Goal: Task Accomplishment & Management: Complete application form

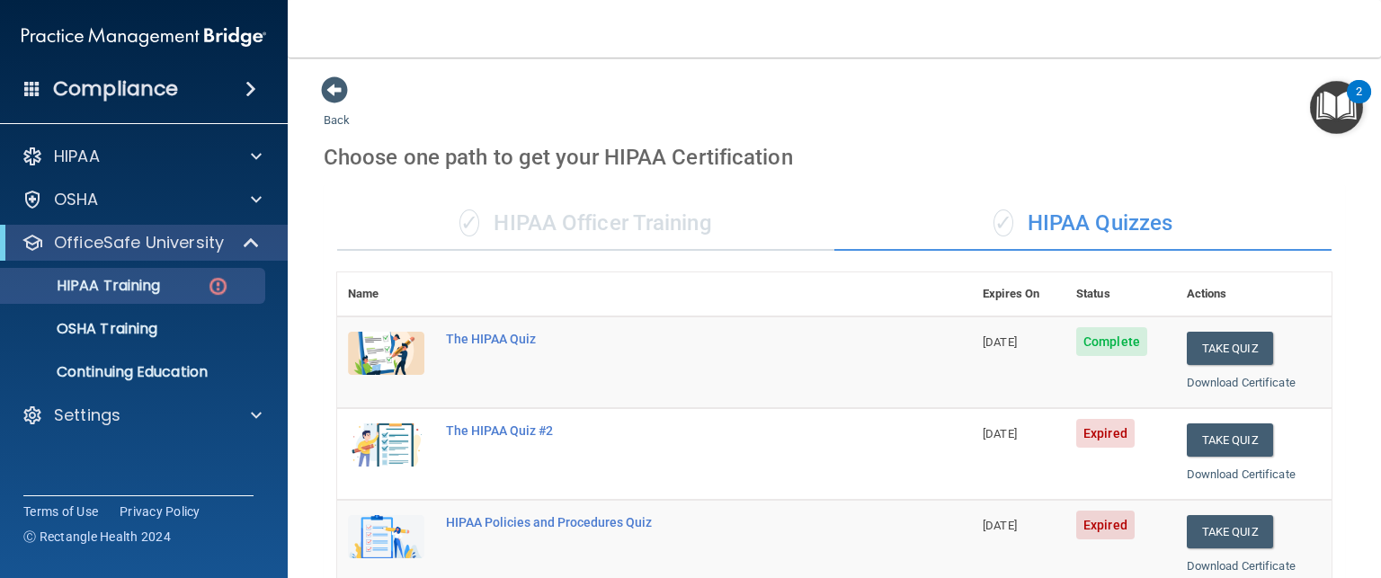
scroll to position [245, 0]
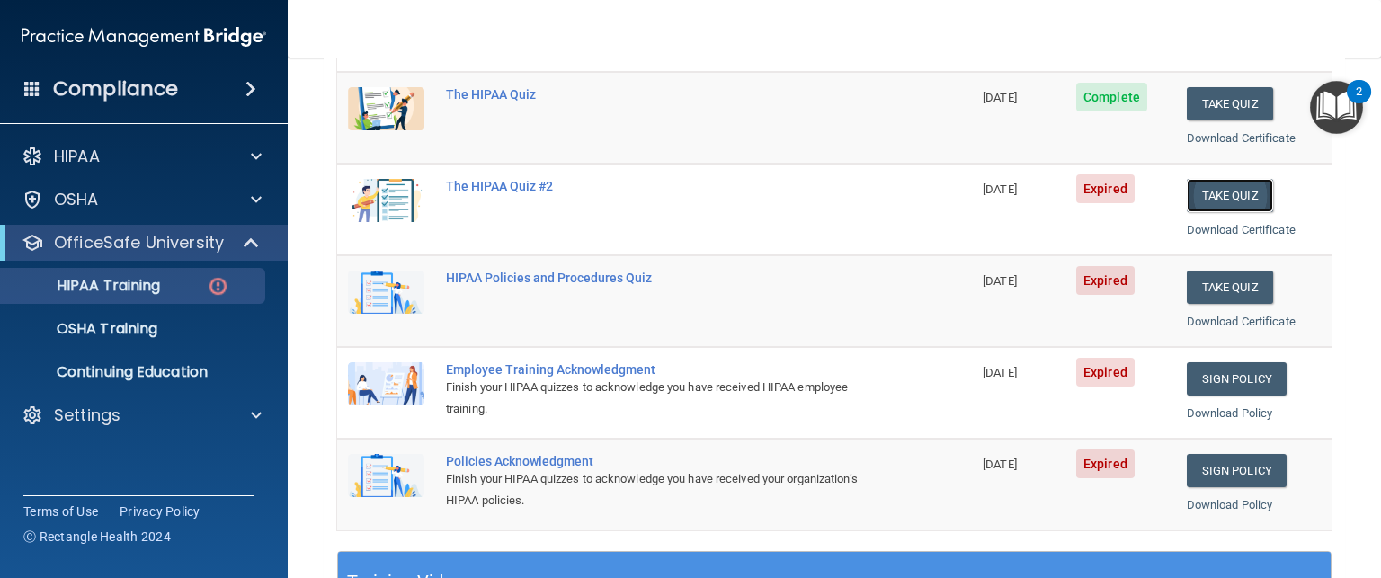
click at [1206, 197] on button "Take Quiz" at bounding box center [1230, 195] width 86 height 33
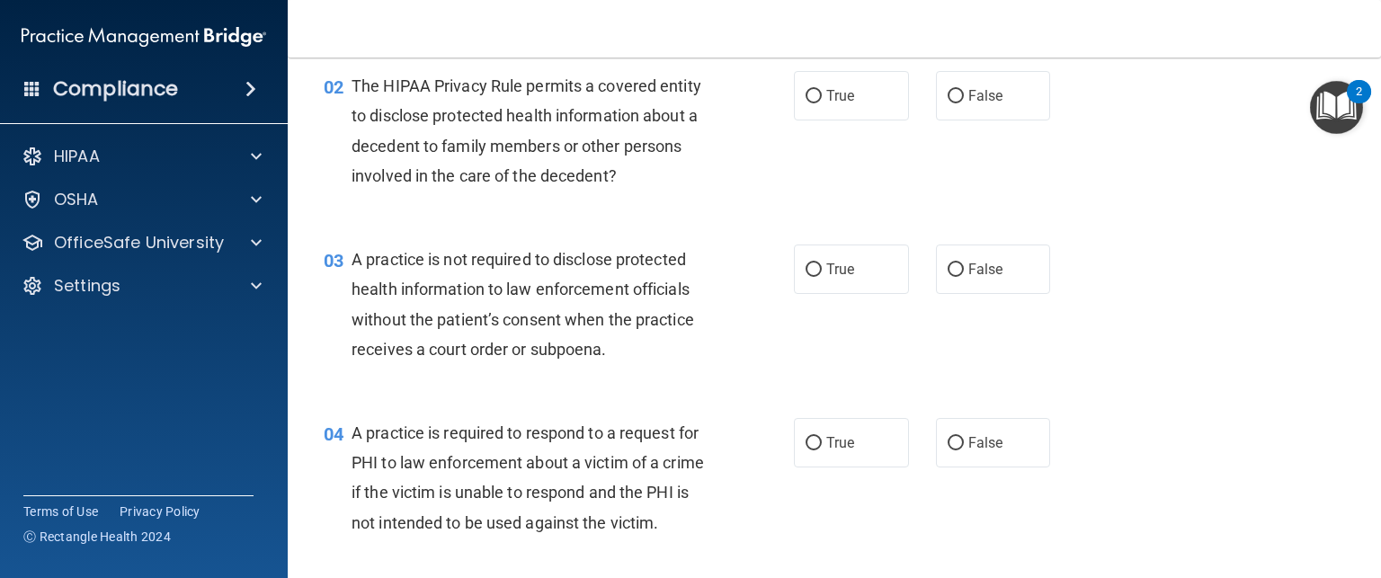
click at [1161, 209] on div "02 The HIPAA Privacy Rule permits a covered entity to disclose protected health…" at bounding box center [834, 136] width 1048 height 174
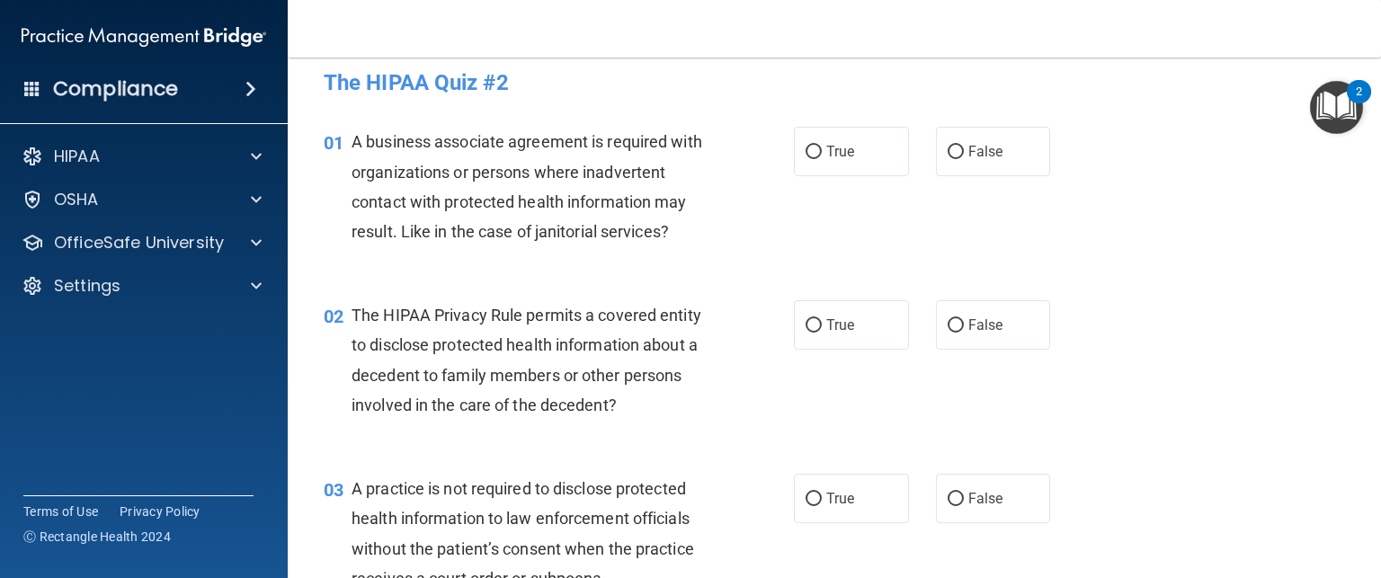
scroll to position [12, 0]
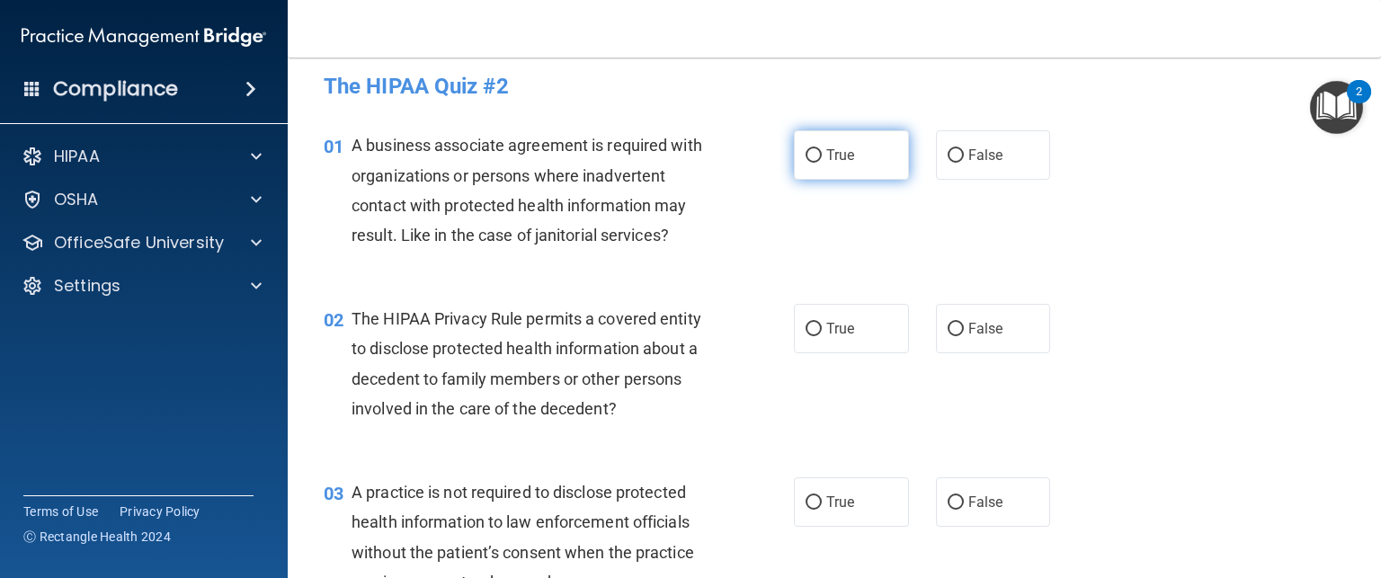
click at [806, 151] on input "True" at bounding box center [814, 155] width 16 height 13
radio input "true"
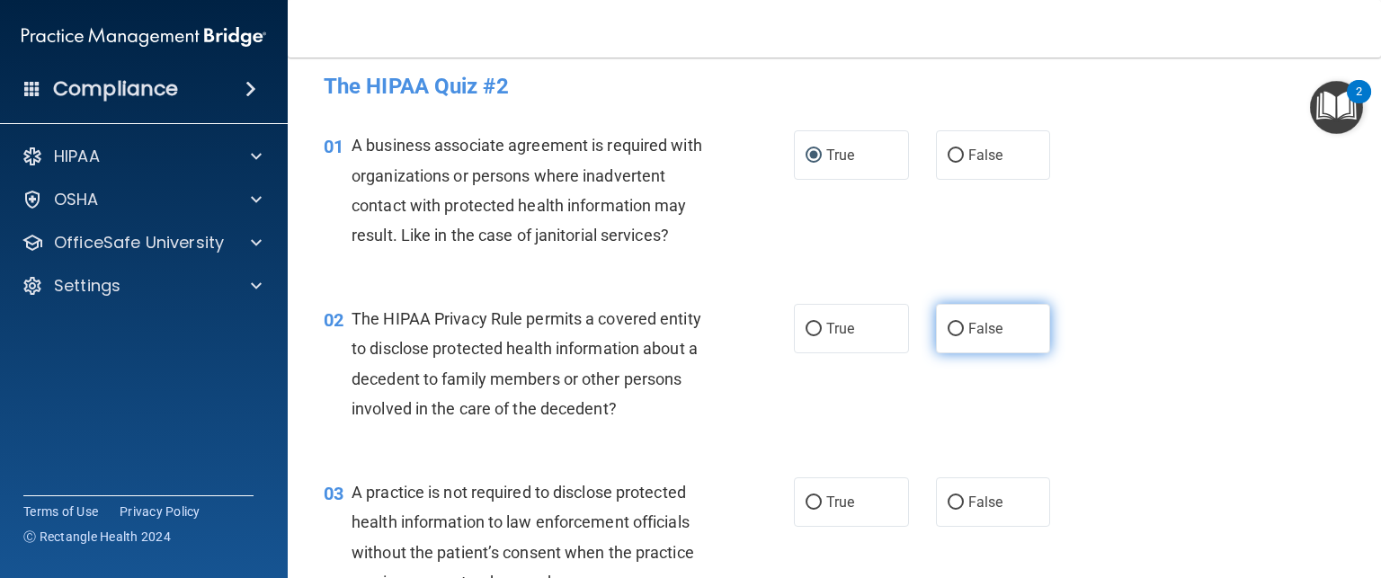
click at [948, 326] on input "False" at bounding box center [956, 329] width 16 height 13
radio input "true"
click at [1090, 426] on div "02 The HIPAA Privacy Rule permits a covered entity to disclose protected health…" at bounding box center [834, 368] width 1048 height 174
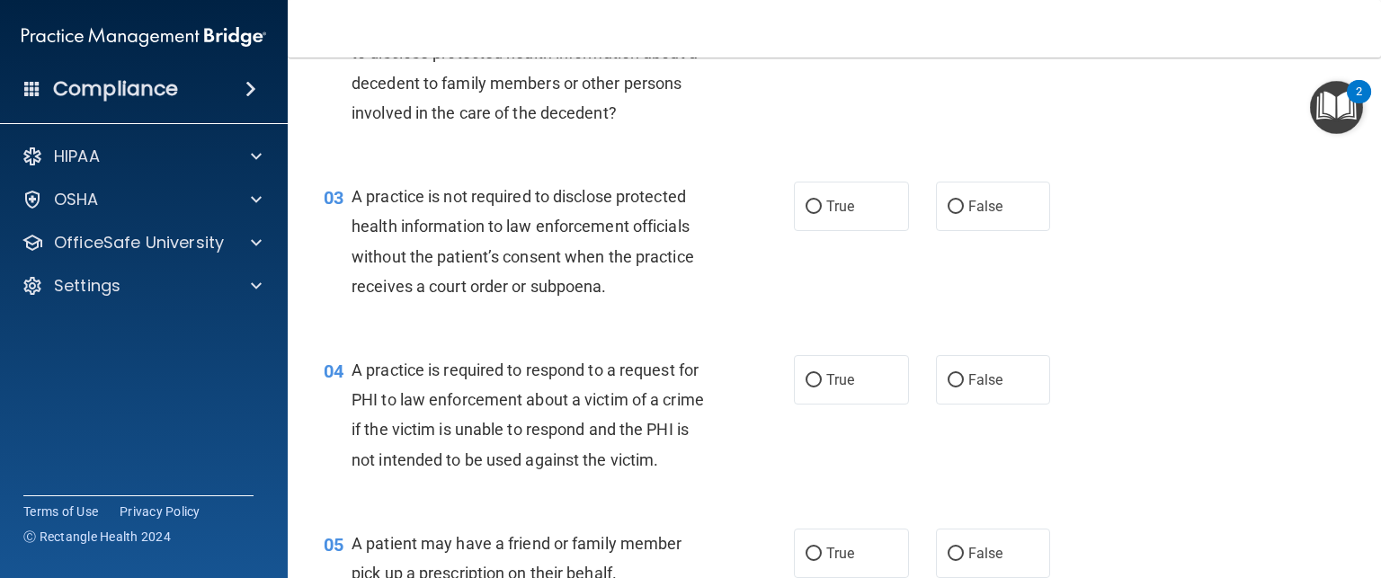
scroll to position [313, 0]
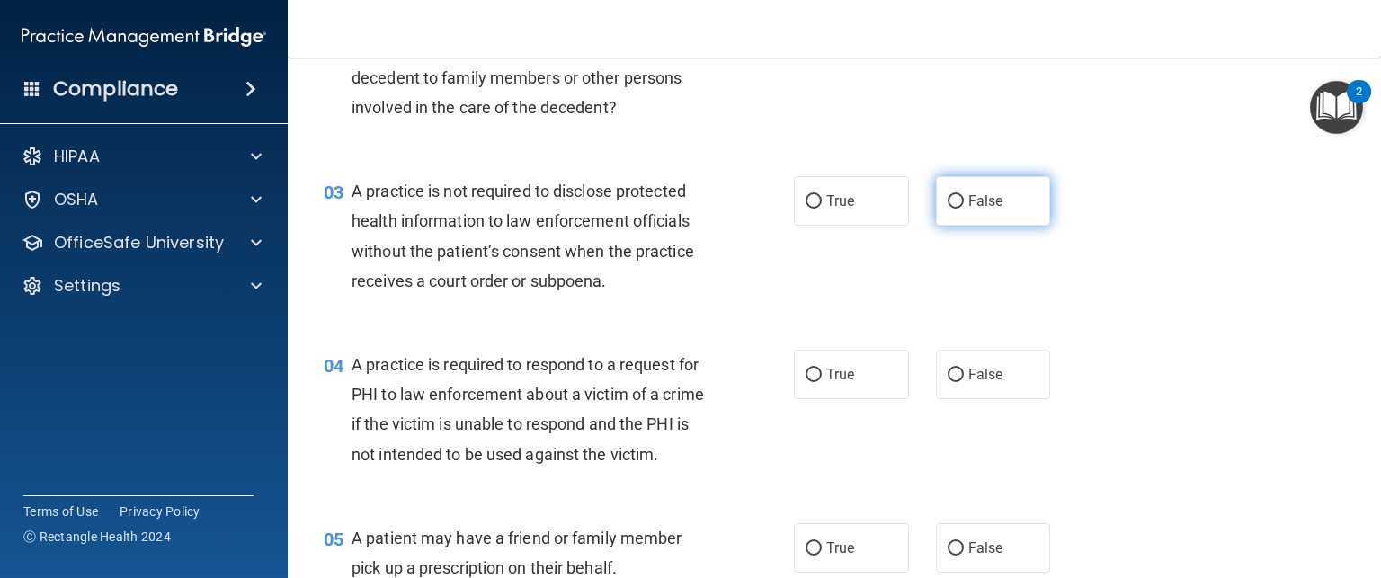
click at [948, 199] on input "False" at bounding box center [956, 201] width 16 height 13
radio input "true"
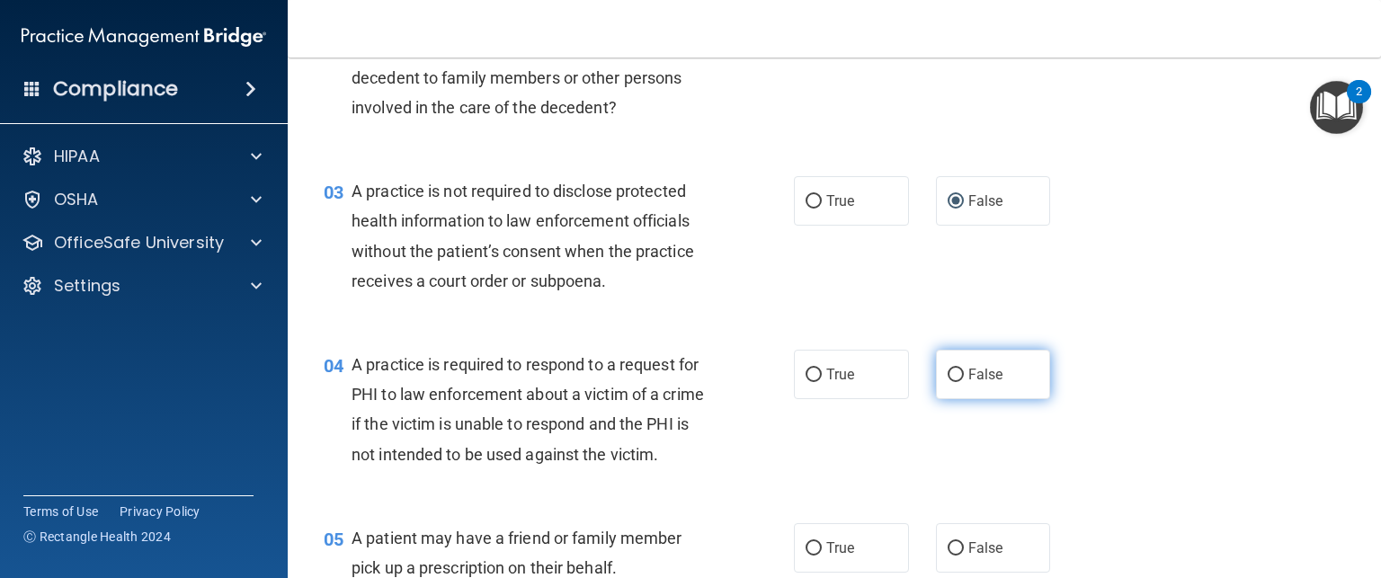
click at [953, 372] on input "False" at bounding box center [956, 375] width 16 height 13
radio input "true"
click at [1150, 459] on div "04 A practice is required to respond to a request for PHI to law enforcement ab…" at bounding box center [834, 414] width 1048 height 174
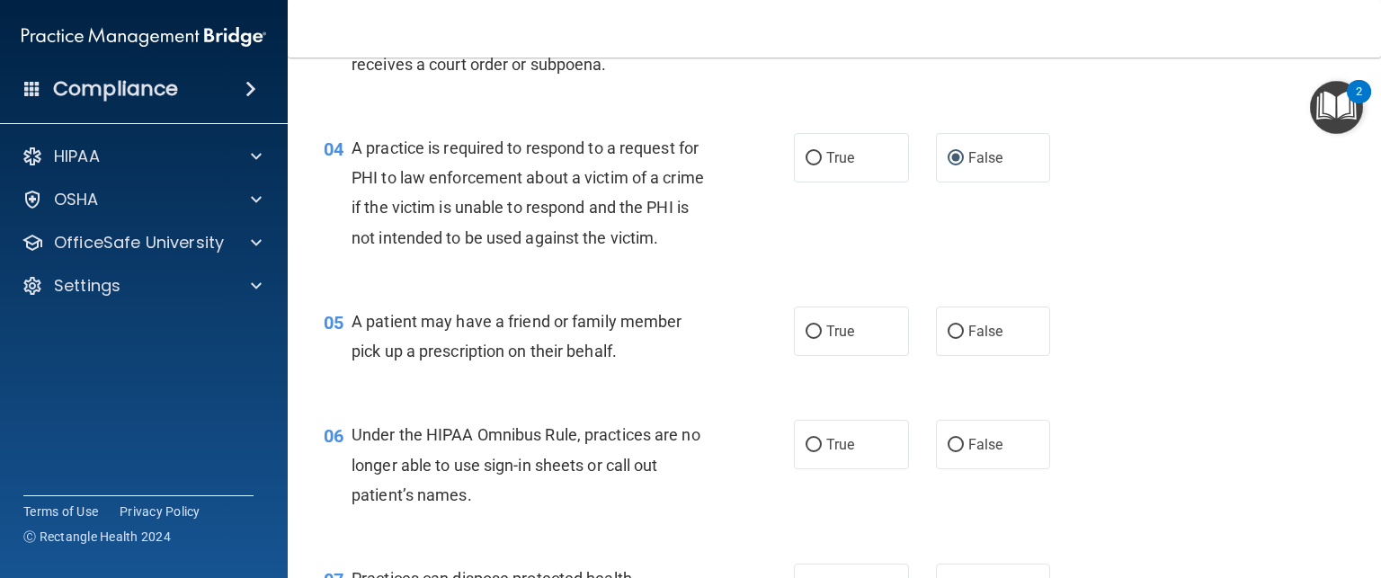
scroll to position [532, 0]
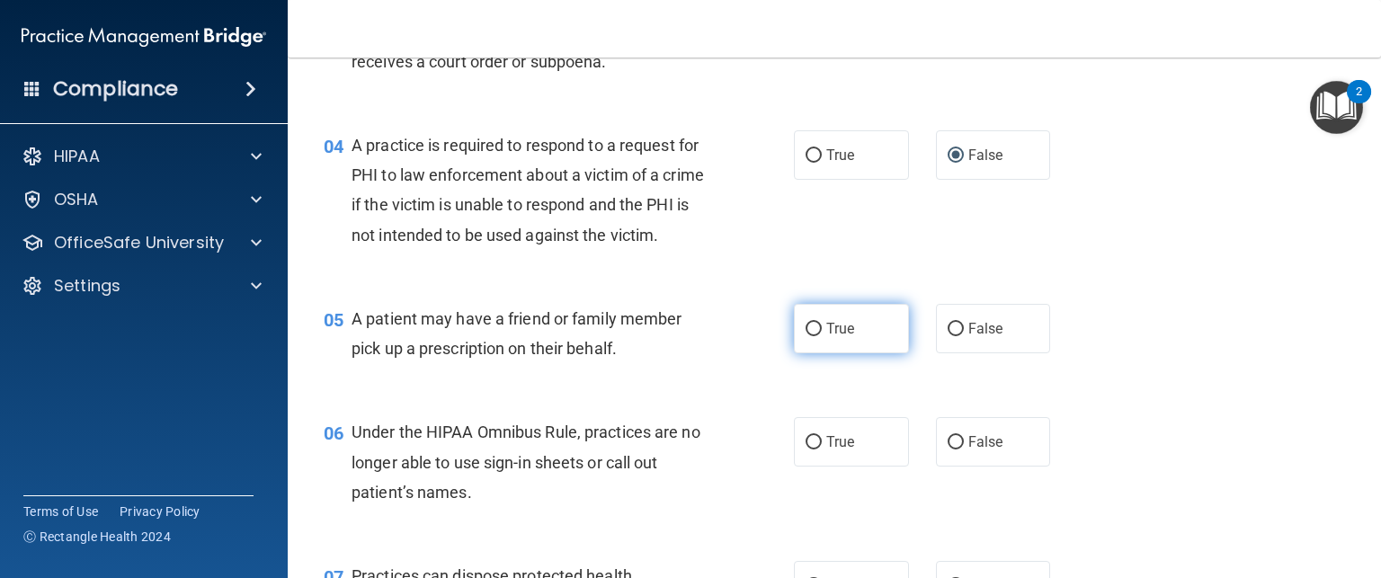
click at [837, 337] on span "True" at bounding box center [840, 328] width 28 height 17
click at [822, 336] on input "True" at bounding box center [814, 329] width 16 height 13
radio input "true"
click at [1169, 395] on div "05 A patient may have a friend or family member pick up a prescription on their…" at bounding box center [834, 337] width 1048 height 113
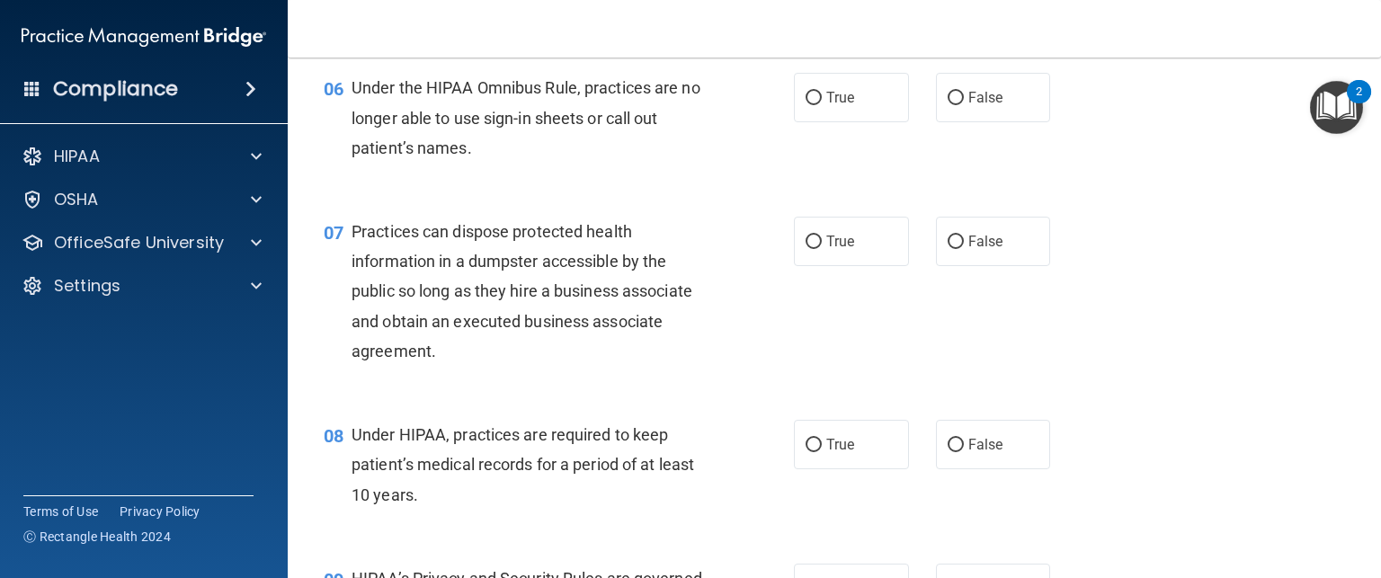
scroll to position [881, 0]
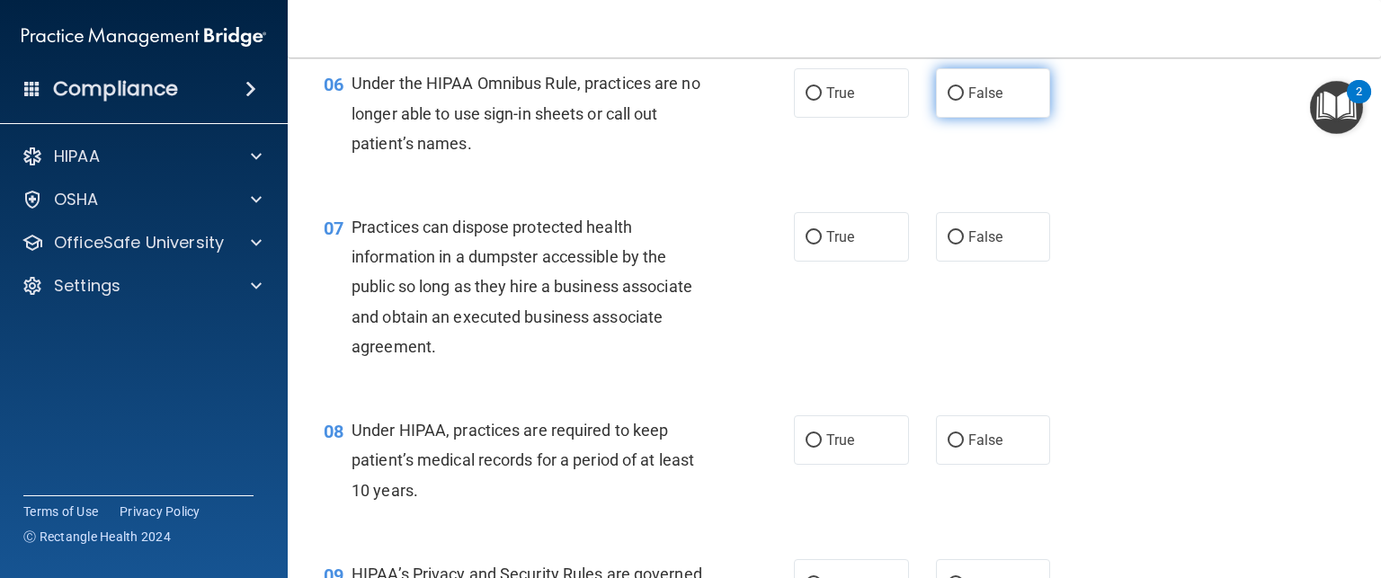
click at [948, 101] on input "False" at bounding box center [956, 93] width 16 height 13
radio input "true"
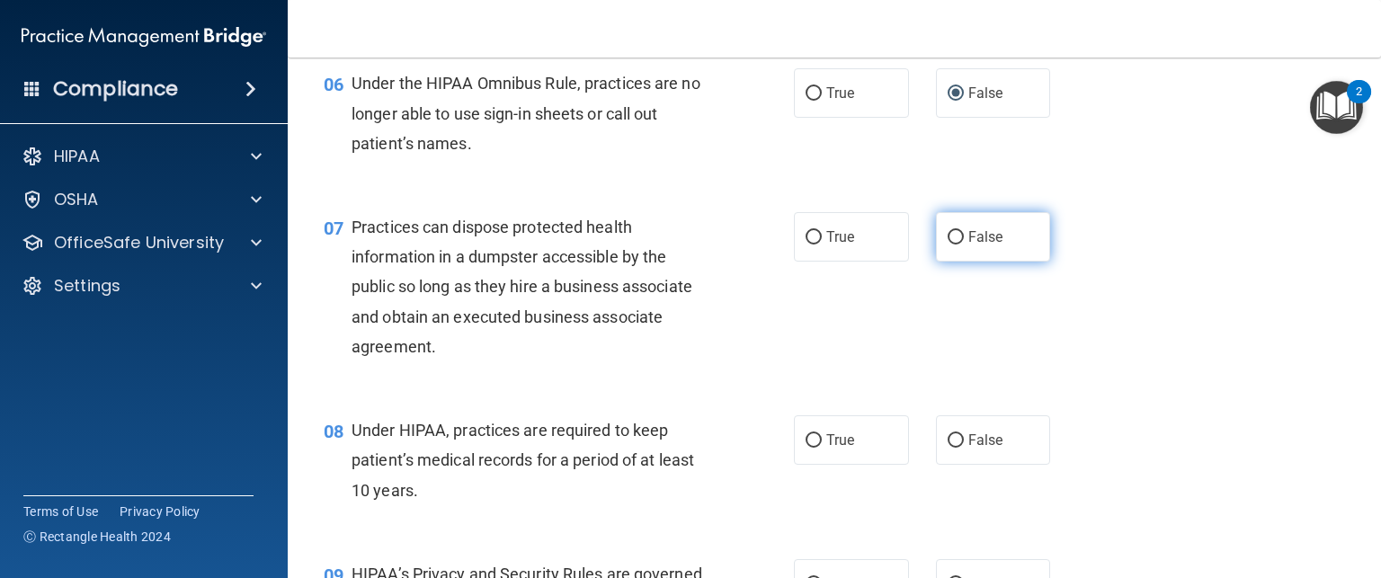
click at [948, 245] on input "False" at bounding box center [956, 237] width 16 height 13
radio input "true"
click at [1157, 385] on div "07 Practices can dispose protected health information in a dumpster accessible …" at bounding box center [834, 291] width 1048 height 203
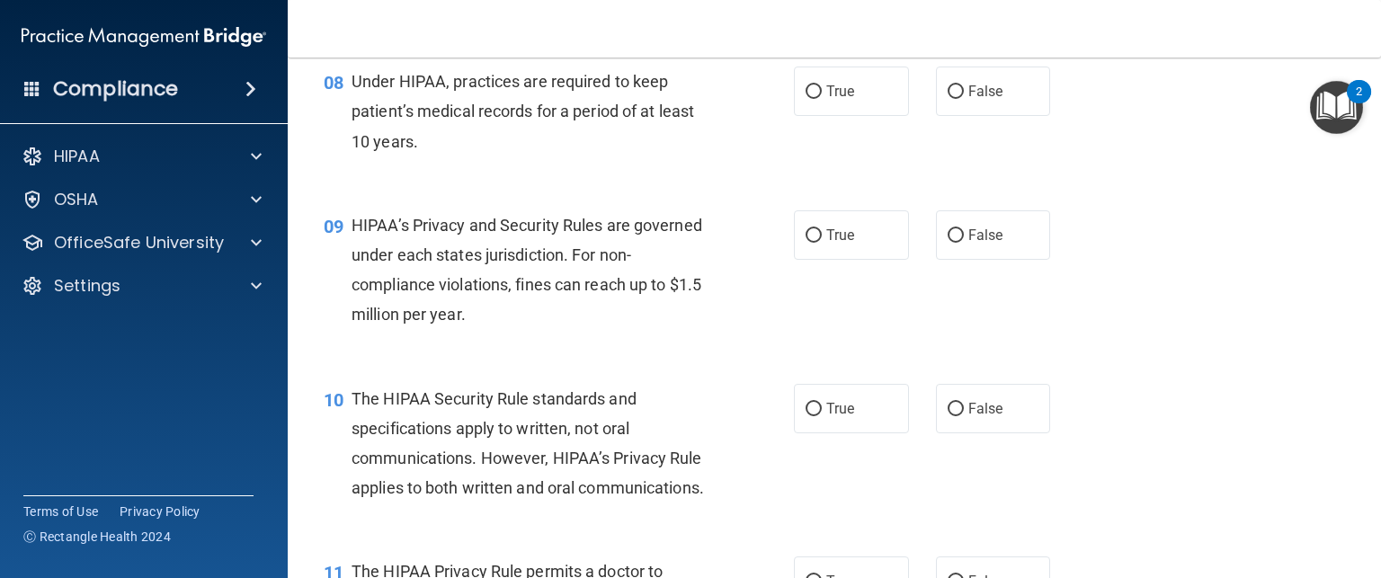
scroll to position [1233, 0]
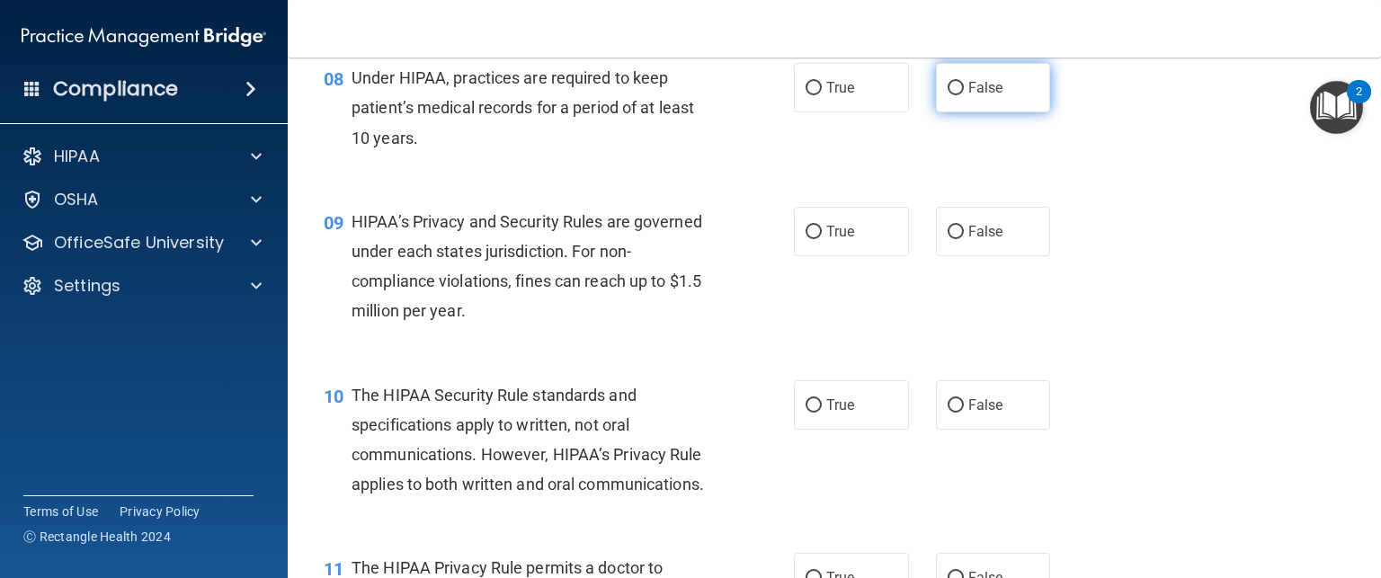
click at [949, 95] on input "False" at bounding box center [956, 88] width 16 height 13
radio input "true"
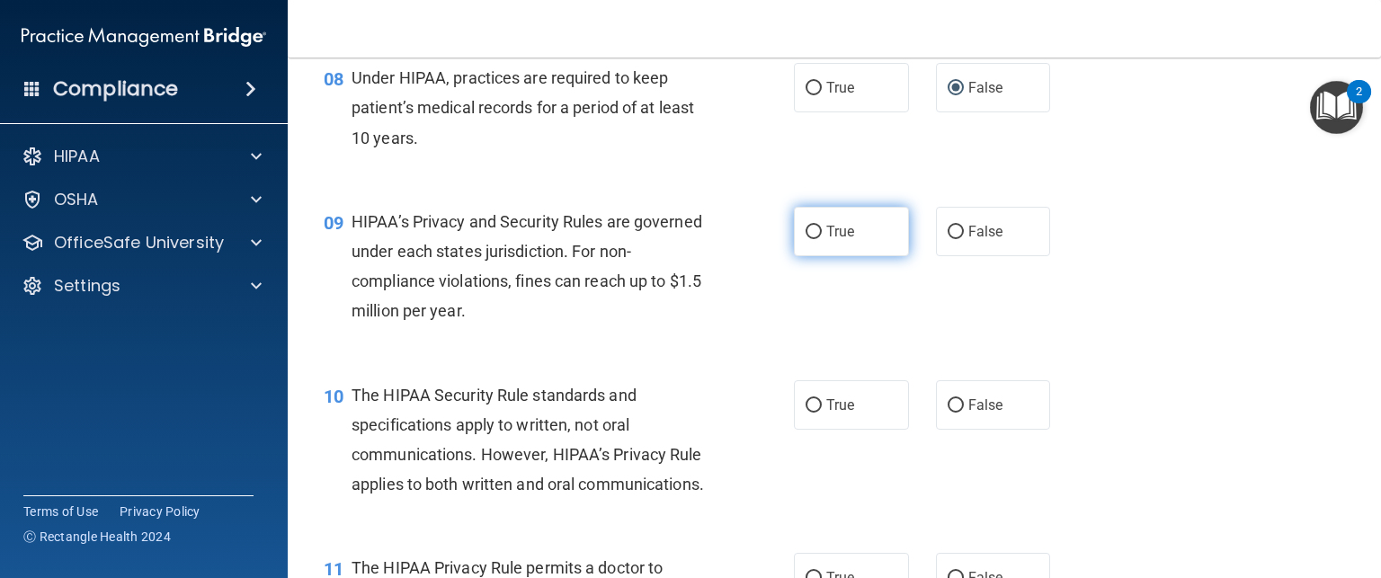
click at [827, 250] on label "True" at bounding box center [851, 231] width 115 height 49
click at [822, 239] on input "True" at bounding box center [814, 232] width 16 height 13
radio input "true"
click at [1159, 406] on div "10 The HIPAA Security Rule standards and specifications apply to written, not o…" at bounding box center [834, 445] width 1048 height 174
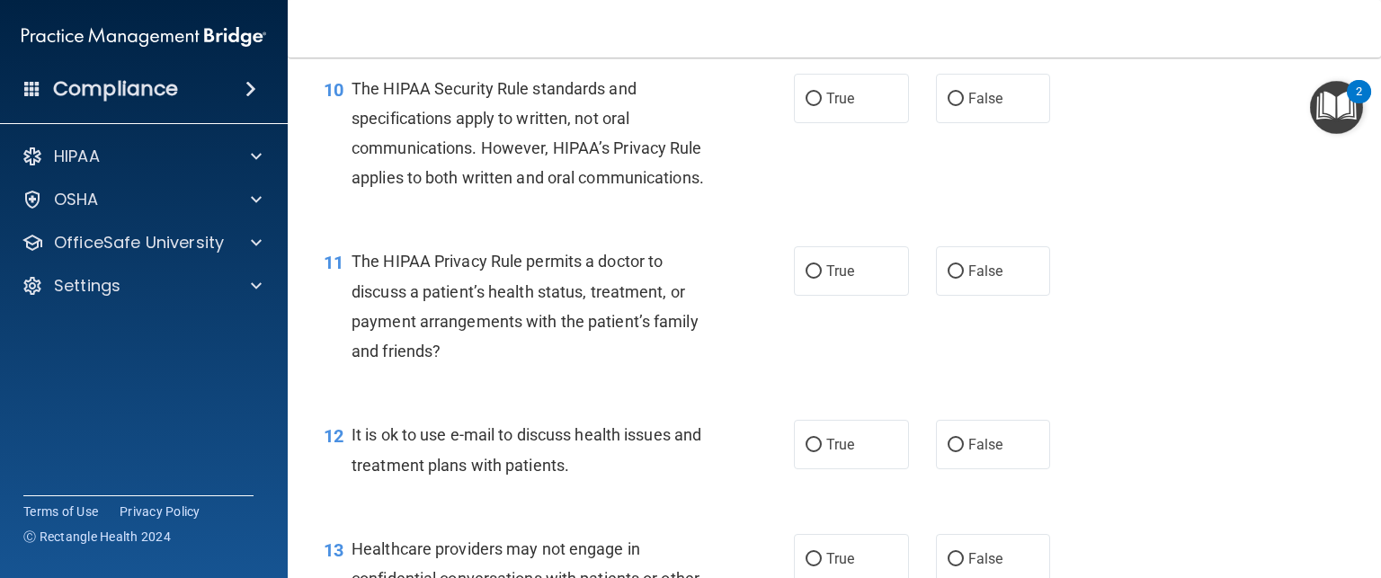
scroll to position [1548, 0]
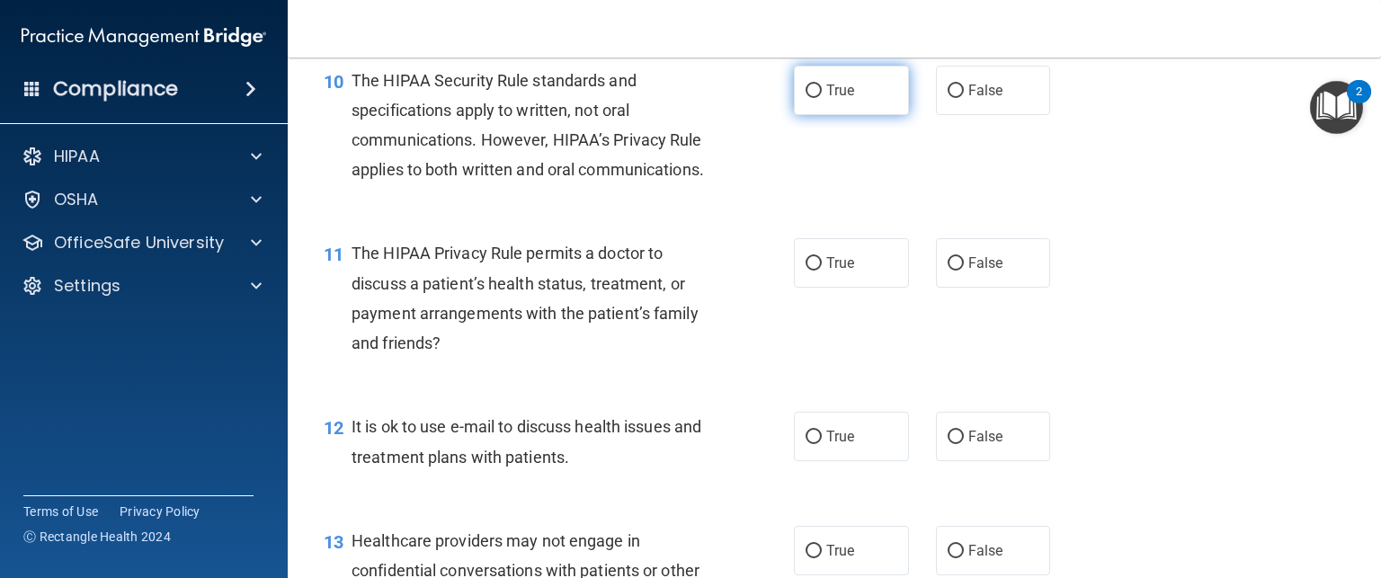
click at [852, 115] on label "True" at bounding box center [851, 90] width 115 height 49
click at [822, 98] on input "True" at bounding box center [814, 91] width 16 height 13
radio input "true"
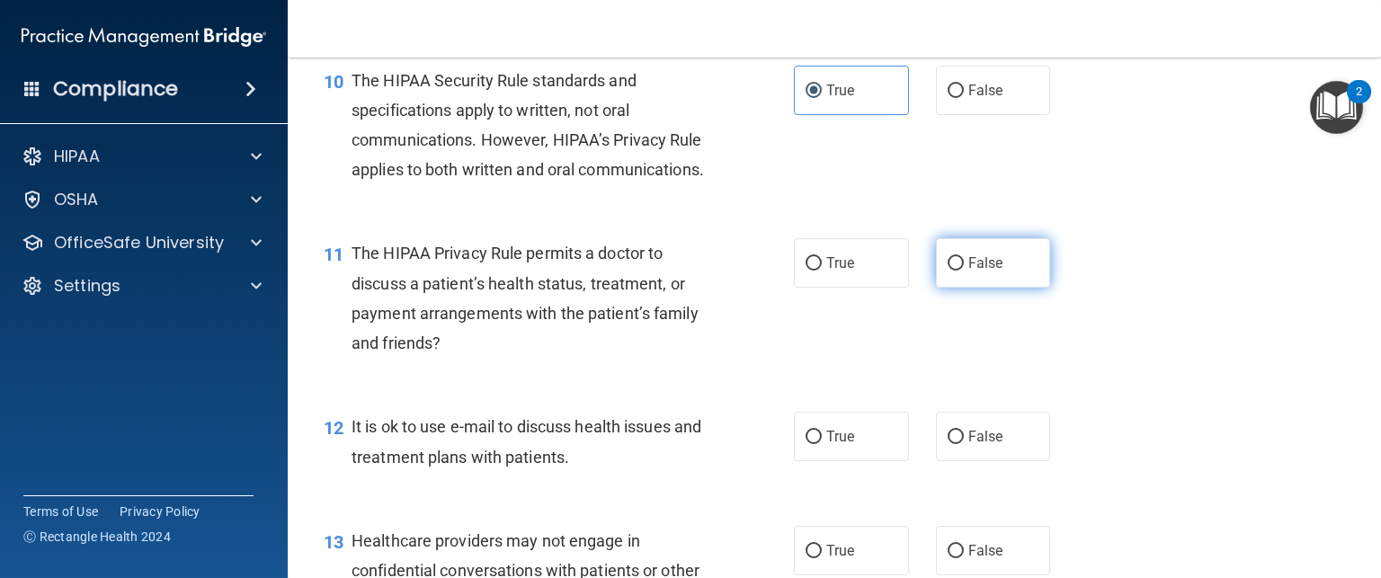
click at [968, 272] on span "False" at bounding box center [985, 262] width 35 height 17
click at [964, 271] on input "False" at bounding box center [956, 263] width 16 height 13
radio input "true"
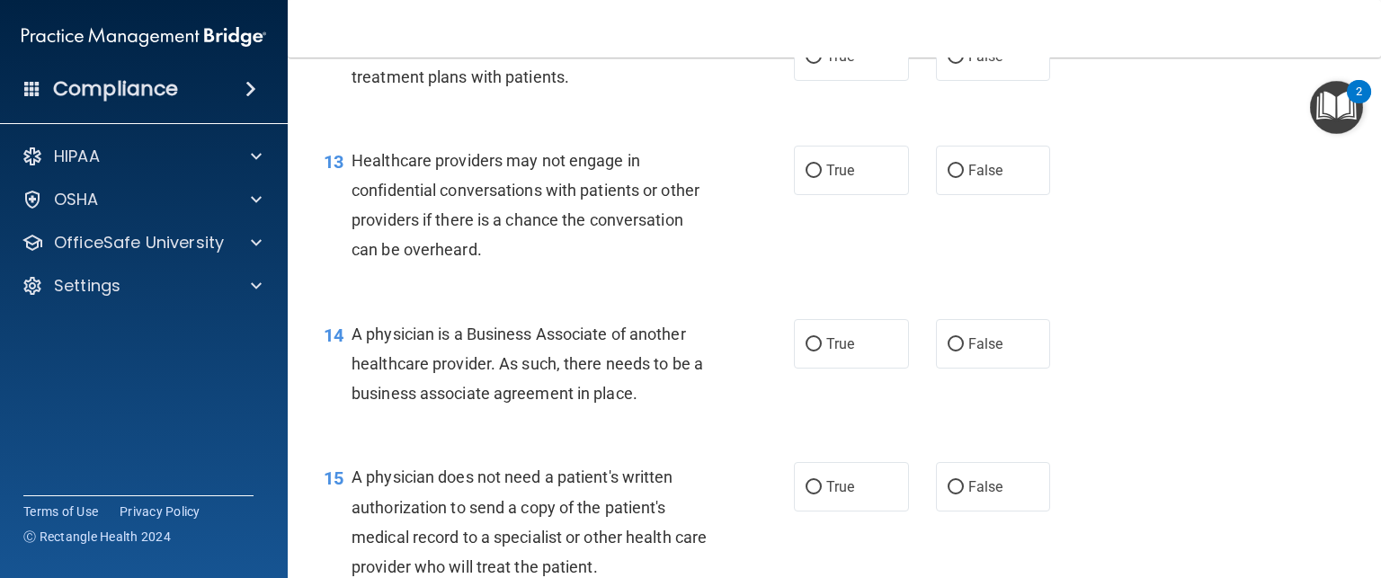
scroll to position [1930, 0]
click at [834, 63] on span "True" at bounding box center [840, 54] width 28 height 17
click at [822, 62] on input "True" at bounding box center [814, 55] width 16 height 13
radio input "true"
click at [834, 177] on span "True" at bounding box center [840, 168] width 28 height 17
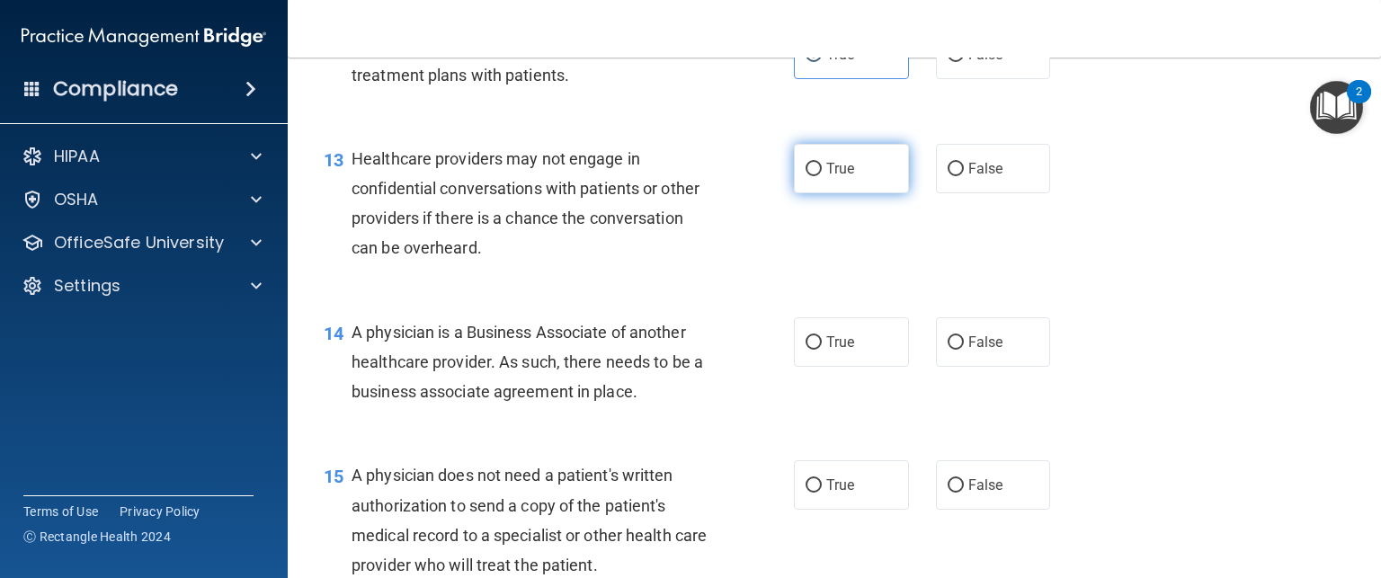
click at [822, 176] on input "True" at bounding box center [814, 169] width 16 height 13
radio input "true"
click at [811, 350] on input "True" at bounding box center [814, 342] width 16 height 13
radio input "true"
click at [1176, 424] on div "14 A physician is a Business Associate of another healthcare provider. As such,…" at bounding box center [834, 367] width 1048 height 144
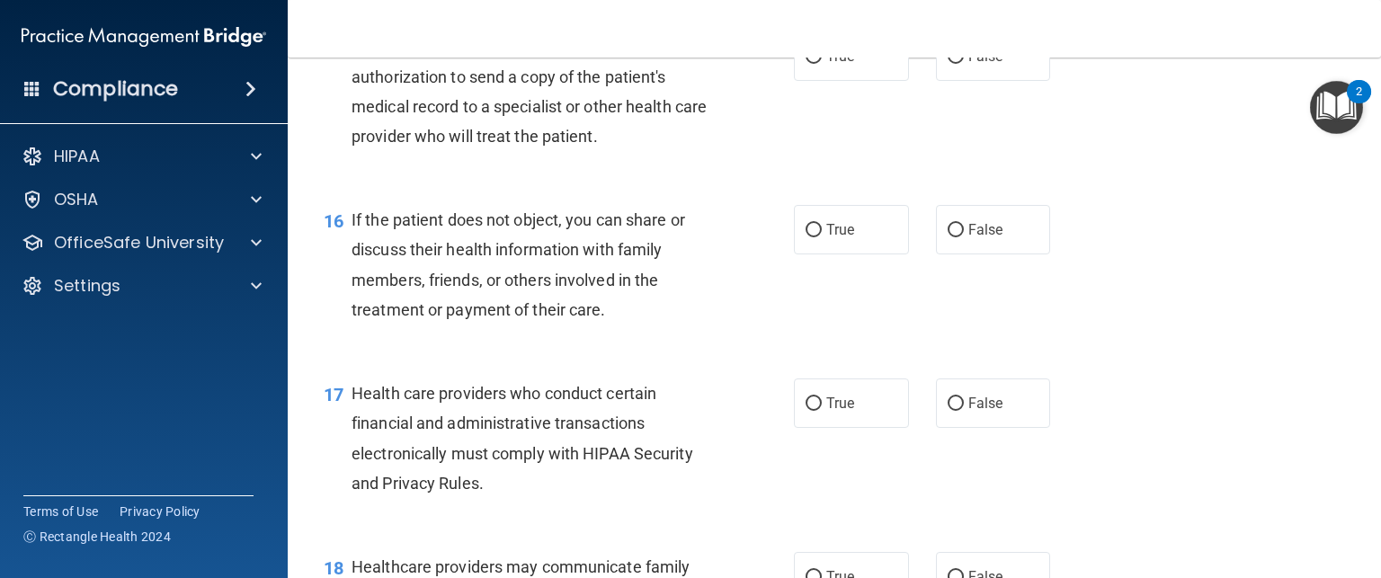
scroll to position [2366, 0]
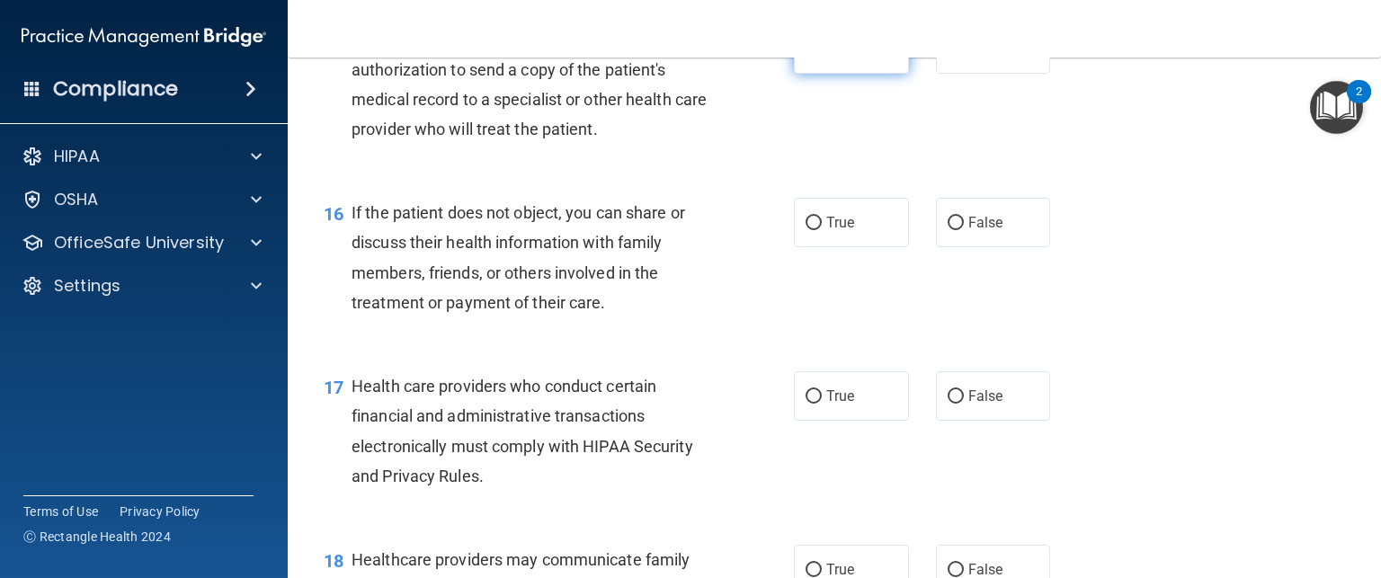
click at [826, 58] on span "True" at bounding box center [840, 48] width 28 height 17
click at [822, 57] on input "True" at bounding box center [814, 49] width 16 height 13
radio input "true"
click at [806, 230] on input "True" at bounding box center [814, 223] width 16 height 13
radio input "true"
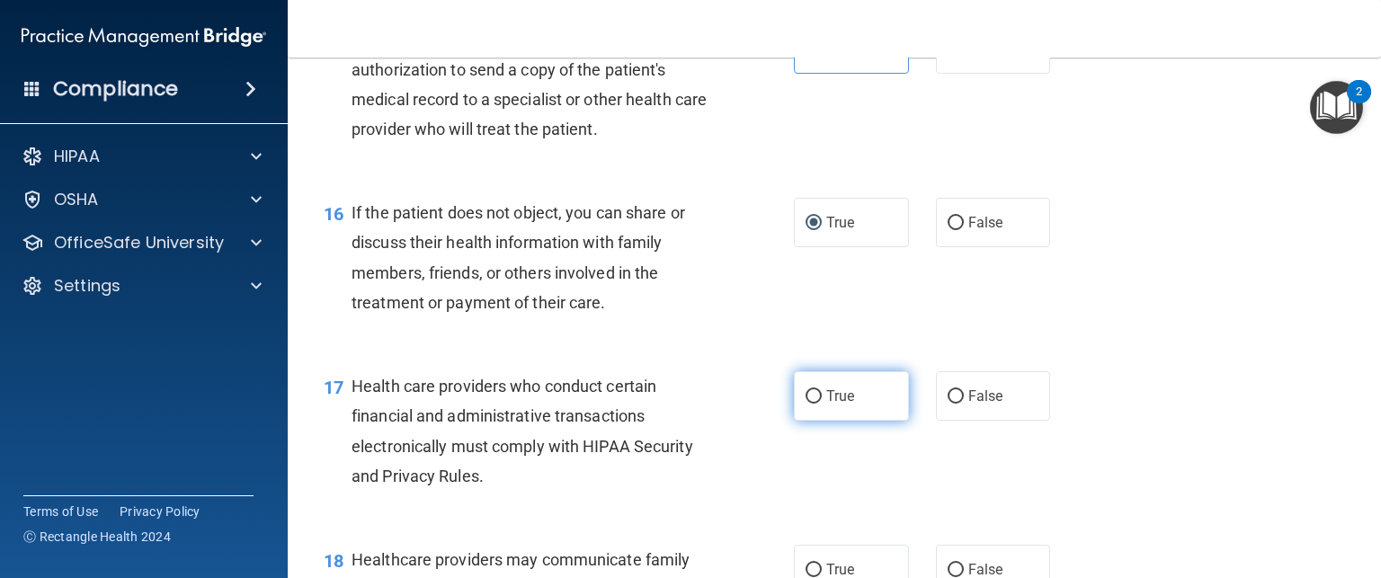
click at [808, 404] on input "True" at bounding box center [814, 396] width 16 height 13
radio input "true"
click at [1169, 349] on div "16 If the patient does not object, you can share or discuss their health inform…" at bounding box center [834, 262] width 1048 height 174
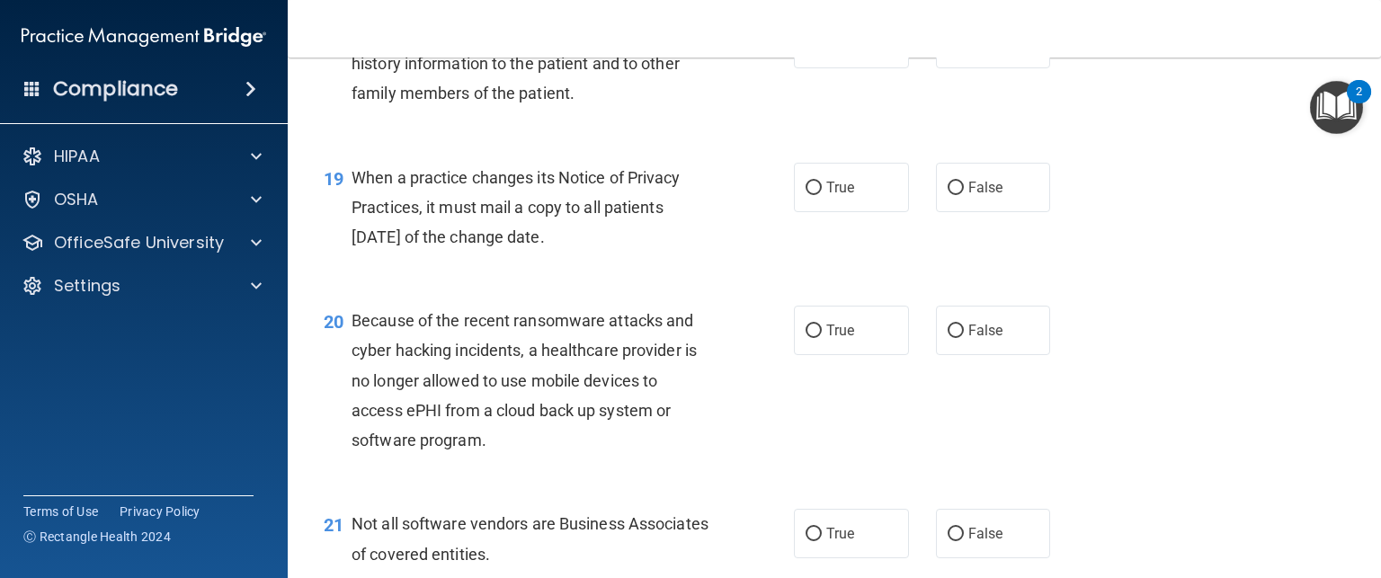
scroll to position [2903, 0]
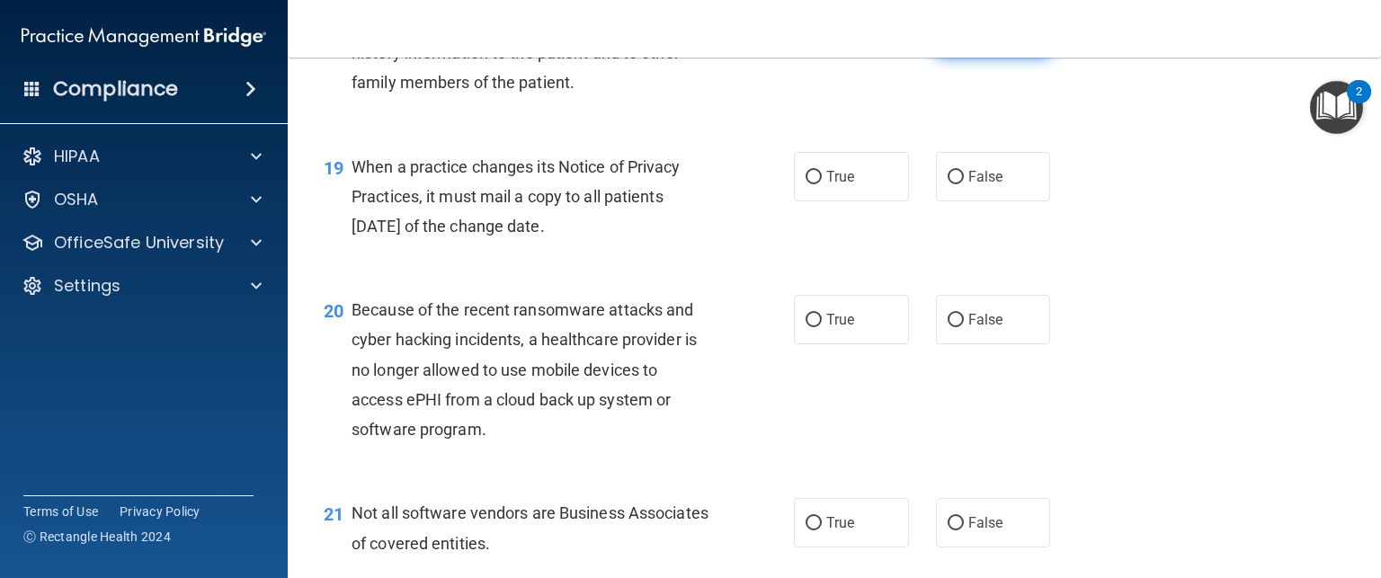
click at [948, 40] on input "False" at bounding box center [956, 33] width 16 height 13
radio input "true"
click at [949, 184] on input "False" at bounding box center [956, 177] width 16 height 13
radio input "true"
click at [1213, 396] on div "20 Because of the recent ransomware attacks and cyber hacking incidents, a heal…" at bounding box center [834, 373] width 1048 height 203
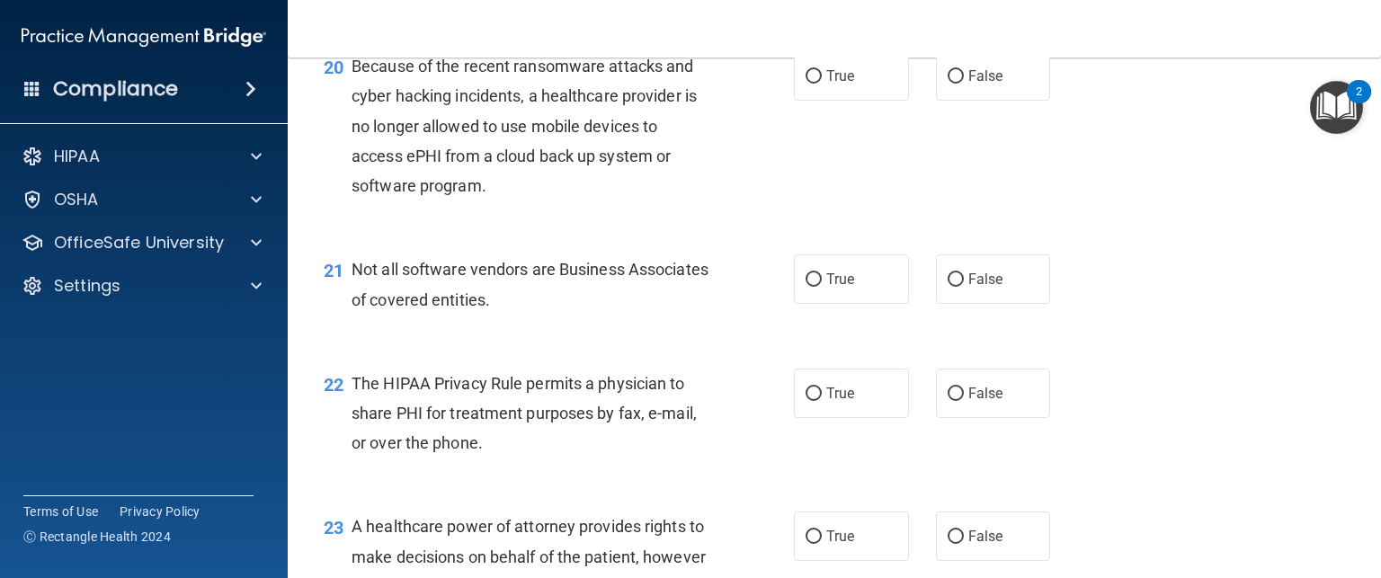
scroll to position [3154, 0]
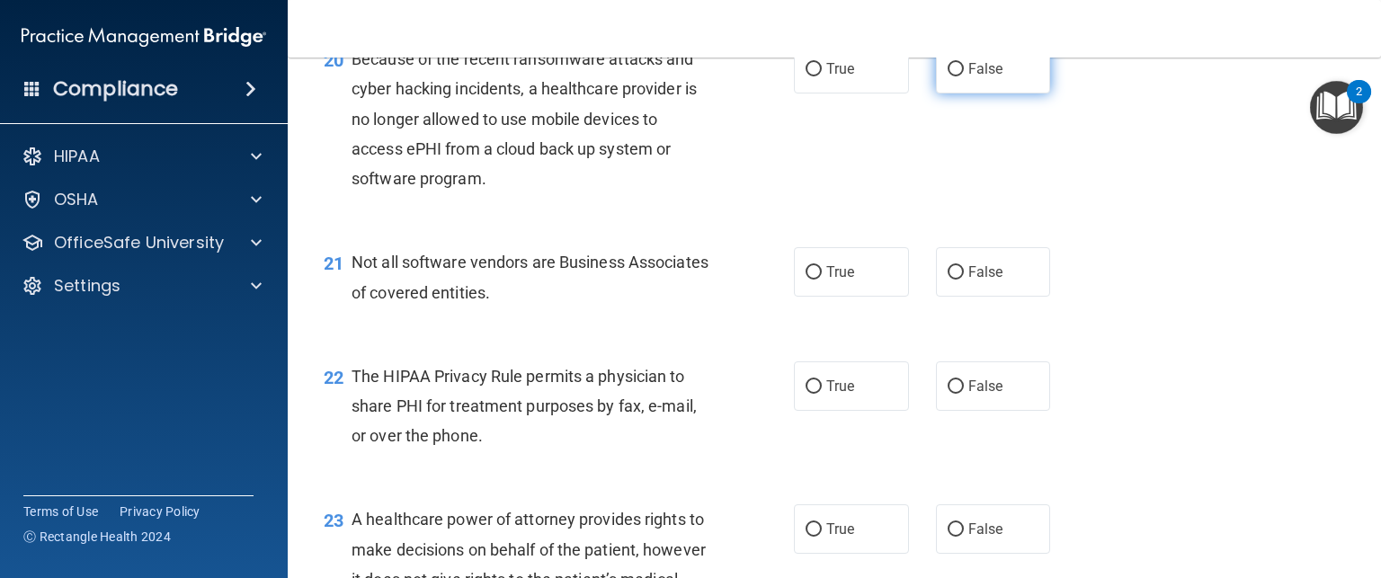
click at [948, 76] on input "False" at bounding box center [956, 69] width 16 height 13
radio input "true"
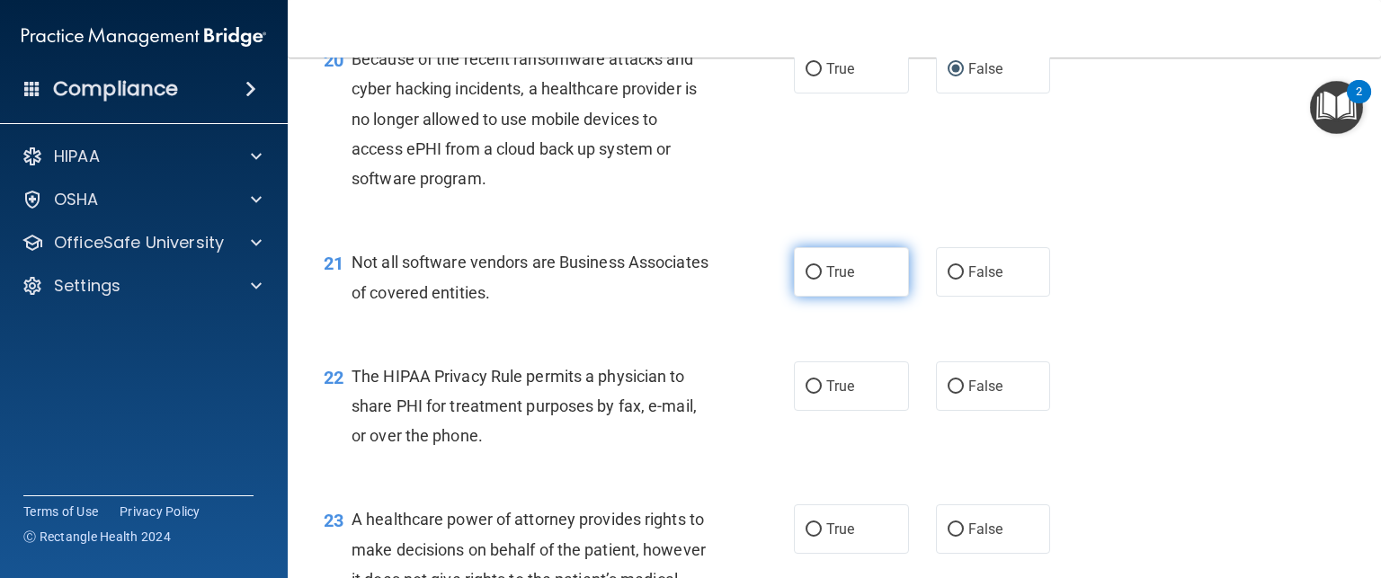
click at [806, 280] on input "True" at bounding box center [814, 272] width 16 height 13
radio input "true"
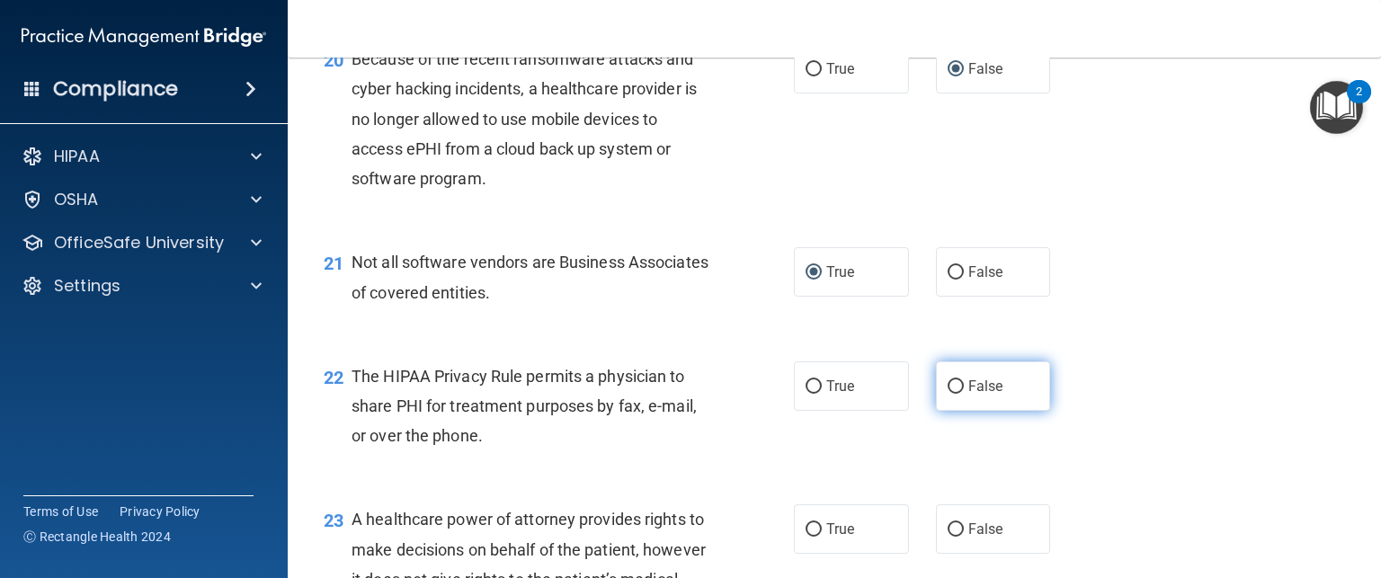
click at [952, 394] on input "False" at bounding box center [956, 386] width 16 height 13
radio input "true"
click at [1069, 439] on div "22 The HIPAA Privacy Rule permits a physician to share PHI for treatment purpos…" at bounding box center [834, 411] width 1048 height 144
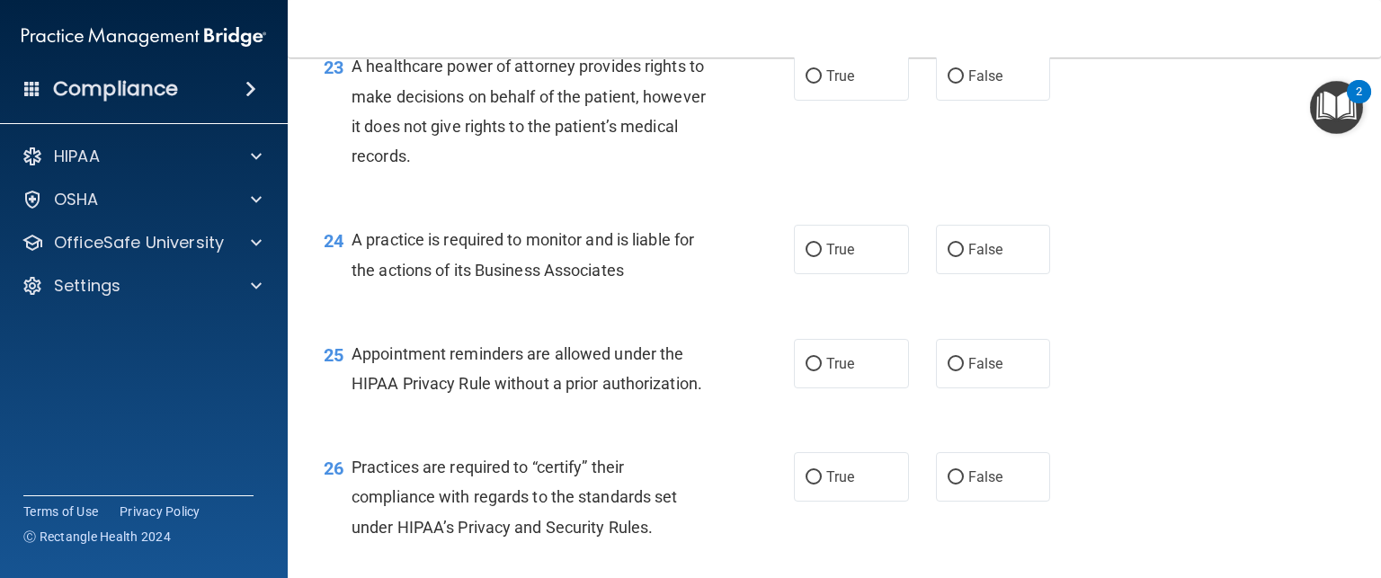
scroll to position [3621, 0]
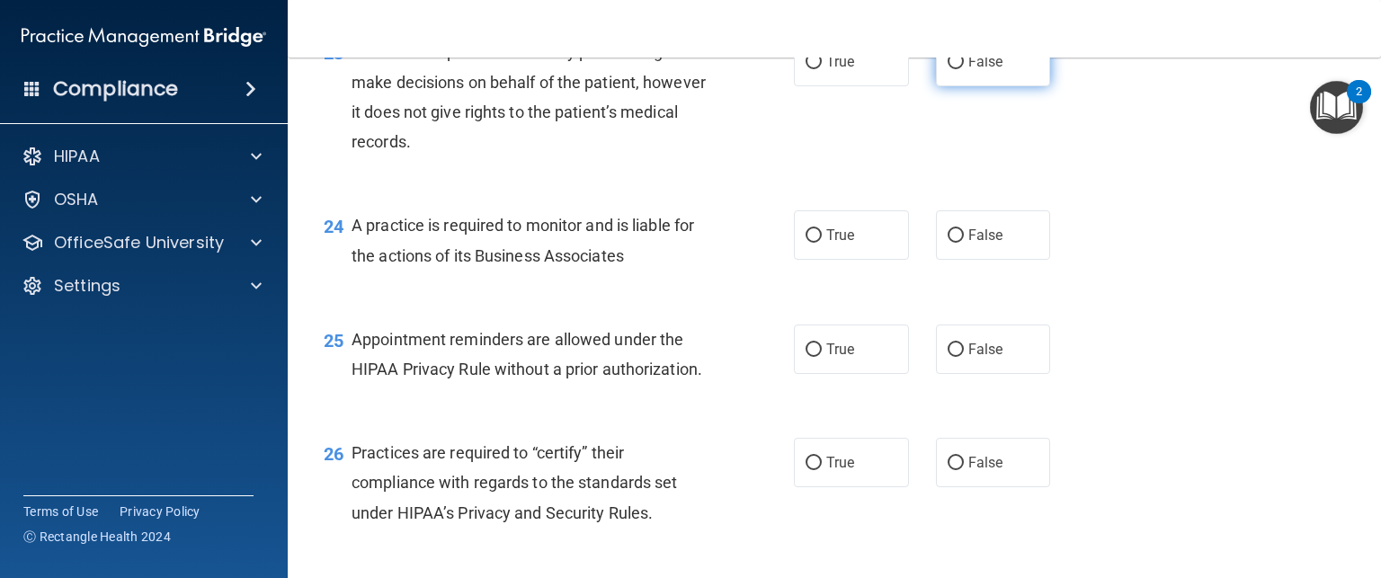
click at [951, 69] on input "False" at bounding box center [956, 62] width 16 height 13
radio input "true"
click at [952, 243] on input "False" at bounding box center [956, 235] width 16 height 13
radio input "true"
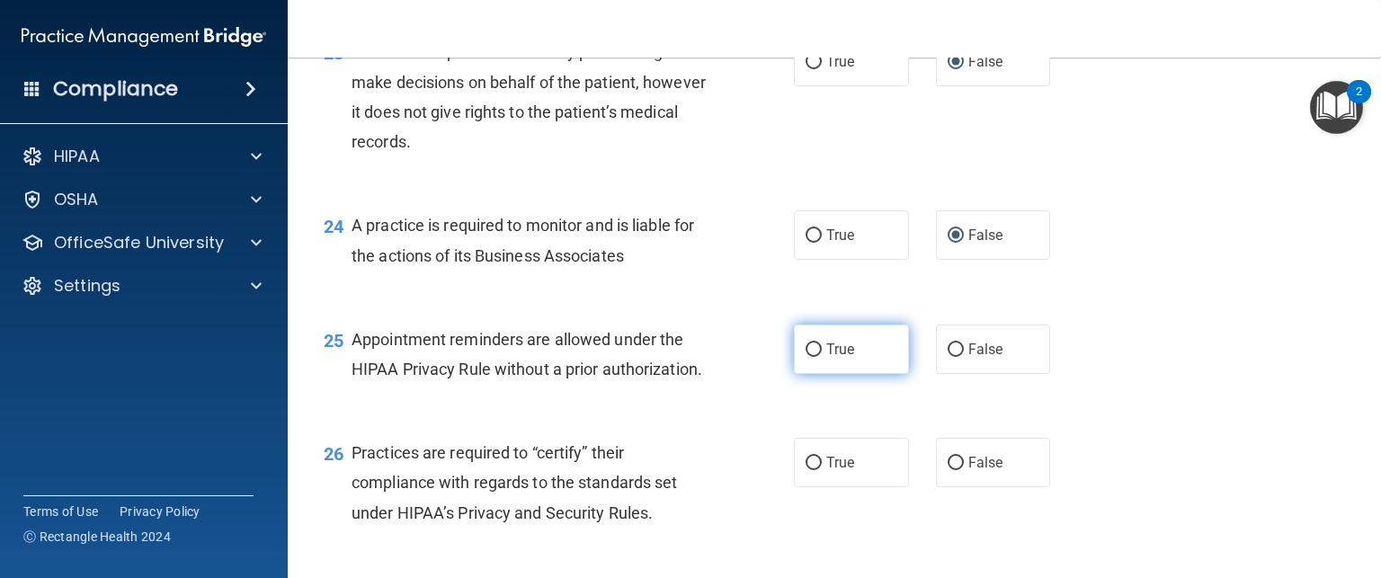
click at [838, 358] on span "True" at bounding box center [840, 349] width 28 height 17
click at [822, 357] on input "True" at bounding box center [814, 349] width 16 height 13
radio input "true"
click at [1177, 415] on div "25 Appointment reminders are allowed under the HIPAA Privacy Rule without a pri…" at bounding box center [834, 358] width 1048 height 113
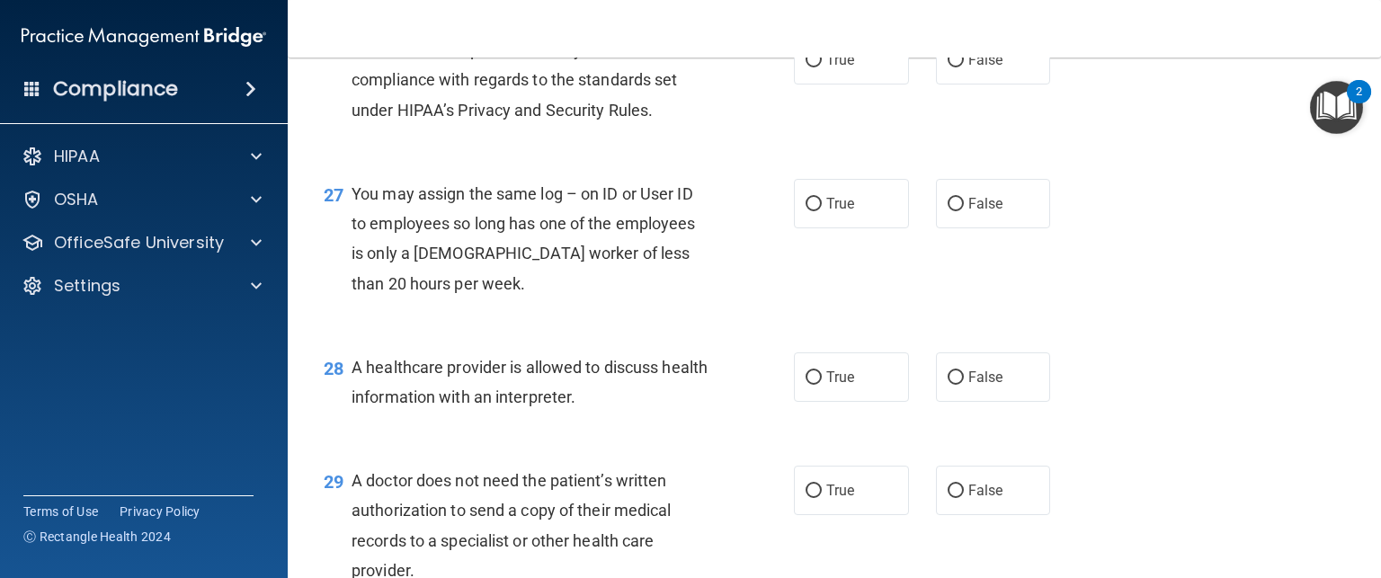
scroll to position [4026, 0]
click at [838, 67] on span "True" at bounding box center [840, 57] width 28 height 17
click at [822, 66] on input "True" at bounding box center [814, 58] width 16 height 13
radio input "true"
click at [973, 210] on span "False" at bounding box center [985, 201] width 35 height 17
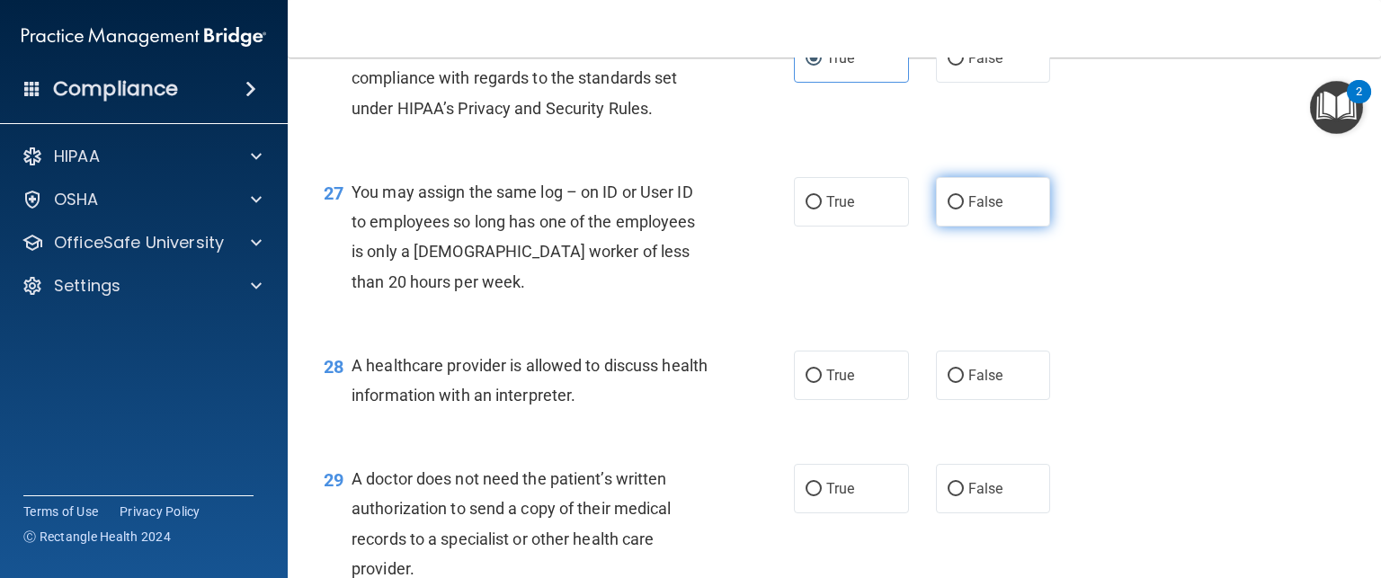
click at [964, 209] on input "False" at bounding box center [956, 202] width 16 height 13
radio input "true"
click at [1160, 441] on div "28 A healthcare provider is allowed to discuss health information with an inter…" at bounding box center [834, 384] width 1048 height 113
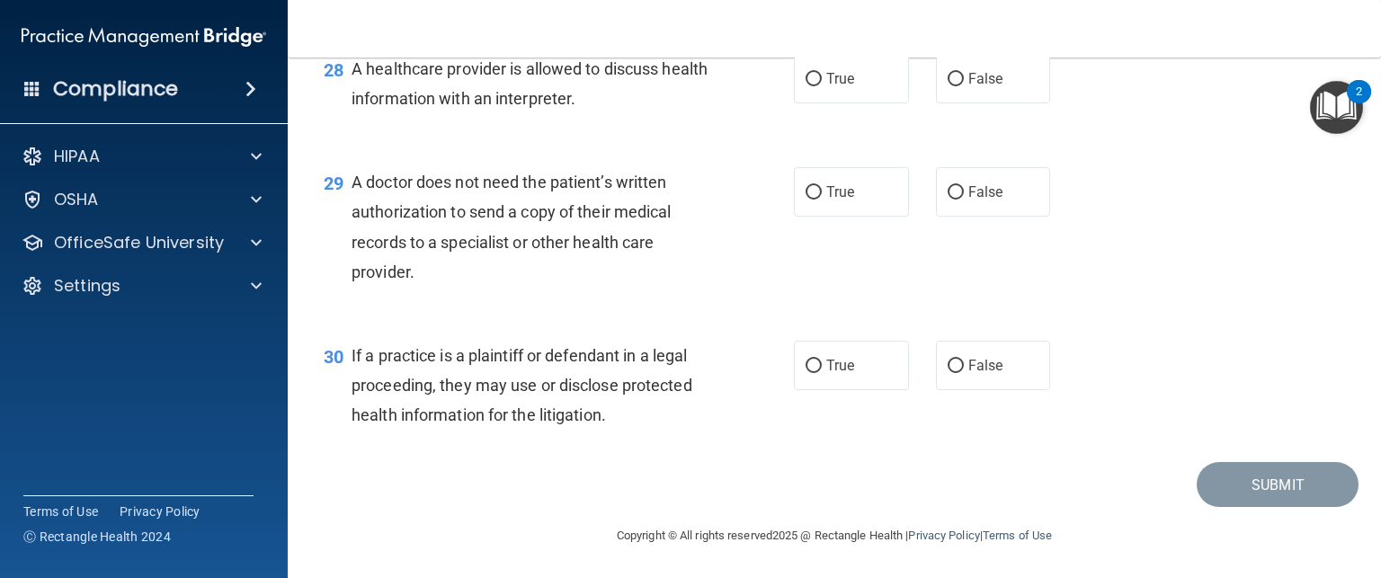
scroll to position [4322, 0]
click at [839, 87] on span "True" at bounding box center [840, 78] width 28 height 17
click at [822, 86] on input "True" at bounding box center [814, 79] width 16 height 13
radio input "true"
click at [826, 200] on span "True" at bounding box center [840, 191] width 28 height 17
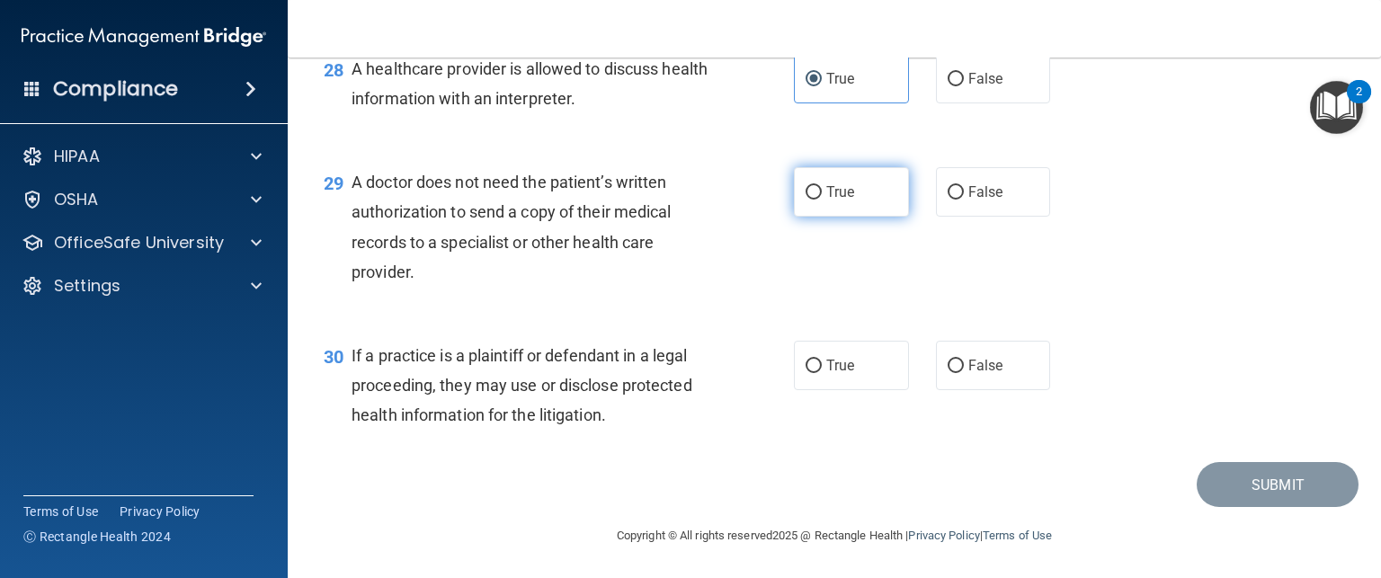
click at [820, 200] on input "True" at bounding box center [814, 192] width 16 height 13
radio input "true"
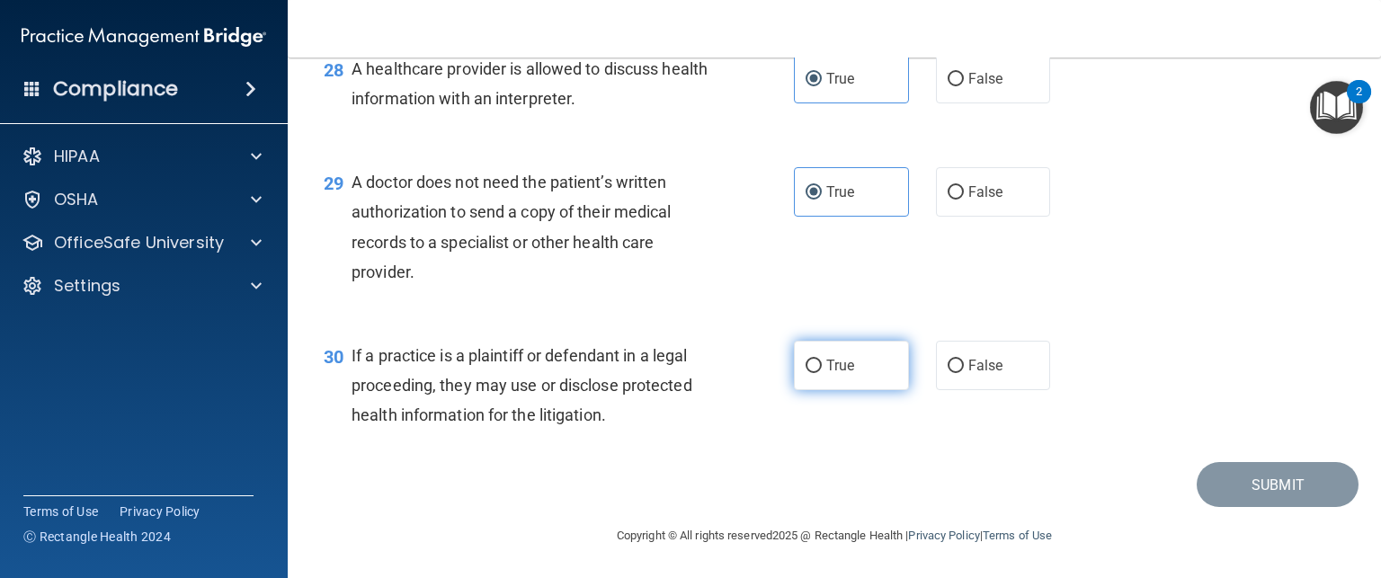
click at [818, 390] on label "True" at bounding box center [851, 365] width 115 height 49
click at [818, 373] on input "True" at bounding box center [814, 366] width 16 height 13
radio input "true"
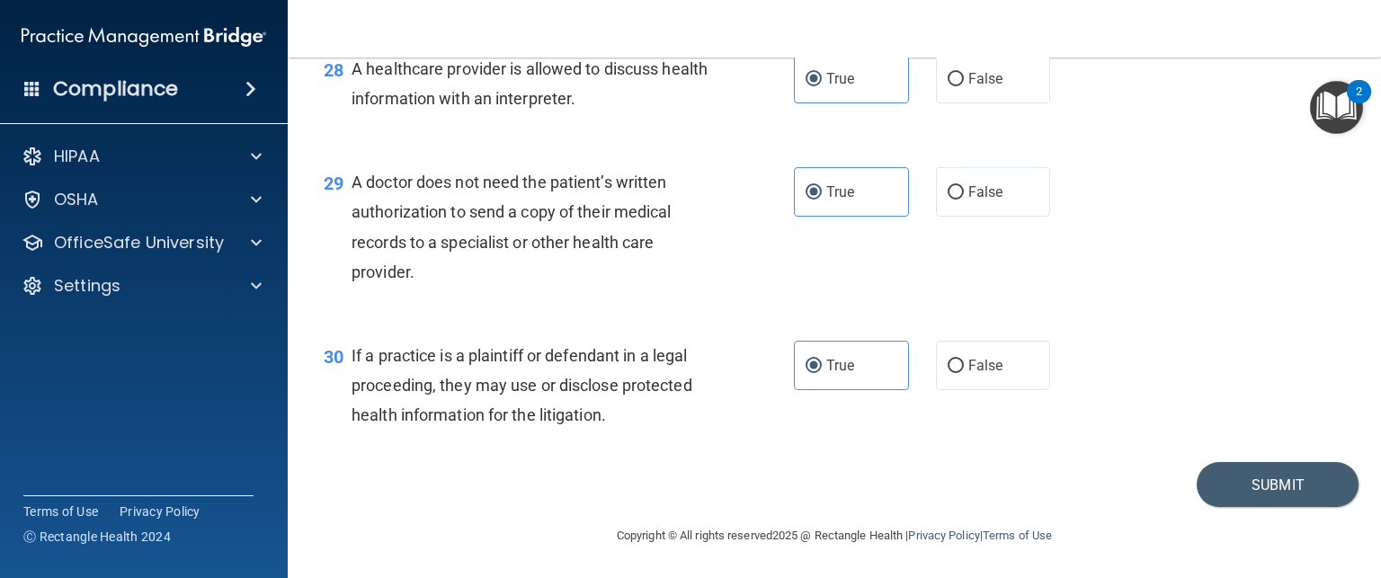
click at [1161, 318] on div "29 A doctor does not need the patient’s written authorization to send a copy of…" at bounding box center [834, 232] width 1048 height 174
click at [1230, 485] on button "Submit" at bounding box center [1278, 484] width 162 height 46
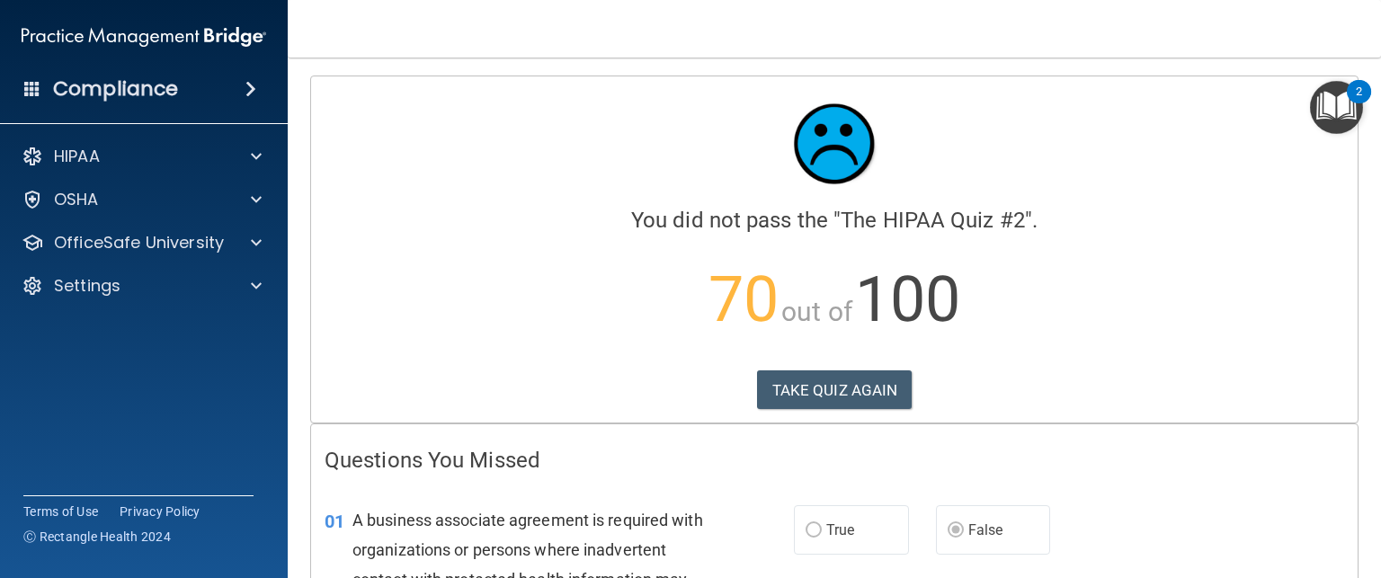
click at [1165, 397] on div "TAKE QUIZ AGAIN" at bounding box center [834, 390] width 1019 height 40
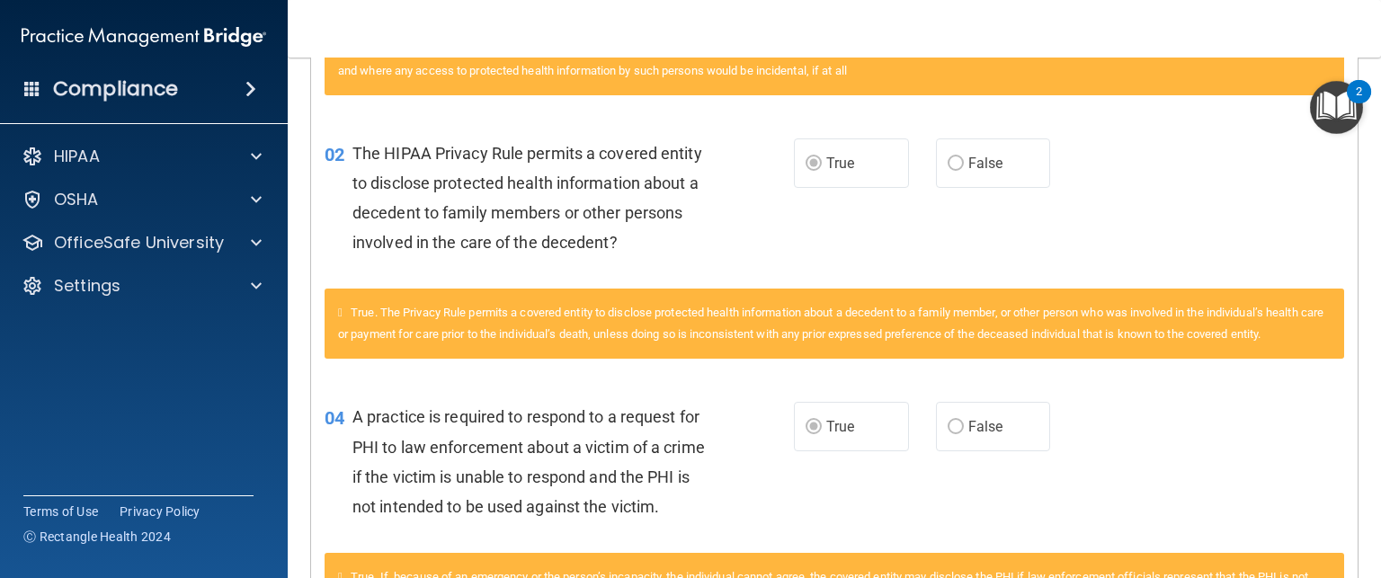
scroll to position [637, 0]
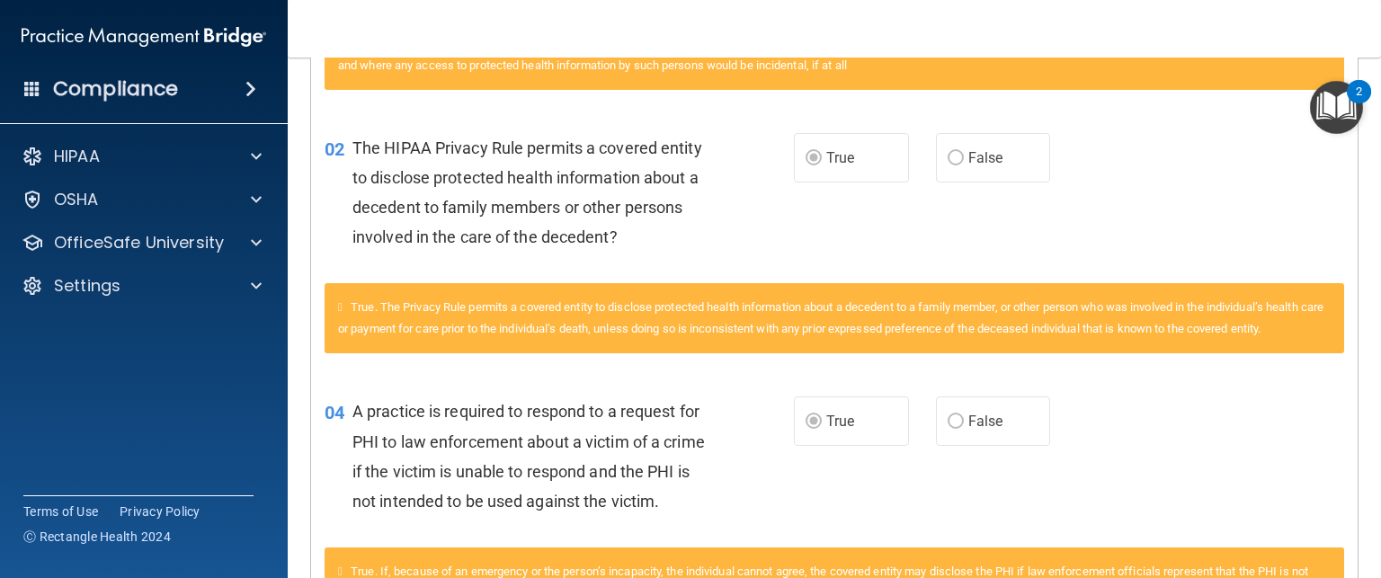
click at [1123, 447] on div "04 A practice is required to respond to a request for PHI to law enforcement ab…" at bounding box center [834, 461] width 1046 height 174
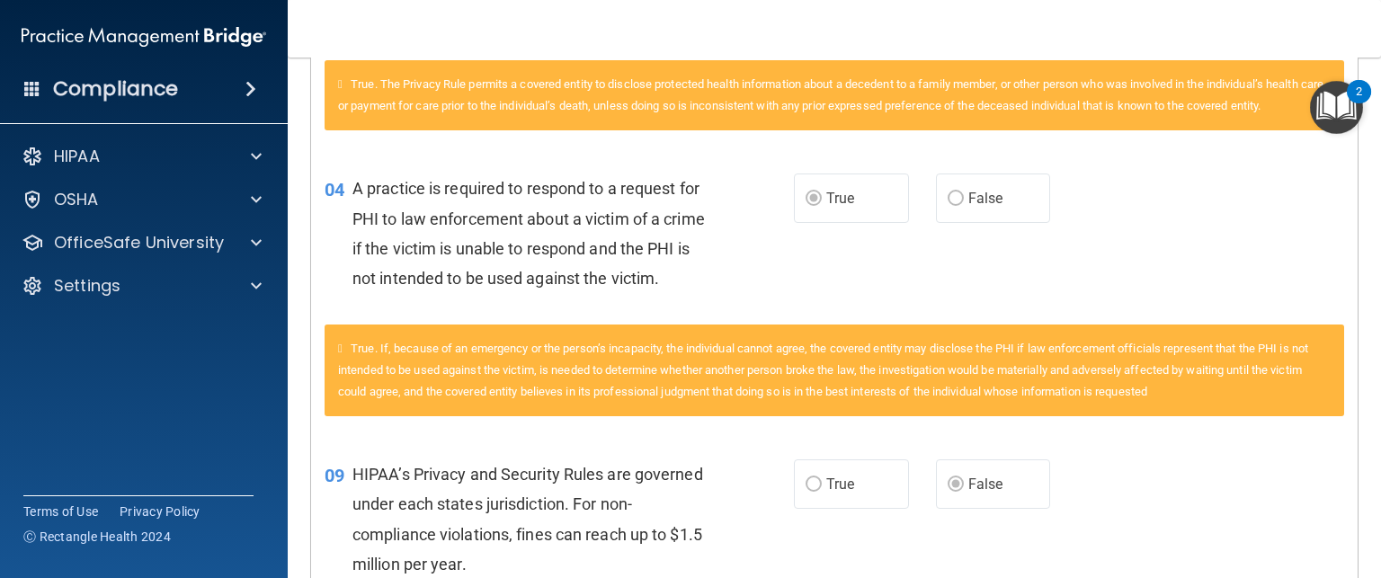
scroll to position [863, 0]
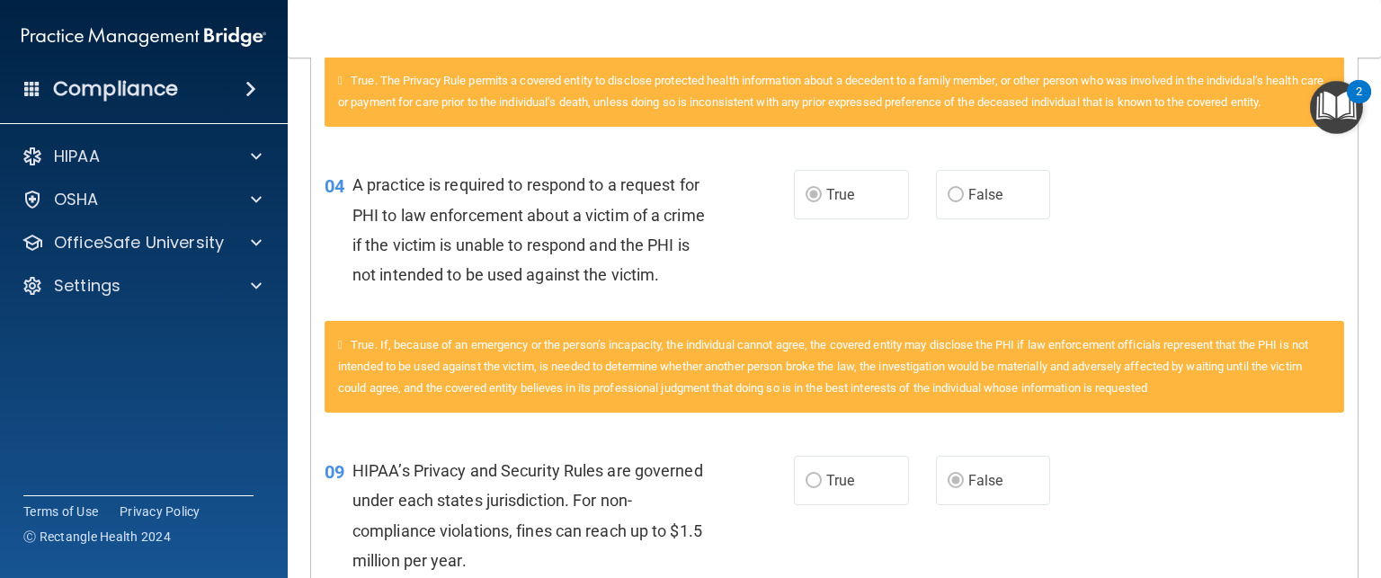
click at [1129, 433] on div "True. If, because of an emergency or the person’s incapacity, the individual ca…" at bounding box center [834, 377] width 1046 height 112
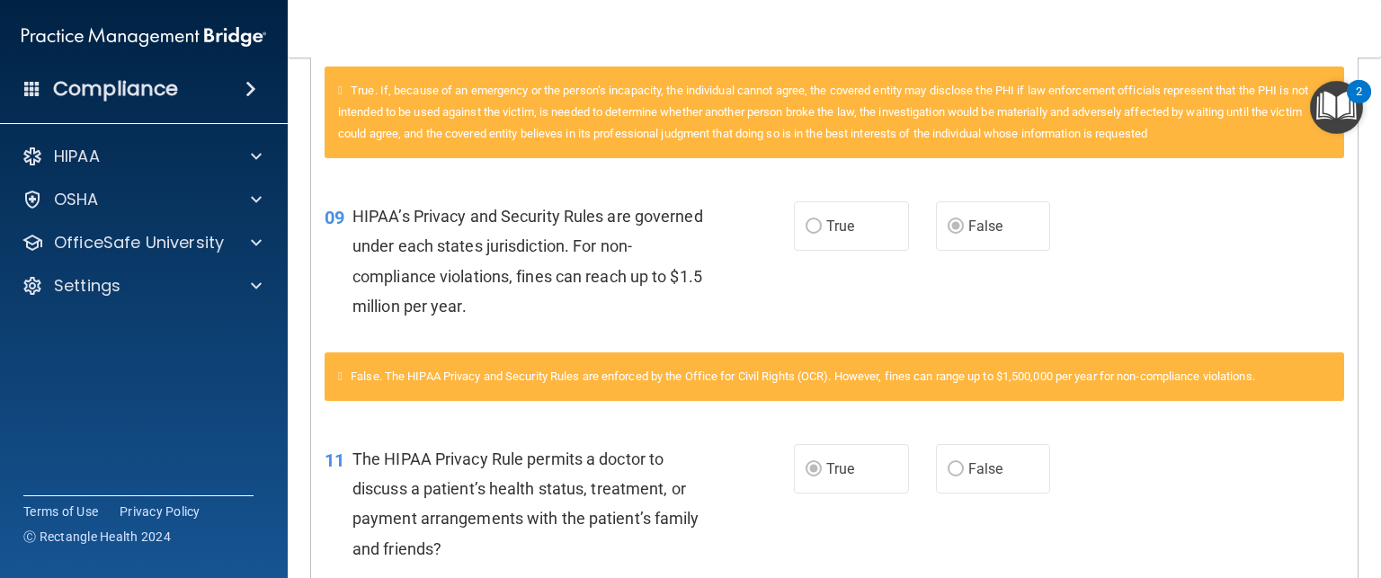
scroll to position [1130, 0]
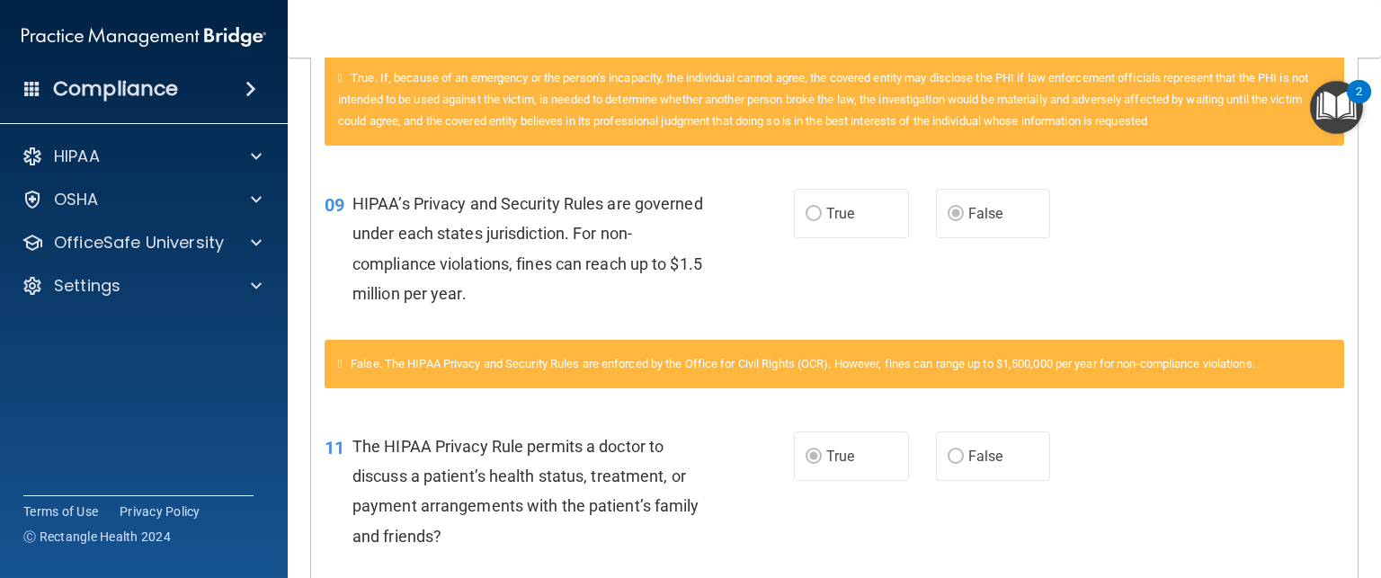
click at [1140, 340] on div "09 HIPAA’s Privacy and Security Rules are governed under each states jurisdicti…" at bounding box center [834, 253] width 1046 height 174
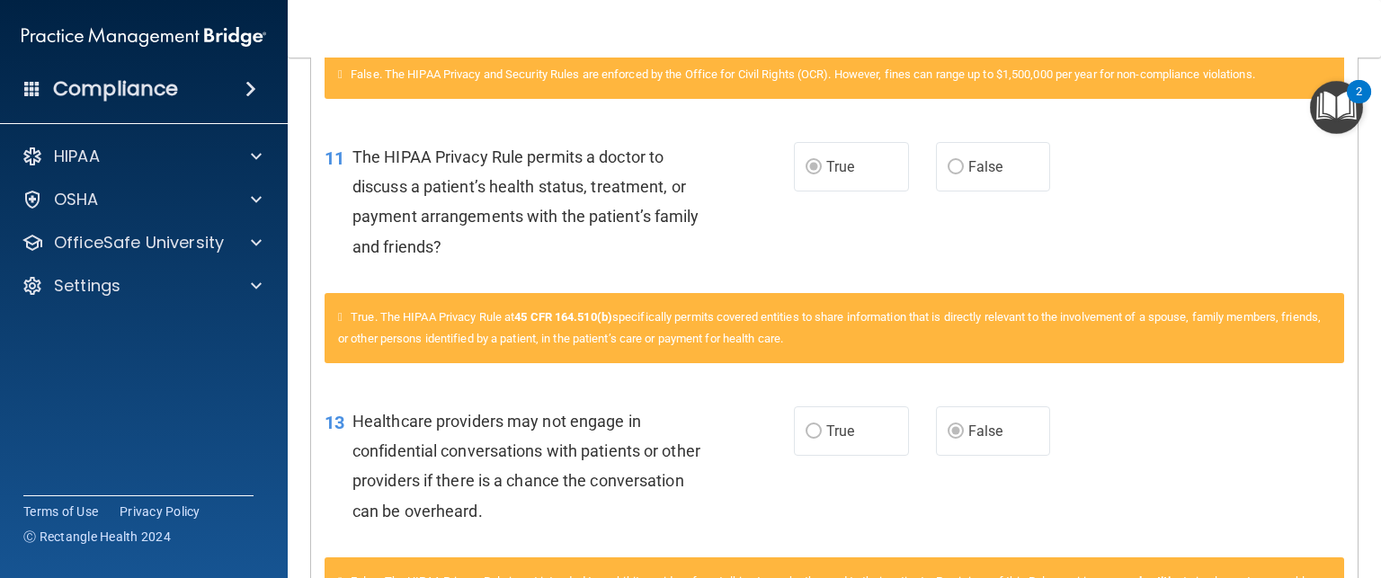
scroll to position [1420, 0]
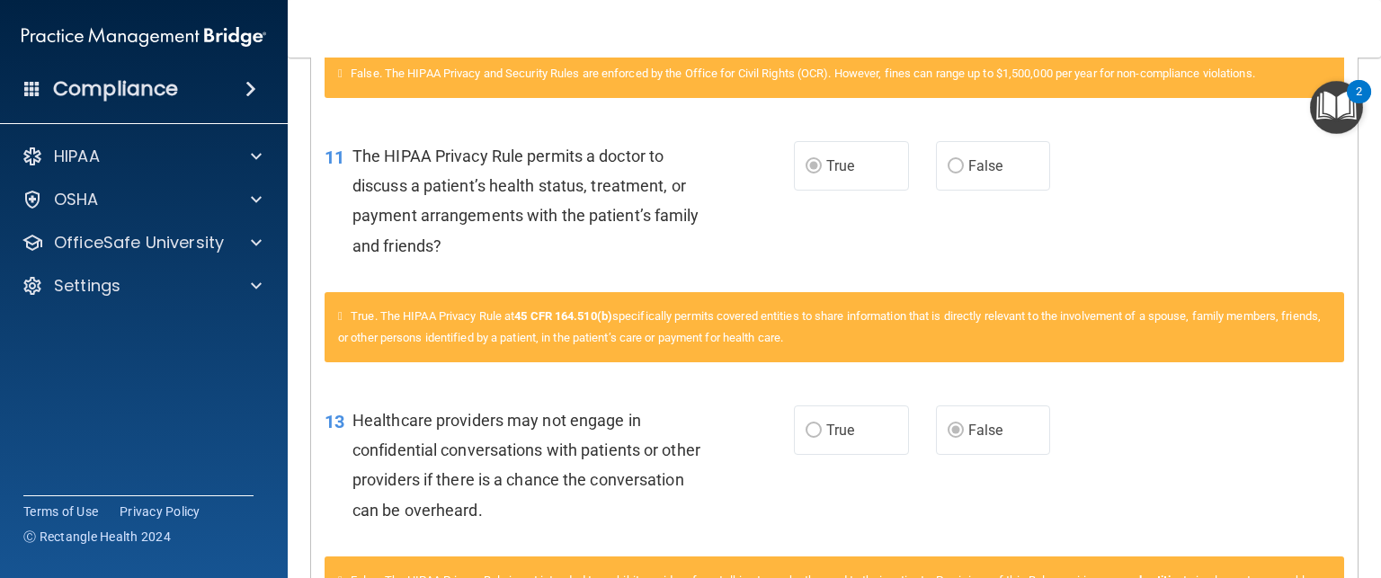
click at [1105, 362] on div "True. The HIPAA Privacy Rule at 45 CFR 164.510(b) specifically permits covered …" at bounding box center [834, 327] width 1019 height 70
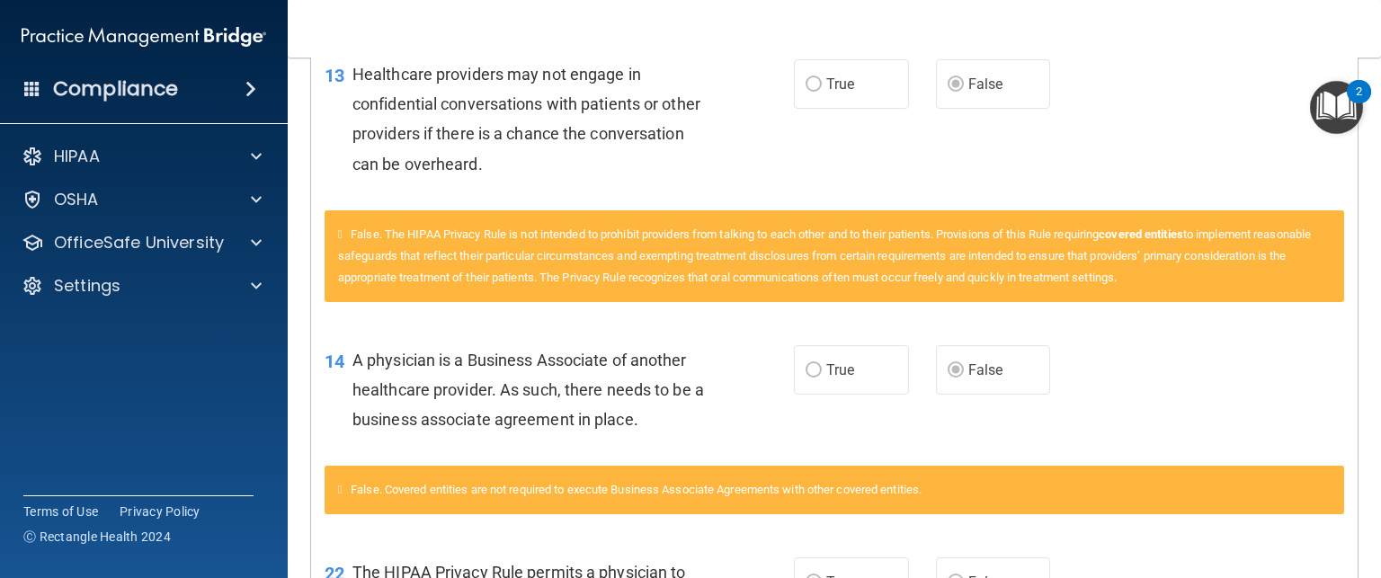
scroll to position [1767, 0]
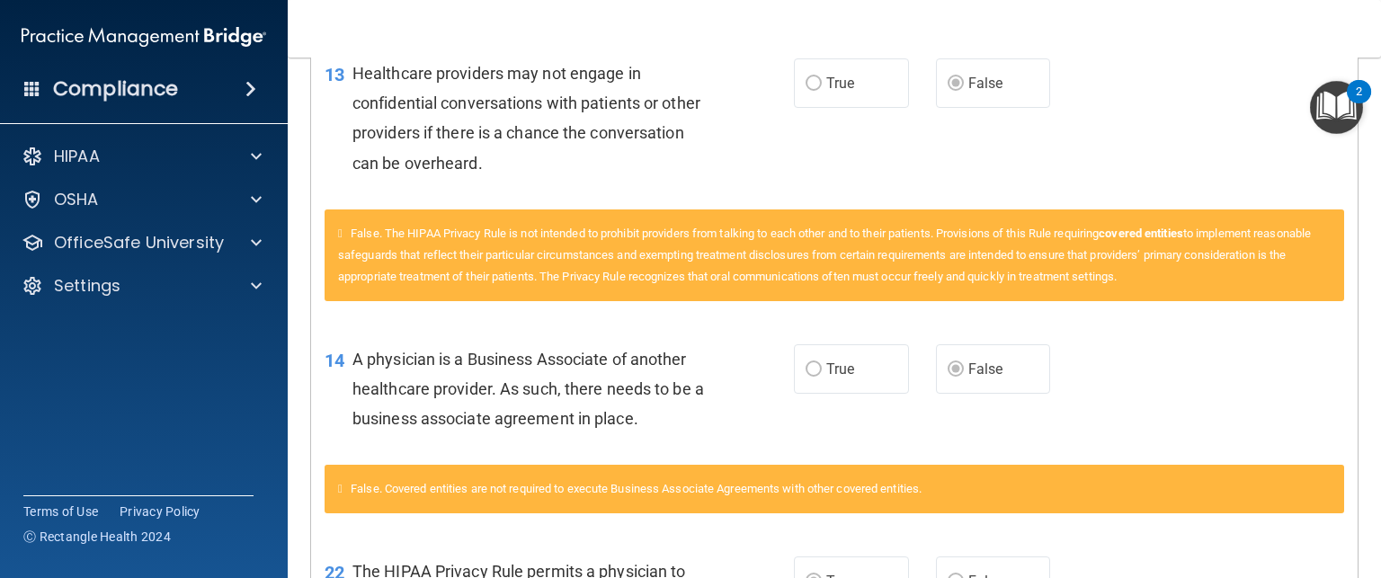
click at [1104, 413] on div "14 A physician is a Business Associate of another healthcare provider. As such,…" at bounding box center [834, 394] width 1046 height 144
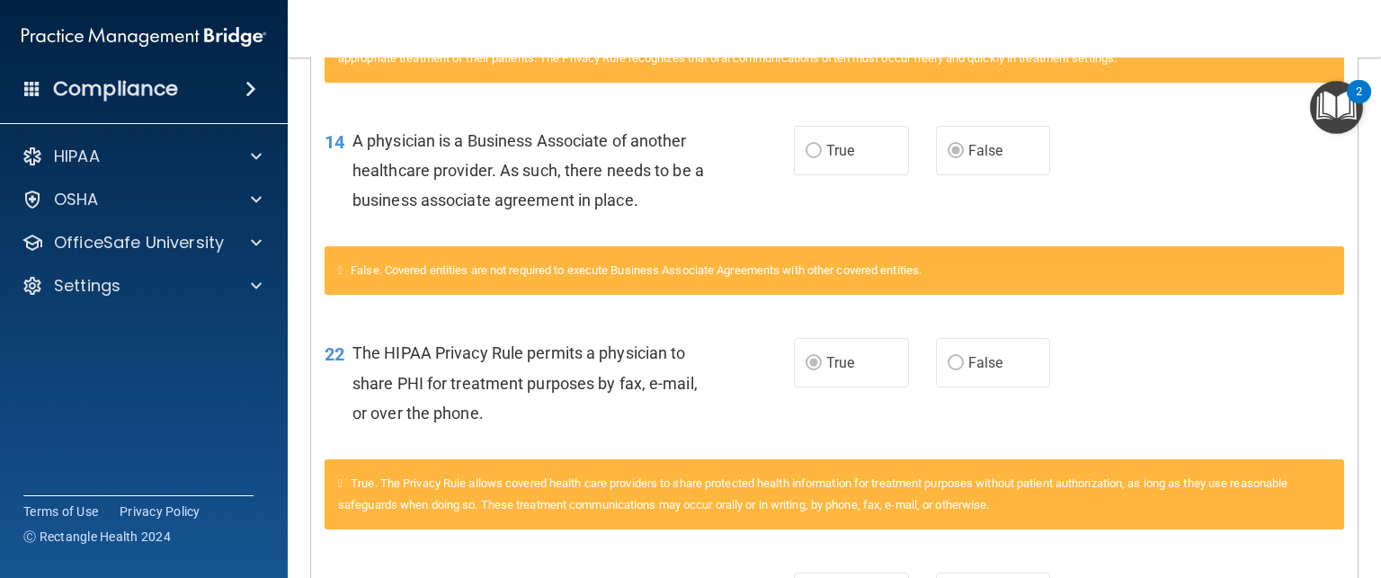
scroll to position [1990, 0]
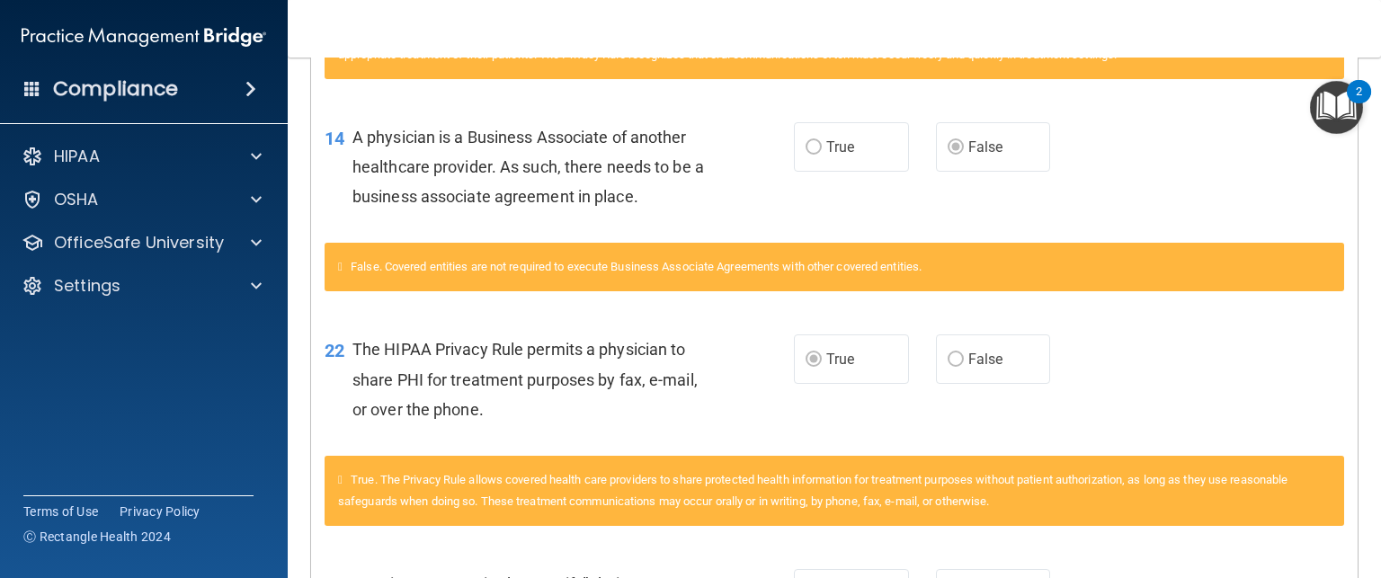
click at [1140, 374] on div "22 The HIPAA Privacy Rule permits a physician to share PHI for treatment purpos…" at bounding box center [834, 384] width 1046 height 144
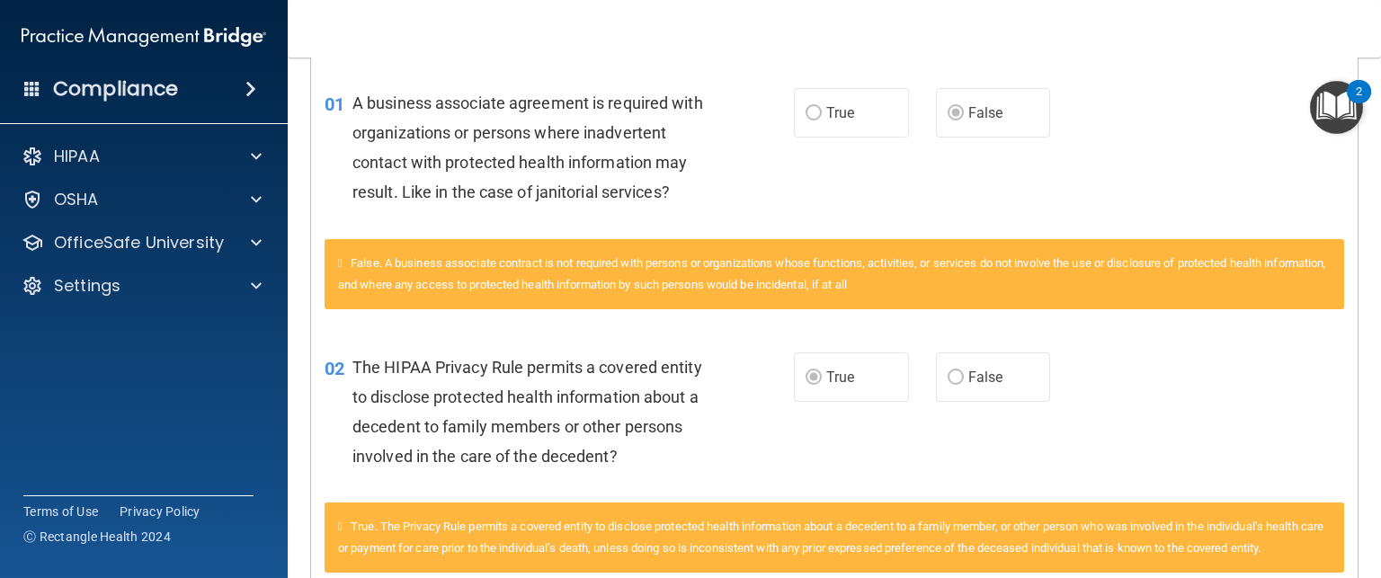
scroll to position [0, 0]
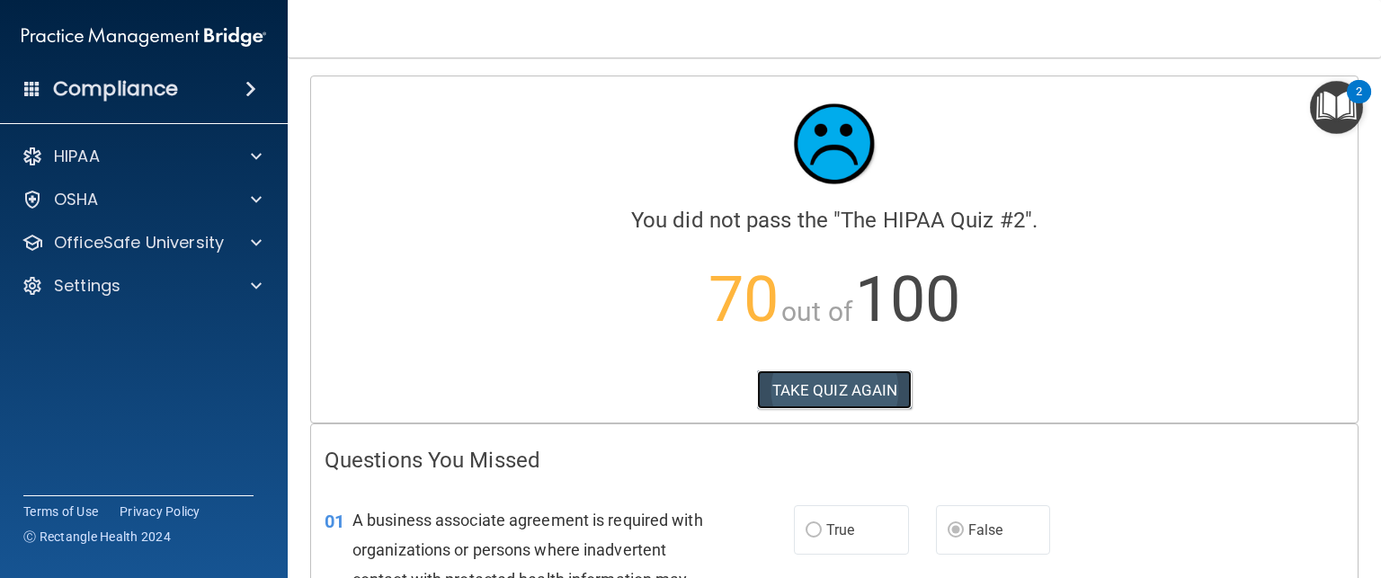
click at [851, 399] on button "TAKE QUIZ AGAIN" at bounding box center [835, 390] width 156 height 40
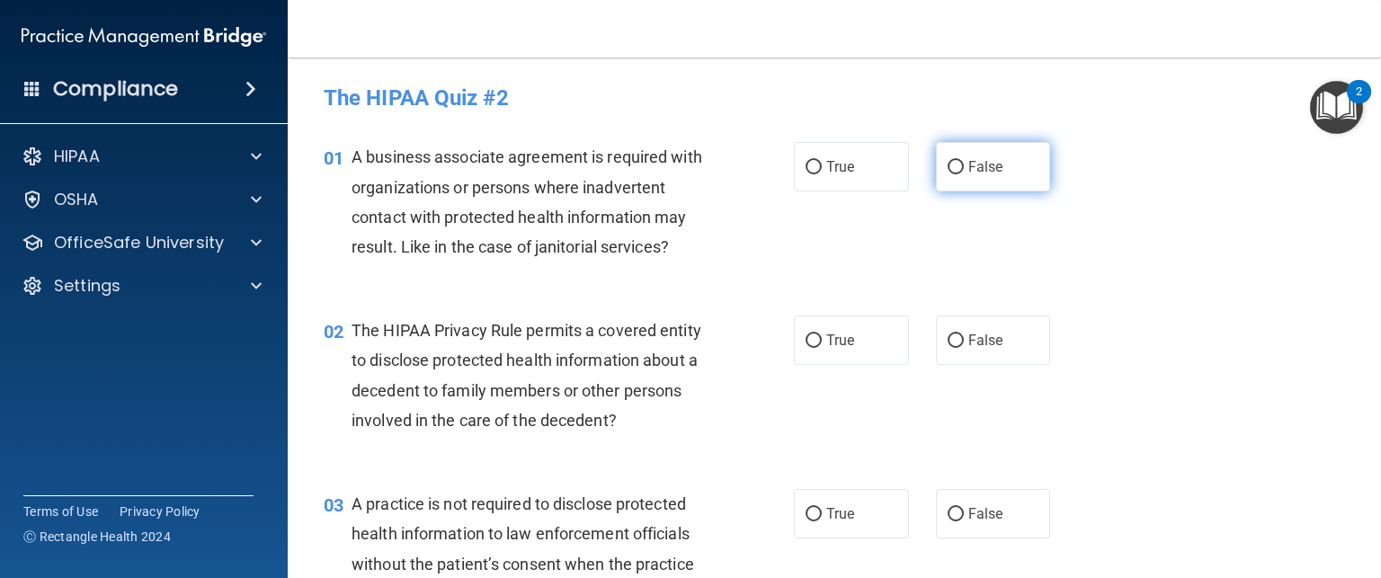
click at [982, 172] on span "False" at bounding box center [985, 166] width 35 height 17
click at [964, 172] on input "False" at bounding box center [956, 167] width 16 height 13
radio input "true"
click at [813, 345] on input "True" at bounding box center [814, 340] width 16 height 13
radio input "true"
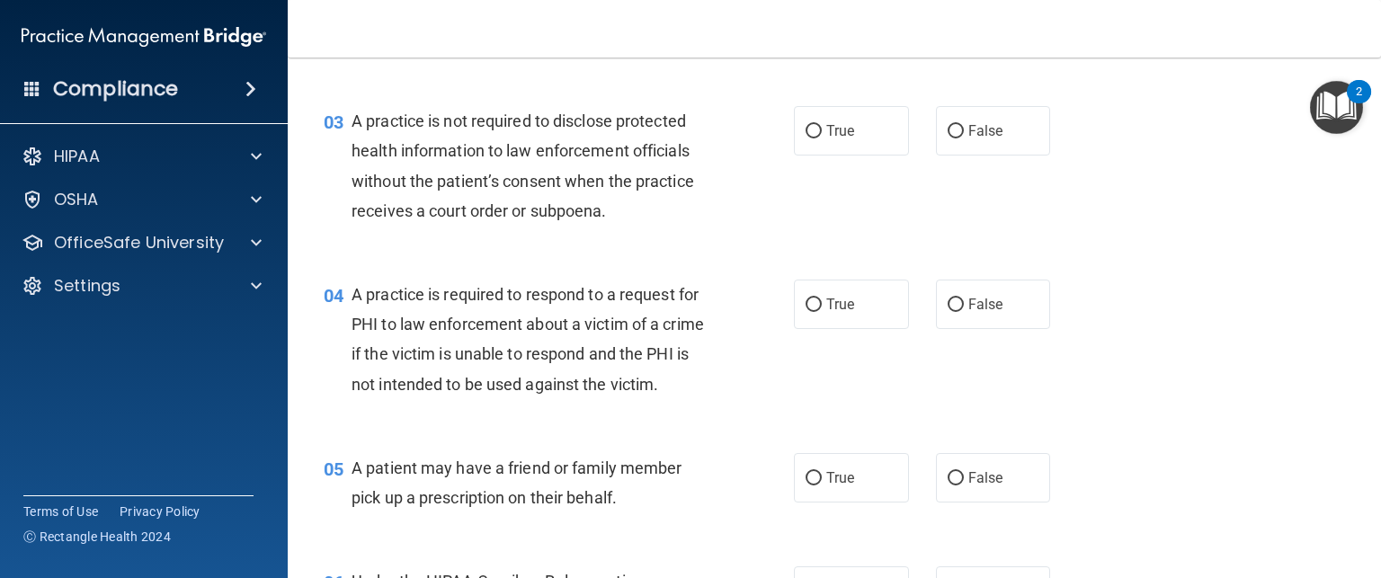
scroll to position [391, 0]
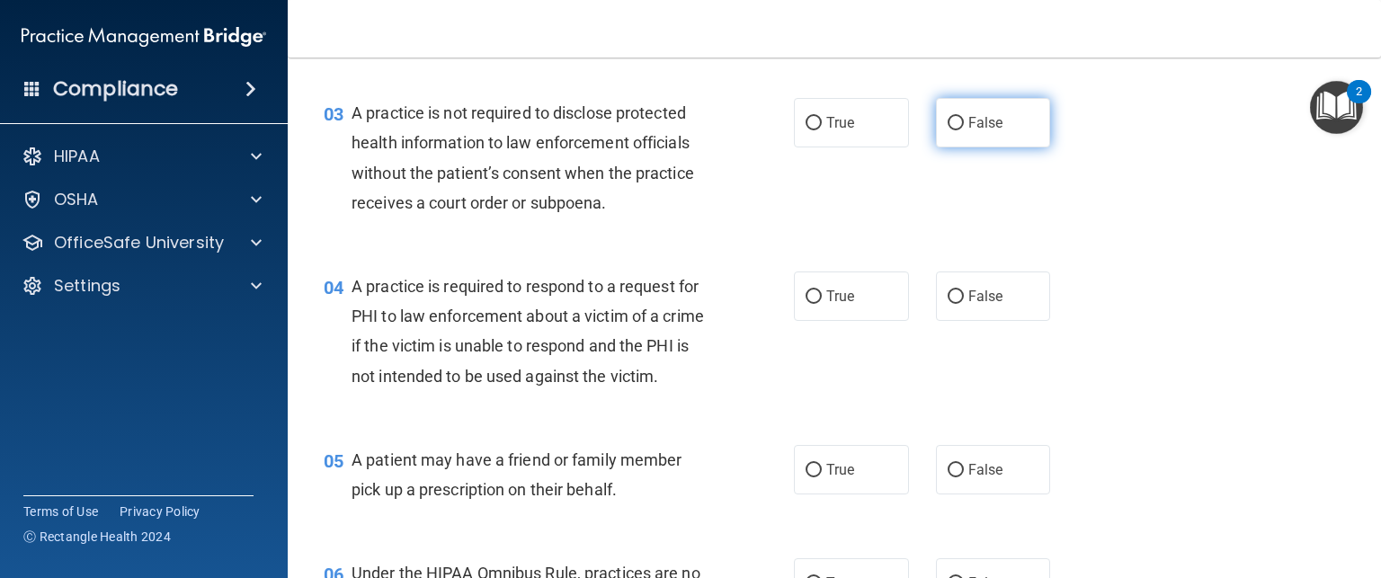
click at [972, 132] on label "False" at bounding box center [993, 122] width 115 height 49
click at [964, 130] on input "False" at bounding box center [956, 123] width 16 height 13
radio input "true"
click at [824, 307] on label "True" at bounding box center [851, 296] width 115 height 49
click at [822, 304] on input "True" at bounding box center [814, 296] width 16 height 13
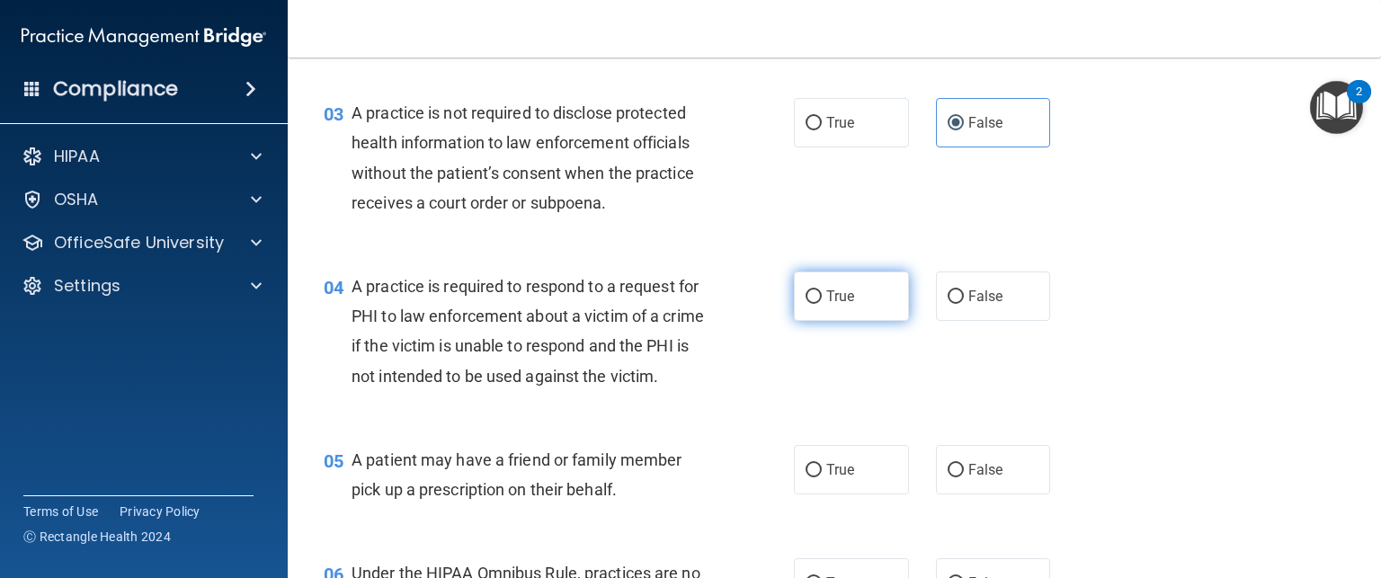
radio input "true"
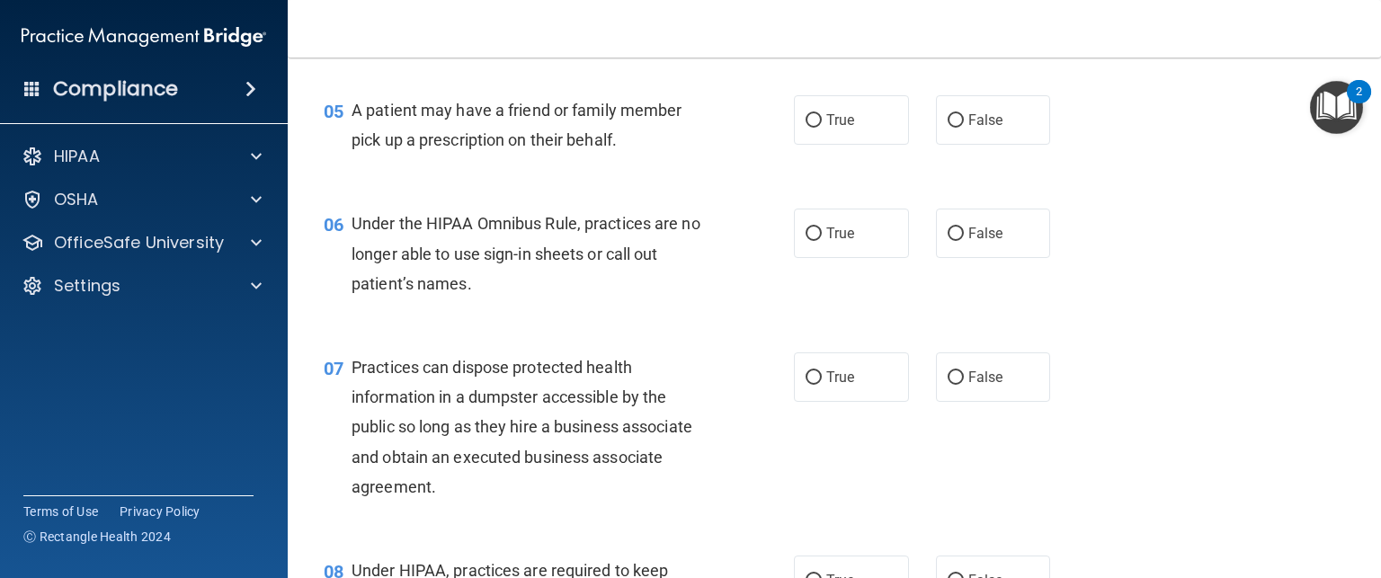
scroll to position [741, 0]
click at [853, 145] on label "True" at bounding box center [851, 119] width 115 height 49
click at [822, 128] on input "True" at bounding box center [814, 120] width 16 height 13
radio input "true"
click at [976, 258] on label "False" at bounding box center [993, 233] width 115 height 49
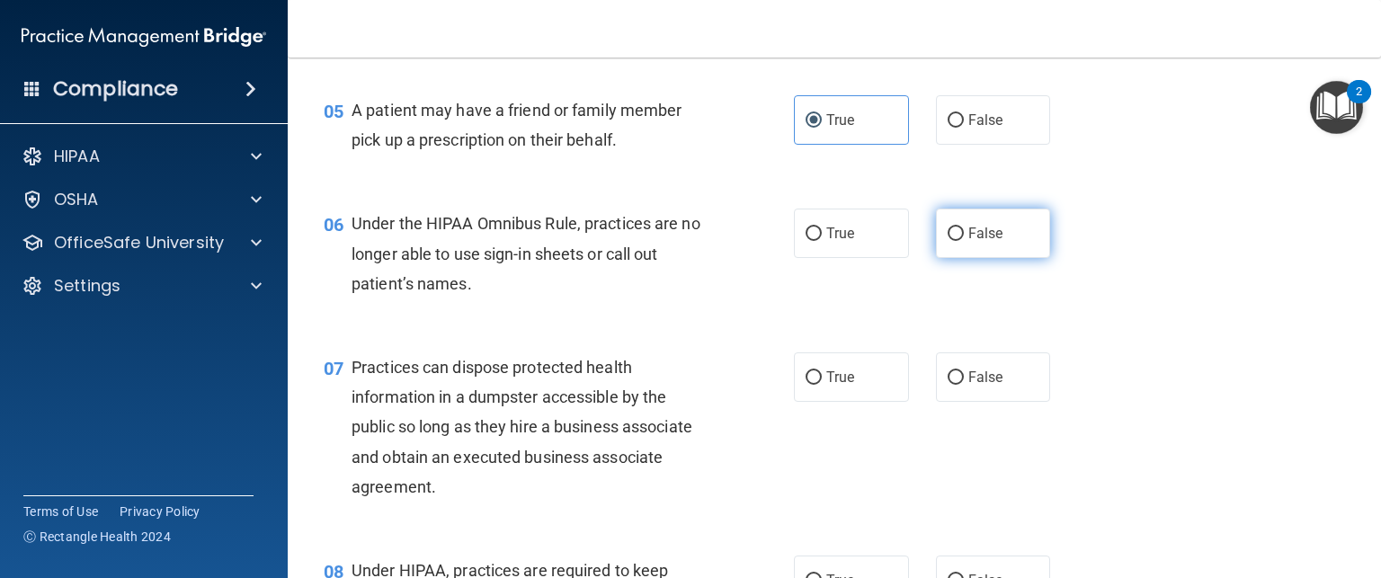
click at [964, 241] on input "False" at bounding box center [956, 233] width 16 height 13
radio input "true"
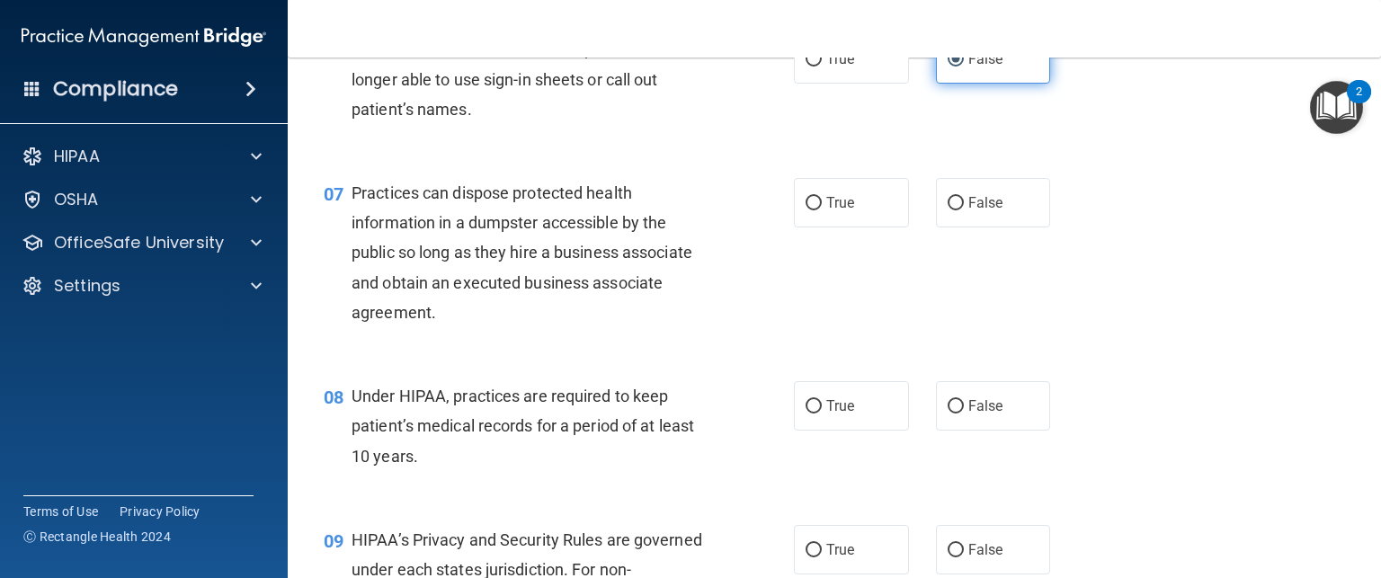
scroll to position [959, 0]
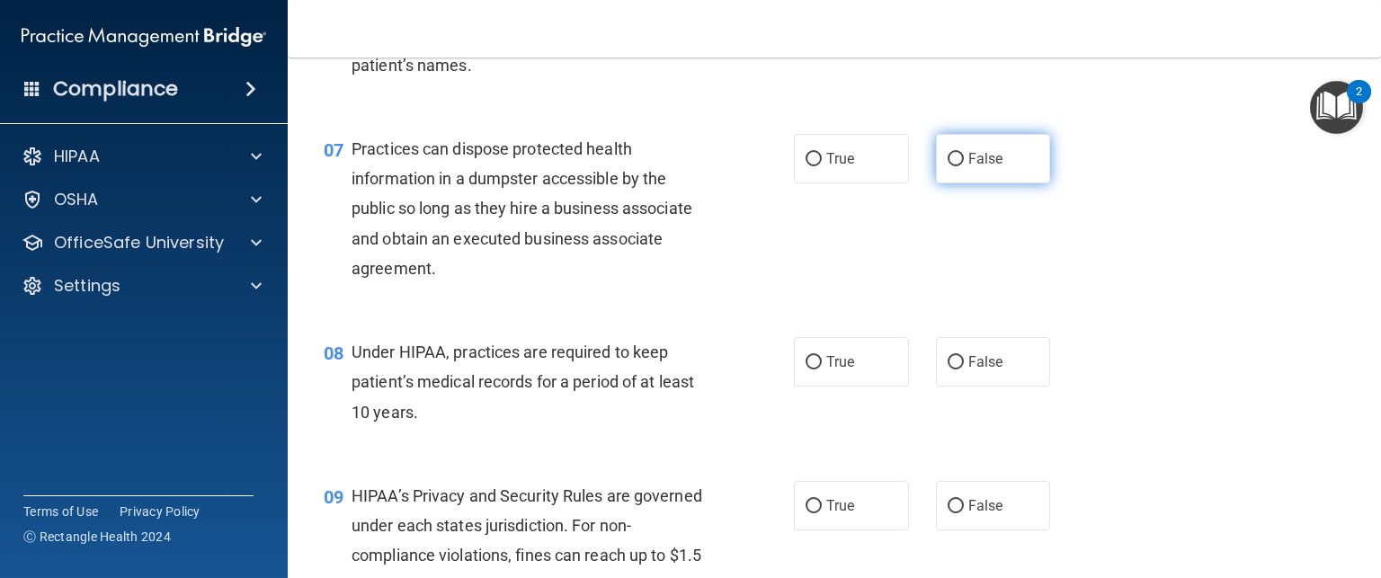
click at [985, 183] on label "False" at bounding box center [993, 158] width 115 height 49
click at [964, 166] on input "False" at bounding box center [956, 159] width 16 height 13
radio input "true"
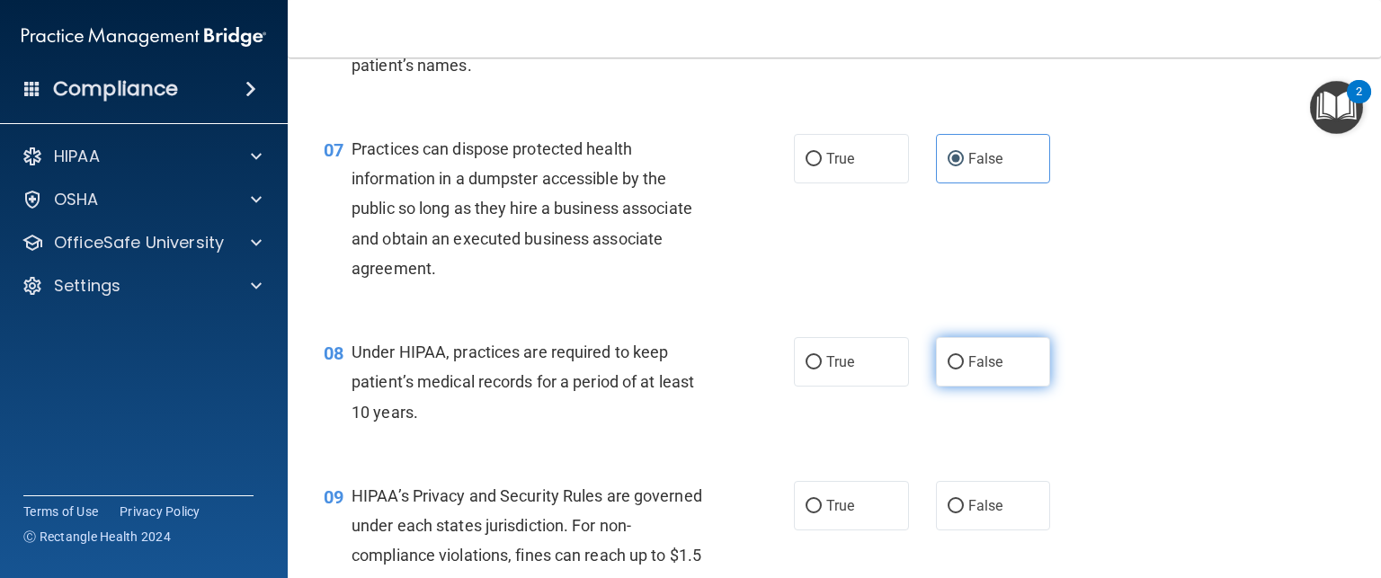
click at [953, 369] on input "False" at bounding box center [956, 362] width 16 height 13
radio input "true"
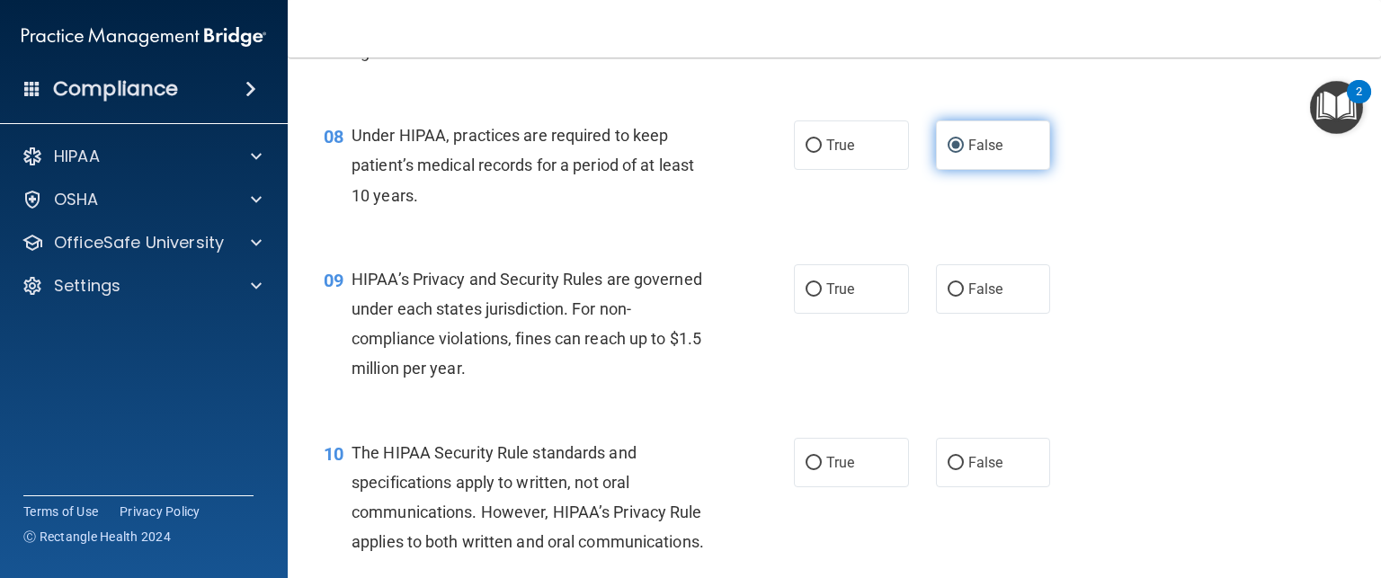
scroll to position [1186, 0]
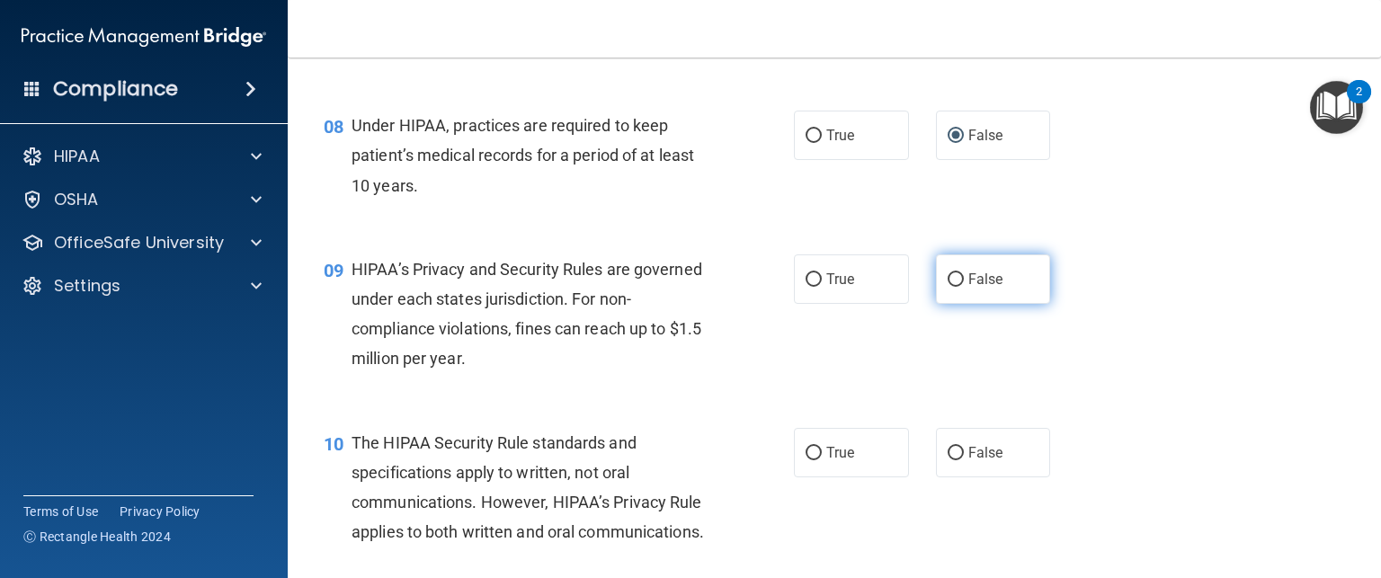
click at [984, 288] on span "False" at bounding box center [985, 279] width 35 height 17
click at [964, 287] on input "False" at bounding box center [956, 279] width 16 height 13
radio input "true"
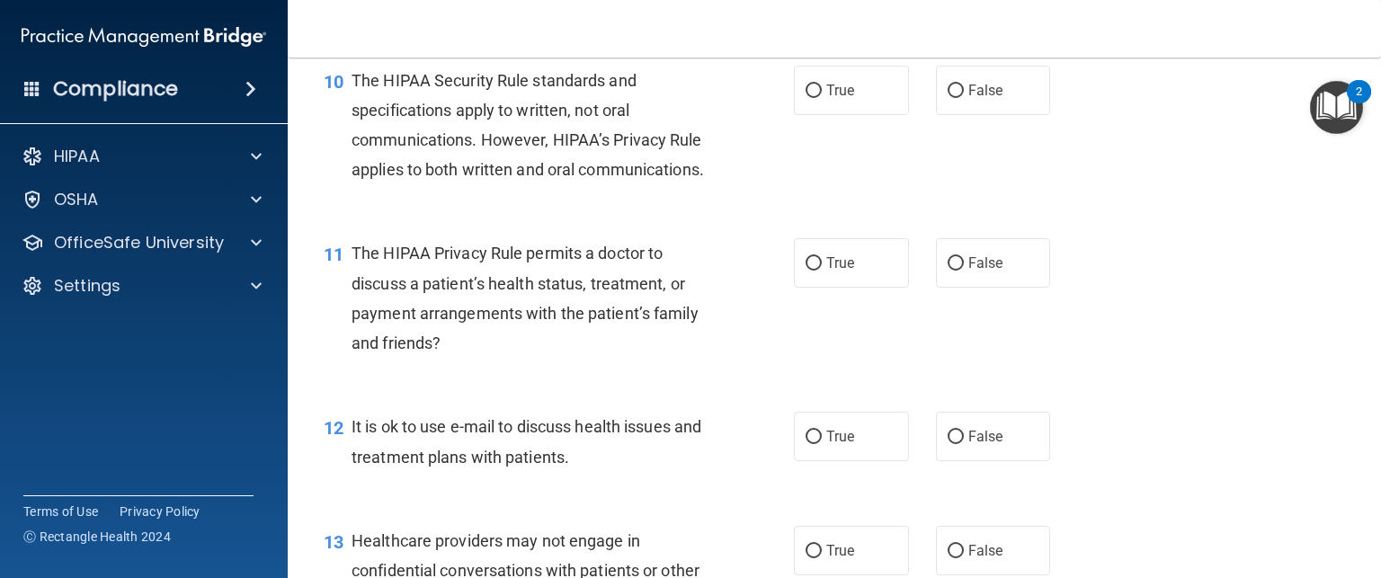
scroll to position [1557, 0]
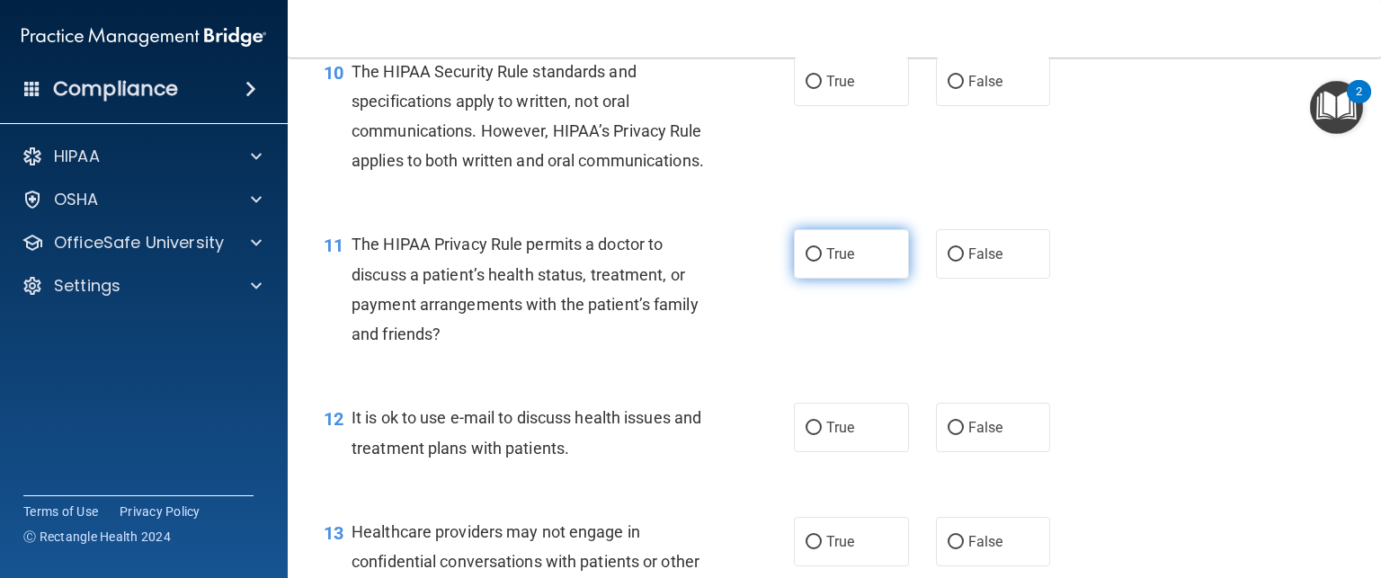
click at [827, 279] on label "True" at bounding box center [851, 253] width 115 height 49
click at [822, 262] on input "True" at bounding box center [814, 254] width 16 height 13
radio input "true"
click at [841, 106] on label "True" at bounding box center [851, 81] width 115 height 49
click at [822, 89] on input "True" at bounding box center [814, 82] width 16 height 13
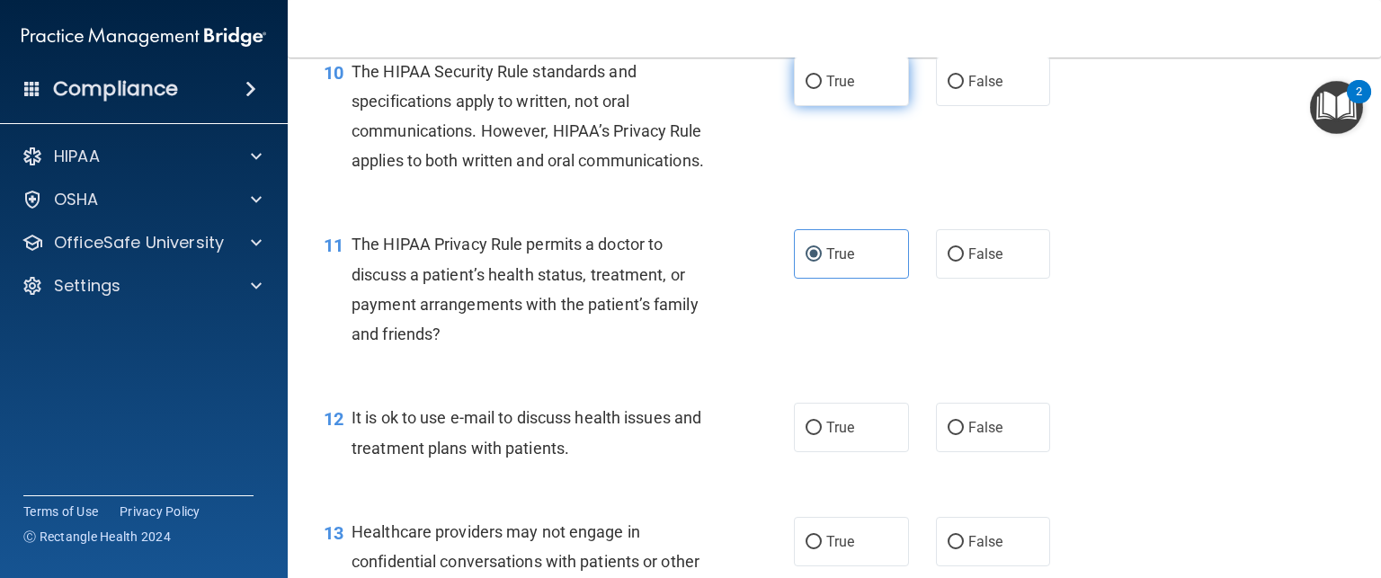
radio input "true"
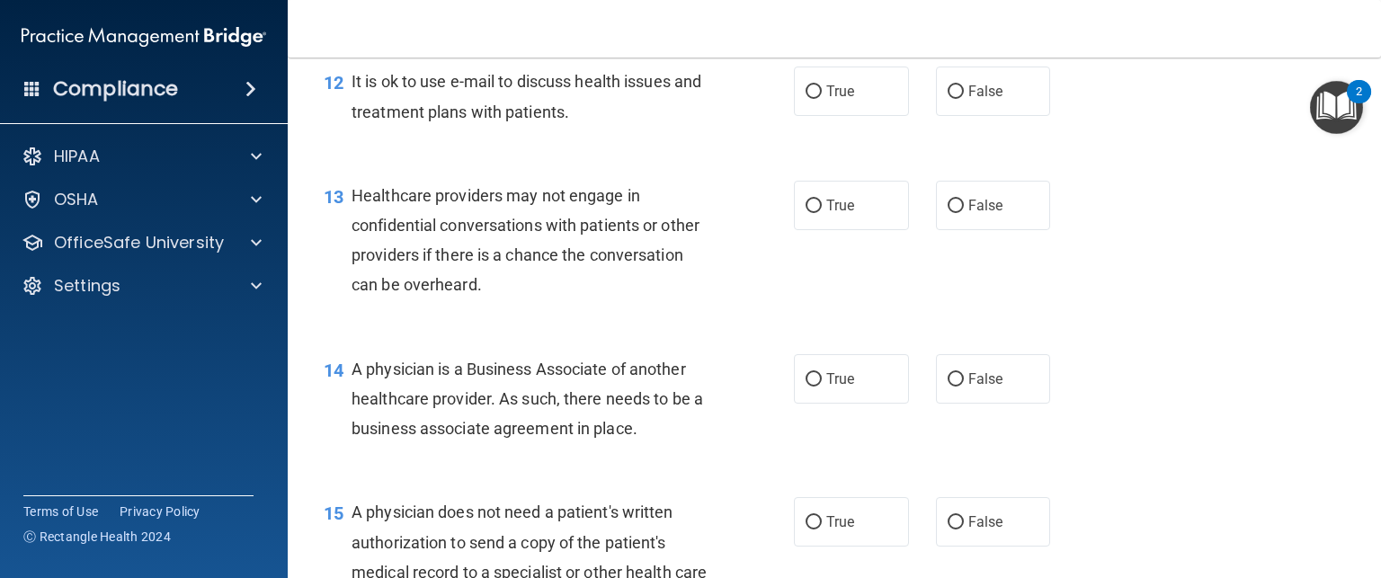
scroll to position [1895, 0]
click at [859, 114] on label "True" at bounding box center [851, 89] width 115 height 49
click at [822, 97] on input "True" at bounding box center [814, 90] width 16 height 13
radio input "true"
click at [969, 212] on span "False" at bounding box center [985, 203] width 35 height 17
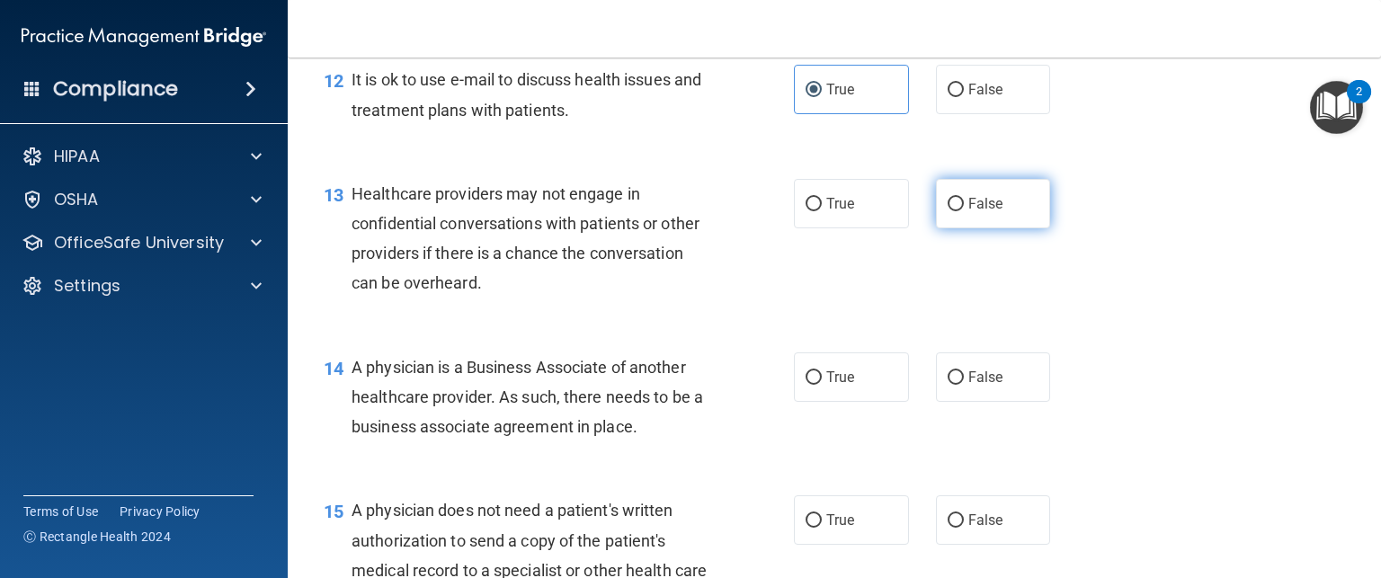
click at [964, 211] on input "False" at bounding box center [956, 204] width 16 height 13
radio input "true"
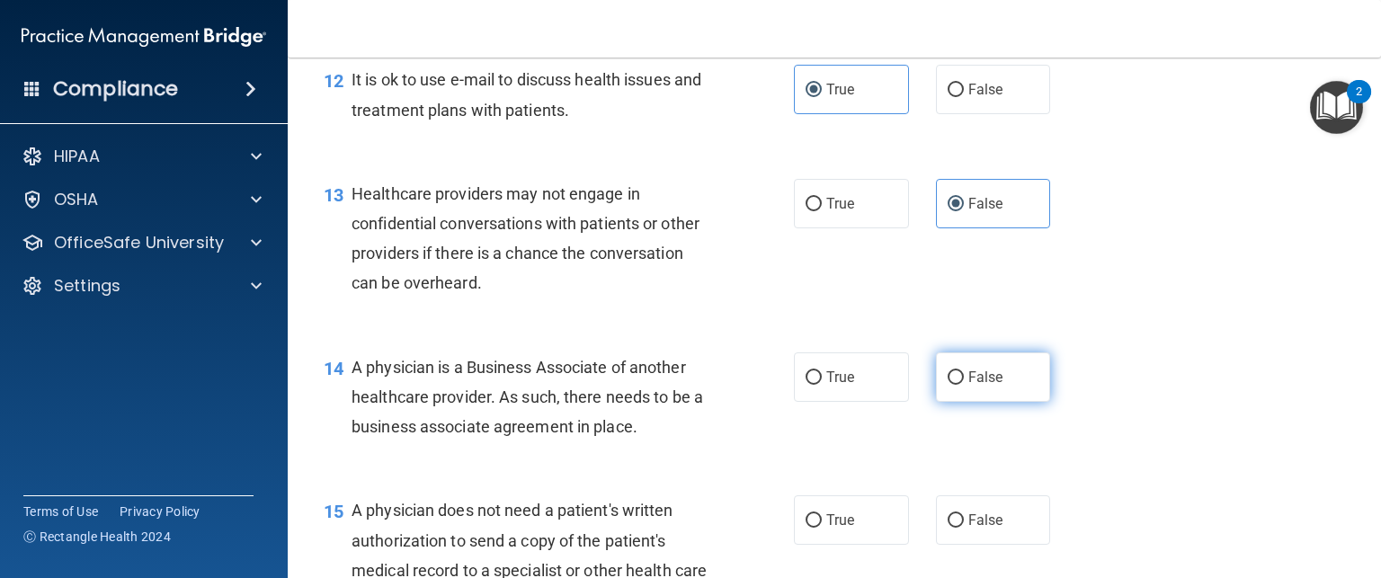
click at [974, 386] on span "False" at bounding box center [985, 377] width 35 height 17
click at [964, 385] on input "False" at bounding box center [956, 377] width 16 height 13
radio input "true"
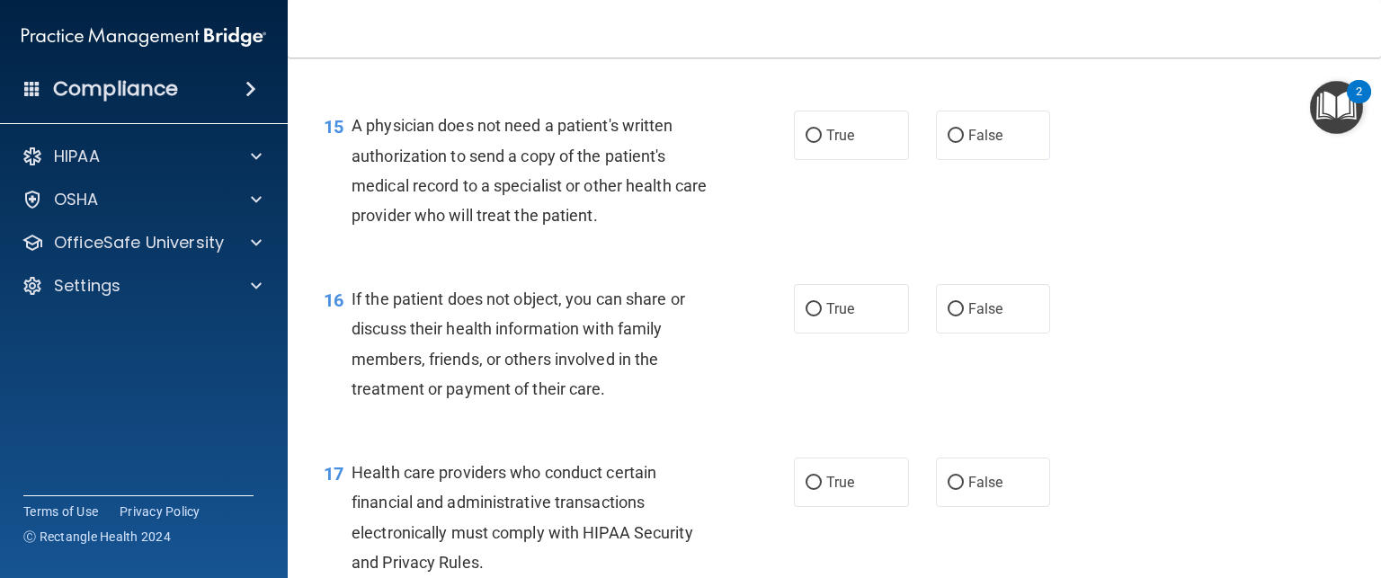
scroll to position [2298, 0]
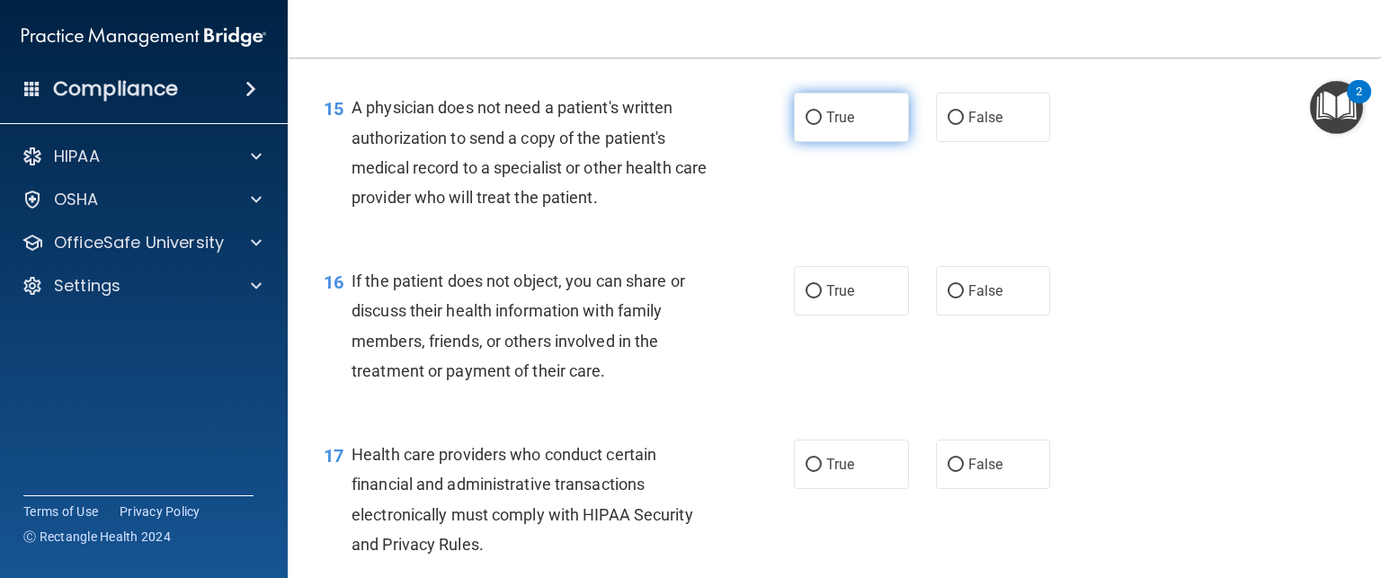
click at [831, 142] on label "True" at bounding box center [851, 117] width 115 height 49
click at [822, 125] on input "True" at bounding box center [814, 117] width 16 height 13
radio input "true"
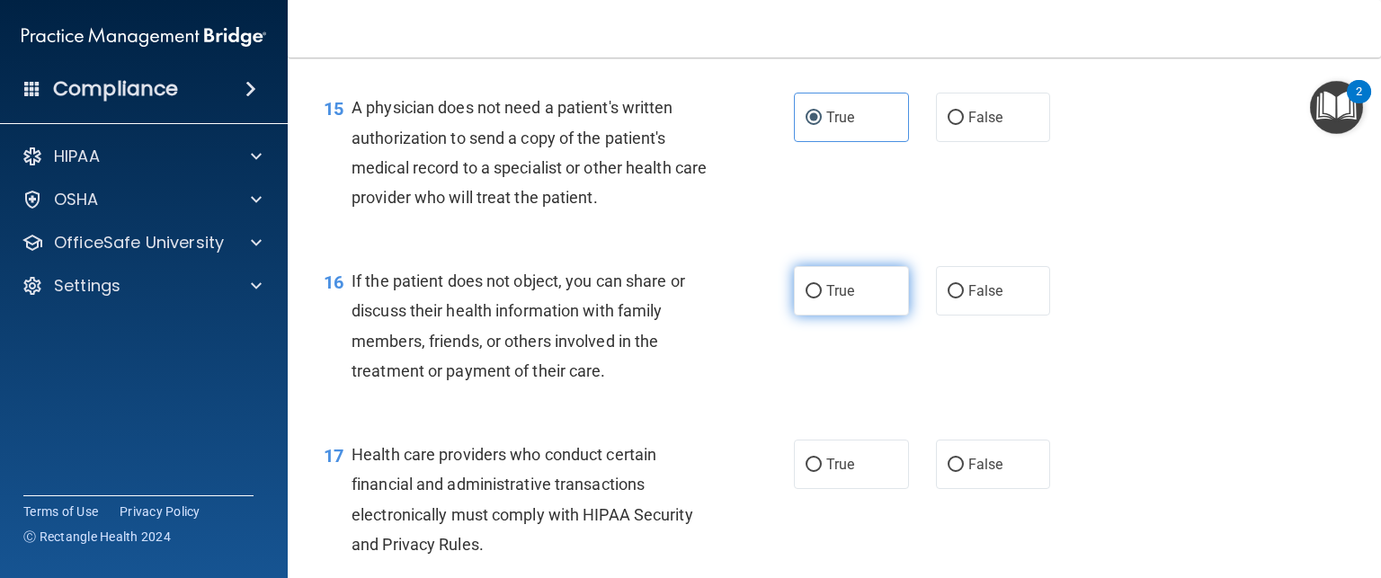
click at [834, 299] on span "True" at bounding box center [840, 290] width 28 height 17
click at [822, 298] on input "True" at bounding box center [814, 291] width 16 height 13
radio input "true"
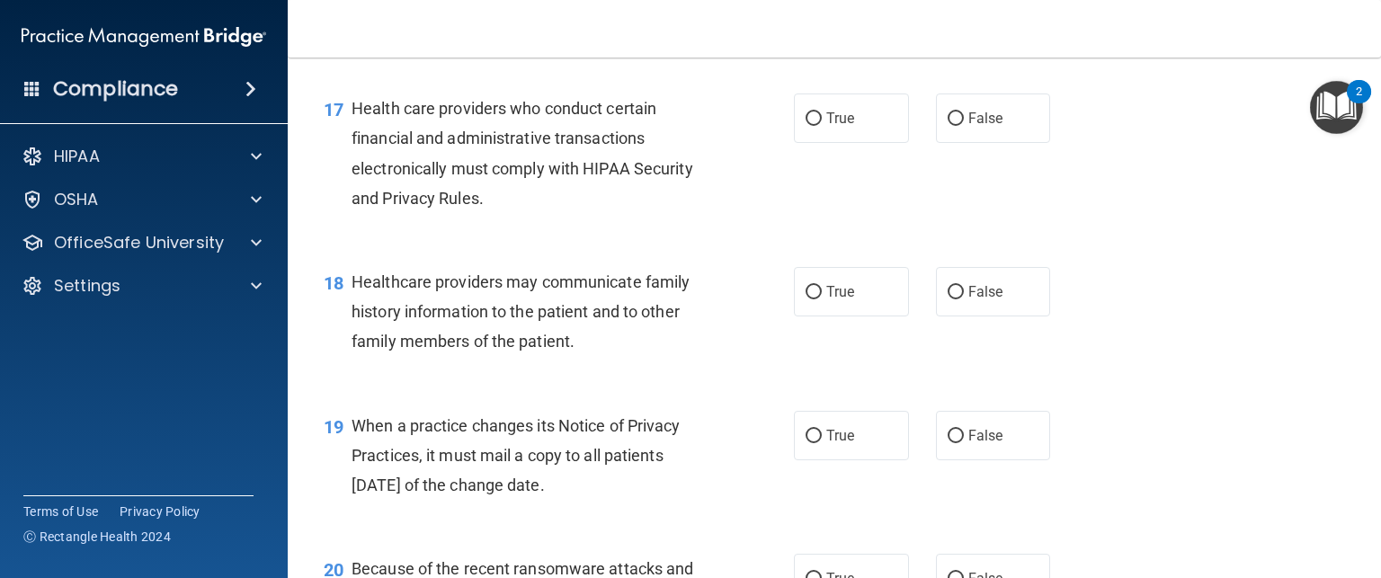
scroll to position [2675, 0]
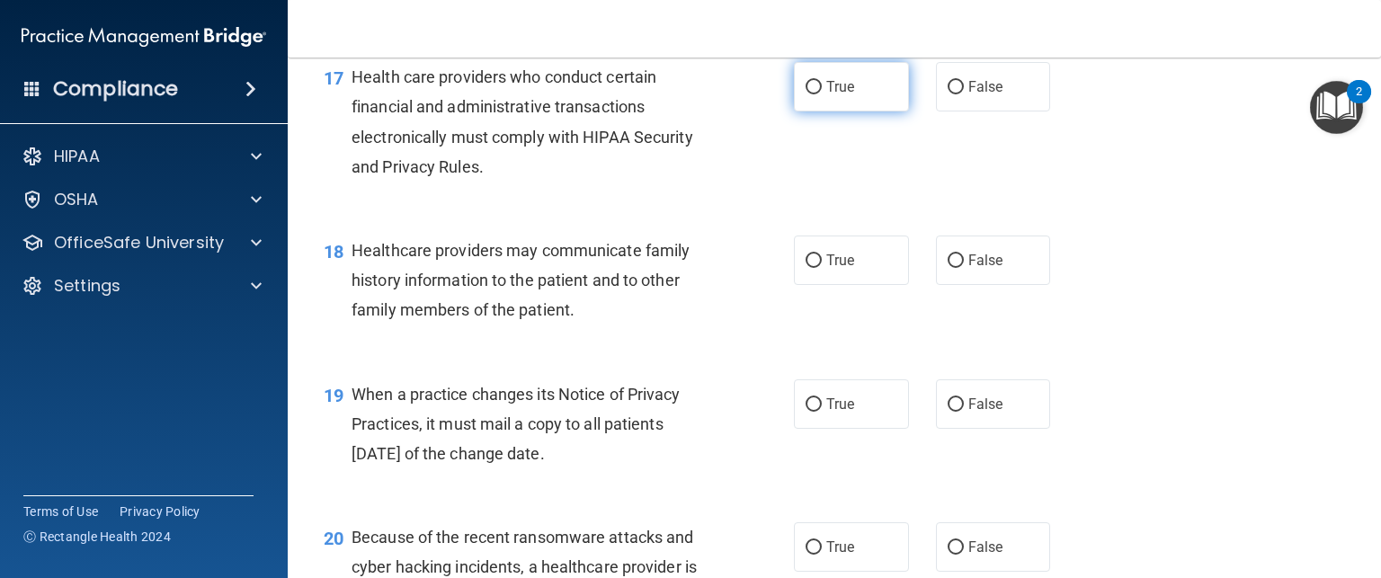
click at [852, 111] on label "True" at bounding box center [851, 86] width 115 height 49
click at [822, 94] on input "True" at bounding box center [814, 87] width 16 height 13
radio input "true"
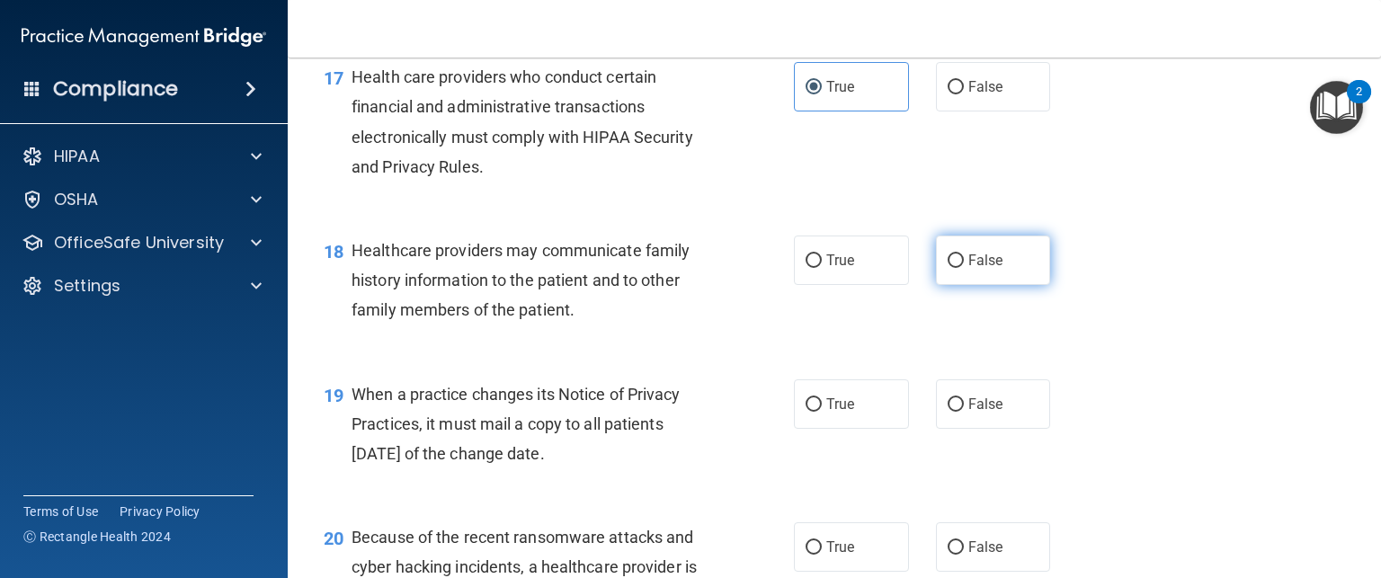
click at [989, 269] on span "False" at bounding box center [985, 260] width 35 height 17
click at [964, 268] on input "False" at bounding box center [956, 260] width 16 height 13
radio input "true"
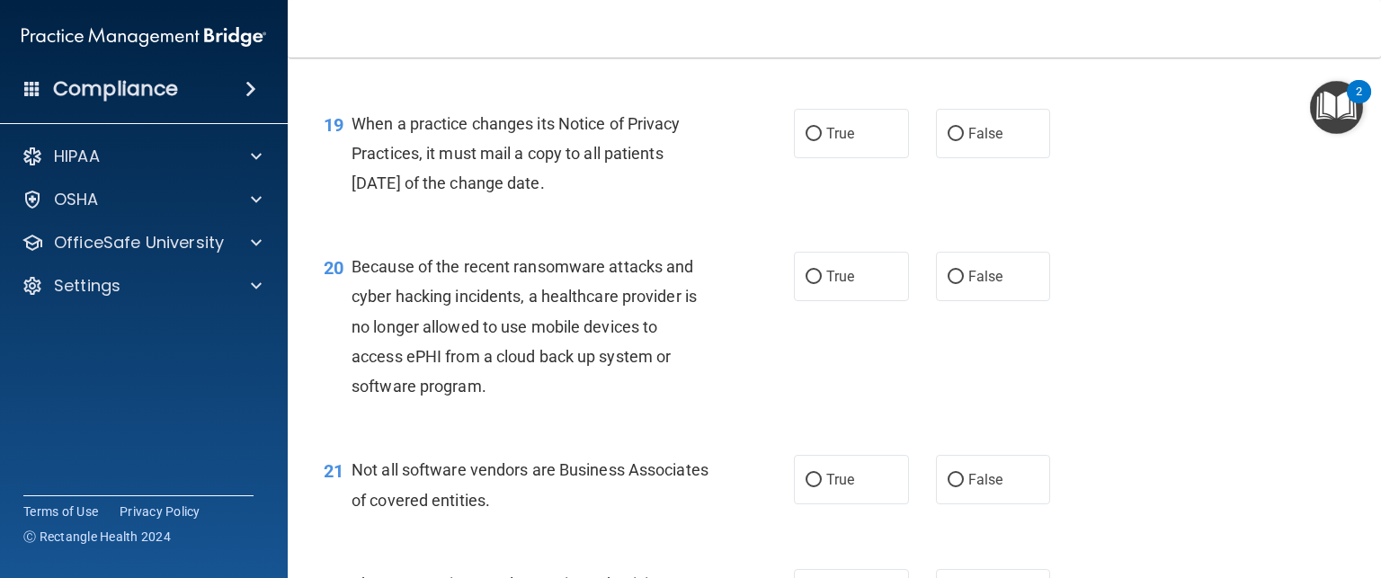
scroll to position [2960, 0]
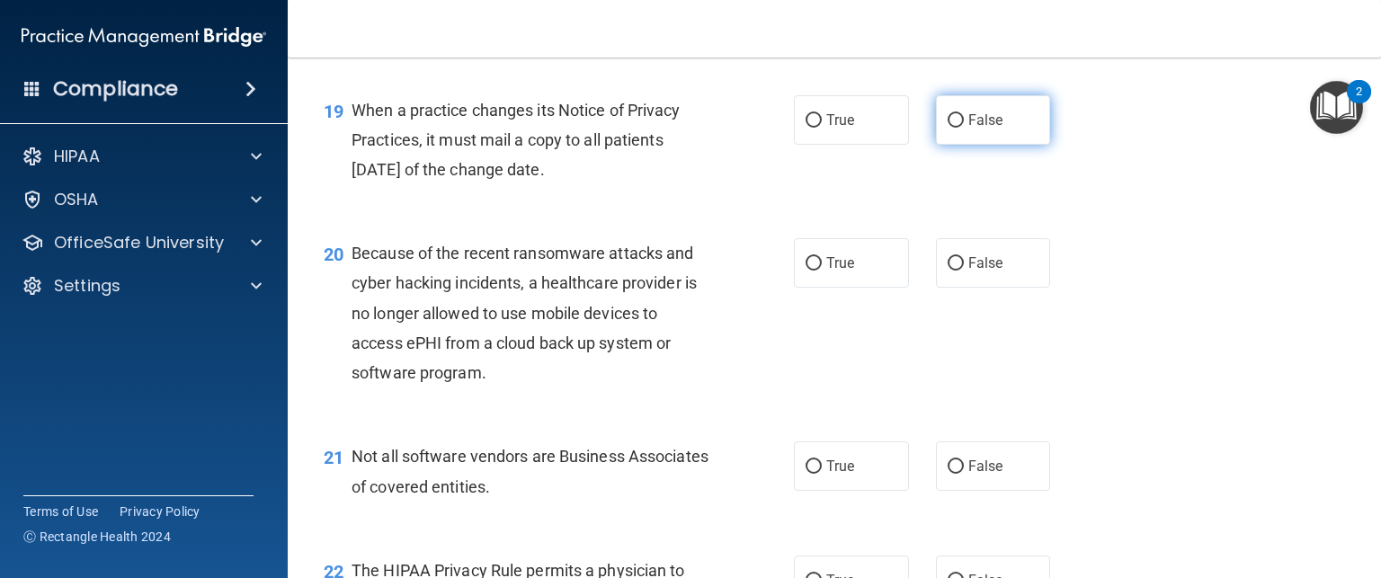
click at [984, 145] on label "False" at bounding box center [993, 119] width 115 height 49
click at [964, 128] on input "False" at bounding box center [956, 120] width 16 height 13
radio input "true"
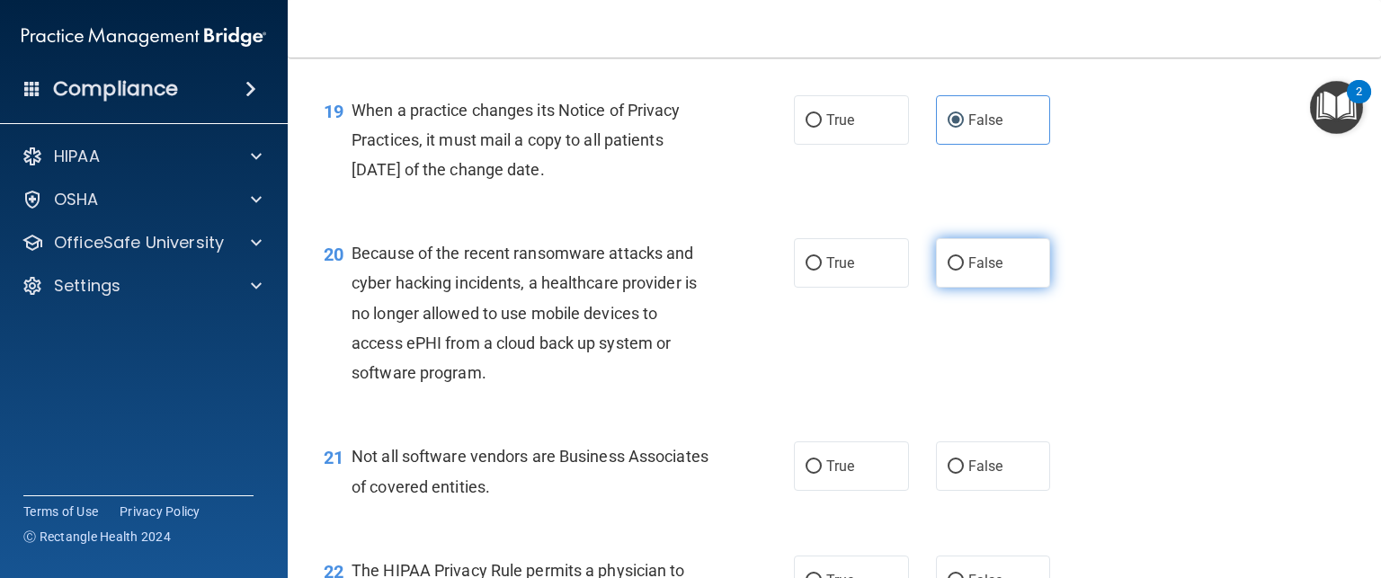
click at [975, 272] on span "False" at bounding box center [985, 262] width 35 height 17
click at [964, 271] on input "False" at bounding box center [956, 263] width 16 height 13
radio input "true"
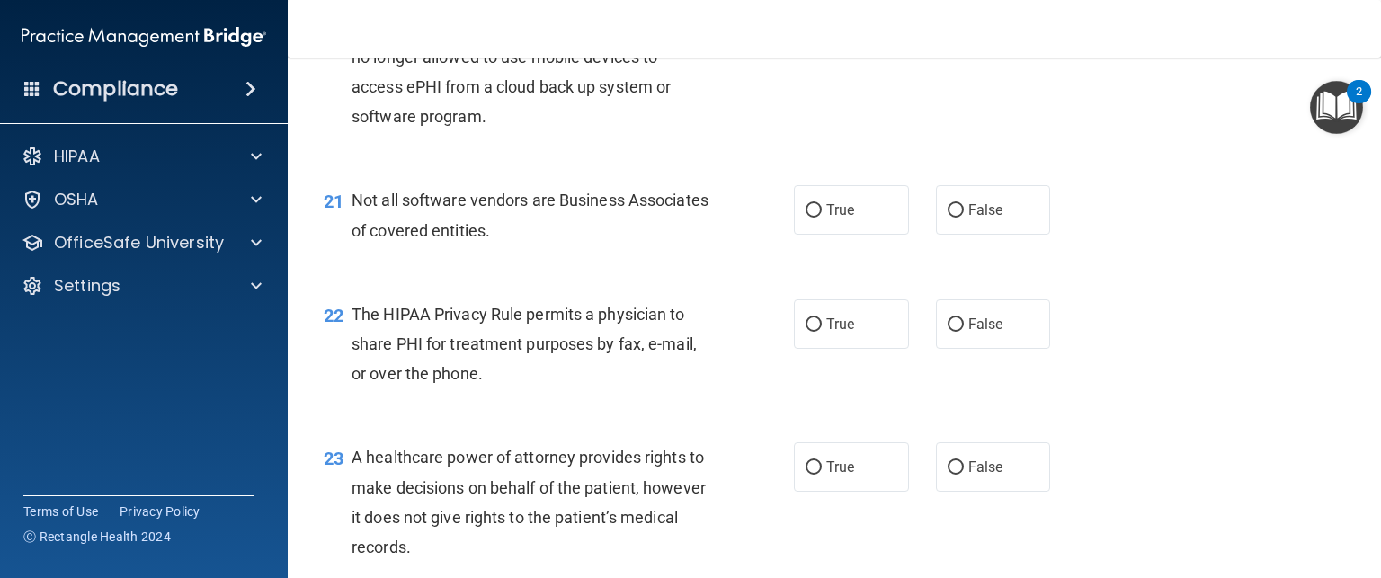
scroll to position [3255, 0]
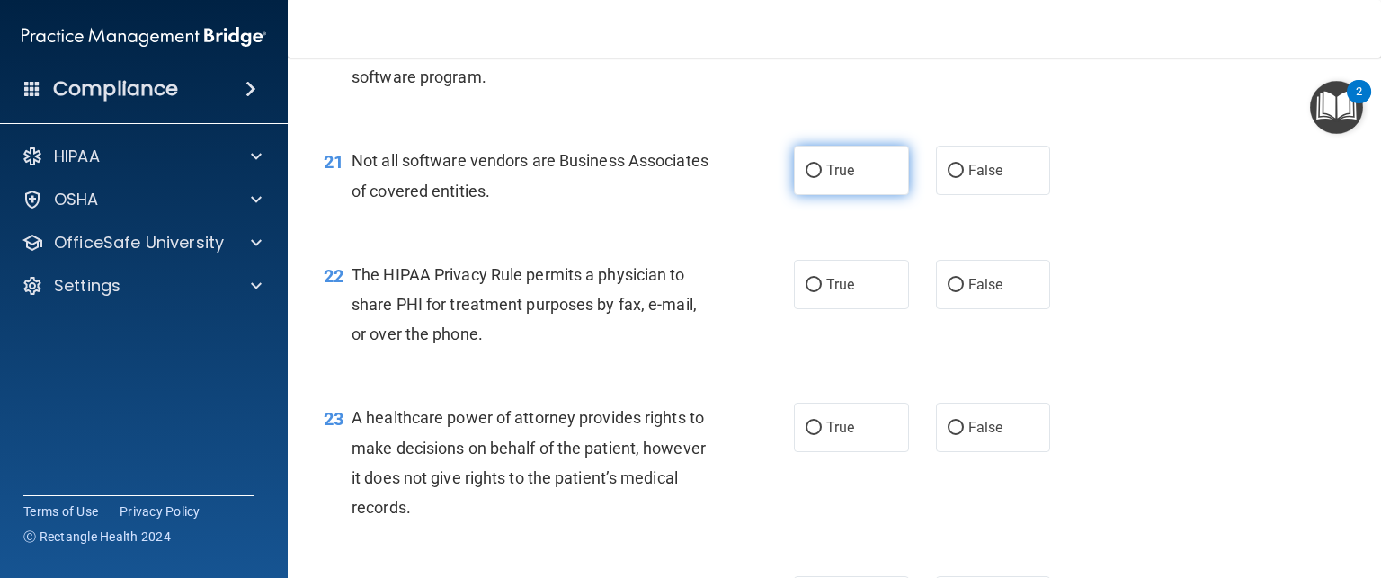
click at [854, 195] on label "True" at bounding box center [851, 170] width 115 height 49
click at [822, 178] on input "True" at bounding box center [814, 171] width 16 height 13
radio input "true"
click at [845, 309] on label "True" at bounding box center [851, 284] width 115 height 49
click at [822, 292] on input "True" at bounding box center [814, 285] width 16 height 13
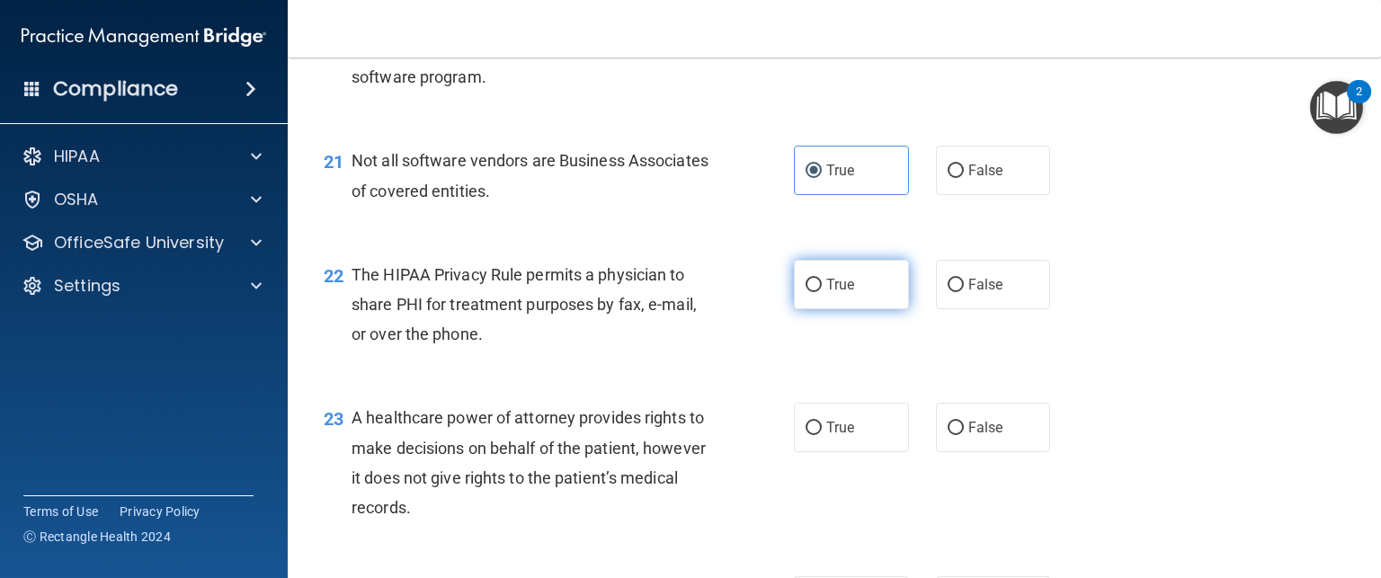
radio input "true"
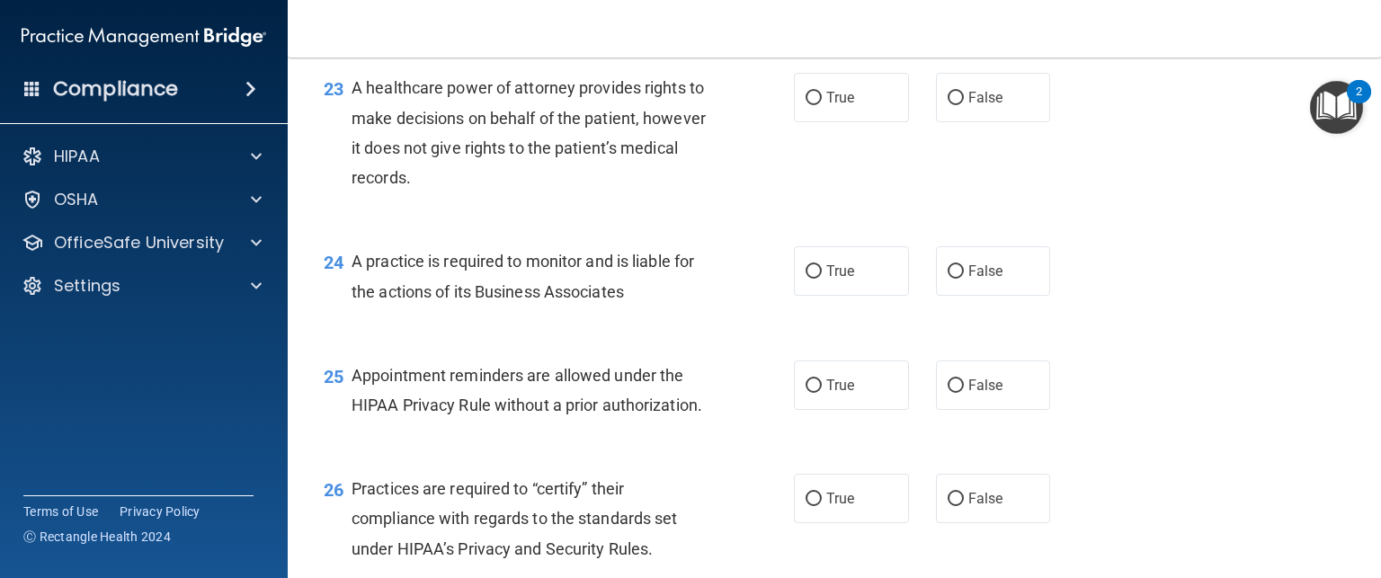
scroll to position [3597, 0]
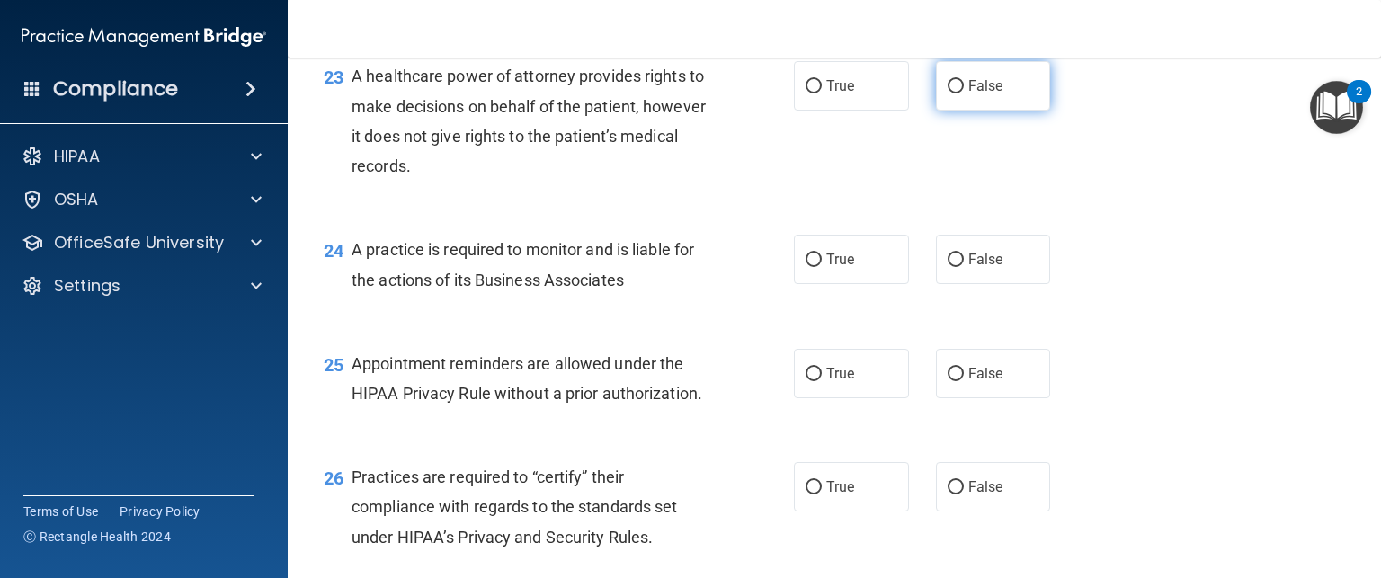
click at [985, 94] on span "False" at bounding box center [985, 85] width 35 height 17
click at [964, 93] on input "False" at bounding box center [956, 86] width 16 height 13
radio input "true"
click at [1143, 325] on div "24 A practice is required to monitor and is liable for the actions of its Busin…" at bounding box center [834, 268] width 1048 height 113
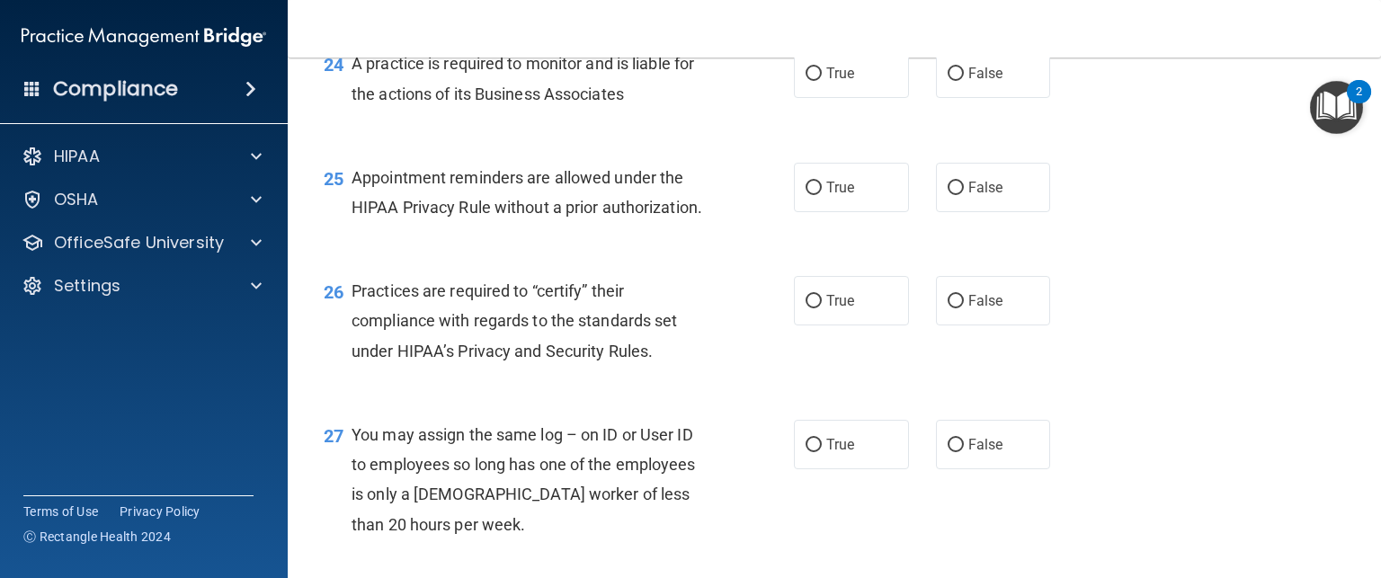
scroll to position [3794, 0]
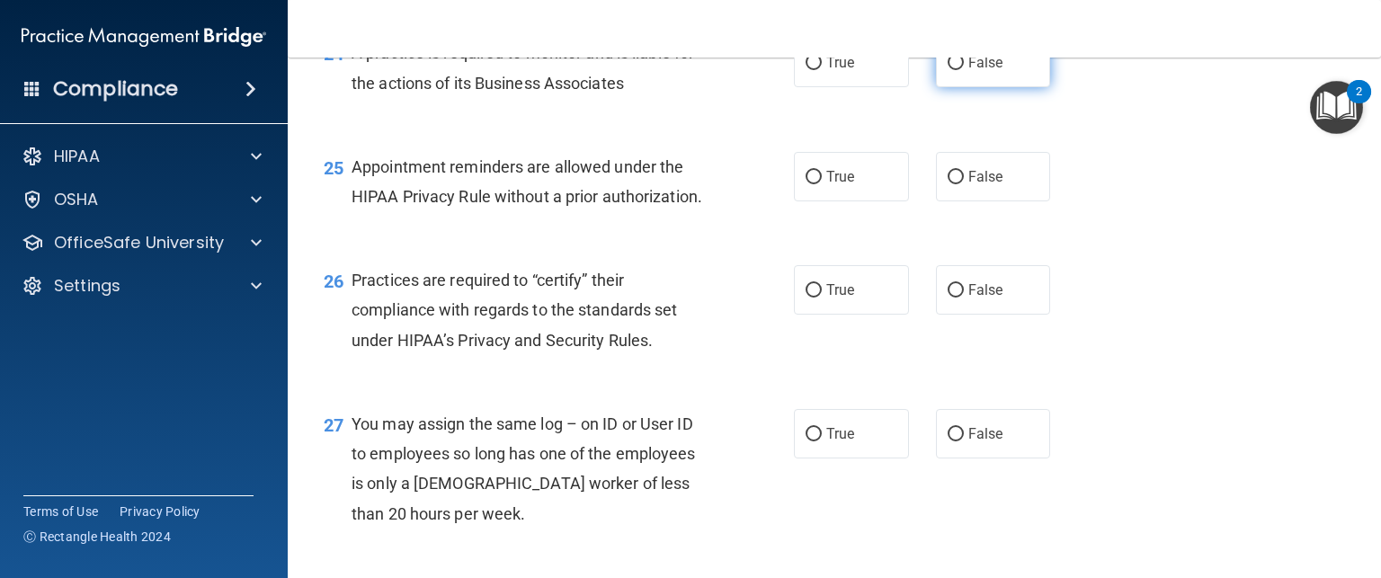
click at [1003, 87] on label "False" at bounding box center [993, 62] width 115 height 49
click at [964, 70] on input "False" at bounding box center [956, 63] width 16 height 13
radio input "true"
click at [851, 201] on label "True" at bounding box center [851, 176] width 115 height 49
click at [822, 184] on input "True" at bounding box center [814, 177] width 16 height 13
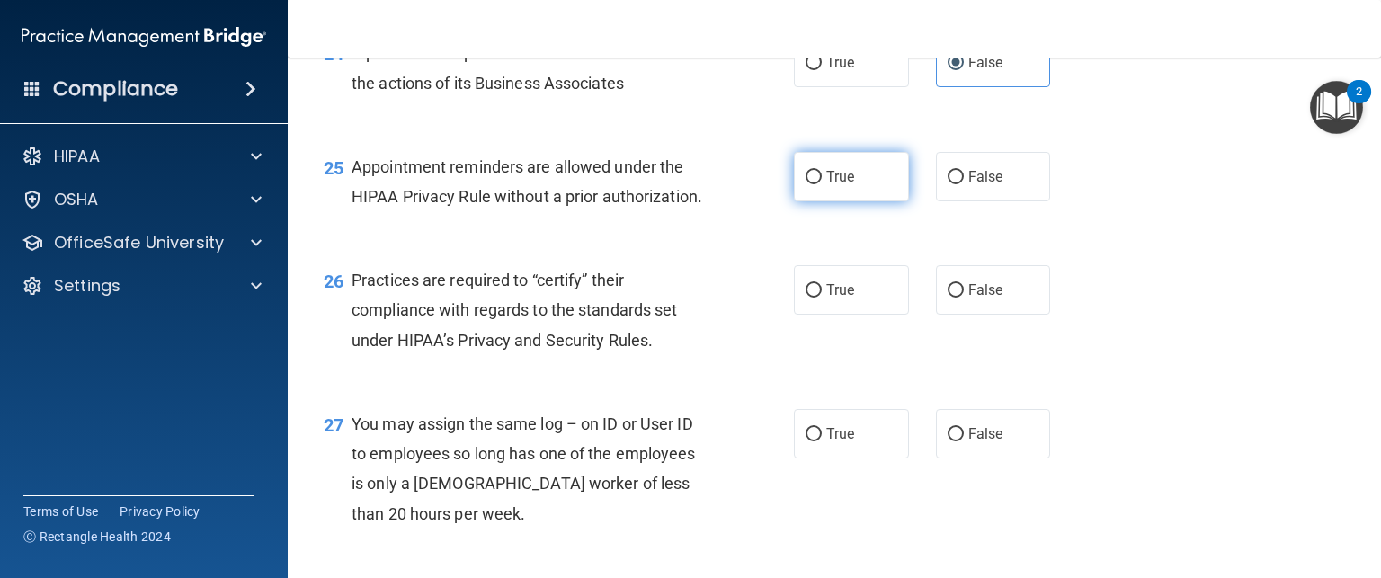
radio input "true"
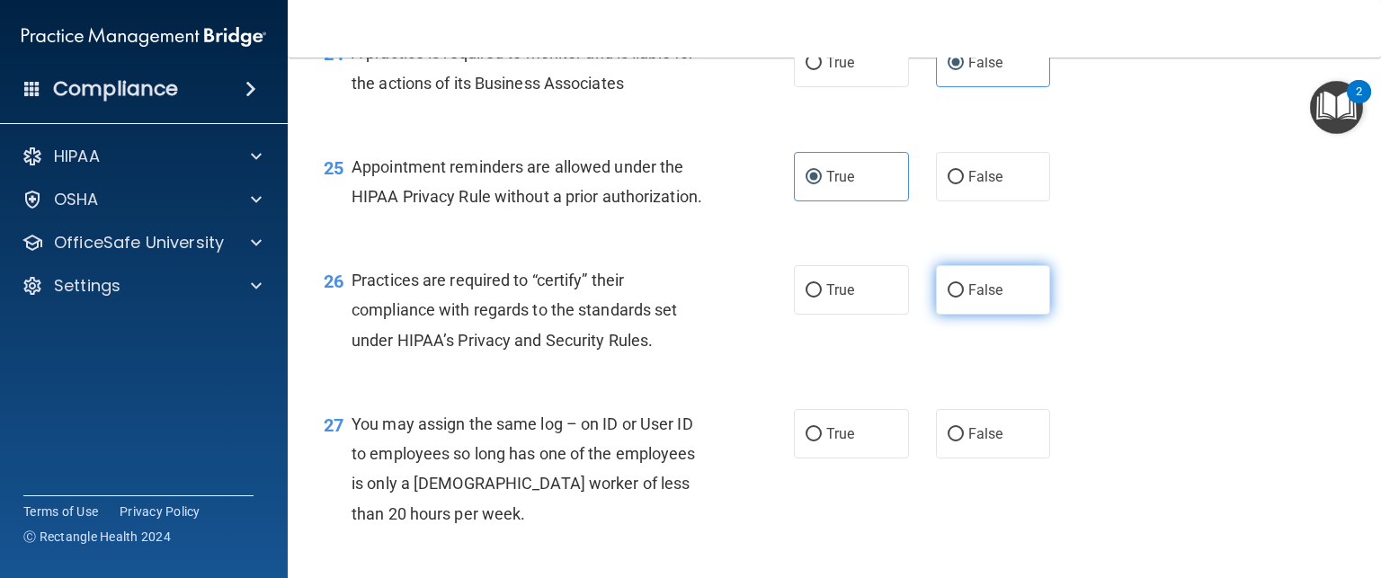
click at [980, 298] on span "False" at bounding box center [985, 289] width 35 height 17
click at [964, 298] on input "False" at bounding box center [956, 290] width 16 height 13
radio input "true"
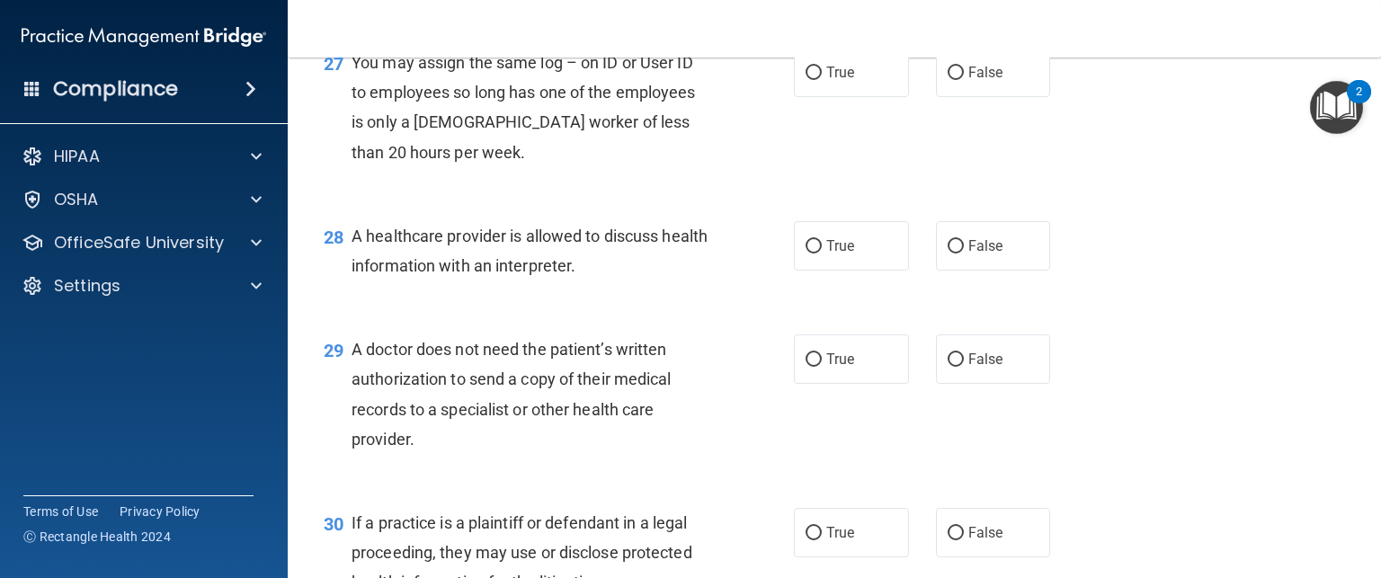
scroll to position [4171, 0]
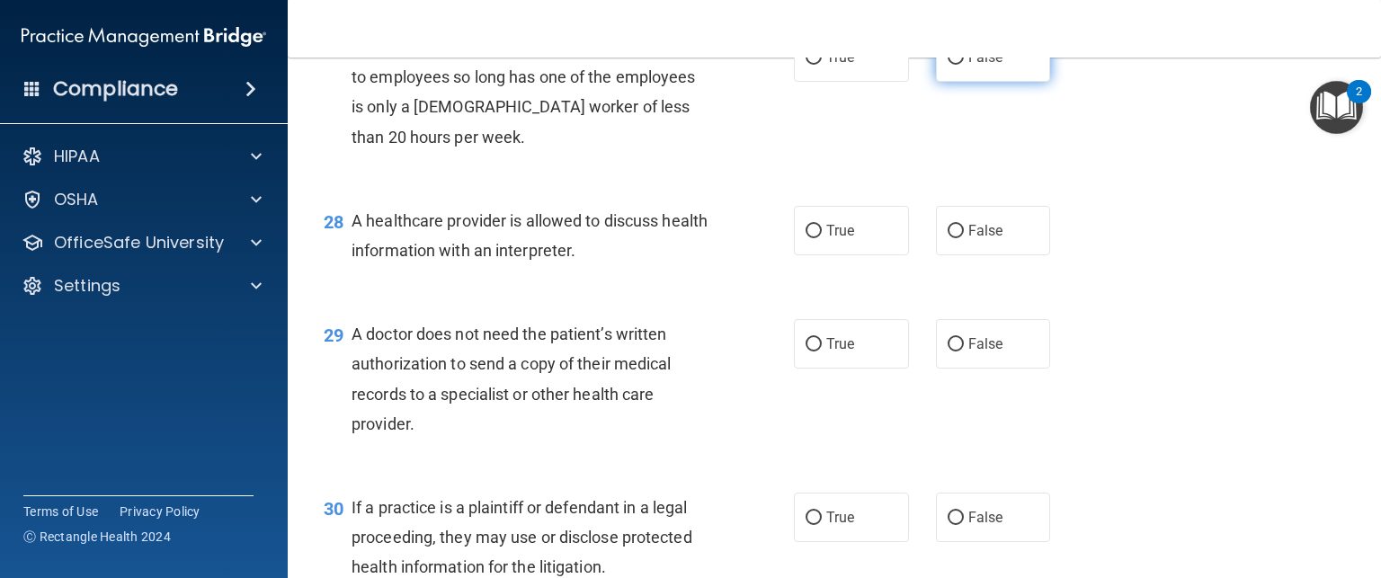
click at [978, 82] on label "False" at bounding box center [993, 56] width 115 height 49
click at [964, 65] on input "False" at bounding box center [956, 57] width 16 height 13
radio input "true"
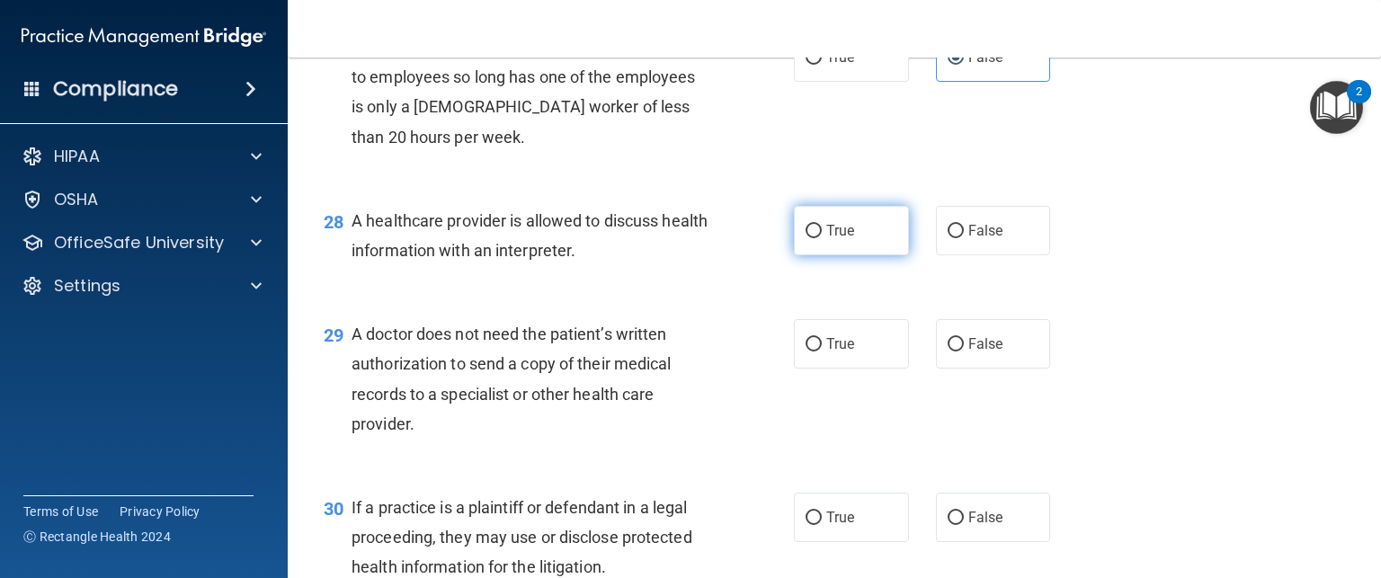
click at [863, 255] on label "True" at bounding box center [851, 230] width 115 height 49
click at [822, 238] on input "True" at bounding box center [814, 231] width 16 height 13
radio input "true"
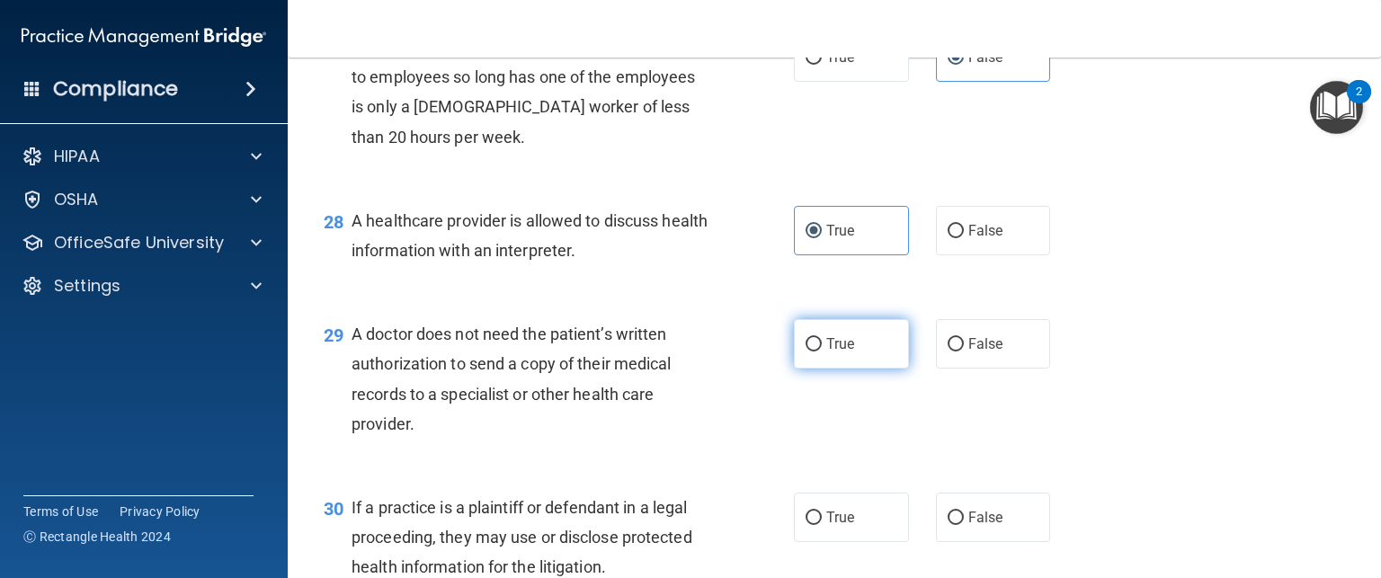
click at [859, 369] on label "True" at bounding box center [851, 343] width 115 height 49
click at [822, 352] on input "True" at bounding box center [814, 344] width 16 height 13
radio input "true"
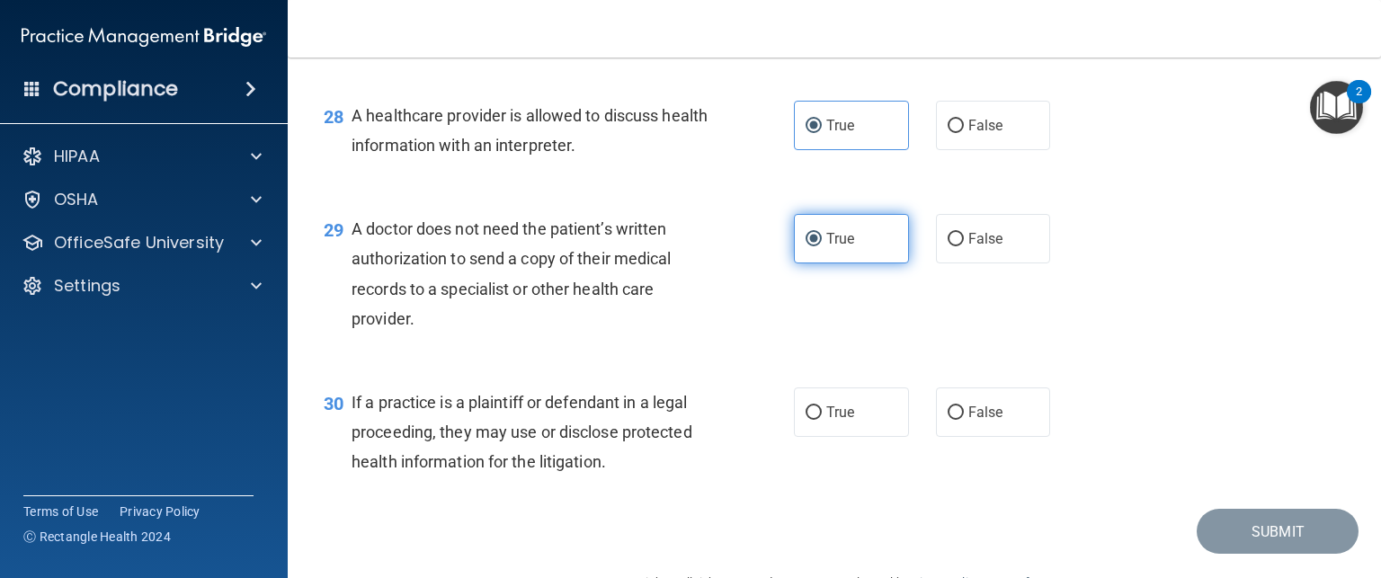
scroll to position [4384, 0]
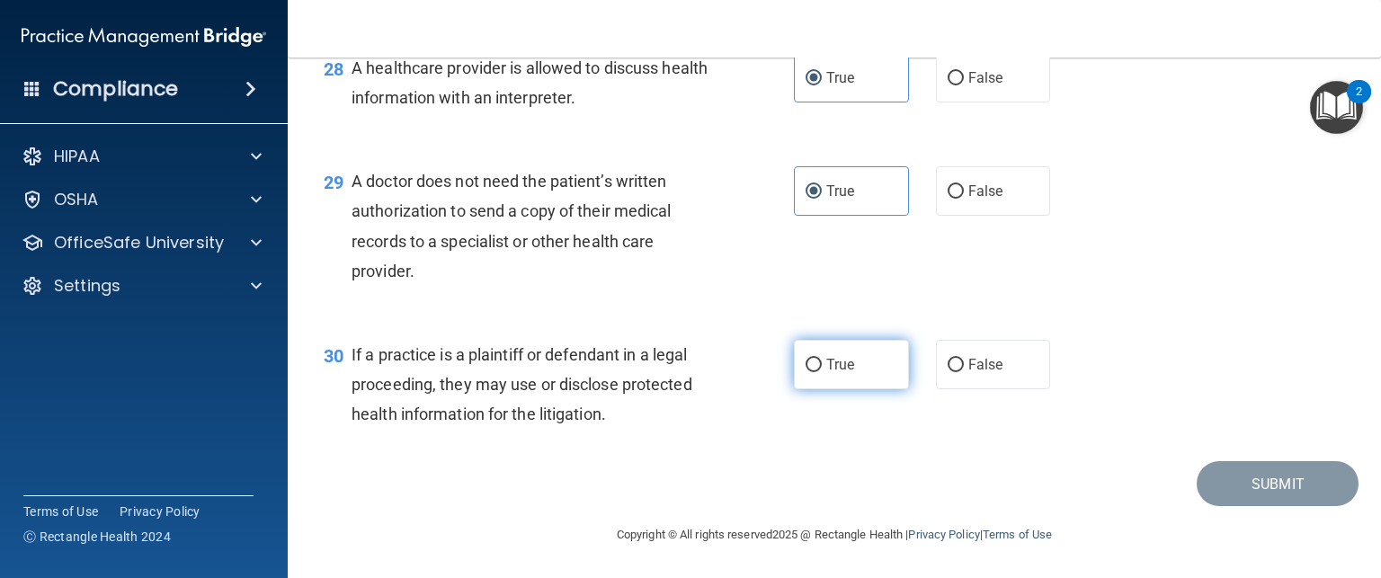
click at [832, 362] on span "True" at bounding box center [840, 364] width 28 height 17
click at [822, 362] on input "True" at bounding box center [814, 365] width 16 height 13
radio input "true"
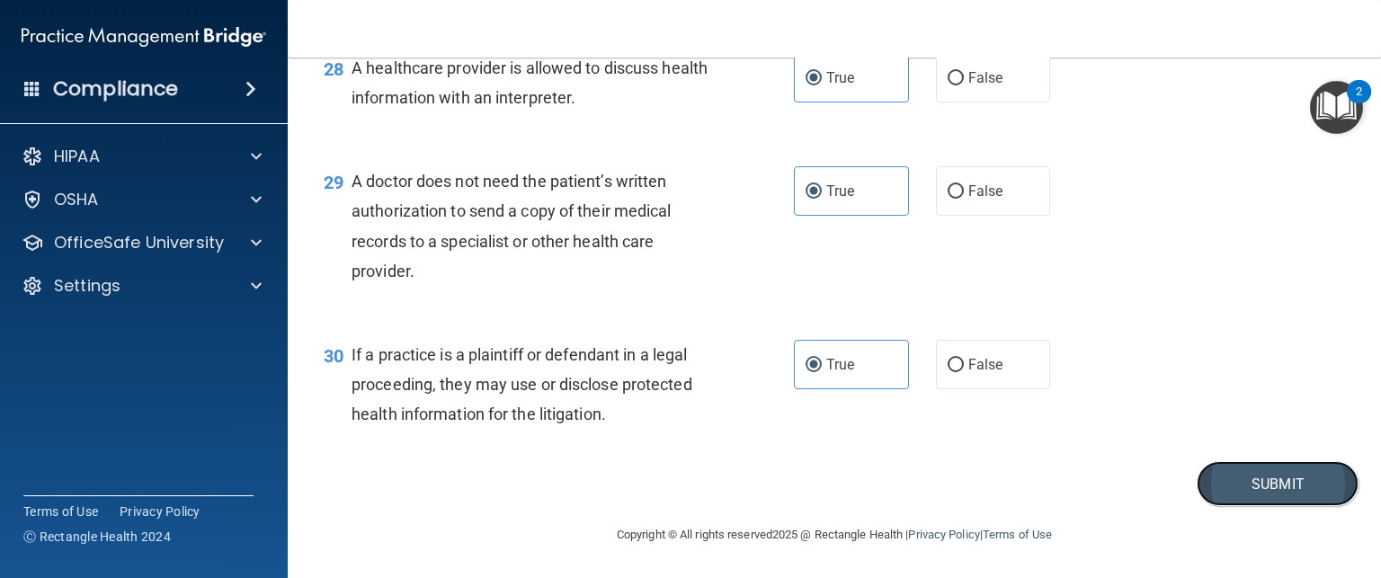
click at [1231, 490] on button "Submit" at bounding box center [1278, 484] width 162 height 46
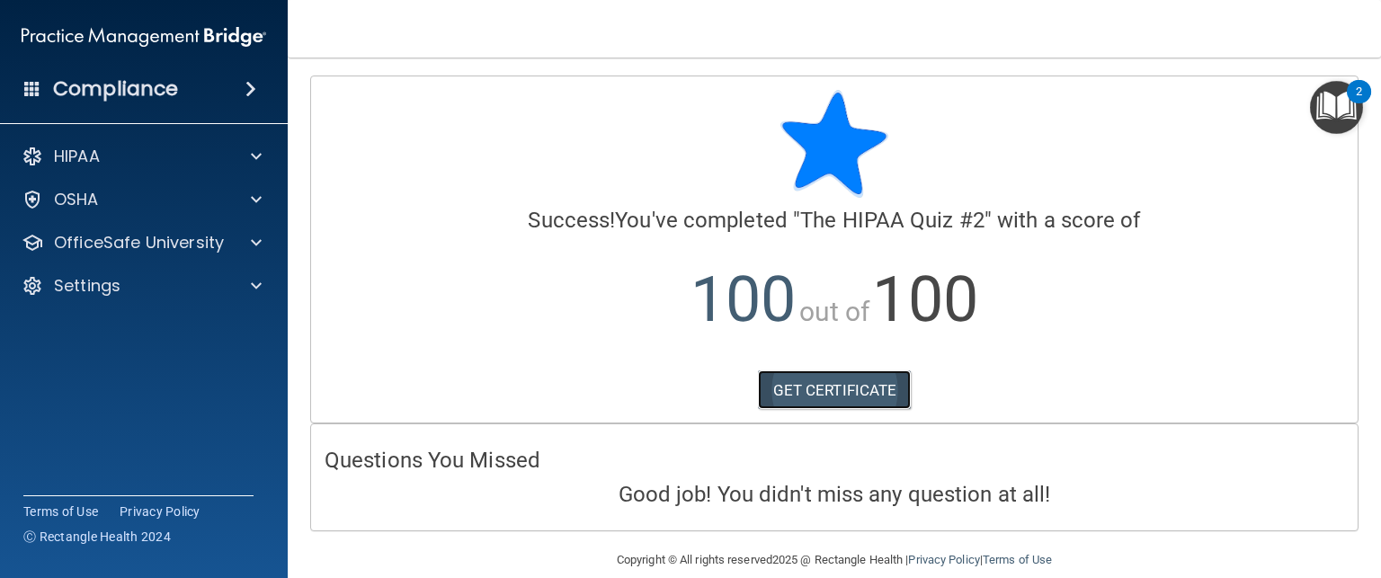
click at [832, 392] on link "GET CERTIFICATE" at bounding box center [835, 390] width 154 height 40
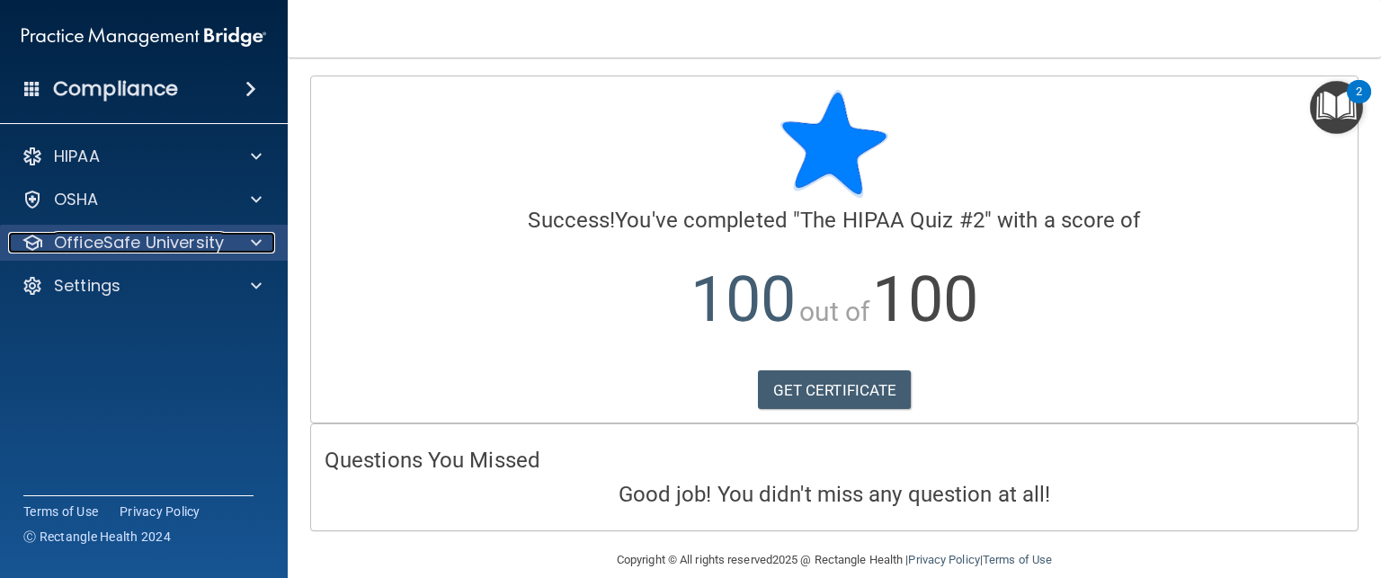
click at [210, 248] on p "OfficeSafe University" at bounding box center [139, 243] width 170 height 22
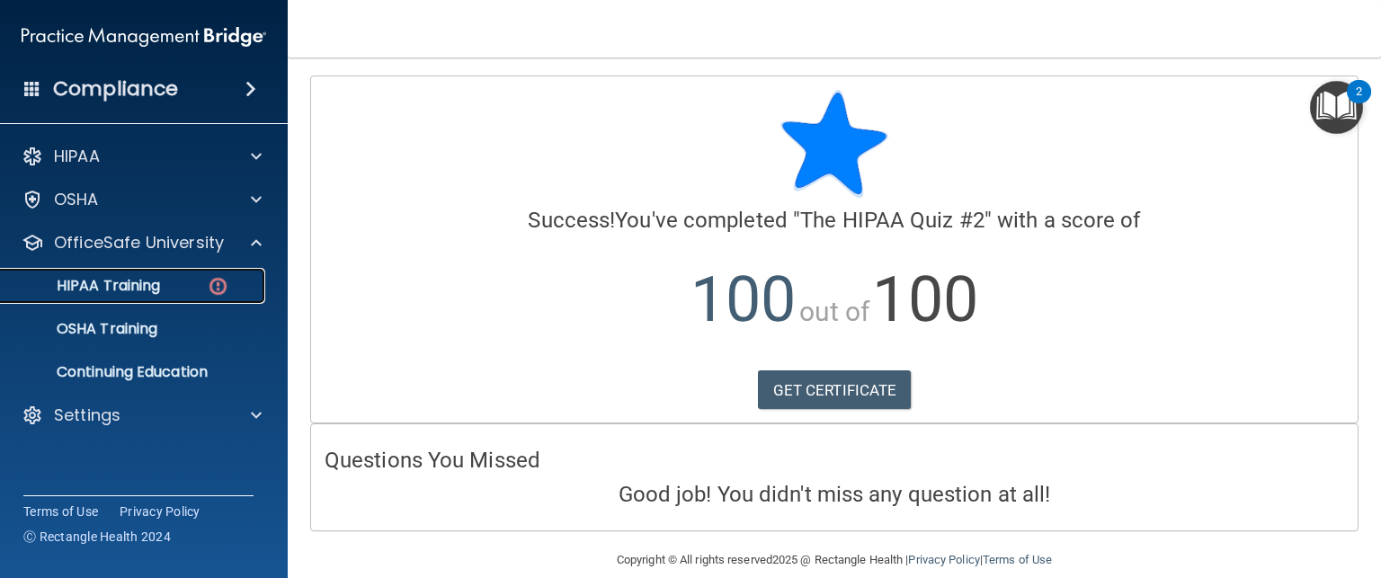
click at [143, 288] on p "HIPAA Training" at bounding box center [86, 286] width 148 height 18
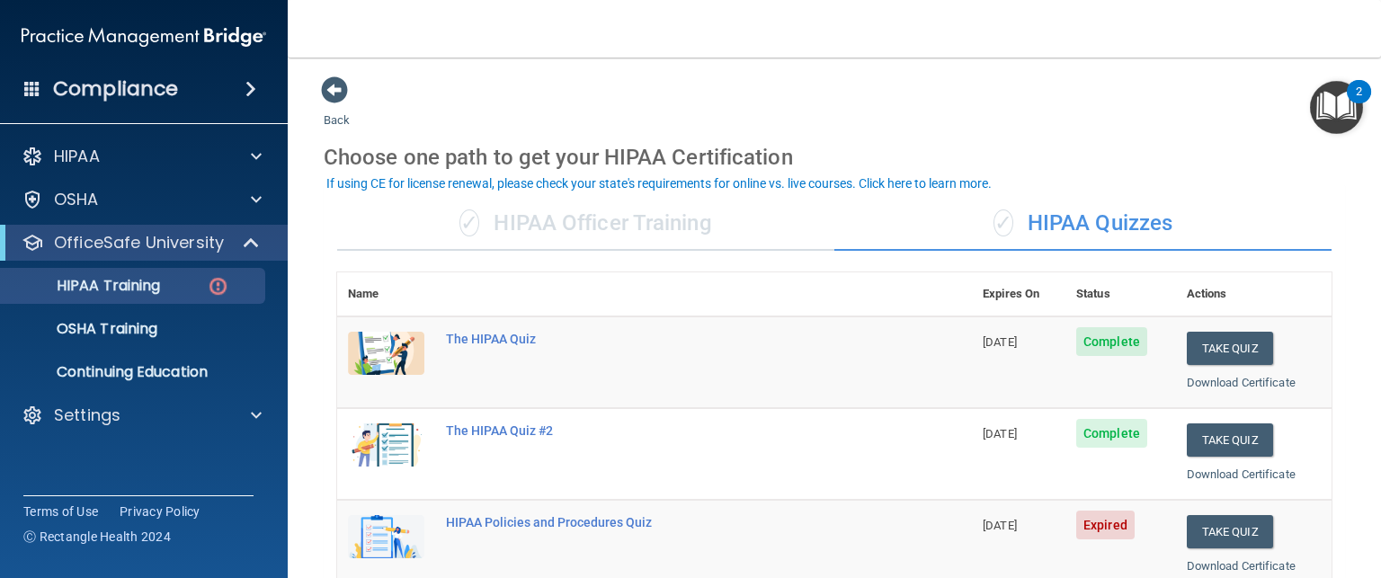
click at [1283, 397] on td "Take Quiz Download Certificate" at bounding box center [1254, 362] width 156 height 92
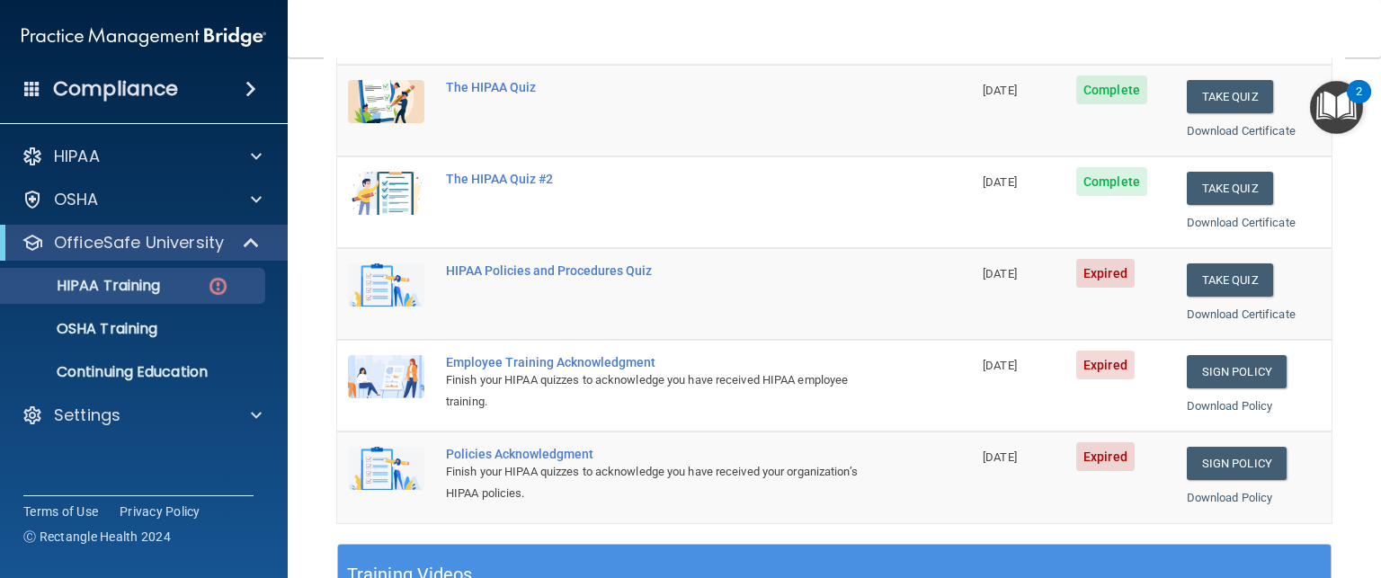
scroll to position [260, 0]
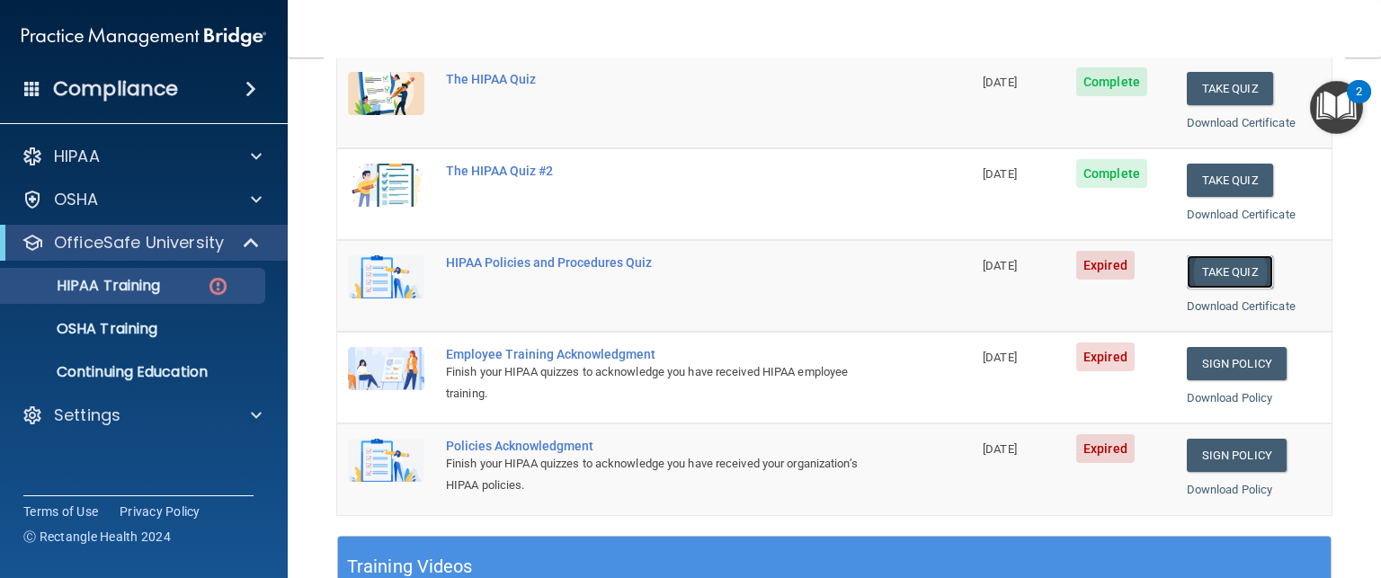
click at [1224, 274] on button "Take Quiz" at bounding box center [1230, 271] width 86 height 33
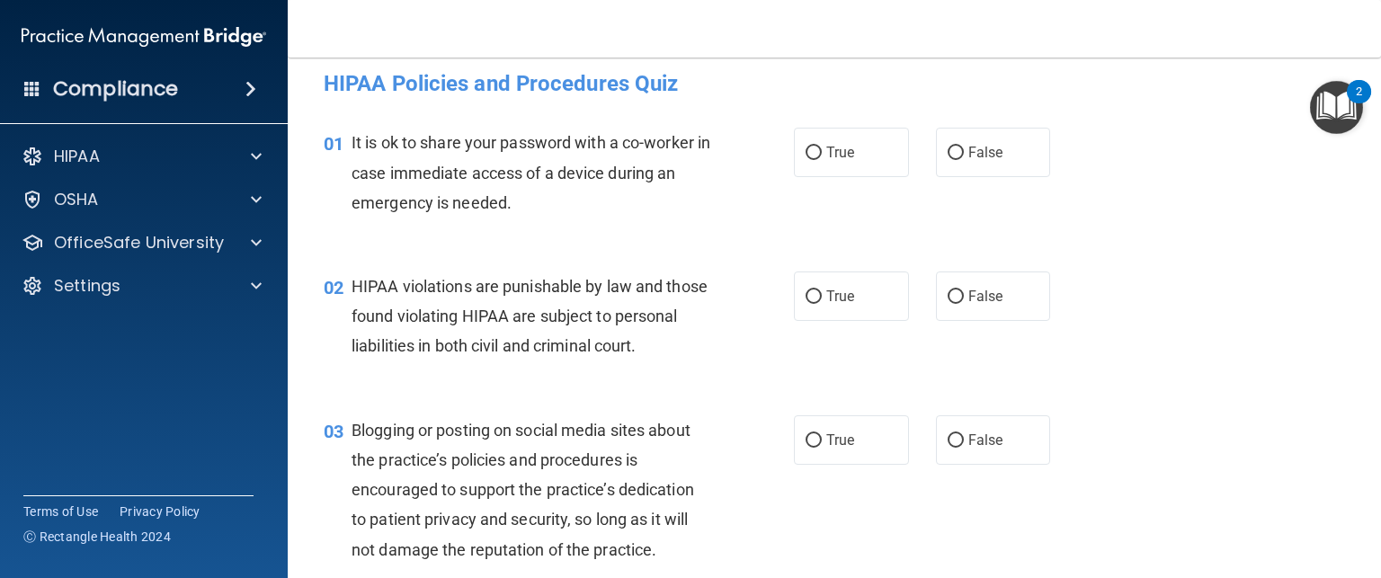
scroll to position [15, 0]
click at [982, 151] on span "False" at bounding box center [985, 151] width 35 height 17
click at [964, 151] on input "False" at bounding box center [956, 152] width 16 height 13
radio input "true"
click at [852, 298] on label "True" at bounding box center [851, 295] width 115 height 49
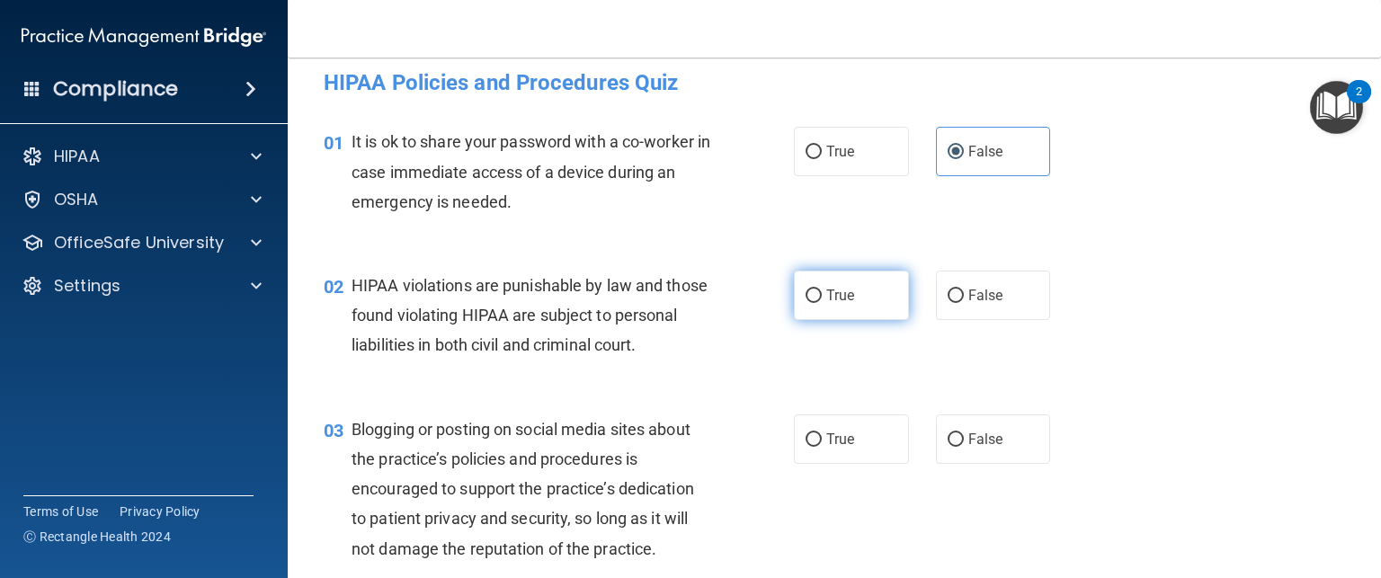
click at [822, 298] on input "True" at bounding box center [814, 295] width 16 height 13
radio input "true"
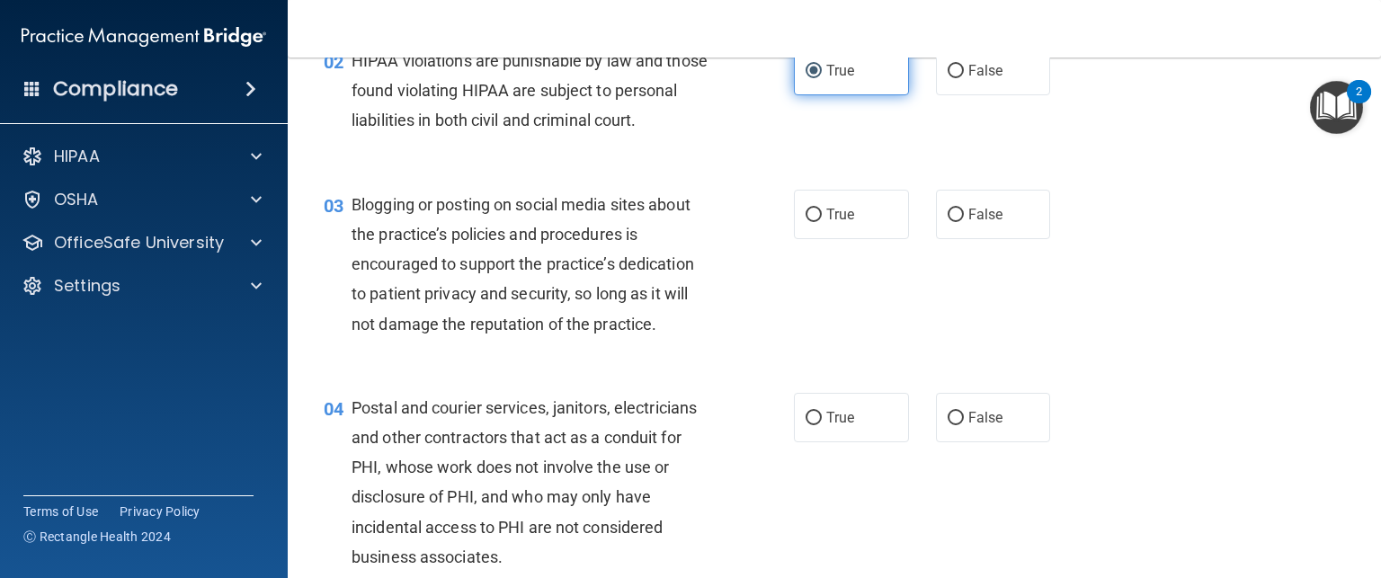
scroll to position [264, 0]
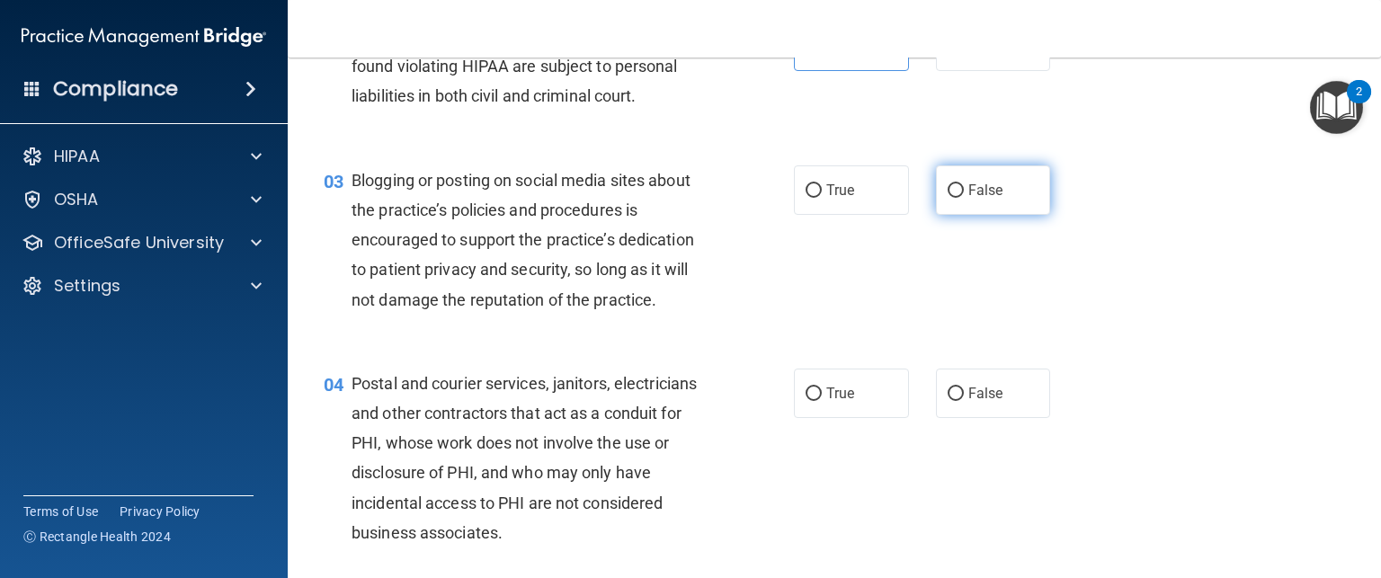
click at [971, 199] on span "False" at bounding box center [985, 190] width 35 height 17
click at [964, 198] on input "False" at bounding box center [956, 190] width 16 height 13
radio input "true"
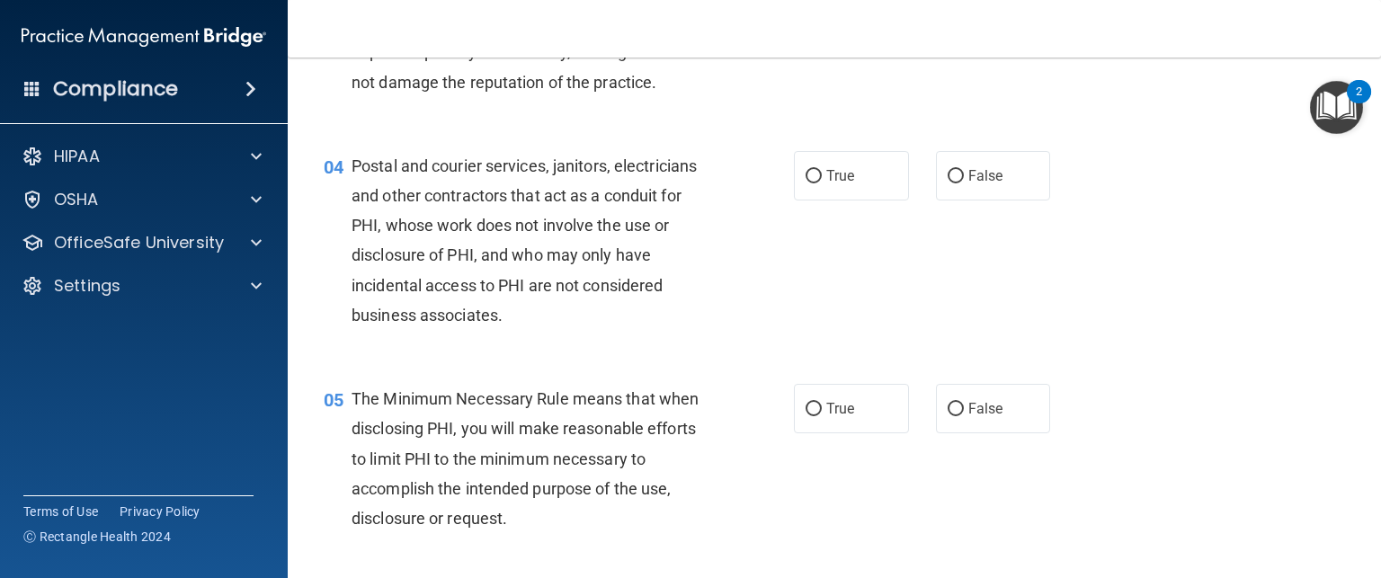
scroll to position [489, 0]
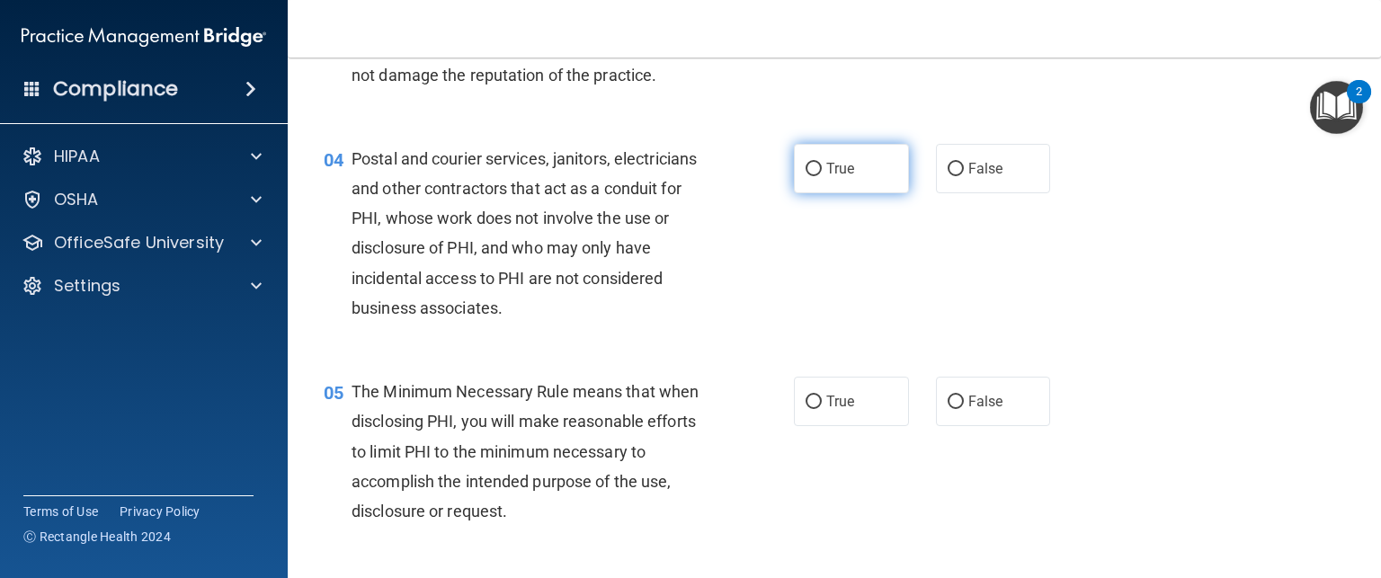
click at [866, 193] on label "True" at bounding box center [851, 168] width 115 height 49
click at [822, 176] on input "True" at bounding box center [814, 169] width 16 height 13
radio input "true"
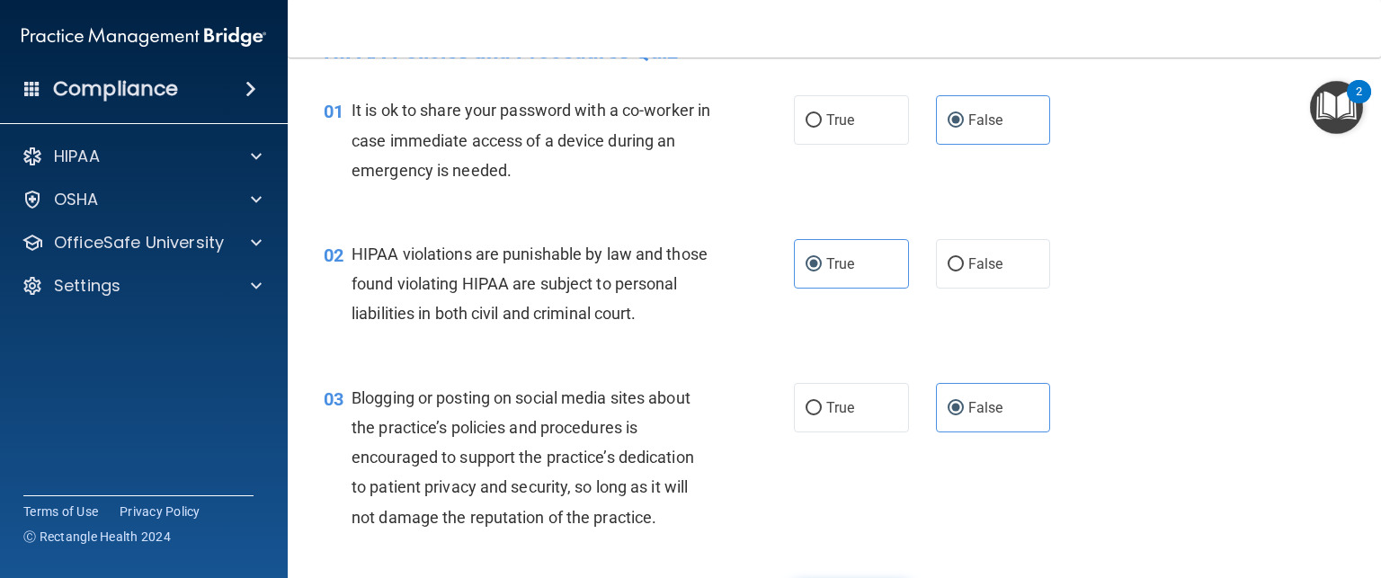
scroll to position [0, 0]
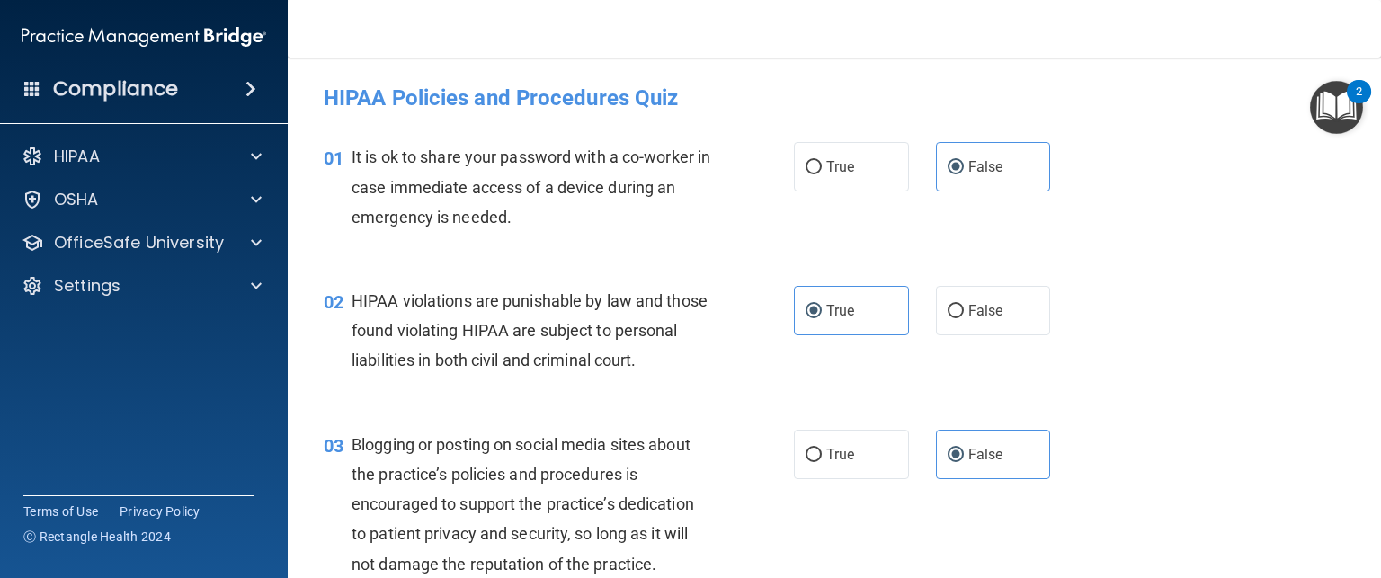
click at [1171, 407] on div "02 HIPAA violations are punishable by law and those found violating HIPAA are s…" at bounding box center [834, 335] width 1048 height 144
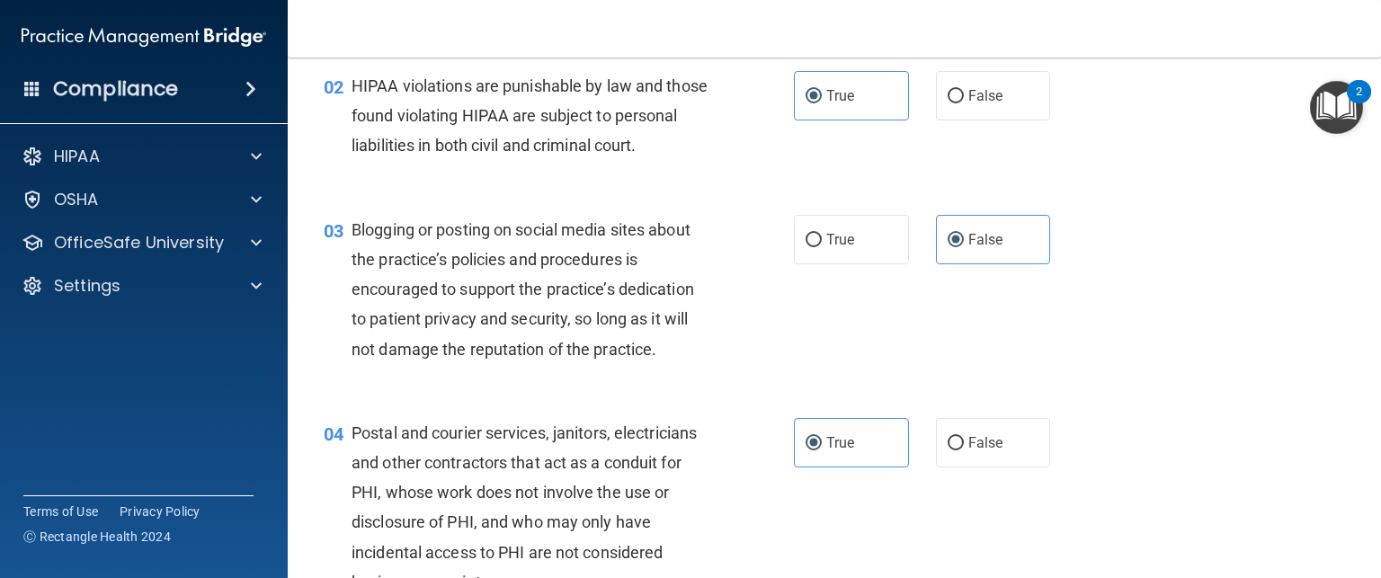
scroll to position [217, 0]
click at [1162, 487] on div "04 Postal and courier services, janitors, electricians and other contractors th…" at bounding box center [834, 510] width 1048 height 233
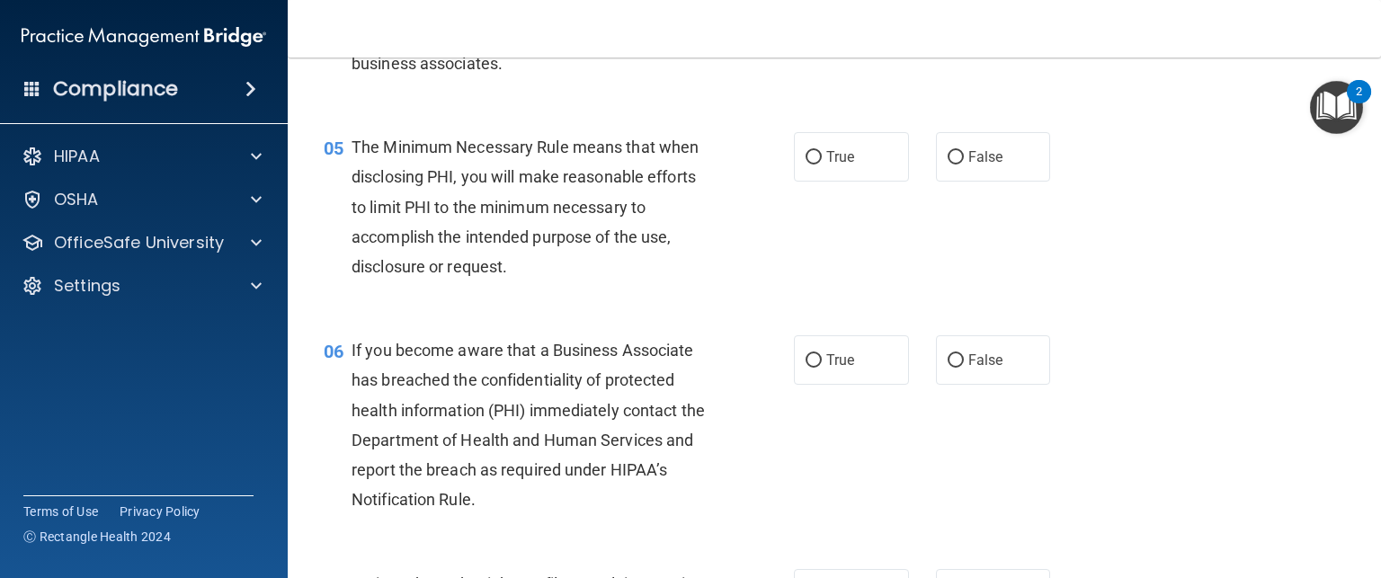
scroll to position [762, 0]
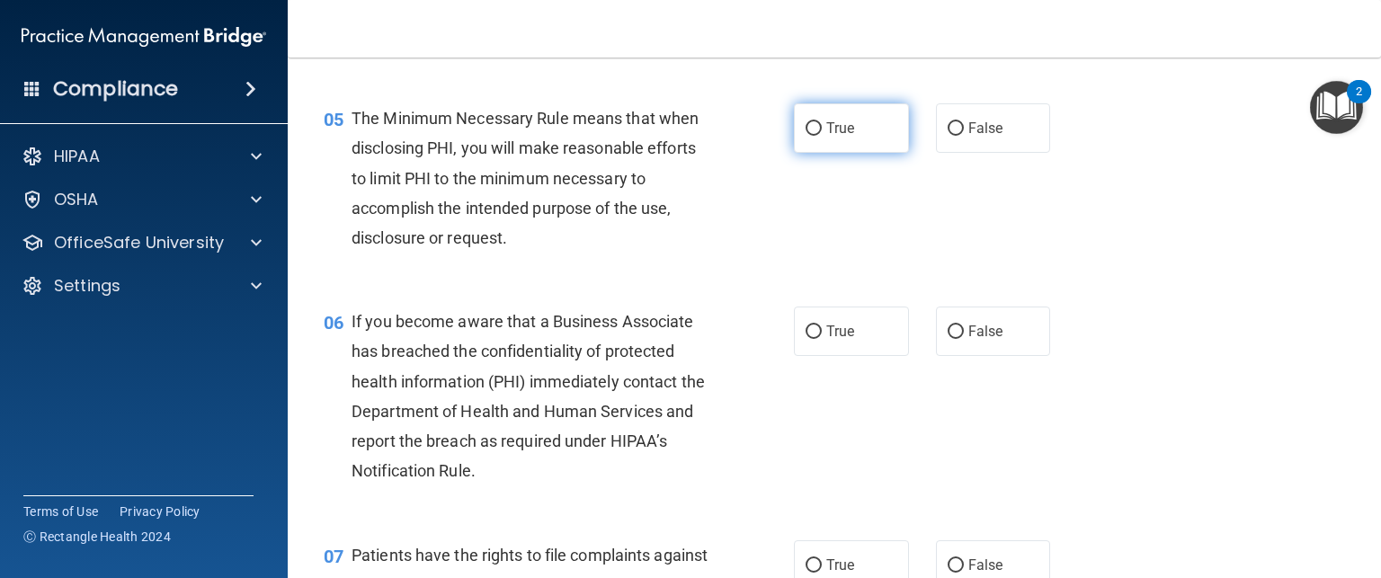
click at [846, 137] on span "True" at bounding box center [840, 128] width 28 height 17
click at [822, 136] on input "True" at bounding box center [814, 128] width 16 height 13
radio input "true"
click at [1129, 363] on div "06 If you become aware that a Business Associate has breached the confidentiali…" at bounding box center [834, 400] width 1048 height 233
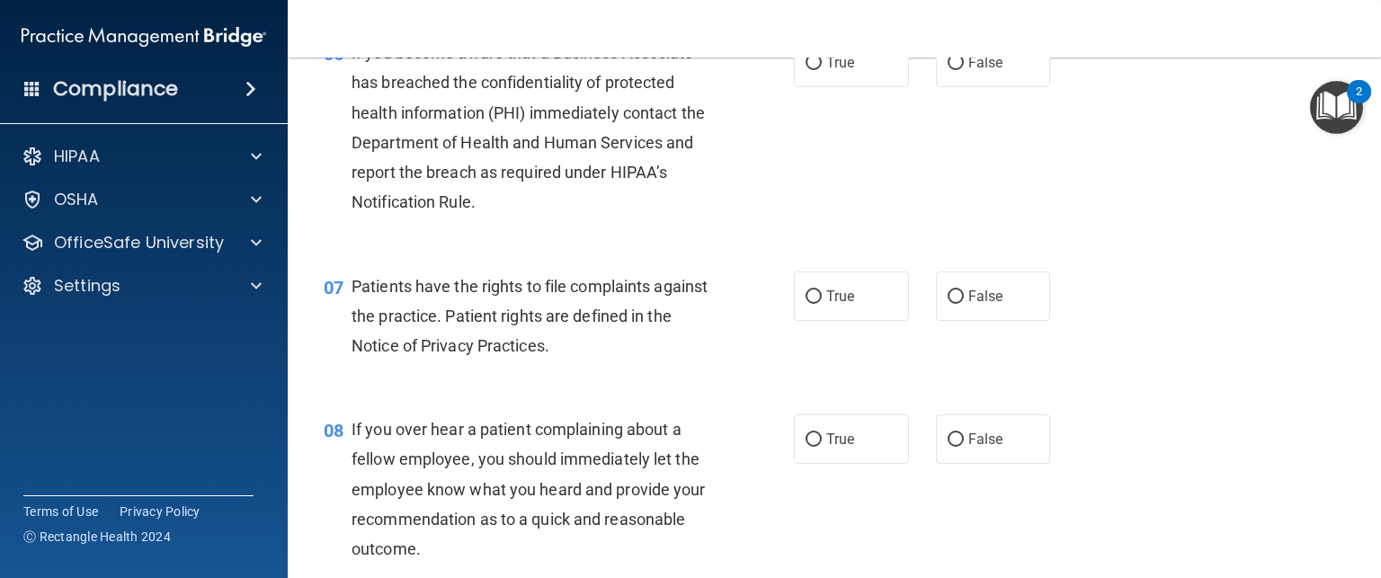
scroll to position [1032, 0]
click at [812, 69] on input "True" at bounding box center [814, 62] width 16 height 13
radio input "true"
click at [841, 304] on span "True" at bounding box center [840, 295] width 28 height 17
click at [822, 303] on input "True" at bounding box center [814, 295] width 16 height 13
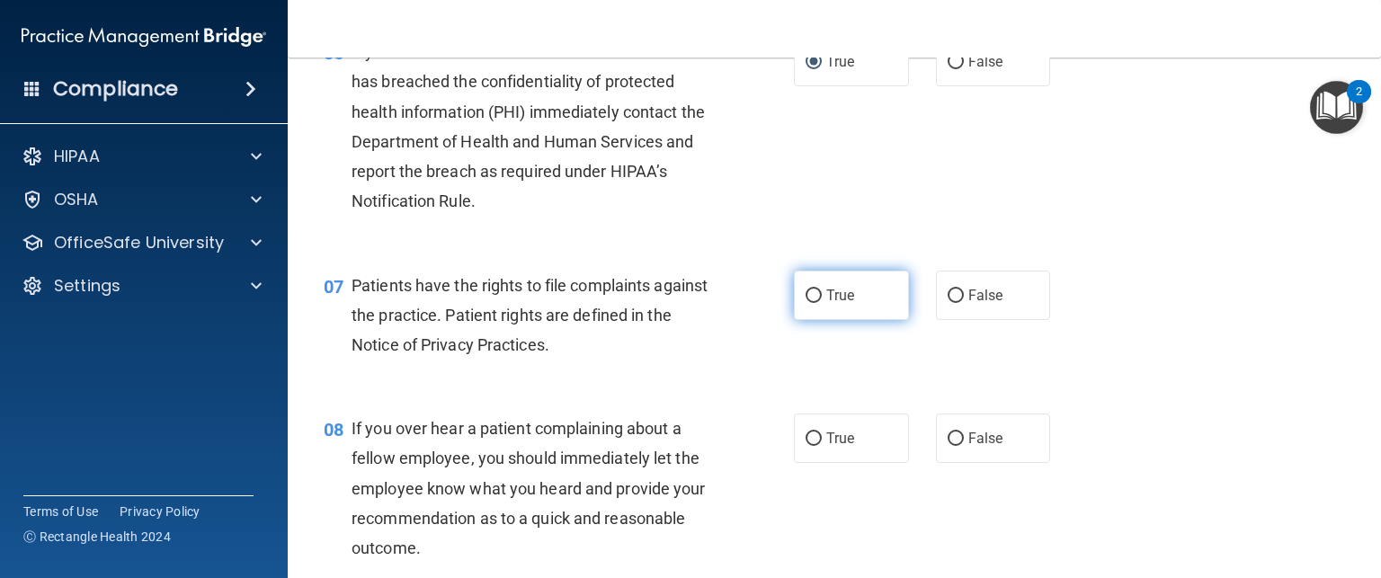
radio input "true"
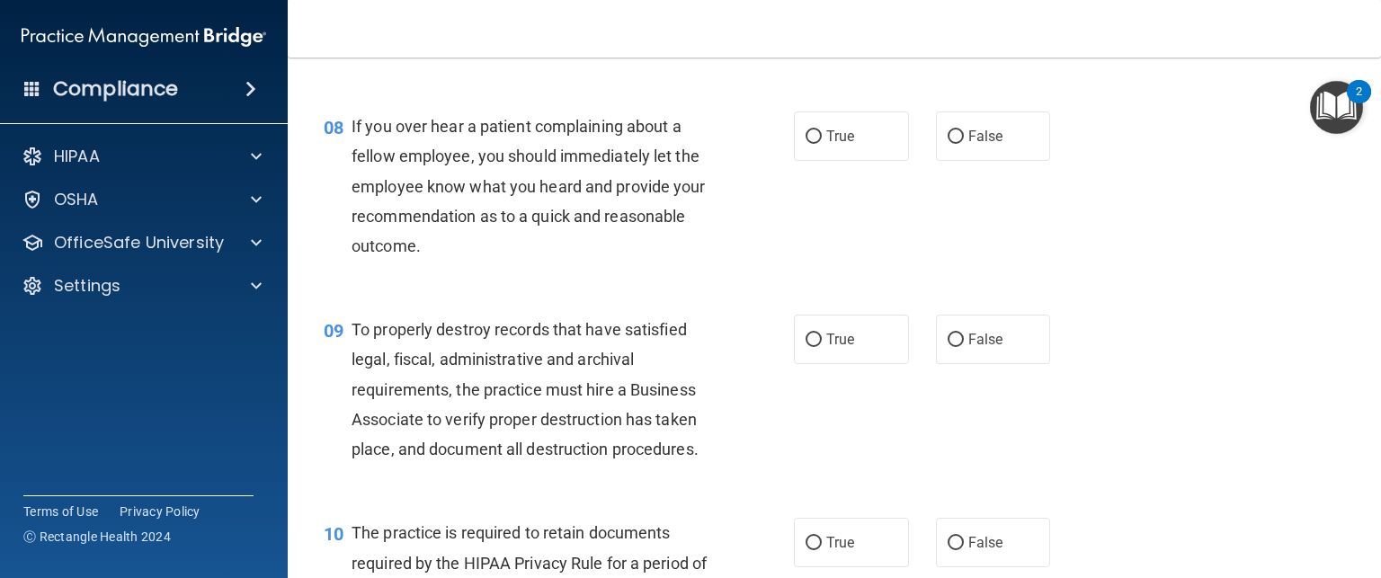
scroll to position [1337, 0]
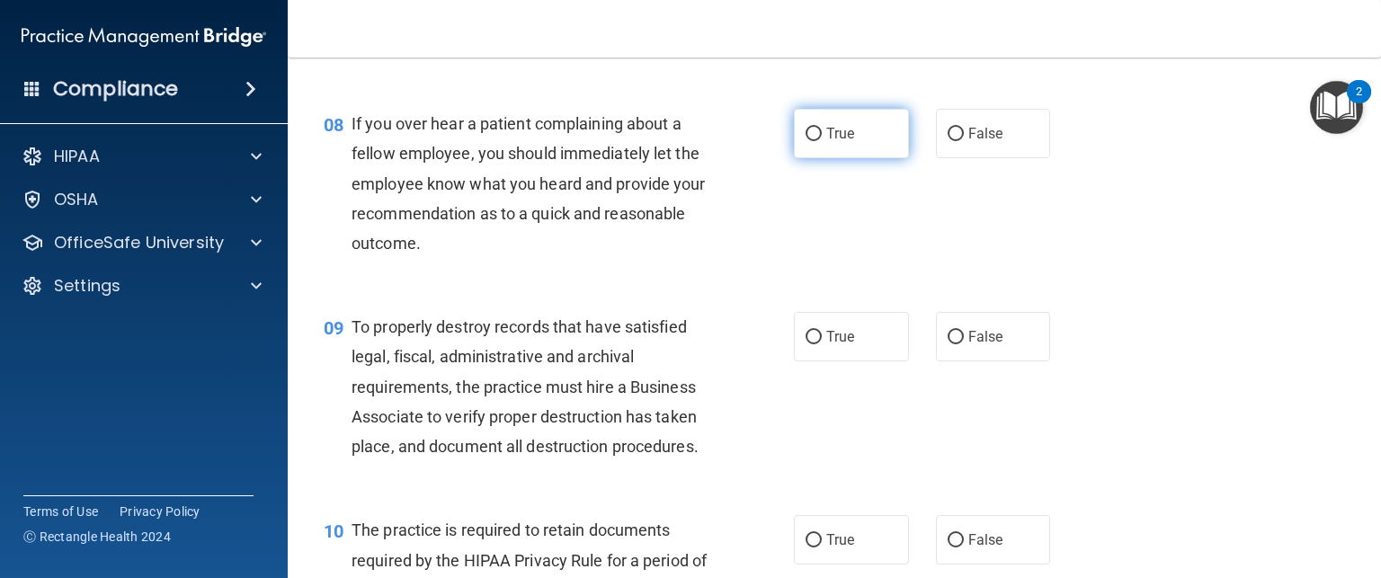
click at [807, 141] on input "True" at bounding box center [814, 134] width 16 height 13
radio input "true"
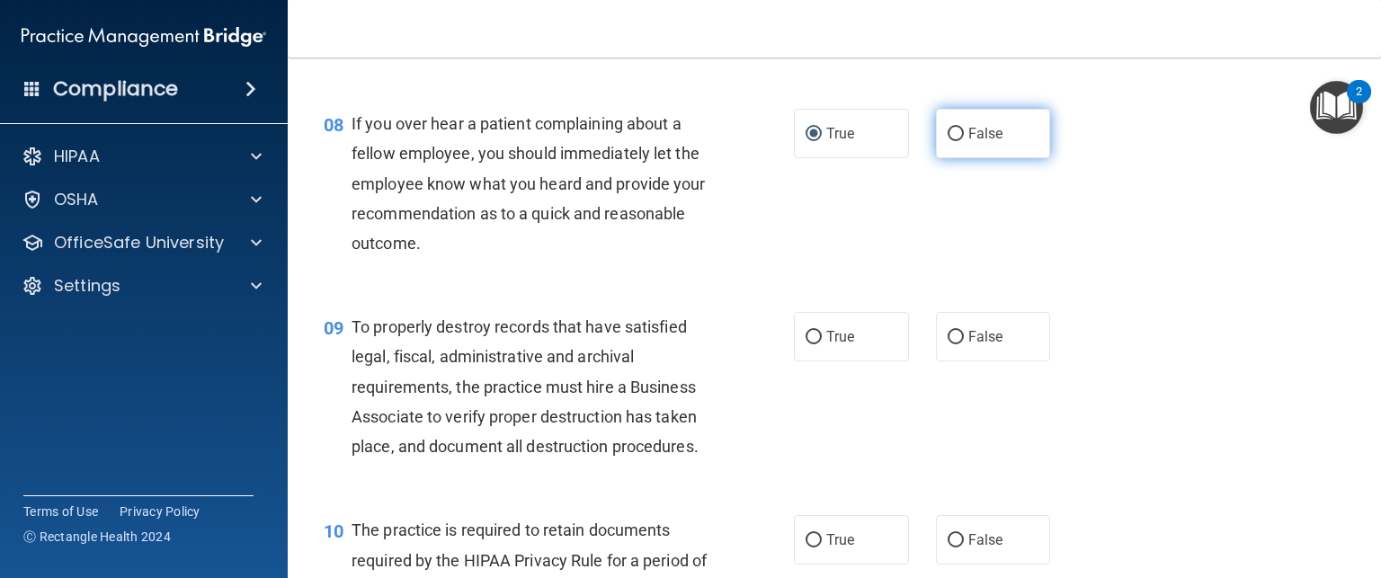
click at [985, 142] on span "False" at bounding box center [985, 133] width 35 height 17
click at [964, 141] on input "False" at bounding box center [956, 134] width 16 height 13
radio input "true"
radio input "false"
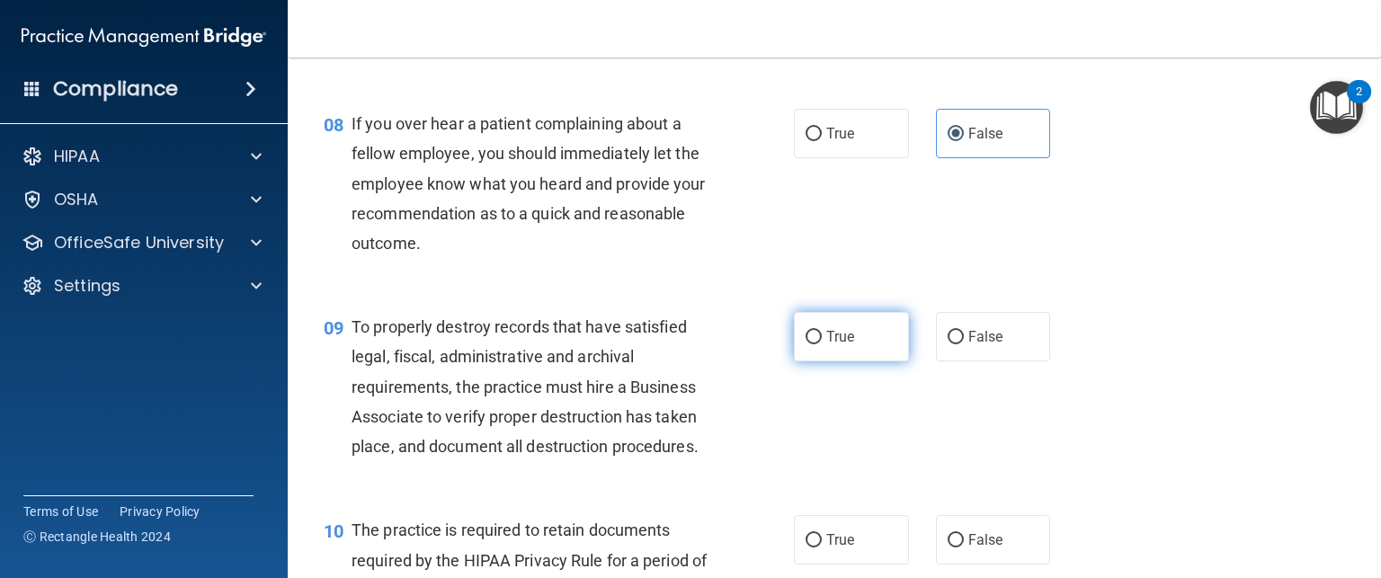
click at [826, 345] on span "True" at bounding box center [840, 336] width 28 height 17
click at [822, 344] on input "True" at bounding box center [814, 337] width 16 height 13
radio input "true"
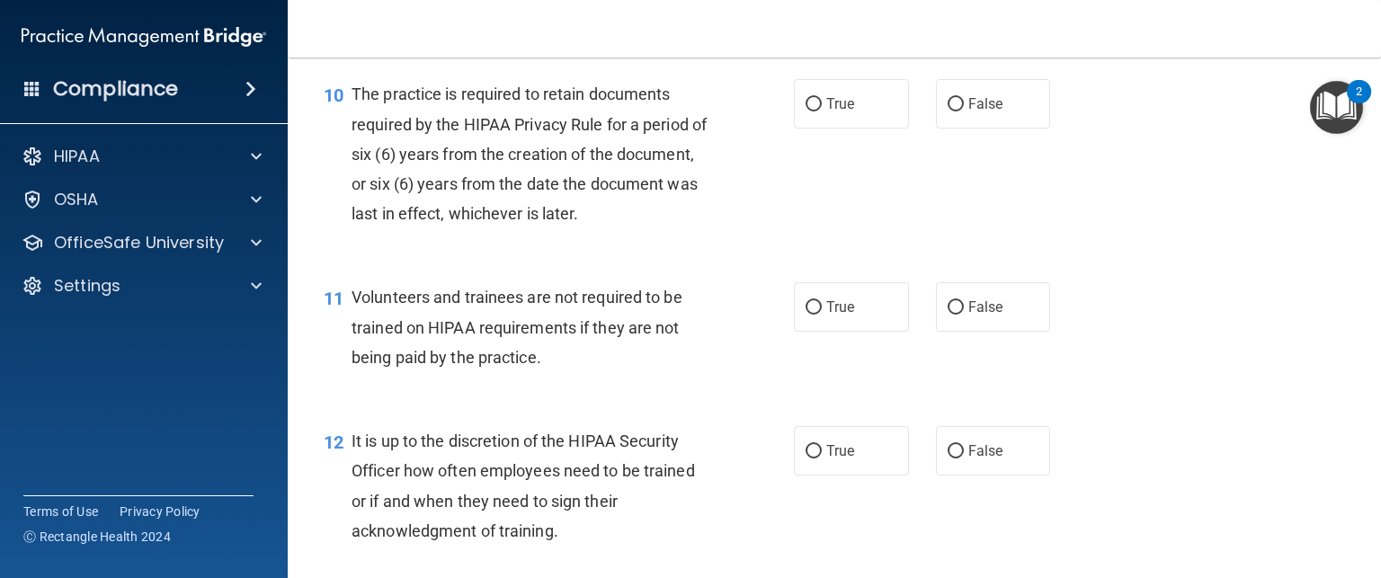
scroll to position [1776, 0]
click at [835, 110] on span "True" at bounding box center [840, 101] width 28 height 17
click at [822, 109] on input "True" at bounding box center [814, 101] width 16 height 13
radio input "true"
click at [1111, 385] on div "11 Volunteers and trainees are not required to be trained on HIPAA requirements…" at bounding box center [834, 329] width 1048 height 144
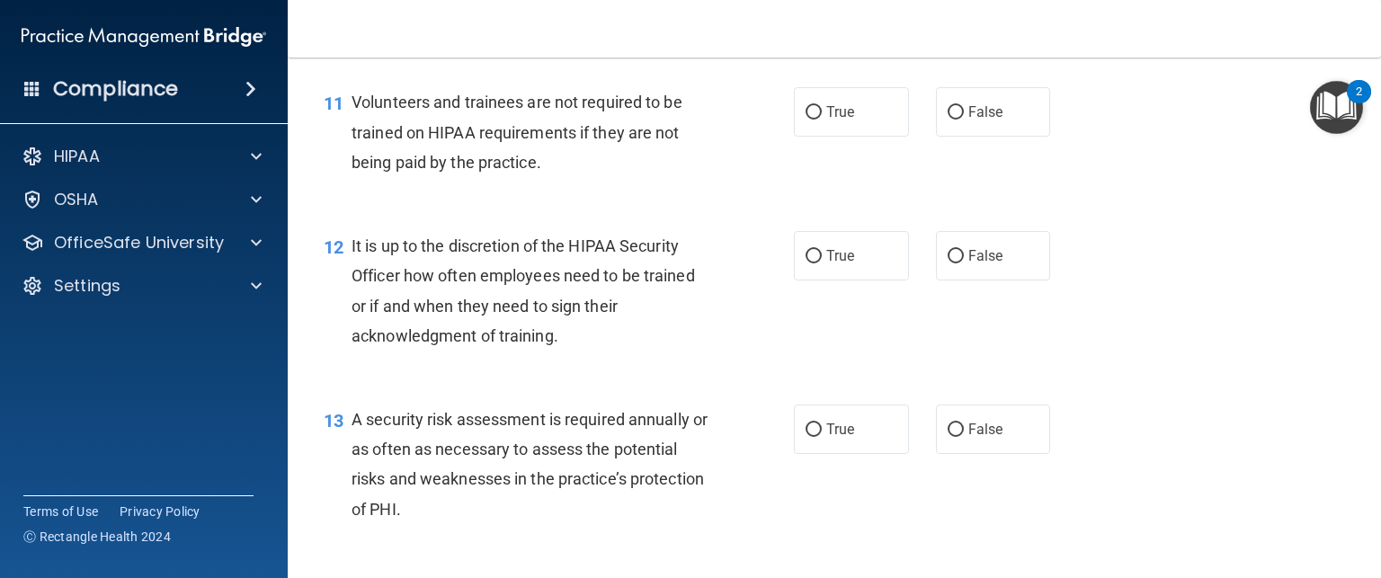
scroll to position [1978, 0]
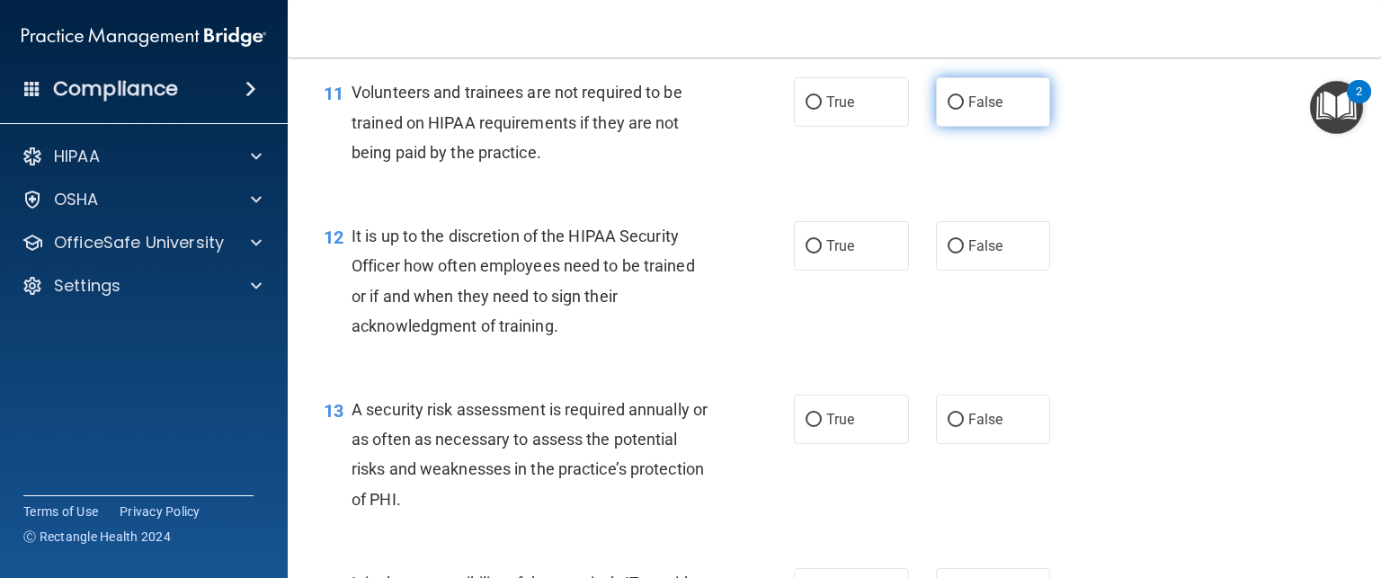
click at [982, 111] on span "False" at bounding box center [985, 101] width 35 height 17
click at [964, 110] on input "False" at bounding box center [956, 102] width 16 height 13
radio input "true"
click at [1135, 365] on div "12 It is up to the discretion of the HIPAA Security Officer how often employees…" at bounding box center [834, 286] width 1048 height 174
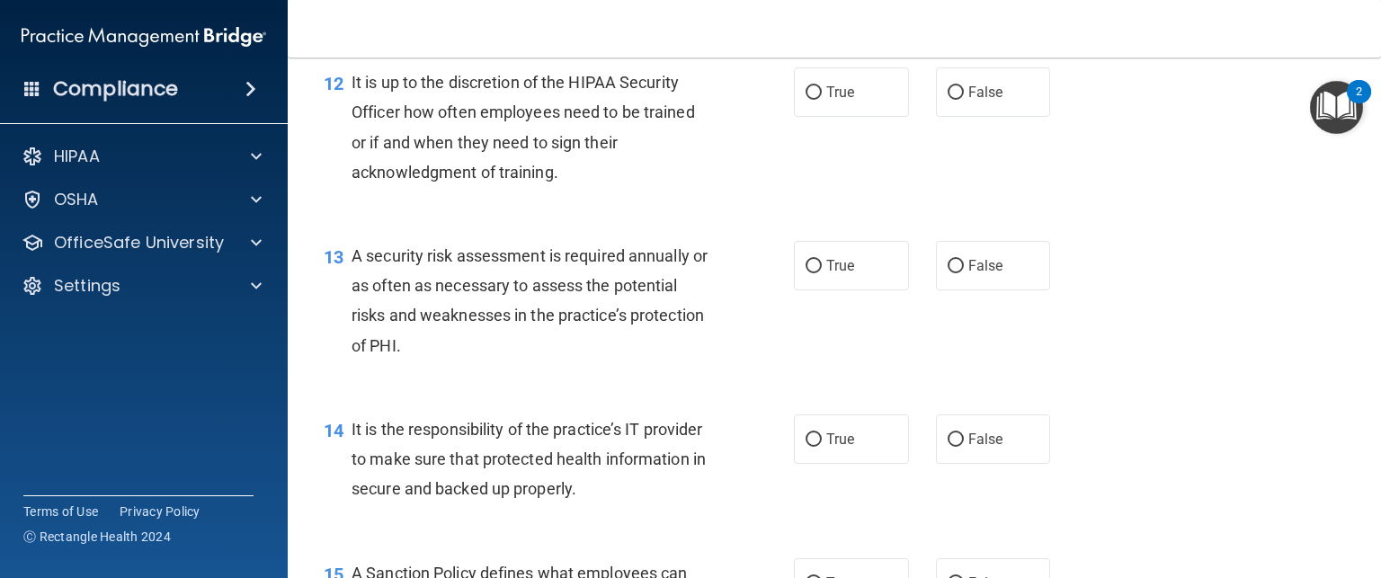
scroll to position [2138, 0]
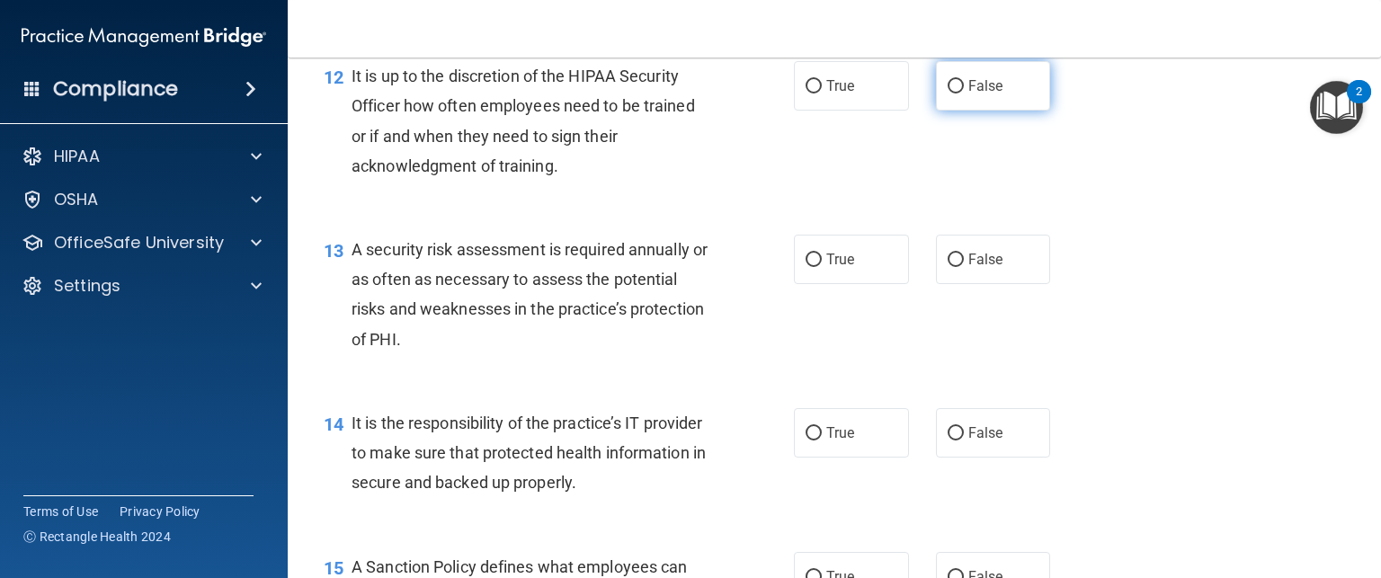
click at [952, 93] on input "False" at bounding box center [956, 86] width 16 height 13
radio input "true"
click at [1126, 370] on div "13 A security risk assessment is required annually or as often as necessary to …" at bounding box center [834, 299] width 1048 height 174
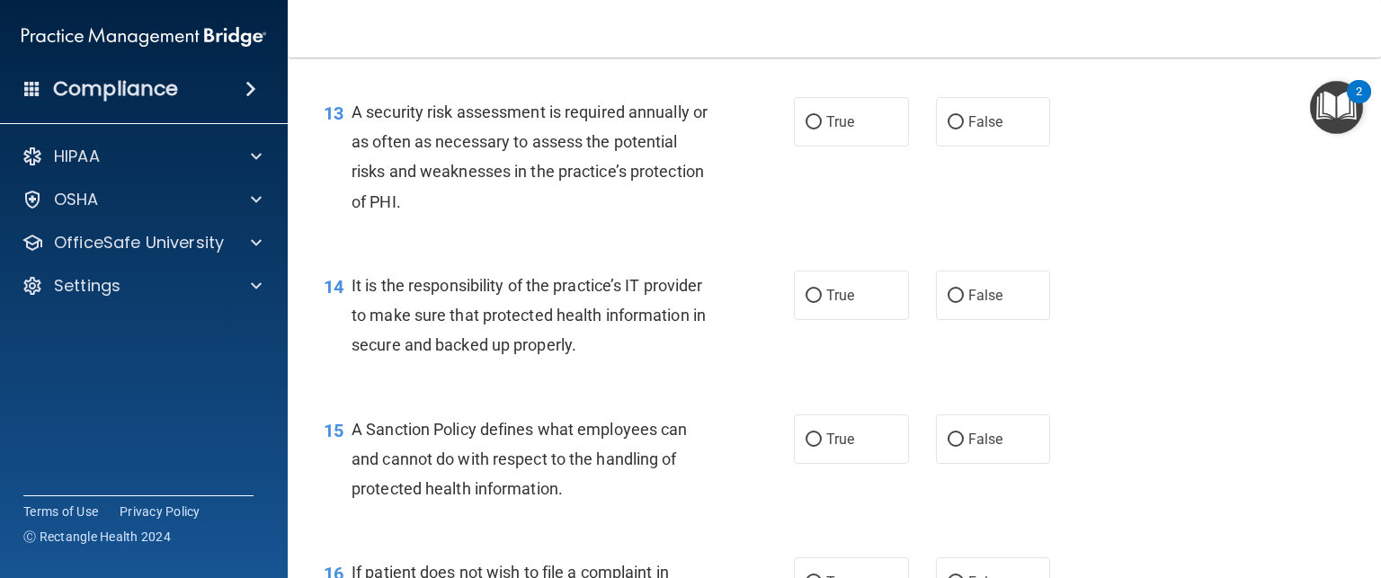
scroll to position [2280, 0]
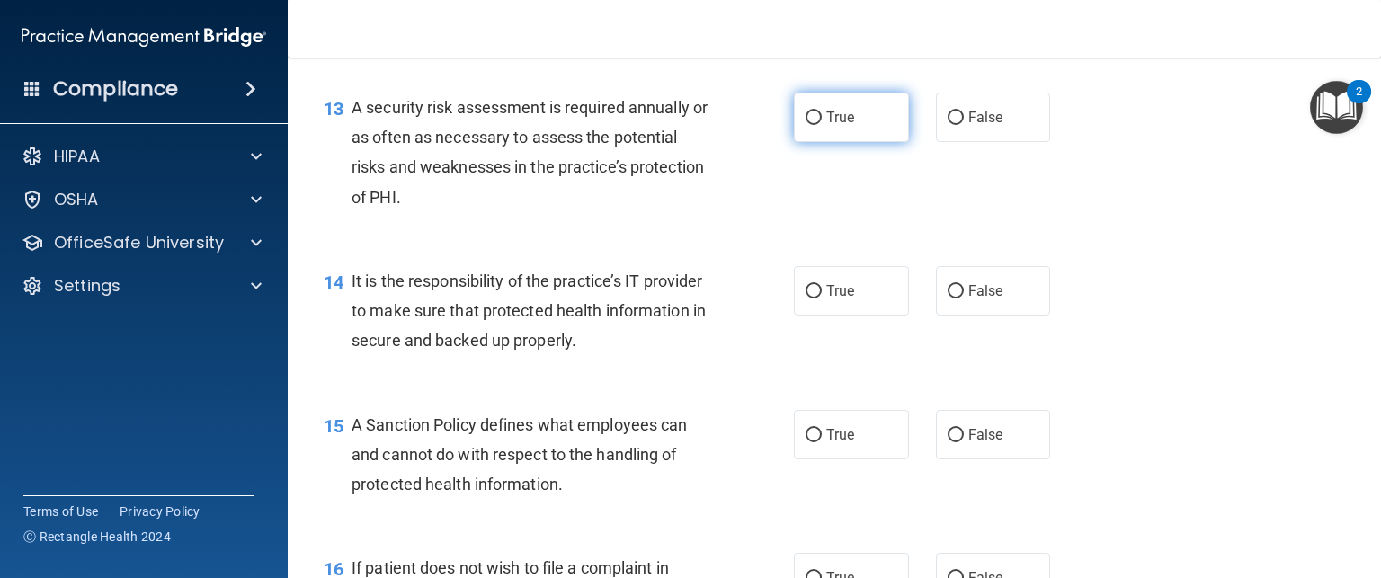
click at [841, 142] on label "True" at bounding box center [851, 117] width 115 height 49
click at [822, 125] on input "True" at bounding box center [814, 117] width 16 height 13
radio input "true"
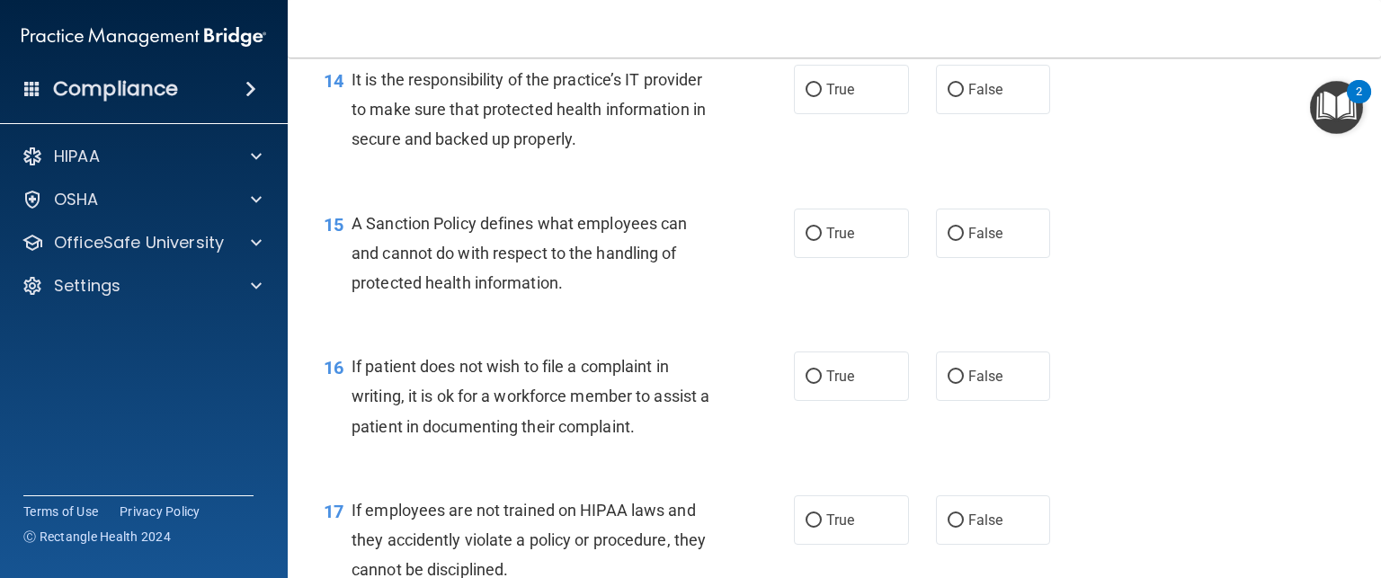
scroll to position [2491, 0]
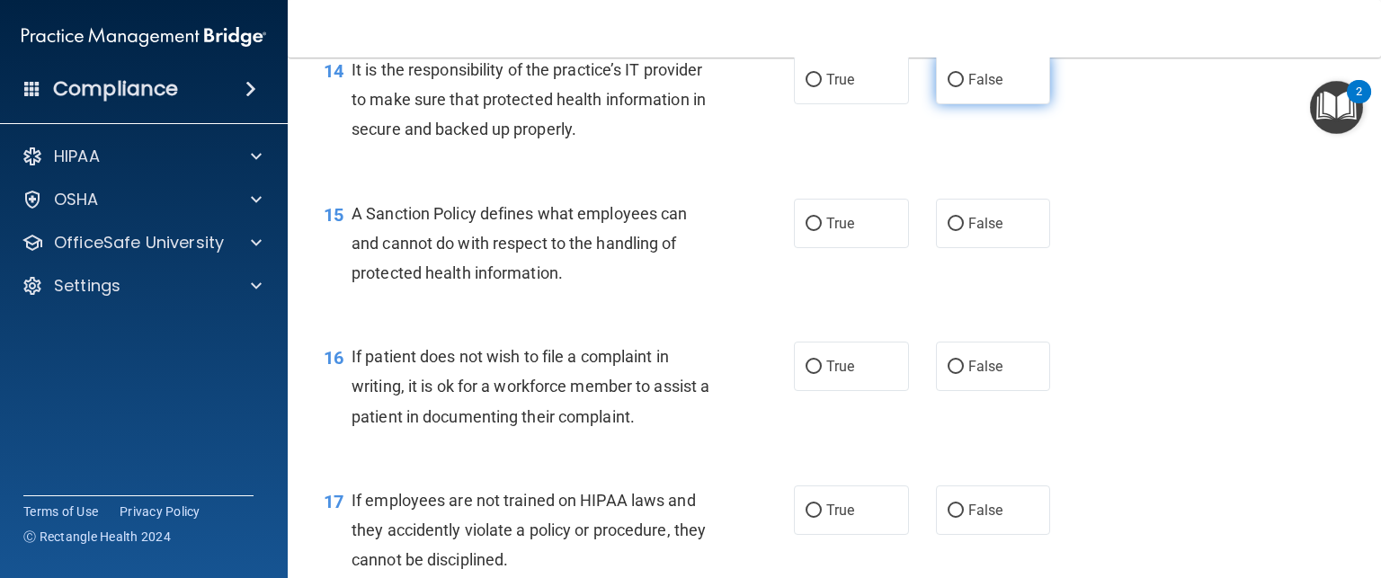
click at [961, 104] on label "False" at bounding box center [993, 79] width 115 height 49
click at [961, 87] on input "False" at bounding box center [956, 80] width 16 height 13
radio input "true"
click at [1126, 316] on div "15 A Sanction Policy defines what employees can and cannot do with respect to t…" at bounding box center [834, 248] width 1048 height 144
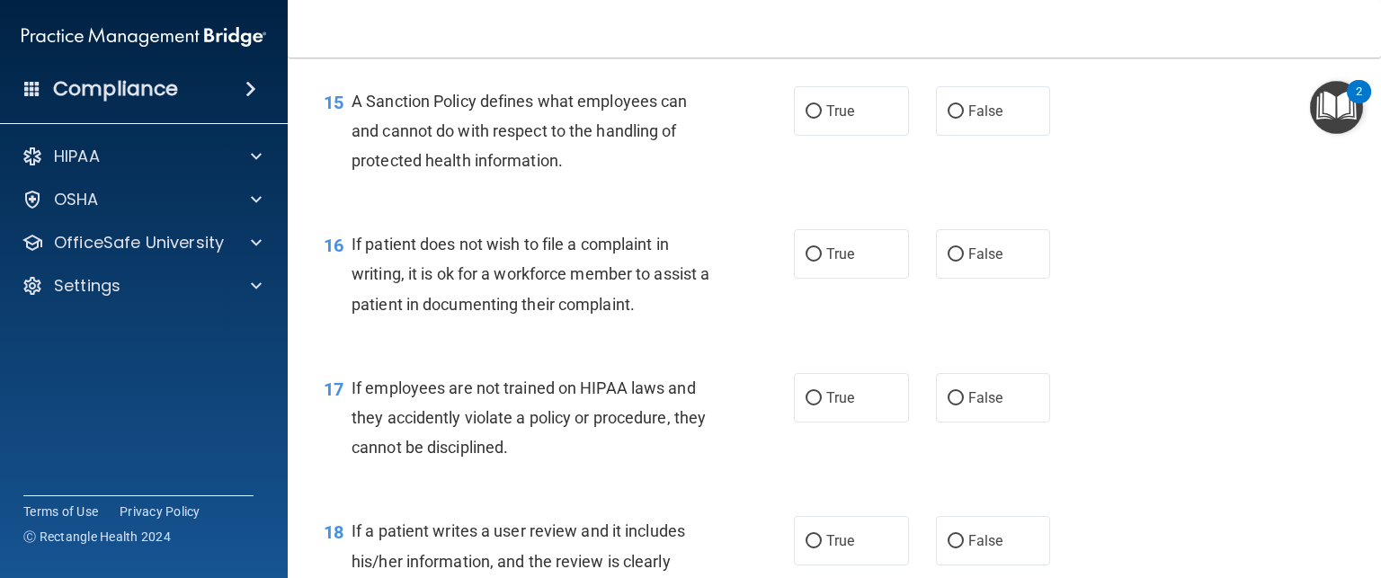
scroll to position [2645, 0]
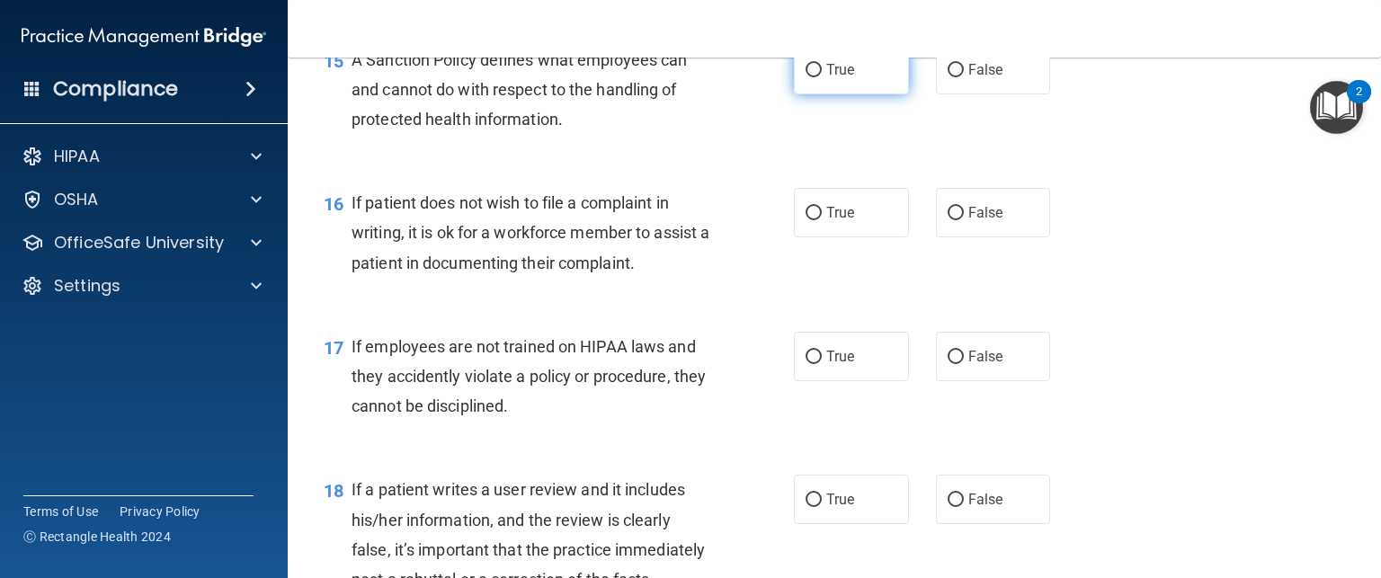
click at [813, 77] on input "True" at bounding box center [814, 70] width 16 height 13
radio input "true"
click at [810, 220] on input "True" at bounding box center [814, 213] width 16 height 13
radio input "true"
click at [1152, 420] on div "17 If employees are not trained on HIPAA laws and they accidently violate a pol…" at bounding box center [834, 381] width 1048 height 144
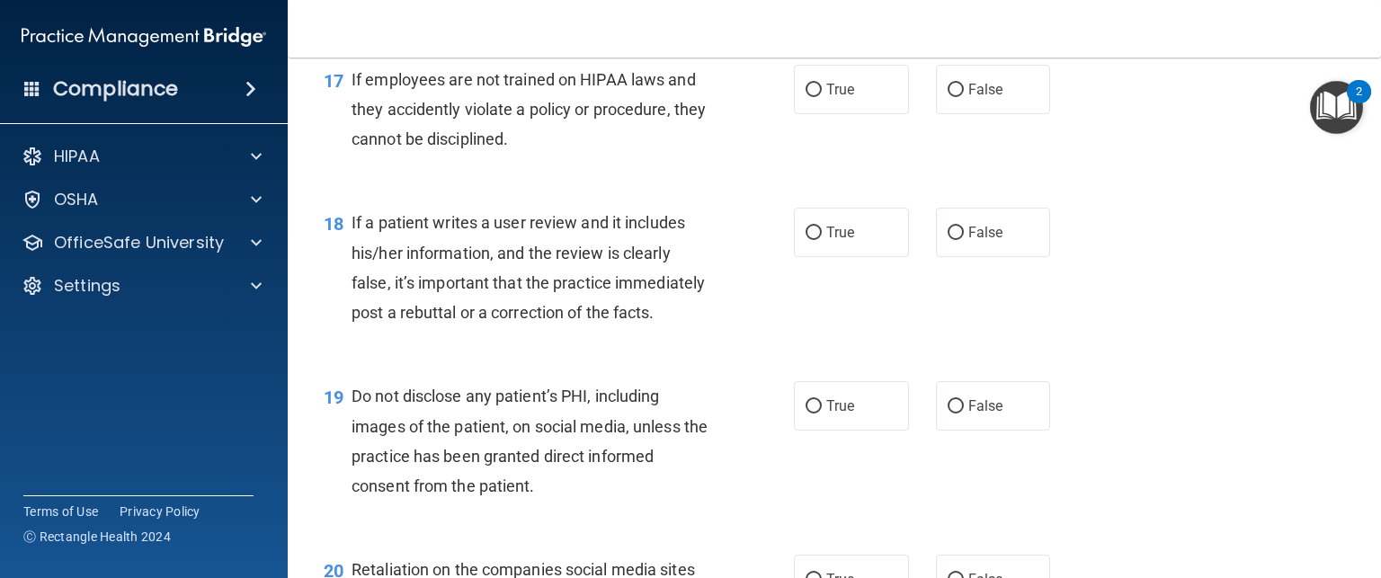
scroll to position [2917, 0]
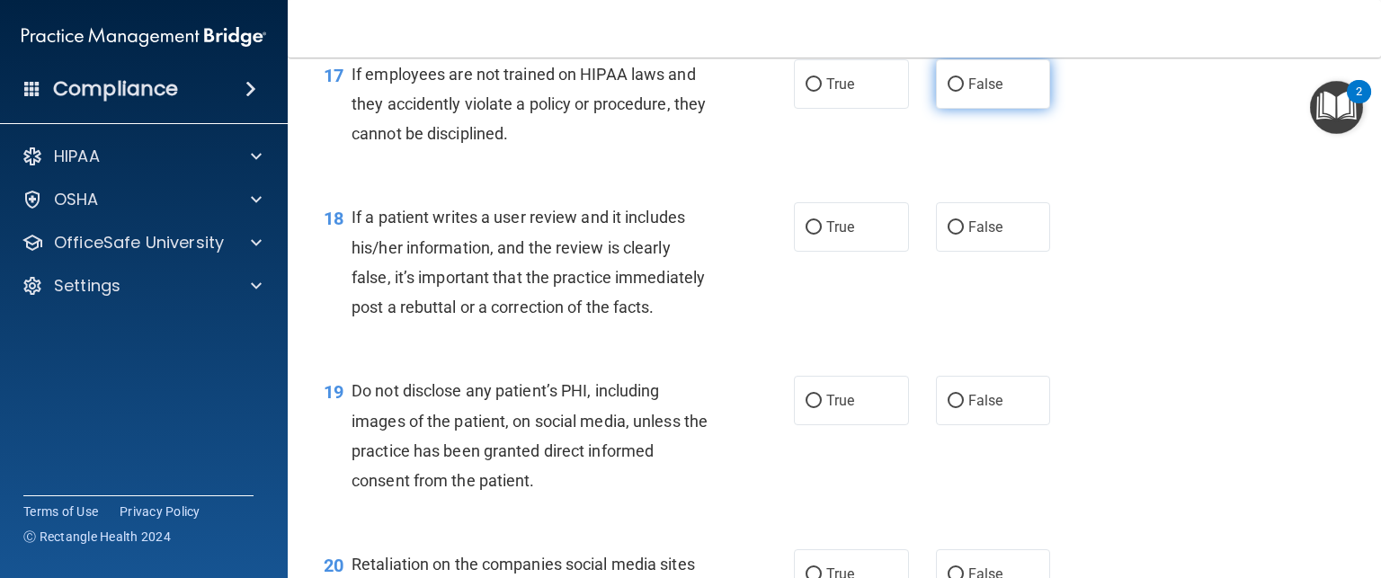
click at [950, 92] on input "False" at bounding box center [956, 84] width 16 height 13
radio input "true"
click at [1109, 353] on div "18 If a patient writes a user review and it includes his/her information, and t…" at bounding box center [834, 267] width 1048 height 174
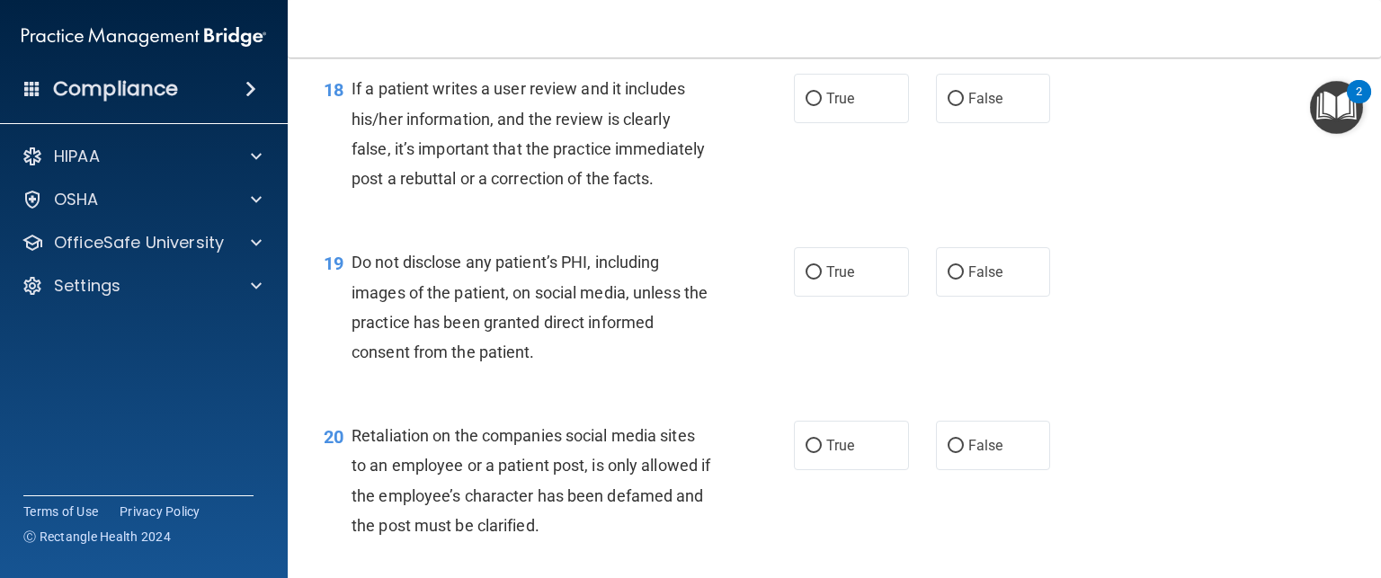
scroll to position [3081, 0]
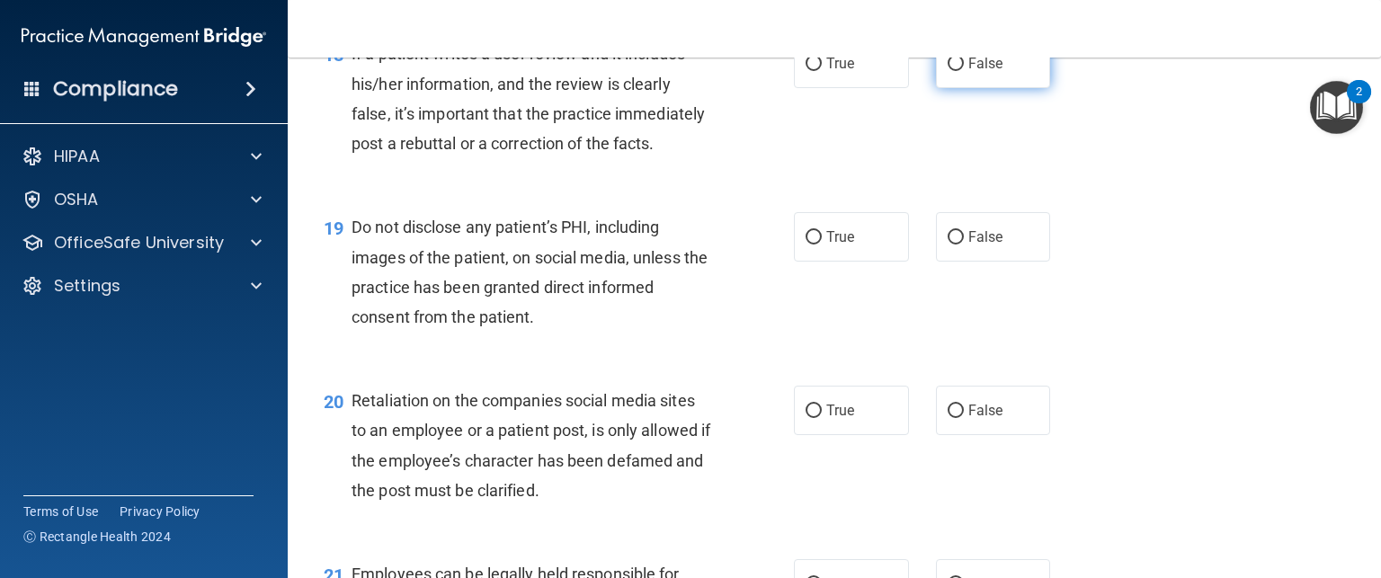
click at [973, 88] on label "False" at bounding box center [993, 63] width 115 height 49
click at [964, 71] on input "False" at bounding box center [956, 64] width 16 height 13
radio input "true"
click at [820, 262] on label "True" at bounding box center [851, 236] width 115 height 49
click at [820, 245] on input "True" at bounding box center [814, 237] width 16 height 13
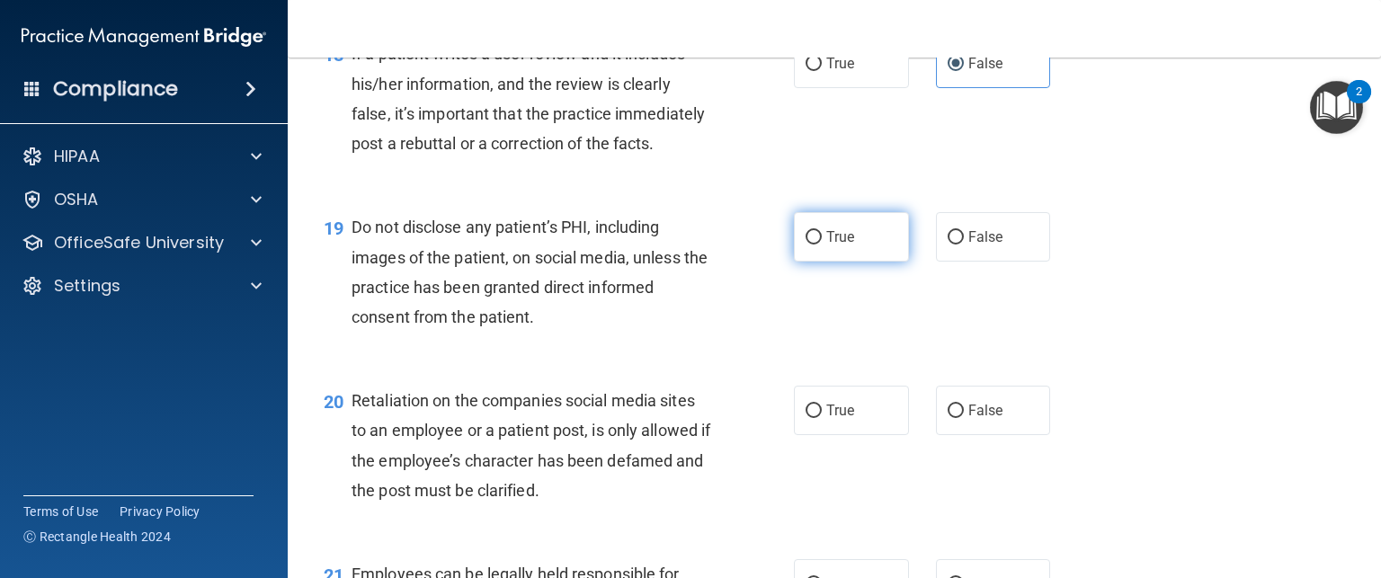
radio input "true"
click at [1101, 478] on div "20 Retaliation on the companies social media sites to an employee or a patient …" at bounding box center [834, 450] width 1048 height 174
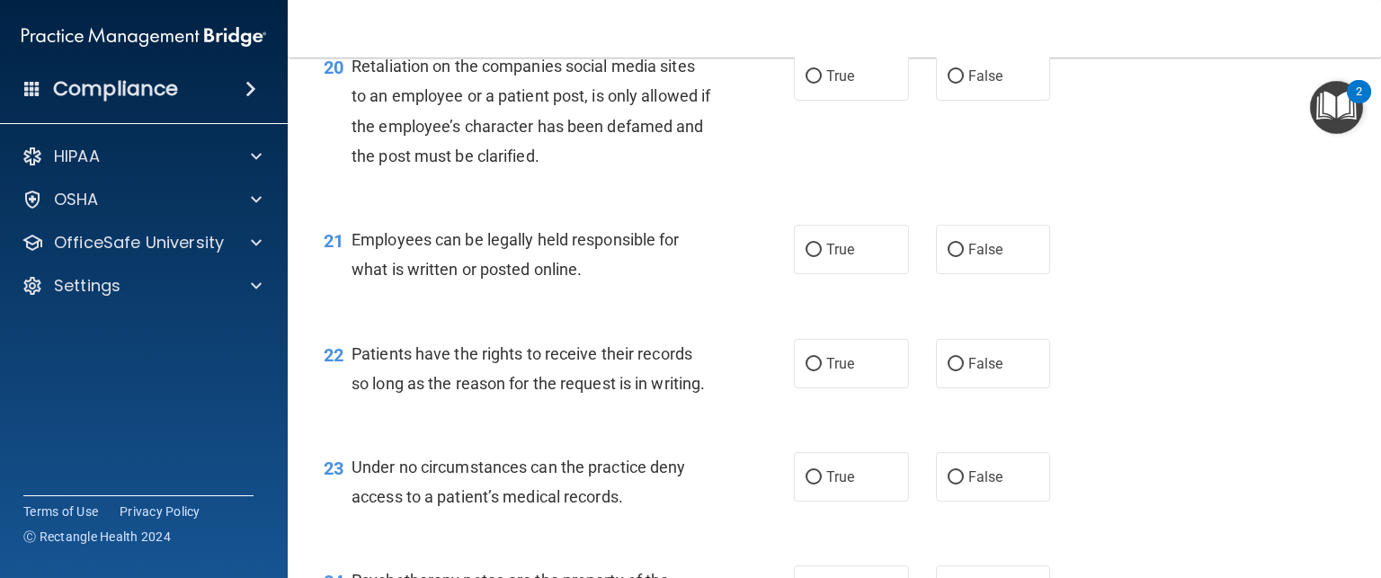
scroll to position [3416, 0]
click at [950, 83] on input "False" at bounding box center [956, 75] width 16 height 13
radio input "true"
click at [832, 257] on span "True" at bounding box center [840, 248] width 28 height 17
click at [822, 256] on input "True" at bounding box center [814, 249] width 16 height 13
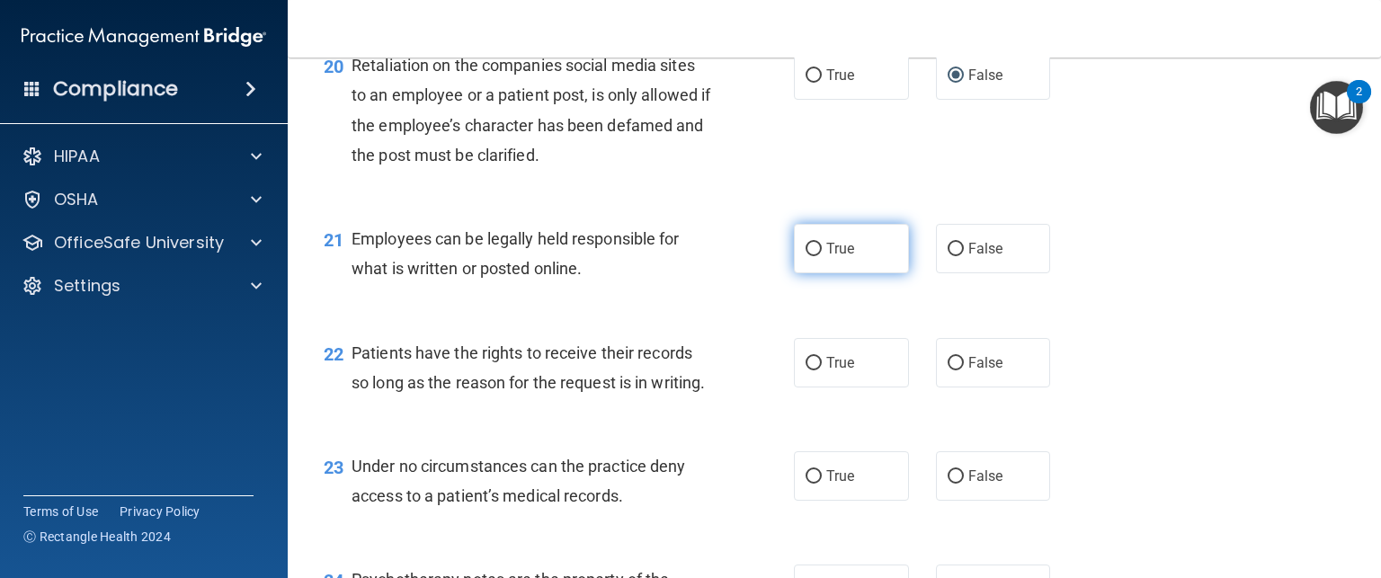
radio input "true"
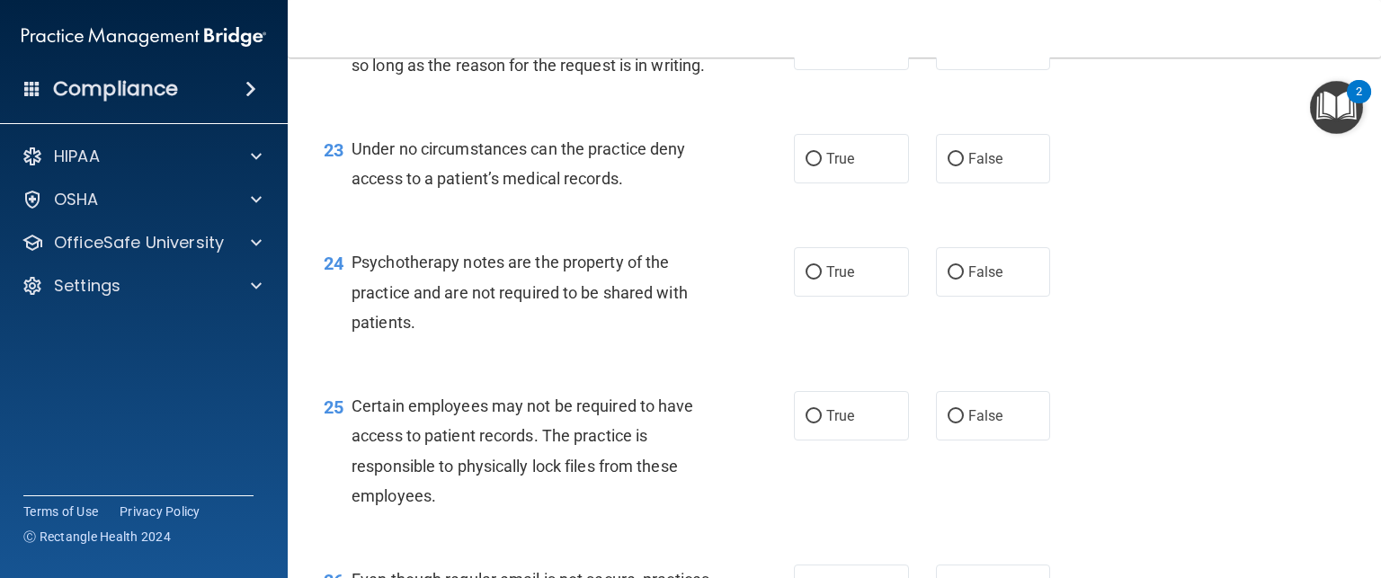
scroll to position [3741, 0]
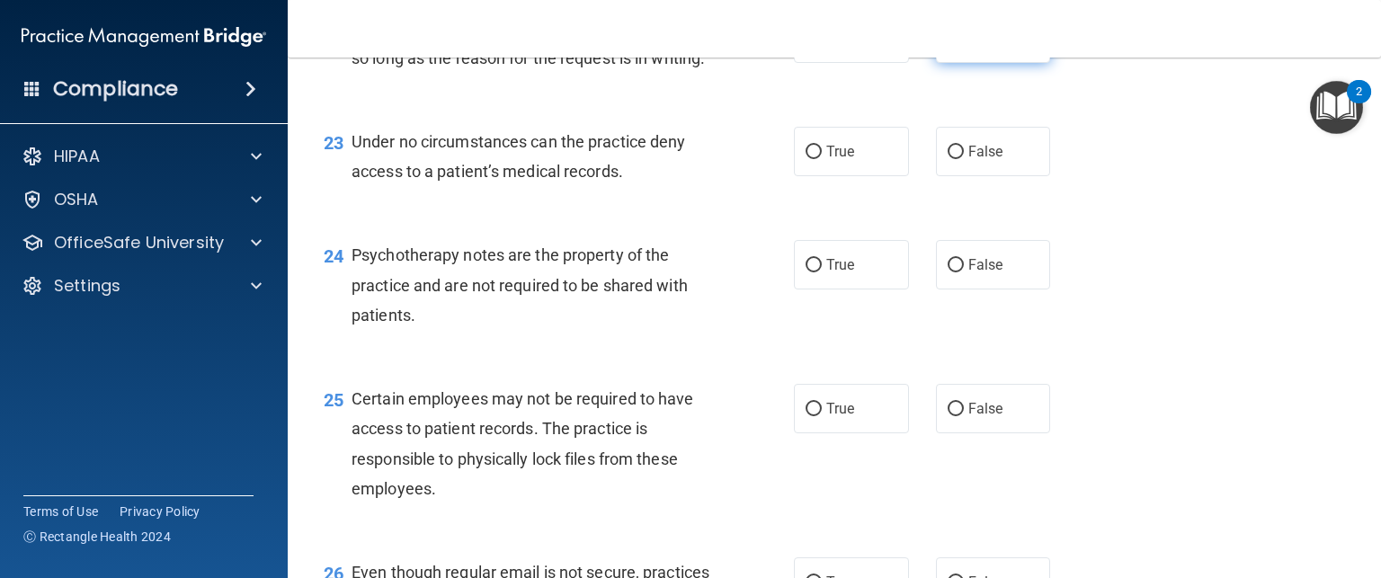
click at [949, 46] on input "False" at bounding box center [956, 38] width 16 height 13
radio input "true"
click at [1121, 361] on div "24 Psychotherapy notes are the property of the practice and are not required to…" at bounding box center [834, 290] width 1048 height 144
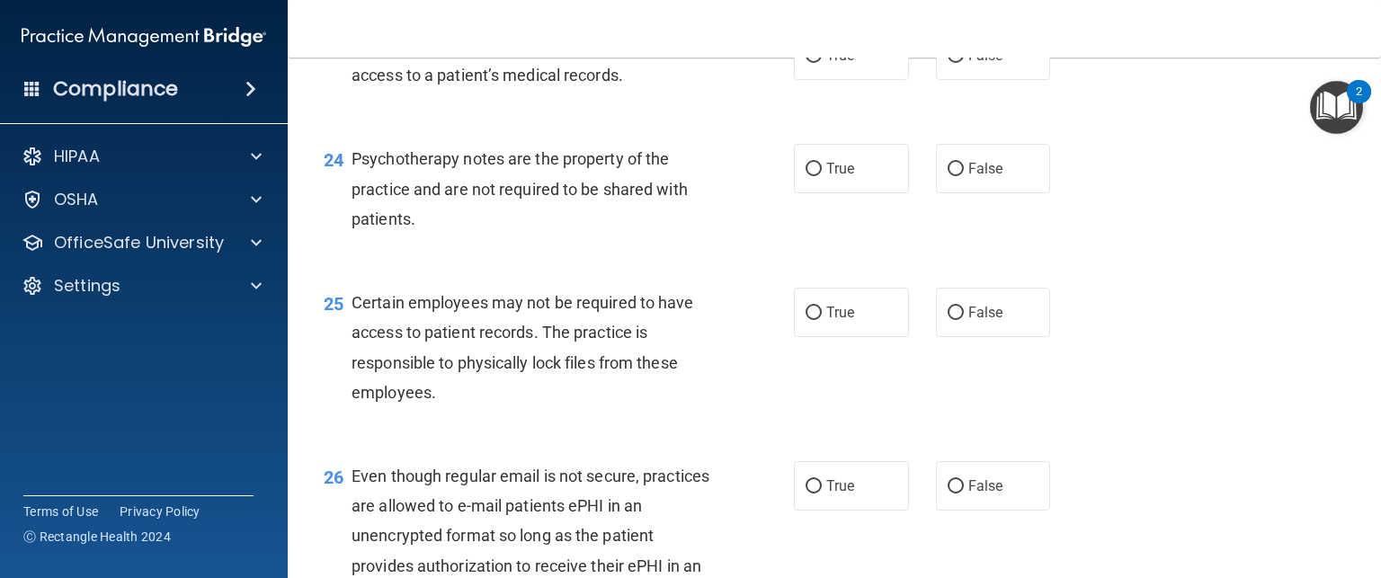
scroll to position [3838, 0]
click at [996, 79] on label "False" at bounding box center [993, 54] width 115 height 49
click at [964, 62] on input "False" at bounding box center [956, 55] width 16 height 13
radio input "true"
click at [858, 192] on label "True" at bounding box center [851, 167] width 115 height 49
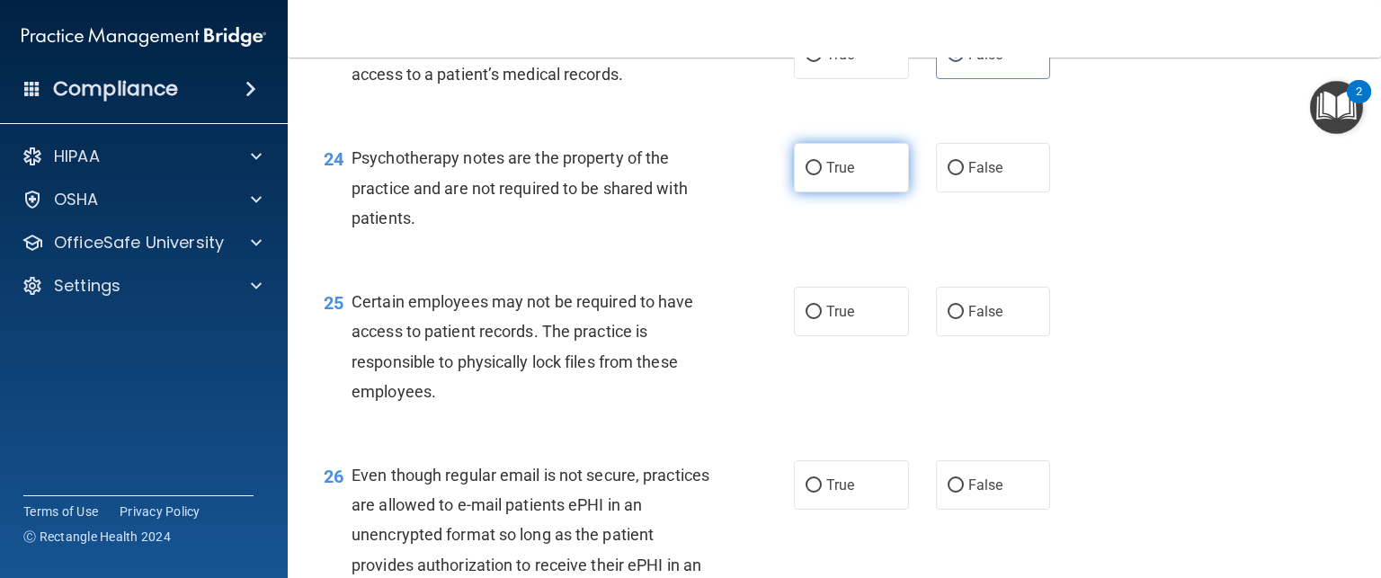
click at [822, 175] on input "True" at bounding box center [814, 168] width 16 height 13
radio input "true"
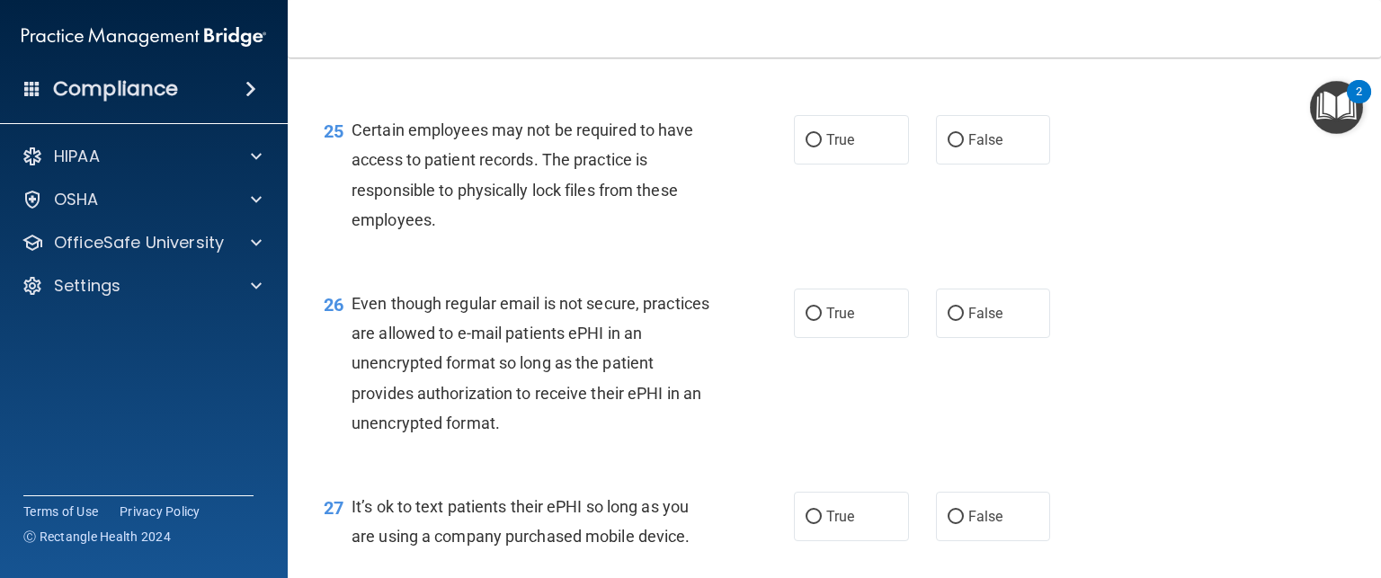
scroll to position [4028, 0]
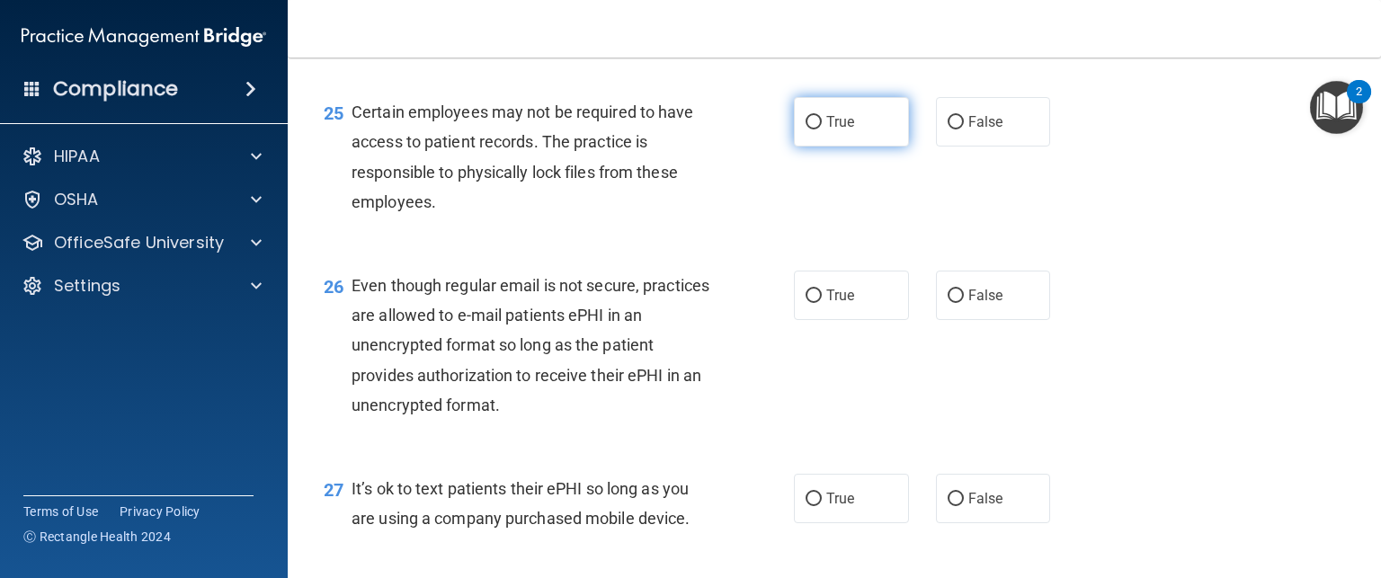
click at [862, 147] on label "True" at bounding box center [851, 121] width 115 height 49
click at [822, 129] on input "True" at bounding box center [814, 122] width 16 height 13
radio input "true"
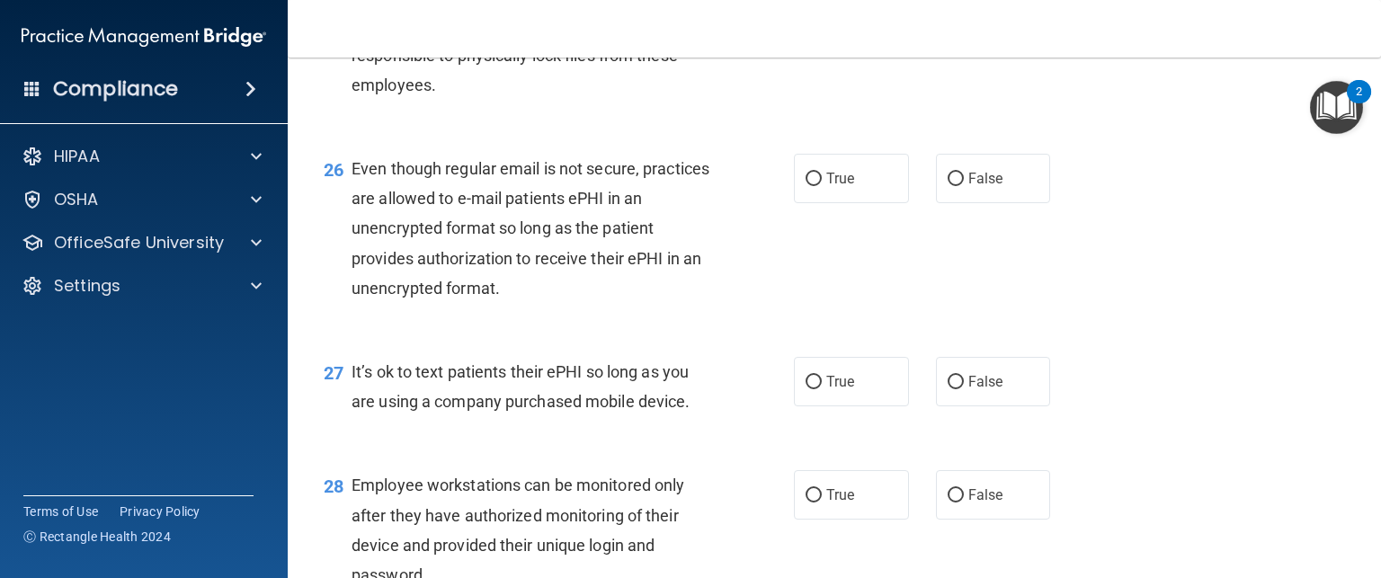
scroll to position [4142, 0]
click at [1108, 236] on div "26 Even though regular email is not secure, practices are allowed to e-mail pat…" at bounding box center [834, 235] width 1048 height 203
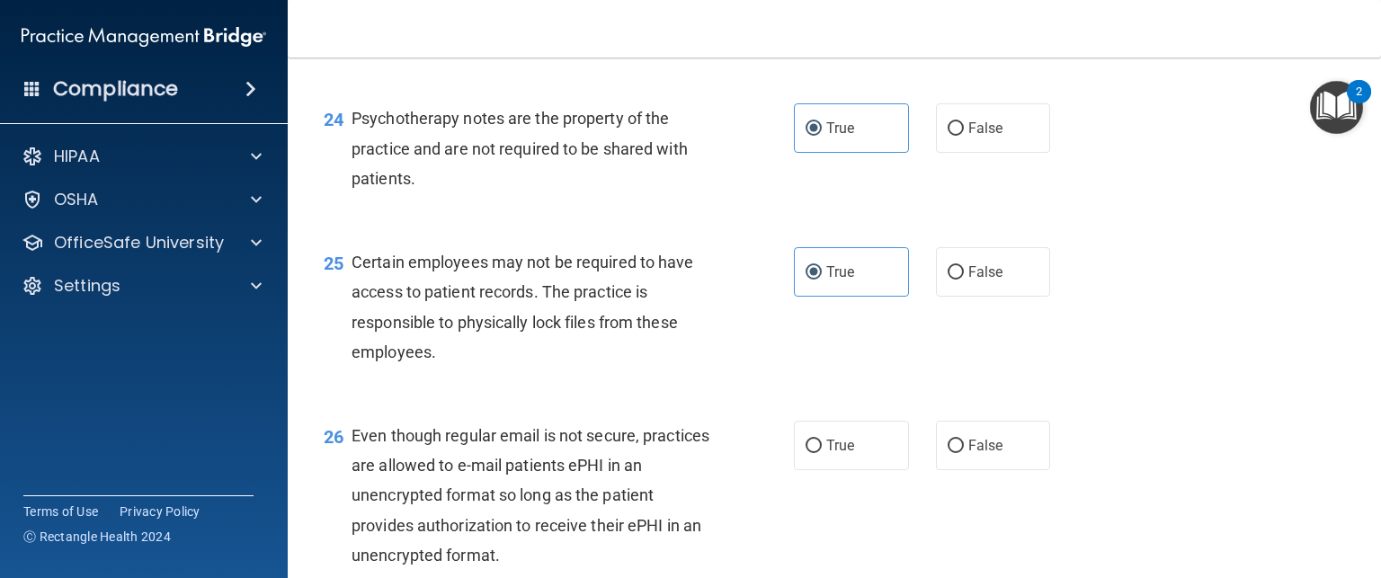
scroll to position [3879, 0]
click at [1121, 396] on div "25 Certain employees may not be required to have access to patient records. The…" at bounding box center [834, 310] width 1048 height 174
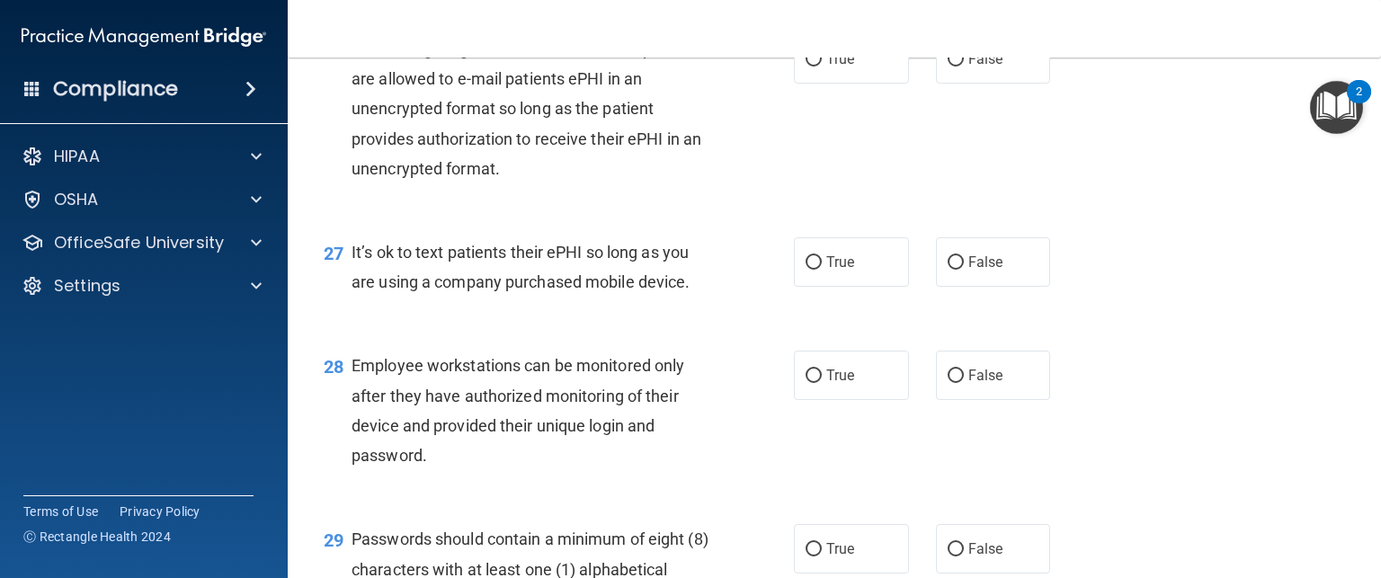
scroll to position [4273, 0]
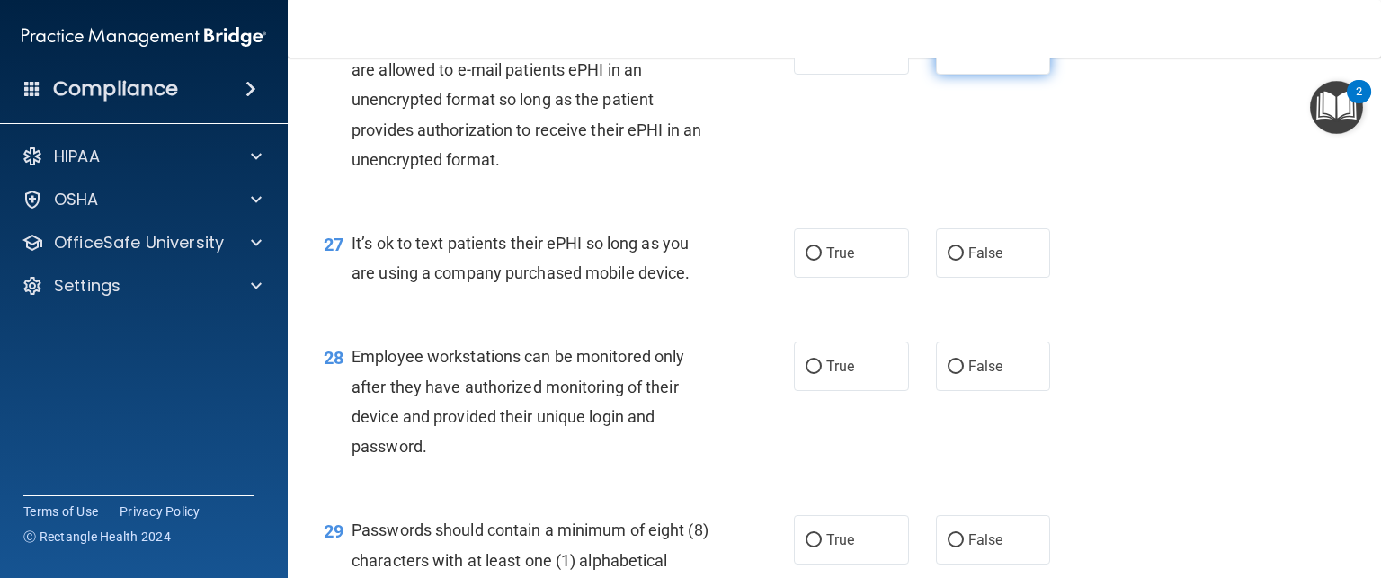
click at [948, 58] on input "False" at bounding box center [956, 50] width 16 height 13
radio input "true"
click at [975, 262] on span "False" at bounding box center [985, 253] width 35 height 17
click at [964, 261] on input "False" at bounding box center [956, 253] width 16 height 13
radio input "true"
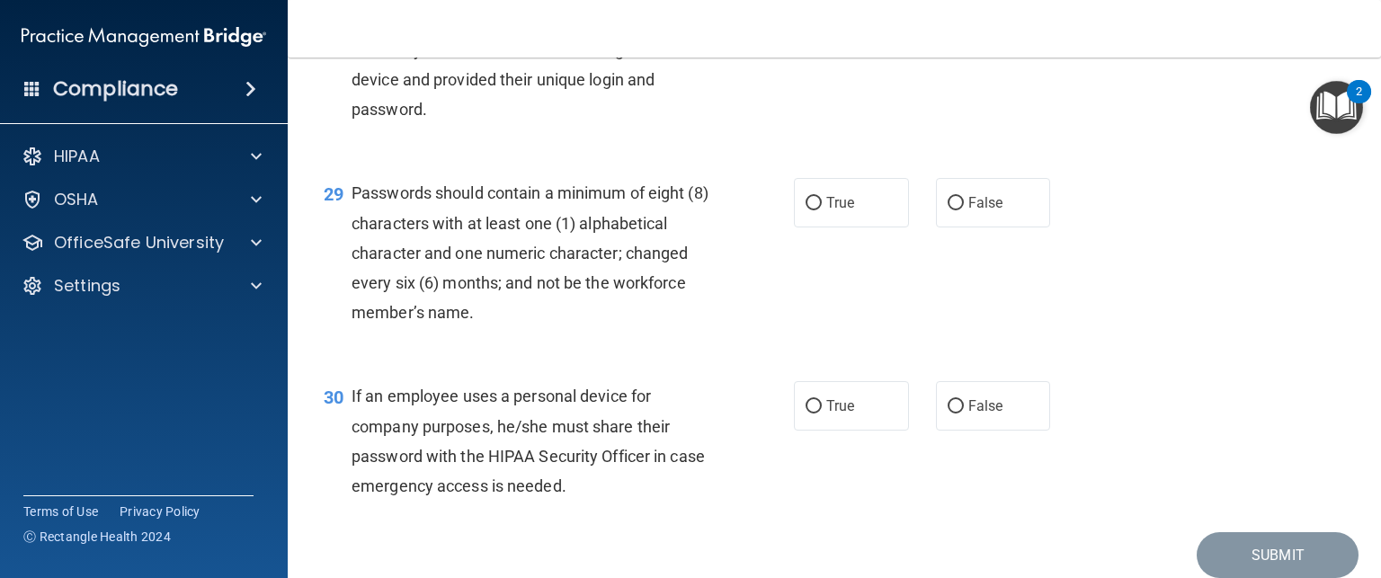
scroll to position [4611, 0]
click at [831, 53] on label "True" at bounding box center [851, 28] width 115 height 49
click at [822, 36] on input "True" at bounding box center [814, 28] width 16 height 13
radio input "true"
click at [985, 37] on span "False" at bounding box center [985, 28] width 35 height 17
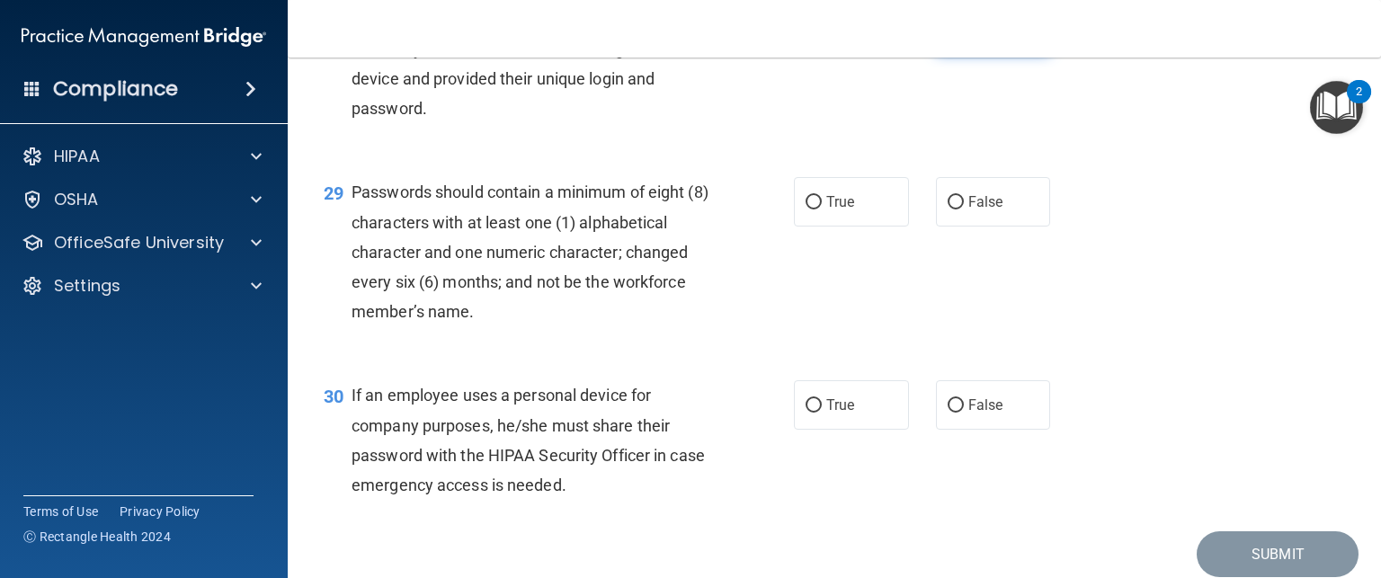
click at [964, 36] on input "False" at bounding box center [956, 28] width 16 height 13
radio input "true"
radio input "false"
click at [966, 227] on label "False" at bounding box center [993, 201] width 115 height 49
click at [964, 209] on input "False" at bounding box center [956, 202] width 16 height 13
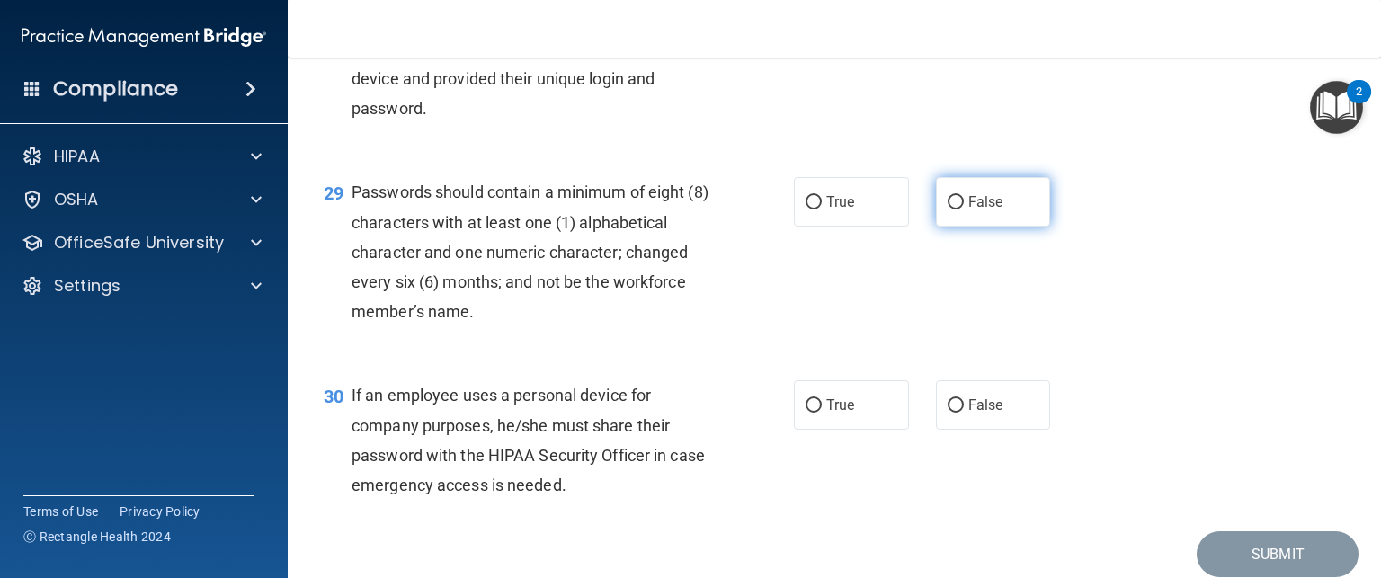
radio input "true"
click at [1108, 358] on div "29 Passwords should contain a minimum of eight (8) characters with at least one…" at bounding box center [834, 256] width 1048 height 203
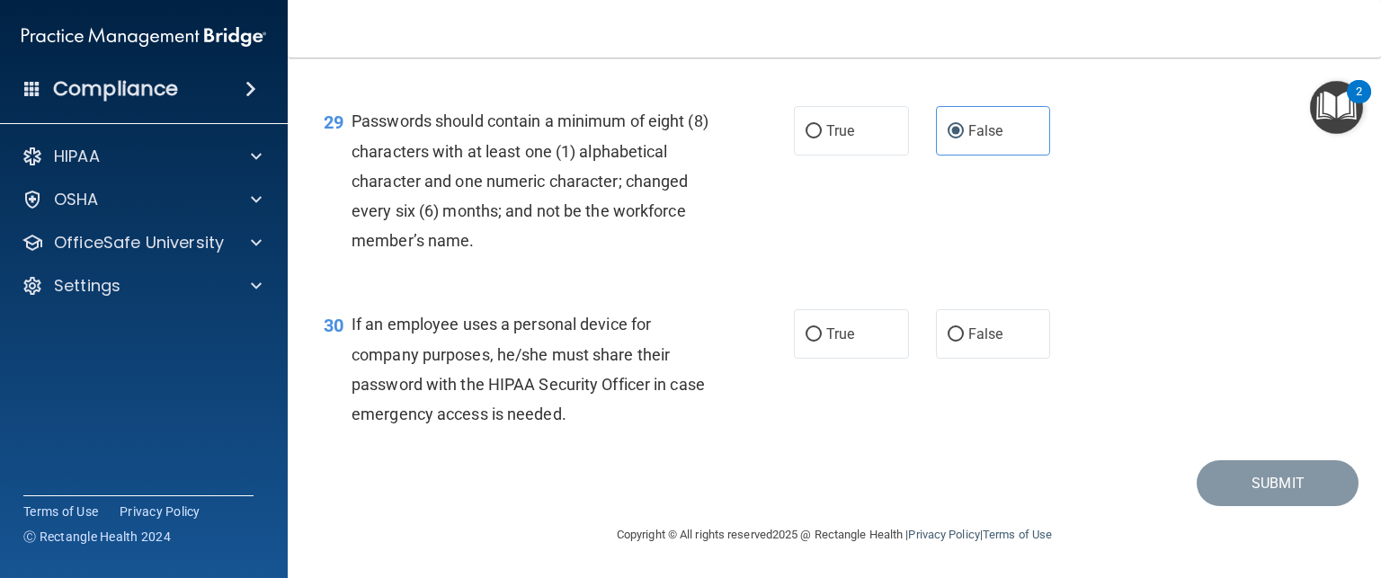
scroll to position [4772, 0]
click at [988, 343] on label "False" at bounding box center [993, 333] width 115 height 49
click at [964, 342] on input "False" at bounding box center [956, 334] width 16 height 13
radio input "true"
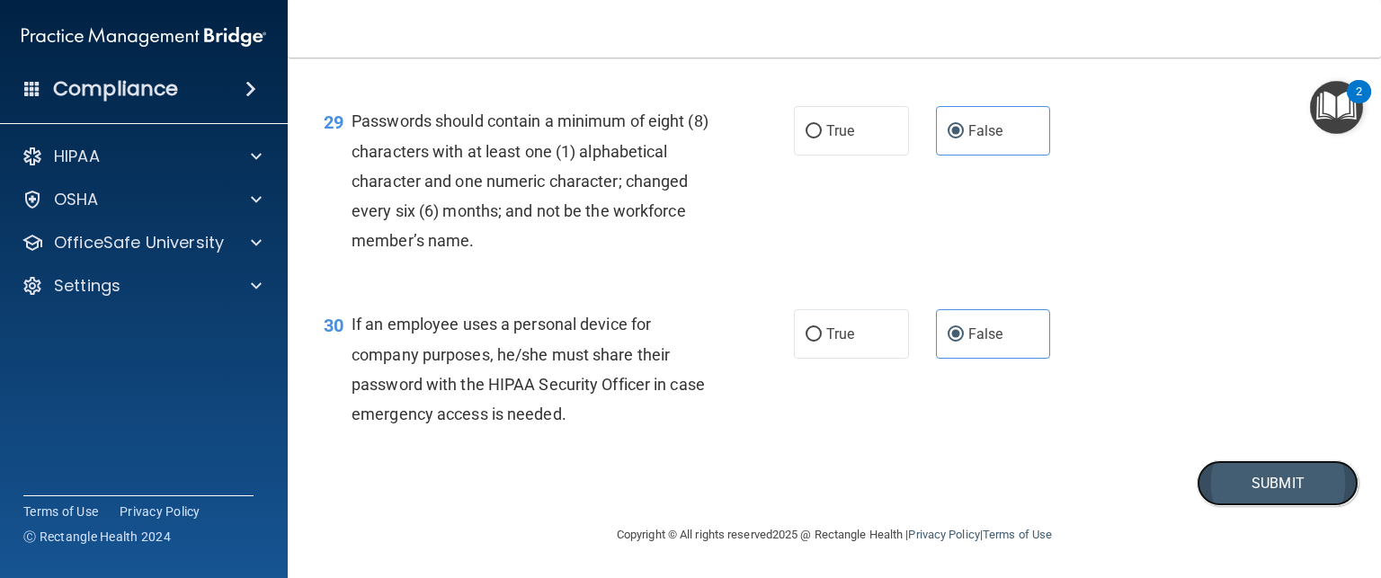
click at [1256, 490] on button "Submit" at bounding box center [1278, 483] width 162 height 46
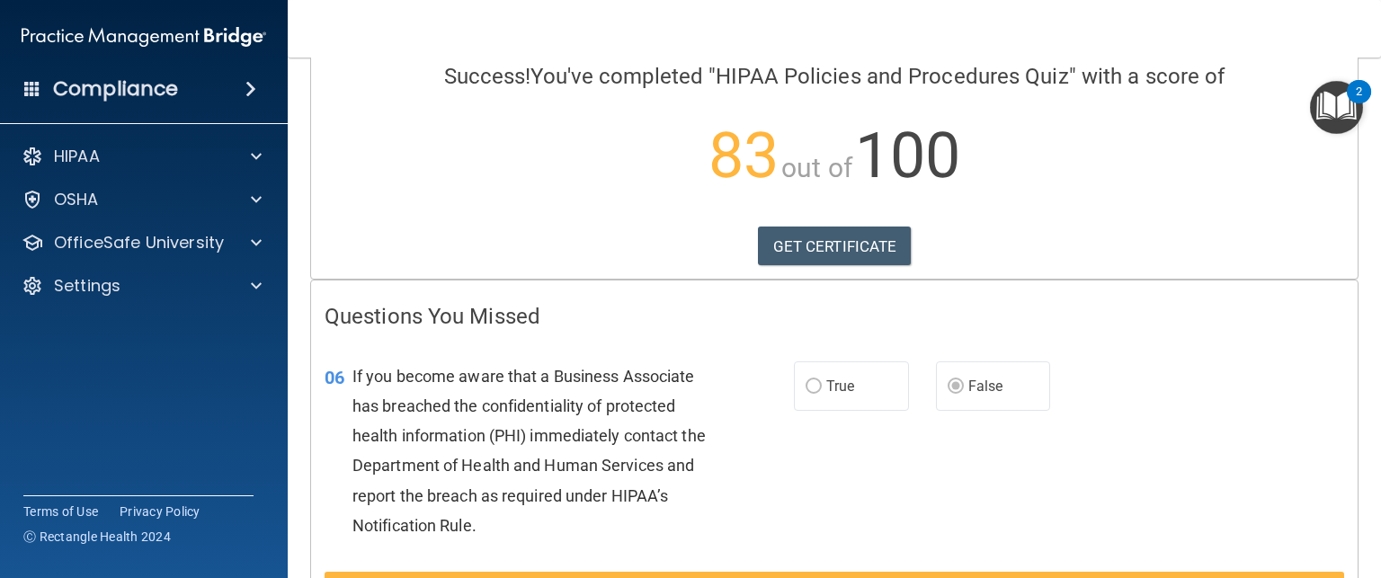
scroll to position [155, 0]
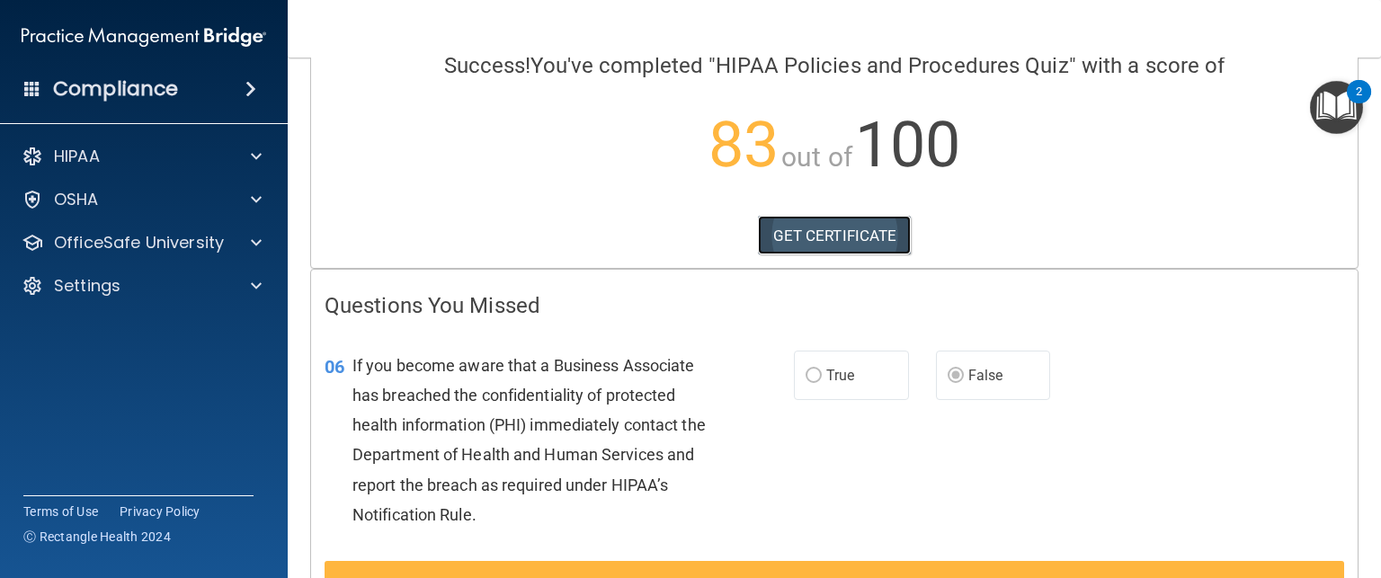
click at [863, 236] on link "GET CERTIFICATE" at bounding box center [835, 236] width 154 height 40
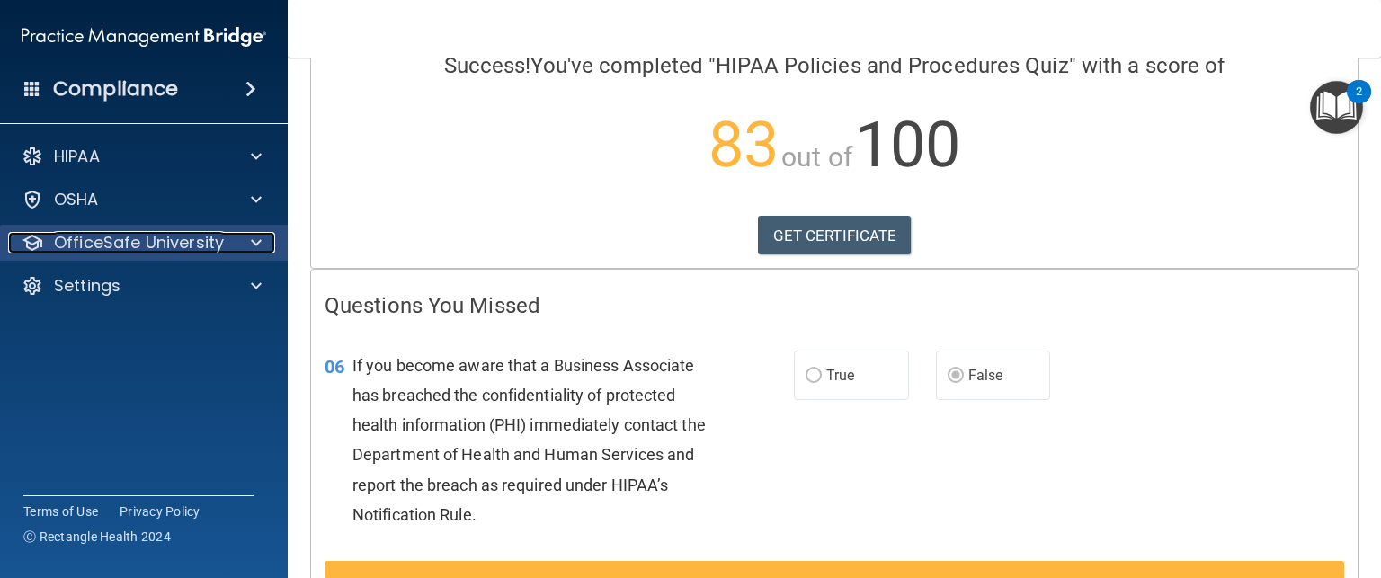
click at [174, 249] on p "OfficeSafe University" at bounding box center [139, 243] width 170 height 22
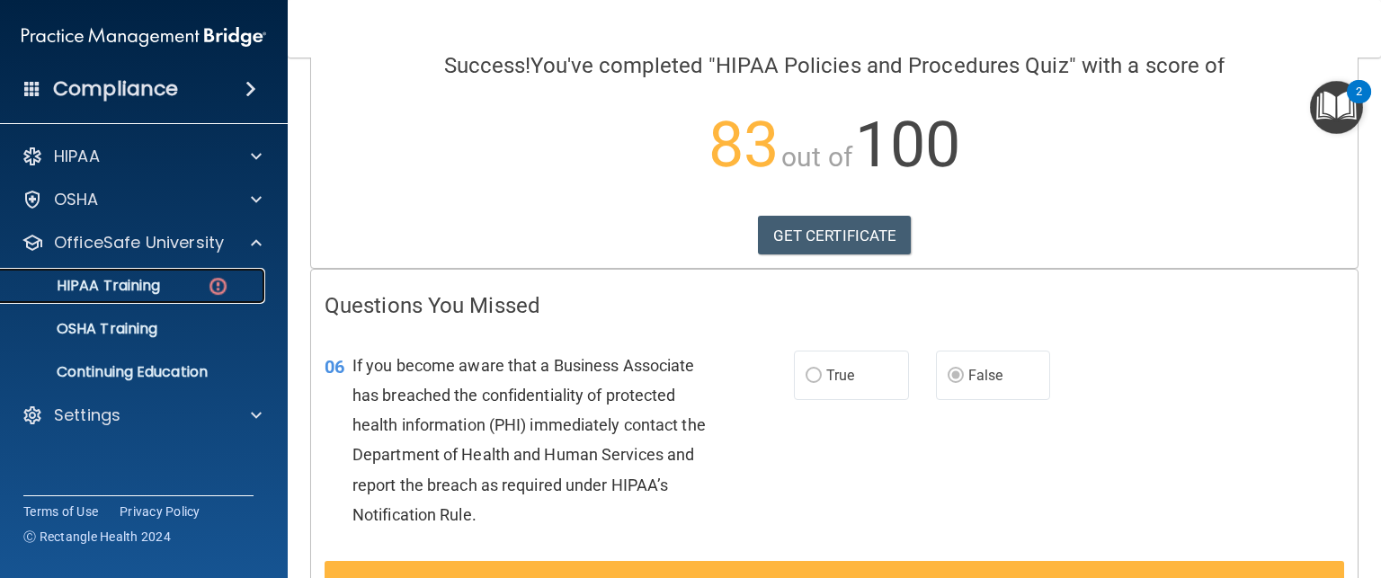
click at [197, 280] on div "HIPAA Training" at bounding box center [134, 286] width 245 height 18
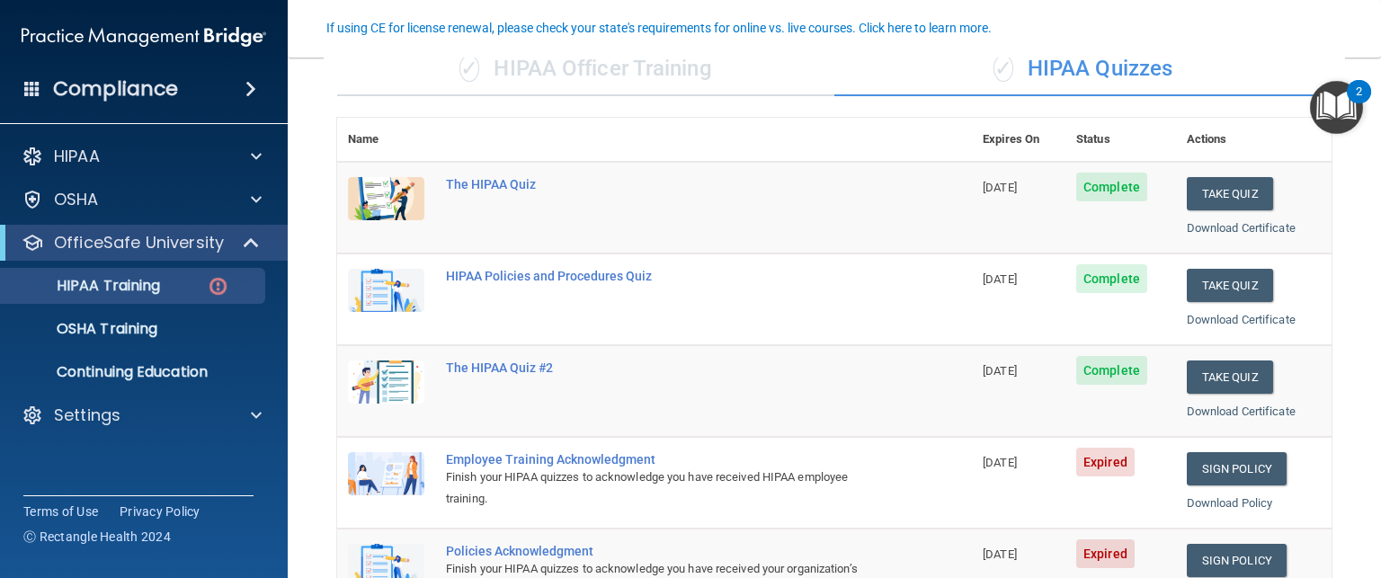
click at [1293, 366] on div "Take Quiz" at bounding box center [1254, 377] width 134 height 33
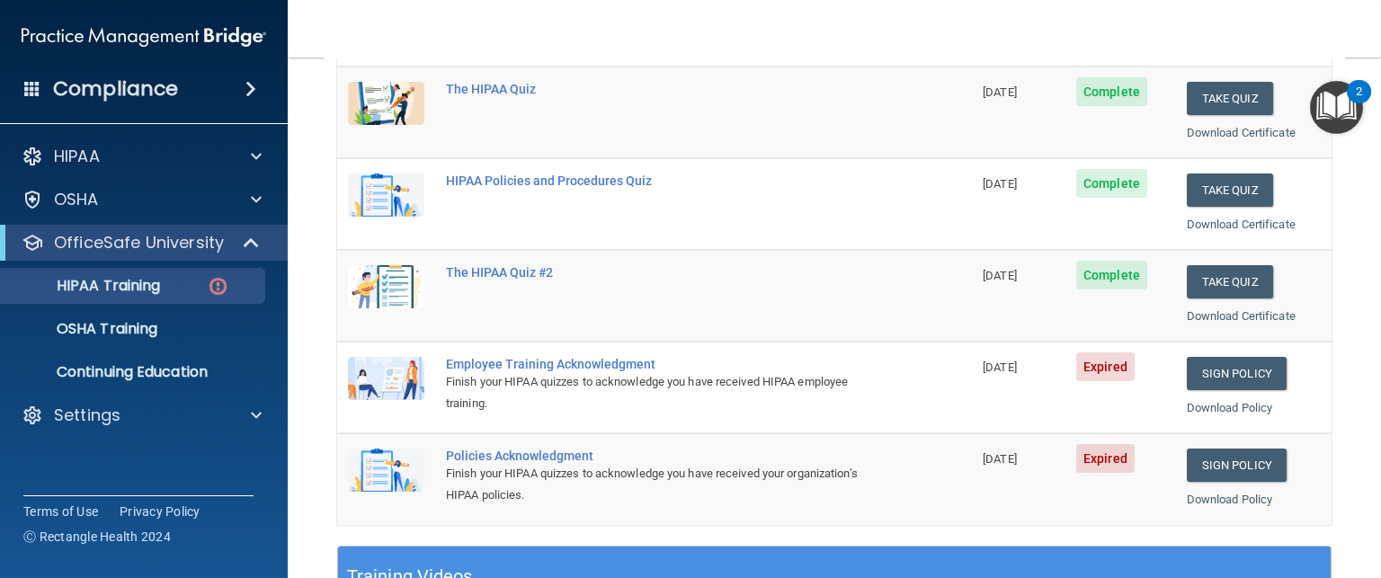
scroll to position [253, 0]
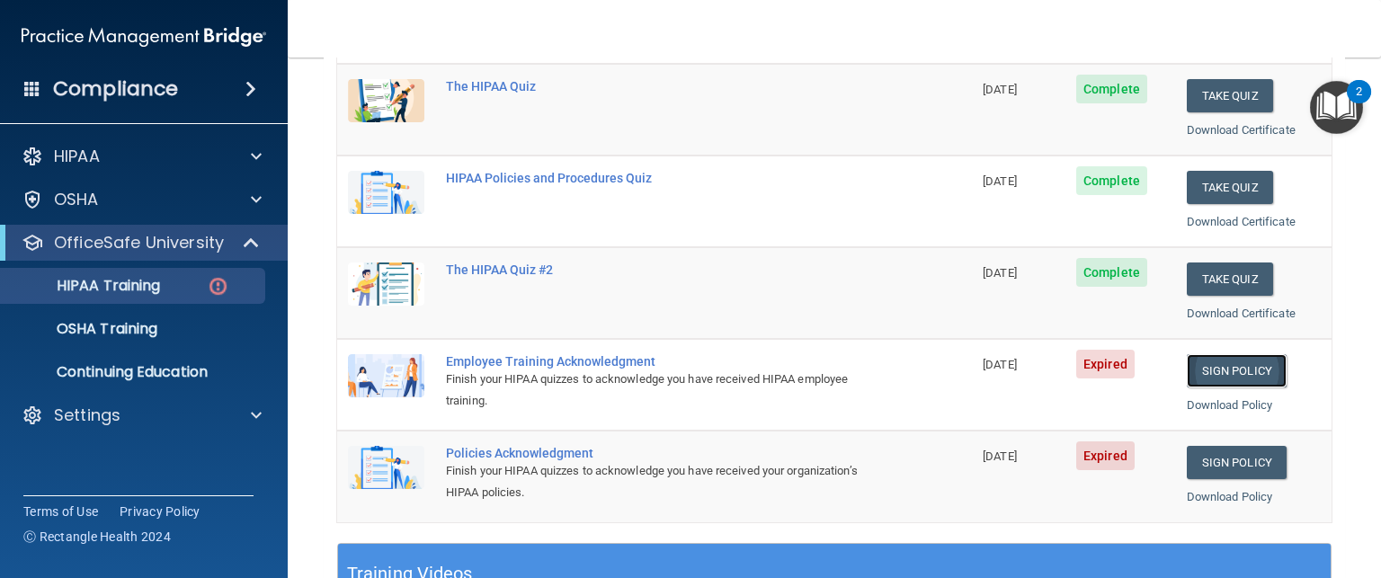
click at [1233, 374] on link "Sign Policy" at bounding box center [1237, 370] width 100 height 33
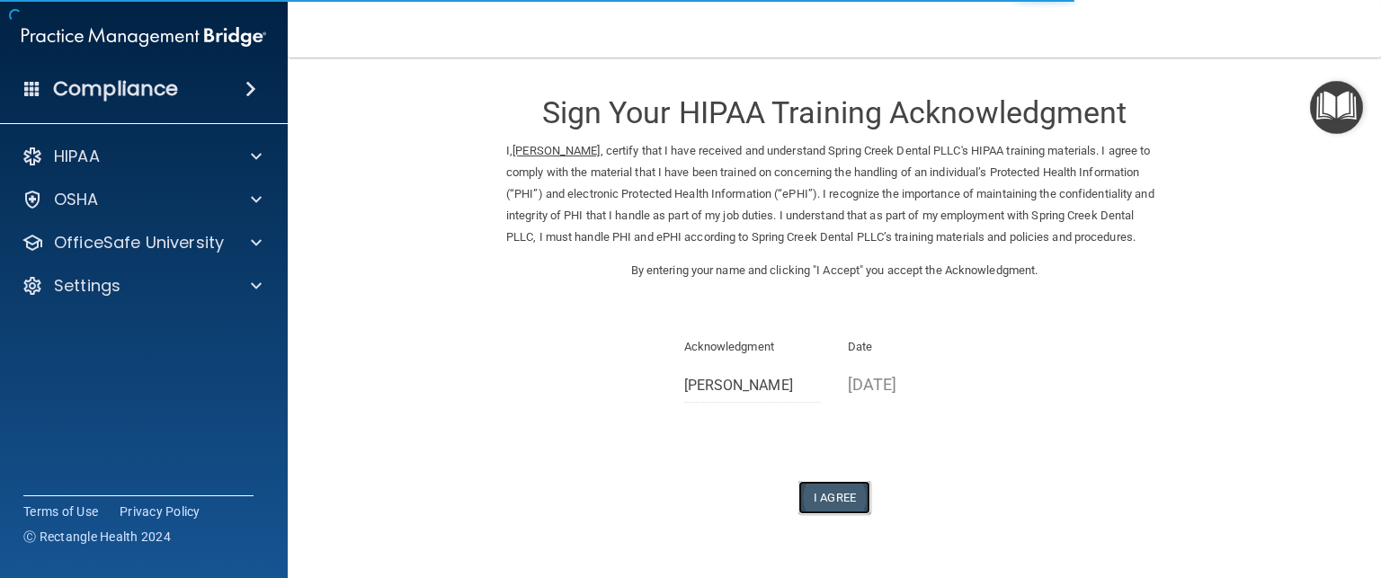
click at [830, 505] on button "I Agree" at bounding box center [834, 497] width 72 height 33
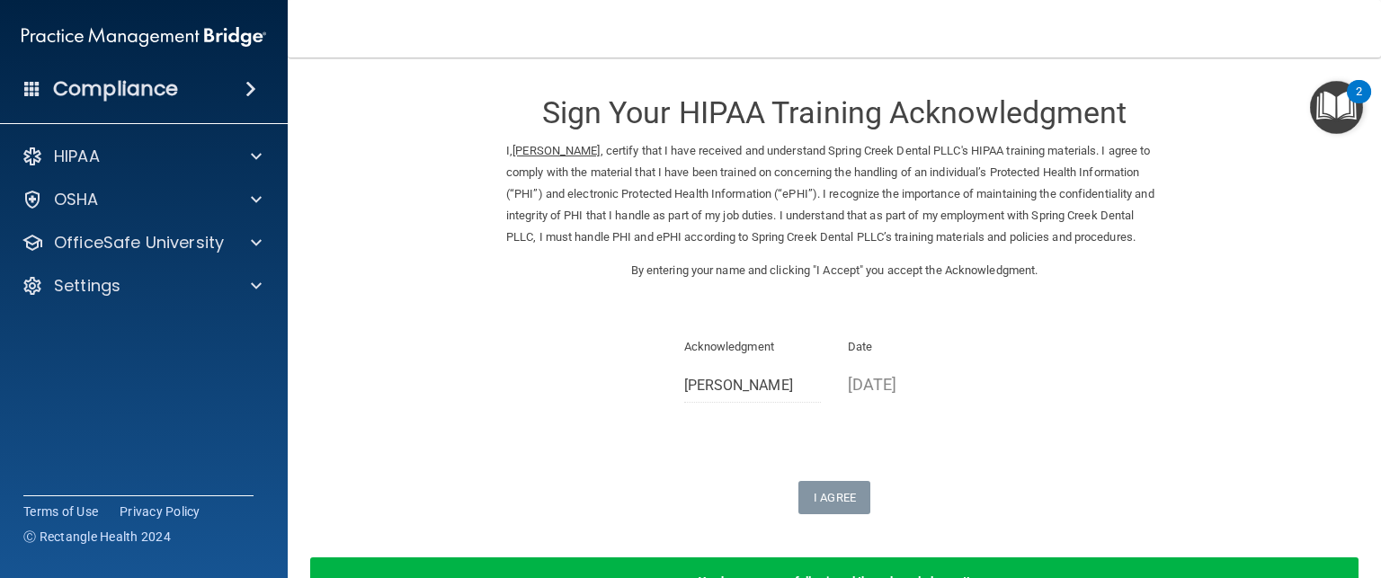
click at [1051, 442] on div "Sign Your HIPAA Training Acknowledgment I, [PERSON_NAME] , certify that I have …" at bounding box center [834, 295] width 656 height 439
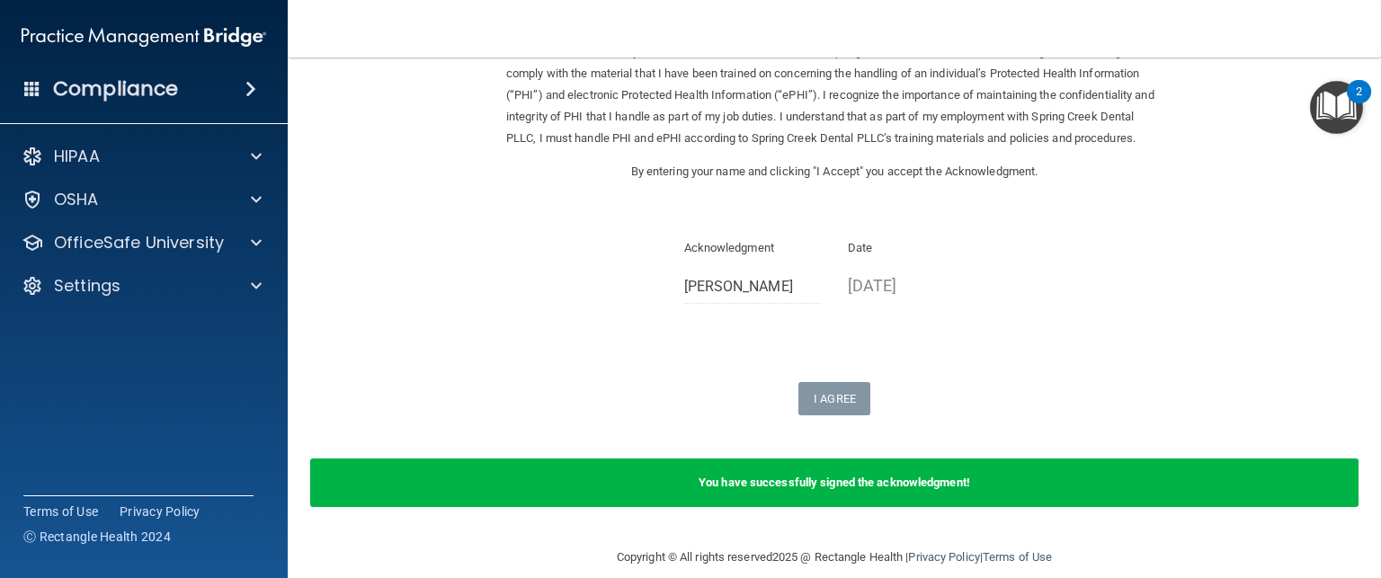
scroll to position [101, 0]
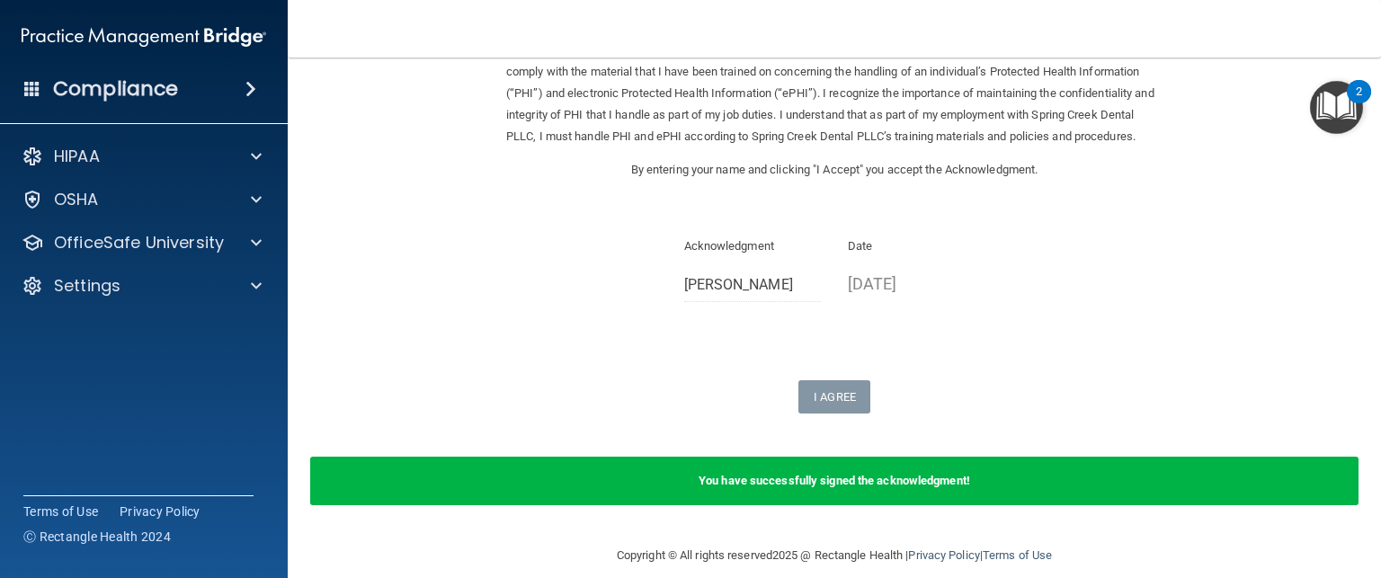
click at [773, 339] on div "Sign Your HIPAA Training Acknowledgment I, [PERSON_NAME] , certify that I have …" at bounding box center [834, 194] width 656 height 439
click at [717, 316] on div "Acknowledgment [PERSON_NAME]" at bounding box center [753, 276] width 165 height 80
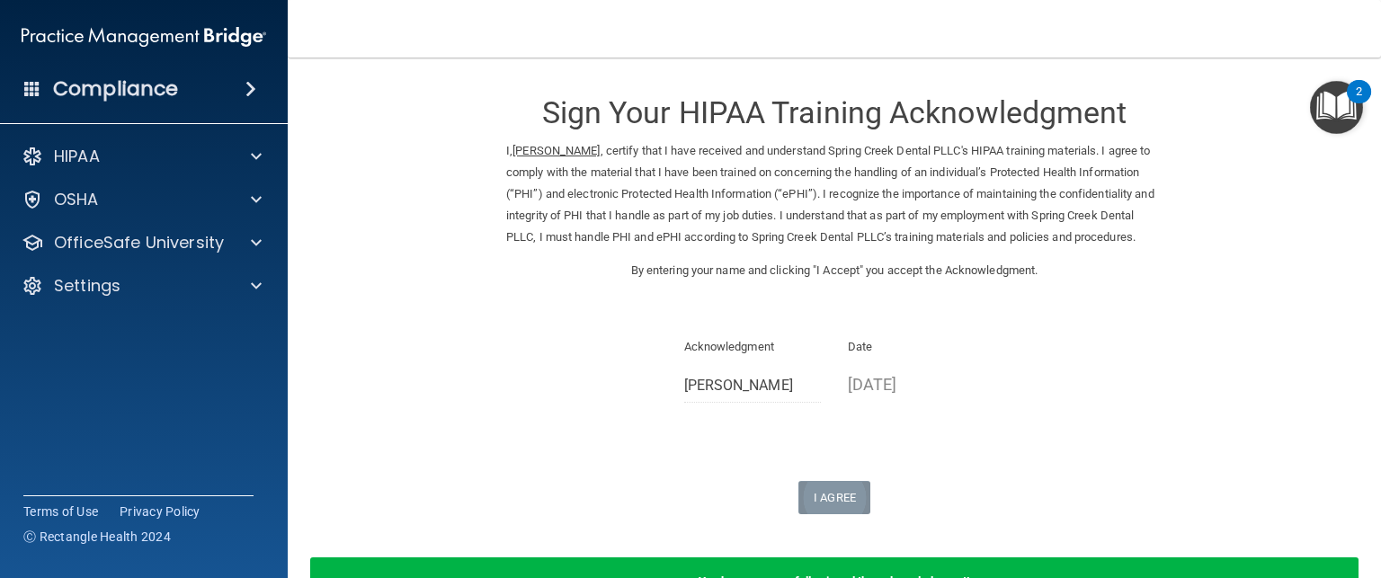
scroll to position [0, 0]
click at [726, 358] on p "Acknowledgment" at bounding box center [753, 347] width 138 height 22
click at [893, 281] on p "By entering your name and clicking "I Accept" you accept the Acknowledgment." at bounding box center [834, 271] width 656 height 22
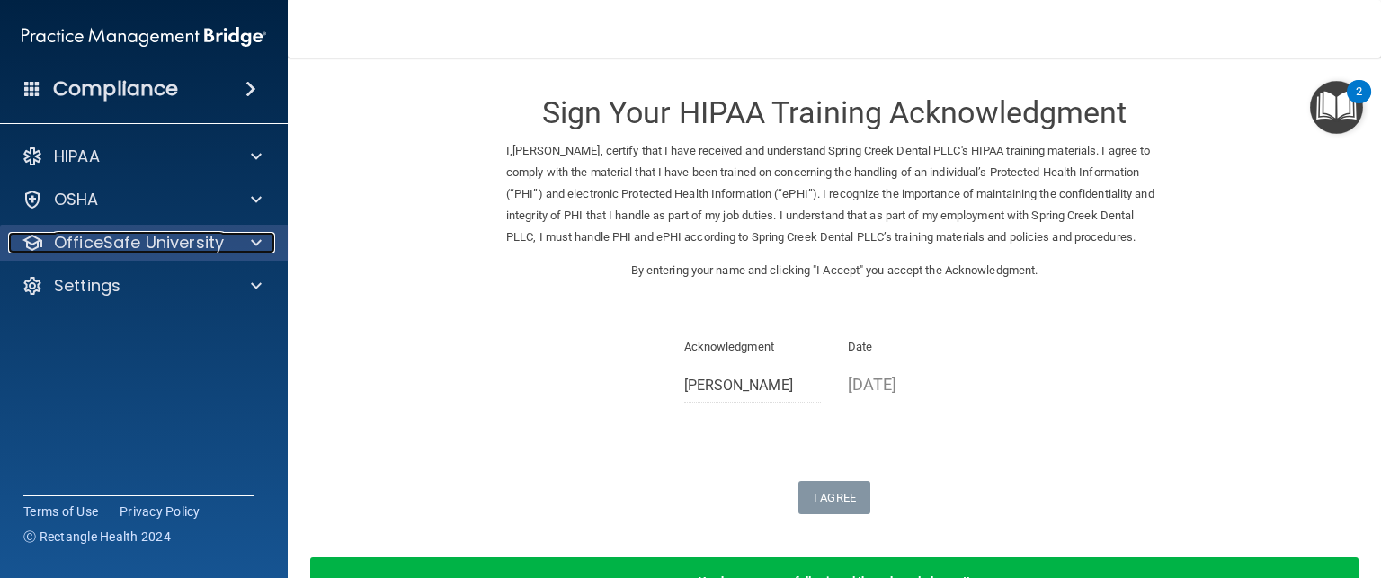
click at [119, 247] on p "OfficeSafe University" at bounding box center [139, 243] width 170 height 22
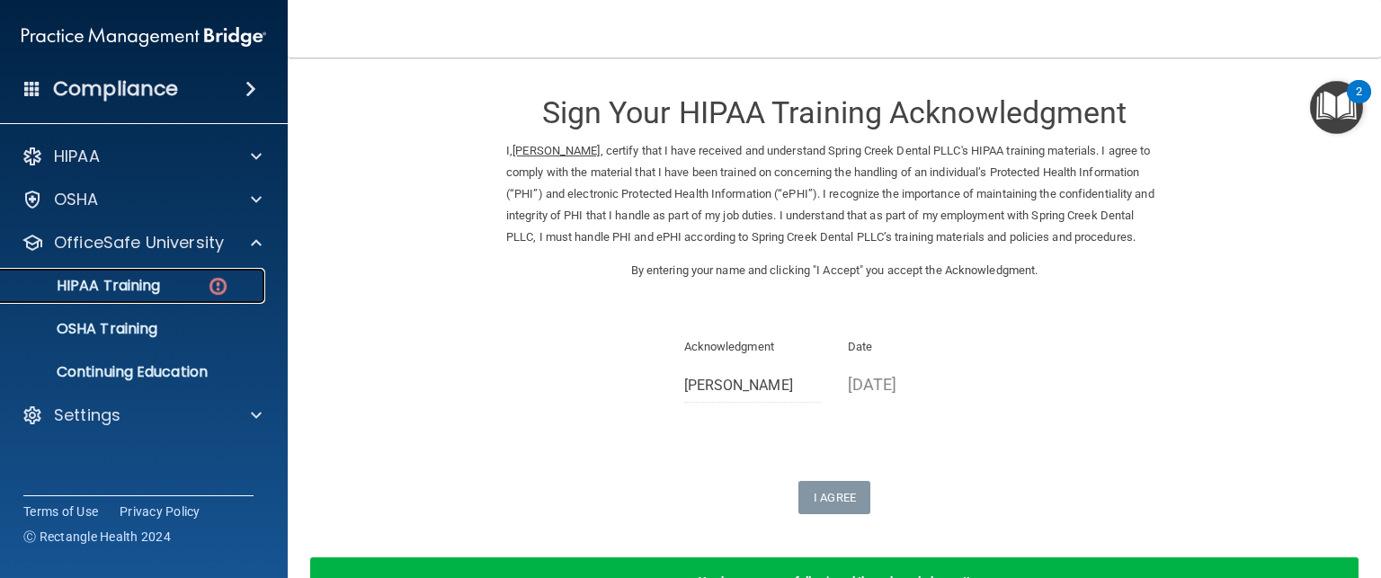
click at [125, 282] on p "HIPAA Training" at bounding box center [86, 286] width 148 height 18
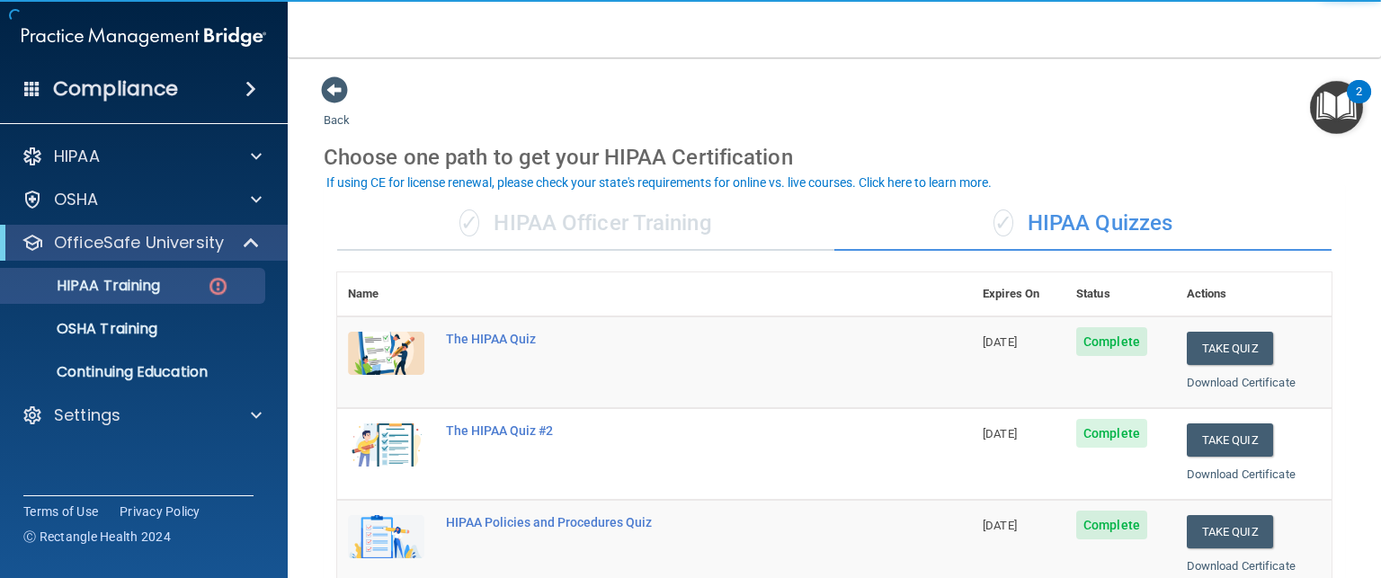
click at [989, 464] on td "[DATE]" at bounding box center [1018, 454] width 93 height 92
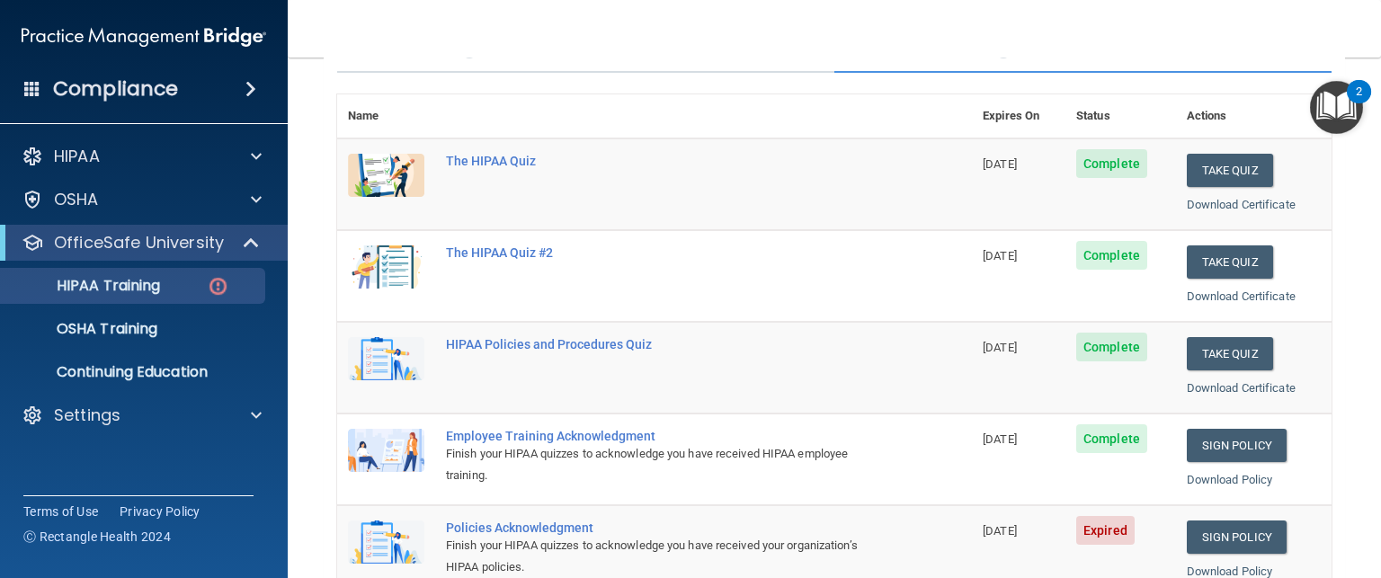
scroll to position [316, 0]
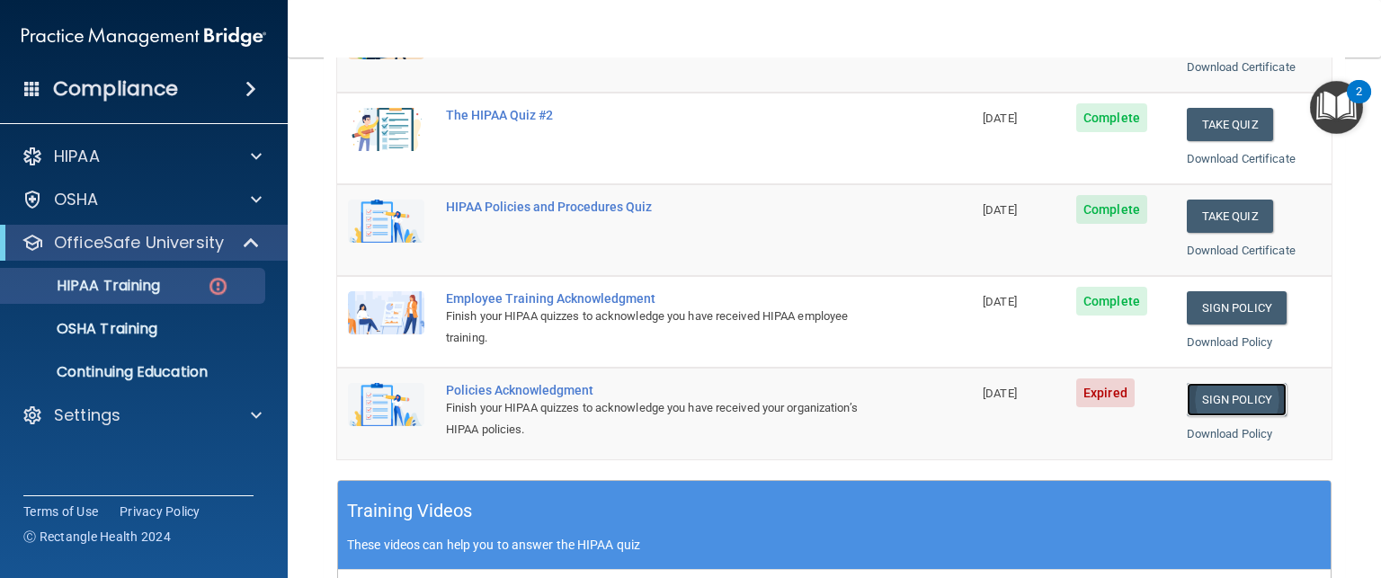
click at [1205, 396] on link "Sign Policy" at bounding box center [1237, 399] width 100 height 33
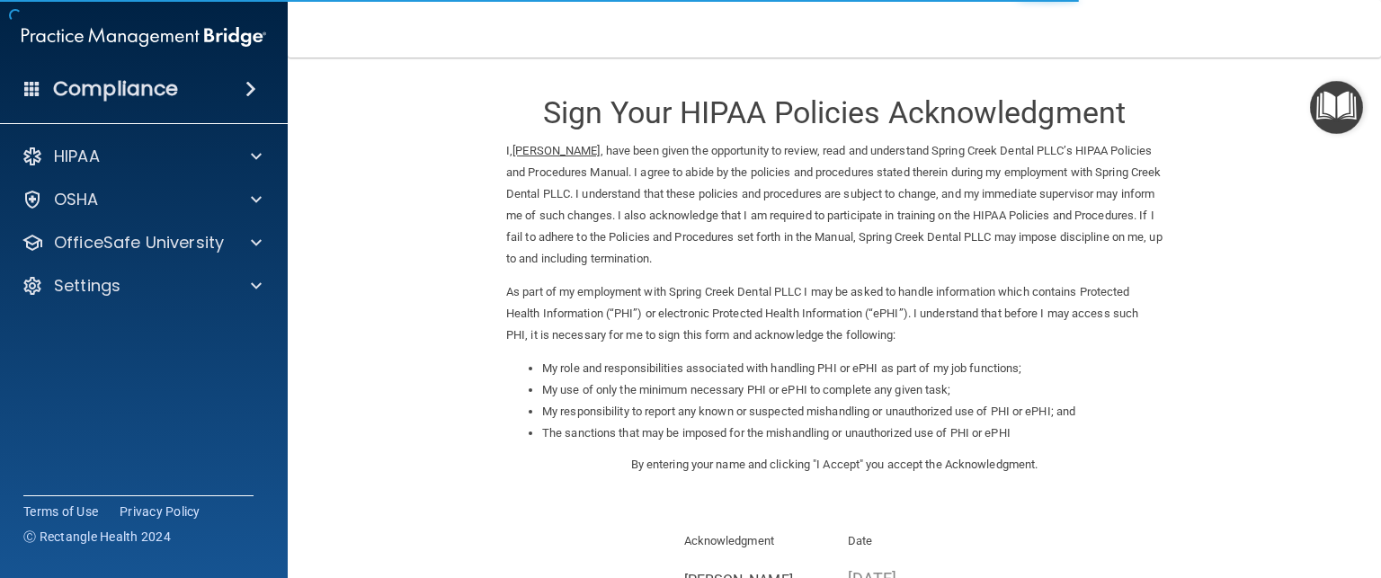
click at [1135, 427] on li "The sanctions that may be imposed for the mishandling or unauthorized use of PH…" at bounding box center [852, 434] width 620 height 22
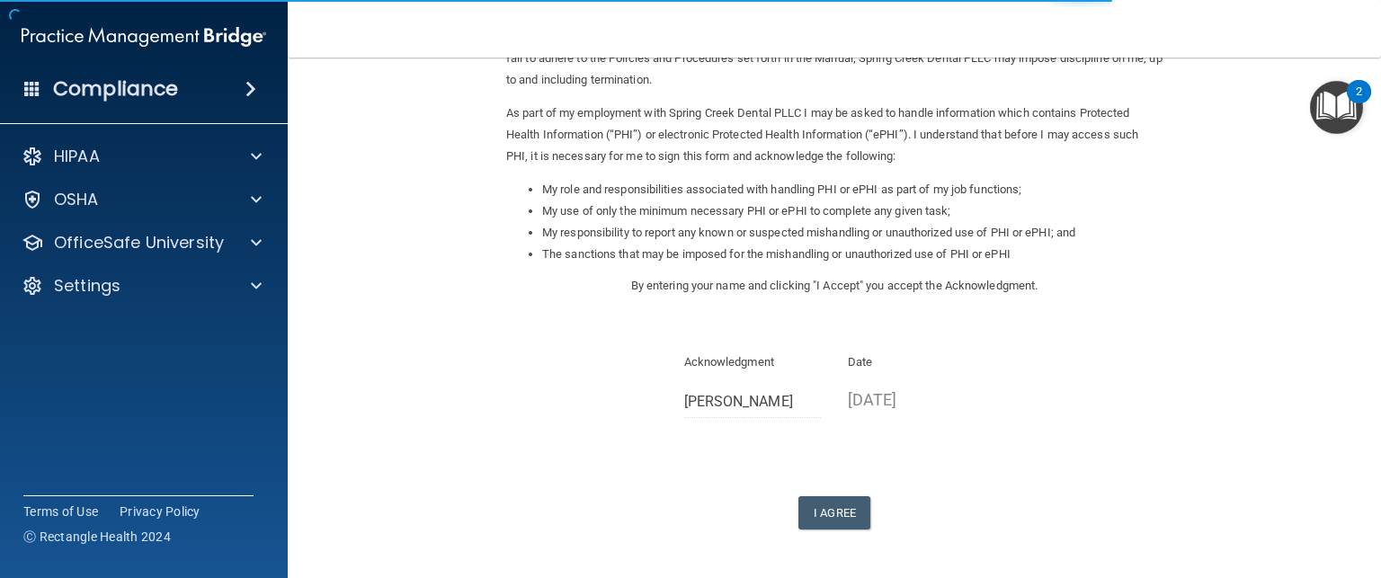
scroll to position [180, 0]
click at [824, 511] on button "I Agree" at bounding box center [834, 511] width 72 height 33
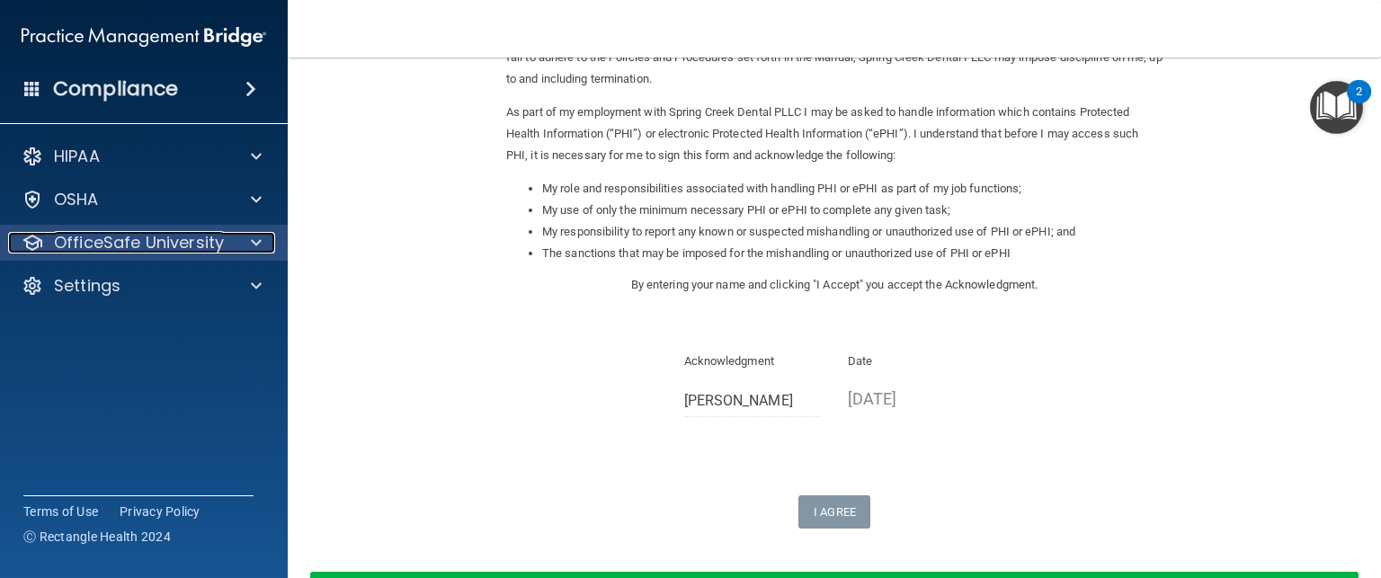
click at [223, 248] on div "OfficeSafe University" at bounding box center [119, 243] width 223 height 22
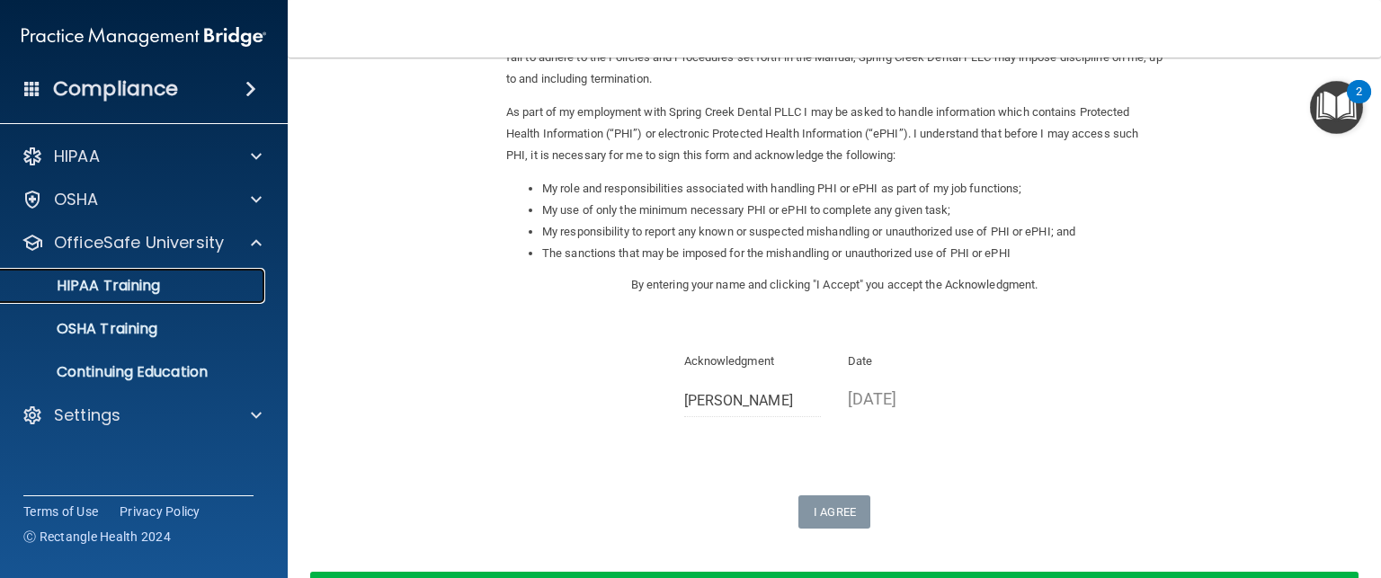
click at [106, 296] on link "HIPAA Training" at bounding box center [123, 286] width 283 height 36
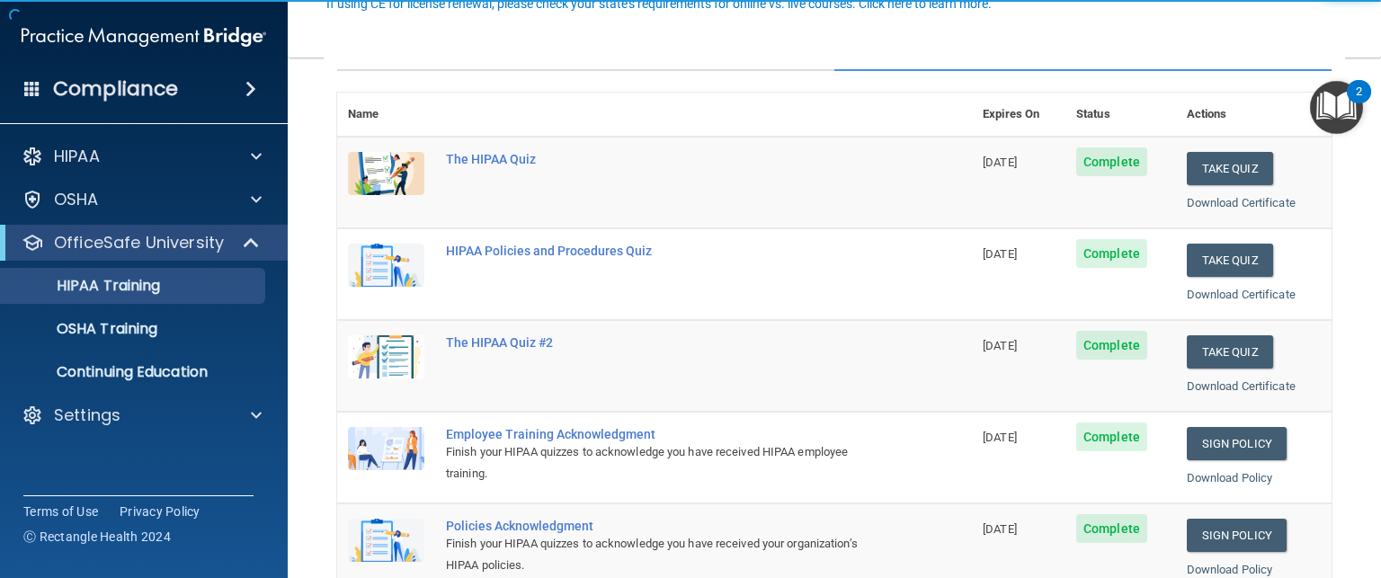
click at [945, 450] on td "Employee Training Acknowledgment Finish your HIPAA quizzes to acknowledge you h…" at bounding box center [703, 458] width 537 height 92
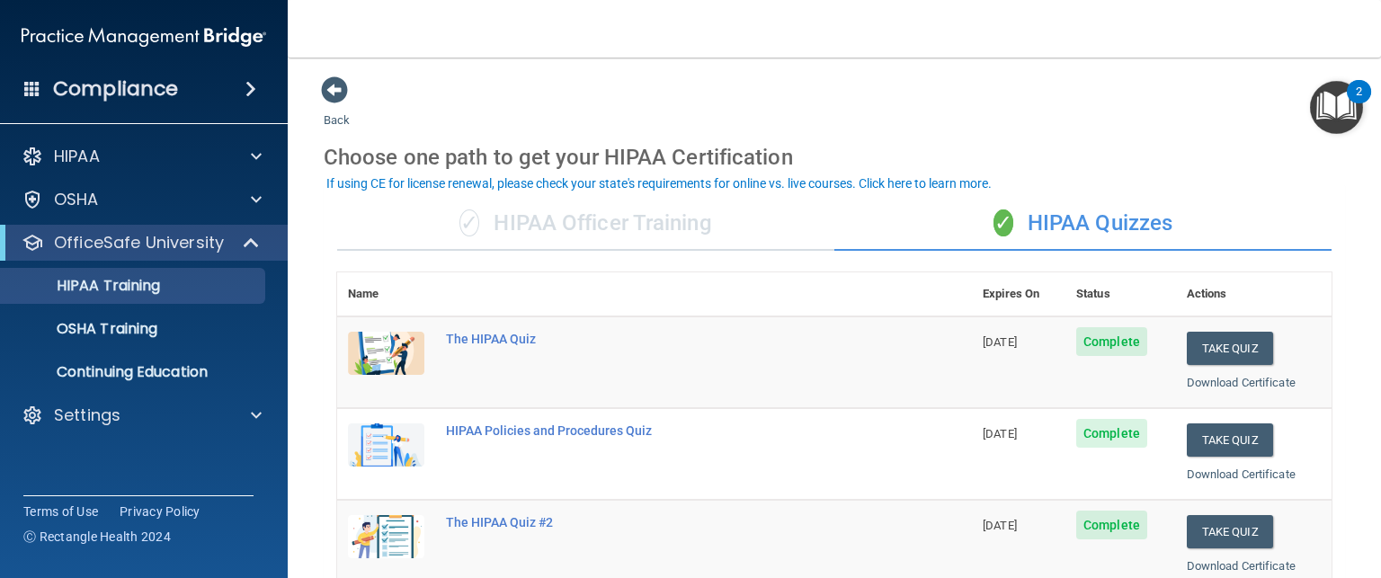
click at [1331, 477] on main "Back Choose one path to get your HIPAA Certification ✓ HIPAA Officer Training ✓…" at bounding box center [834, 318] width 1093 height 521
